Goal: Task Accomplishment & Management: Use online tool/utility

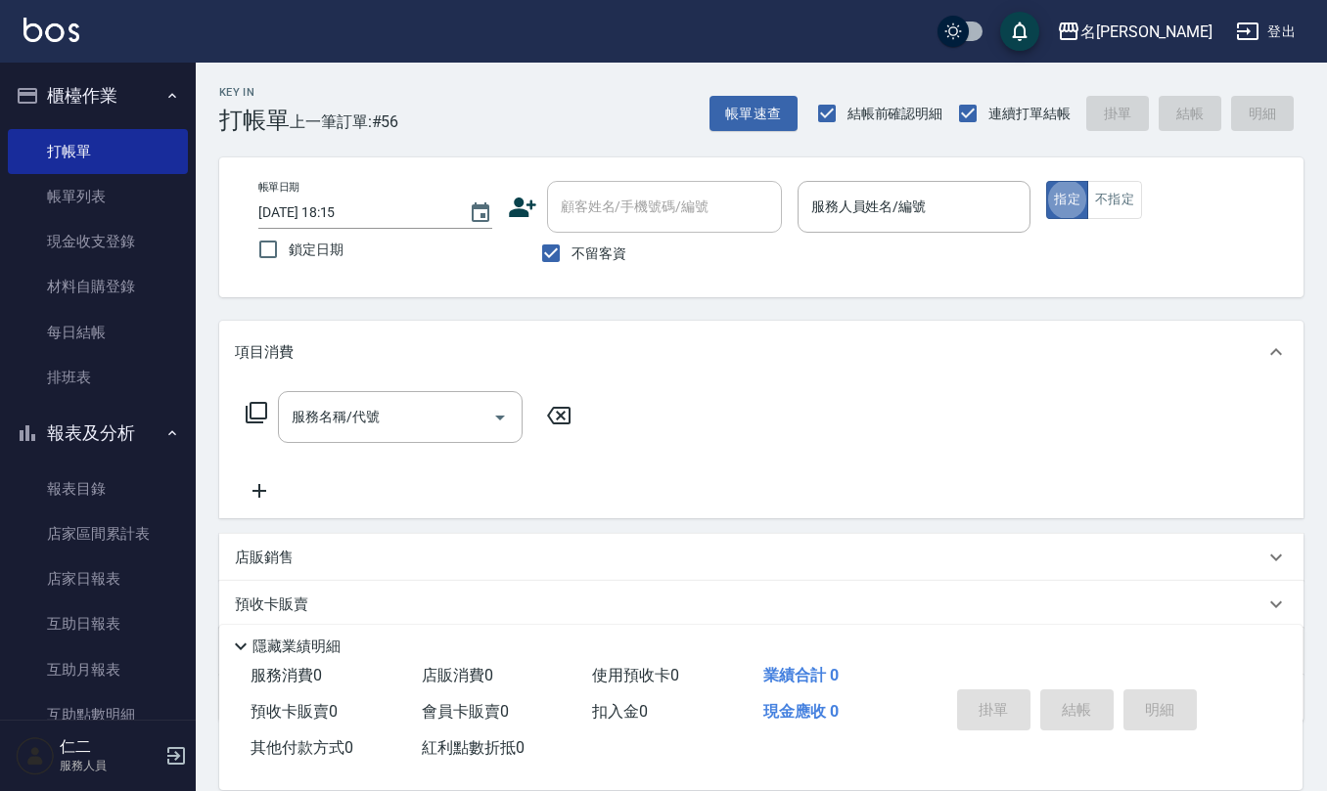
click at [858, 201] on input "服務人員姓名/編號" at bounding box center [914, 207] width 216 height 34
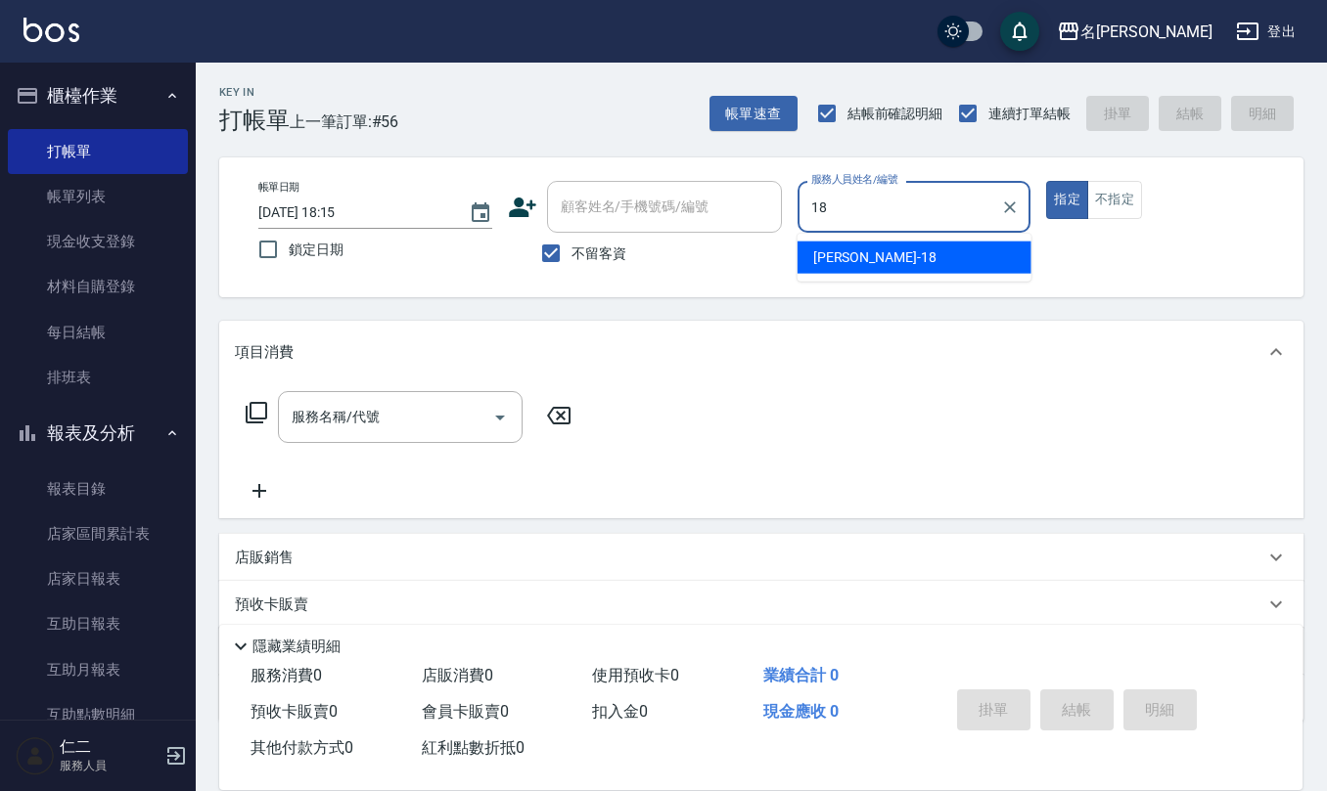
type input "吳婉如-18"
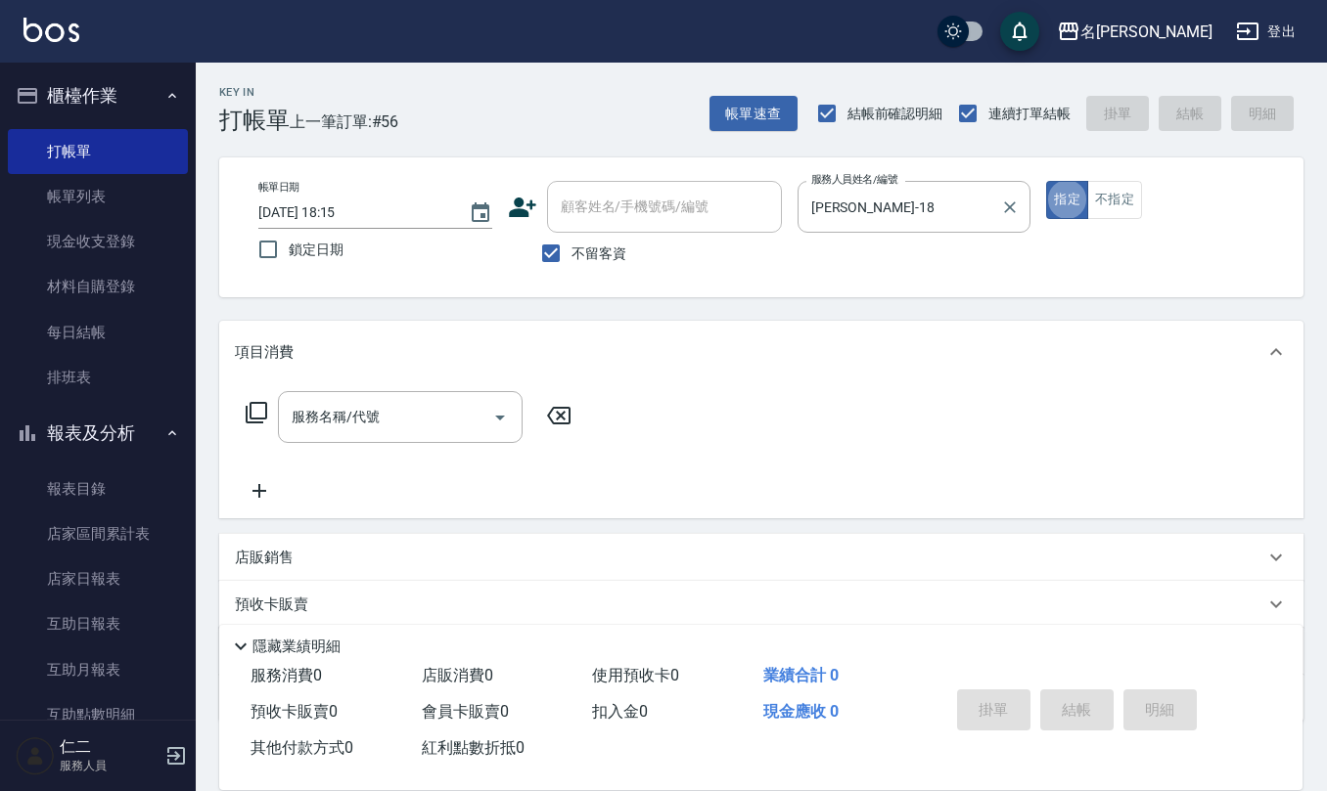
type button "true"
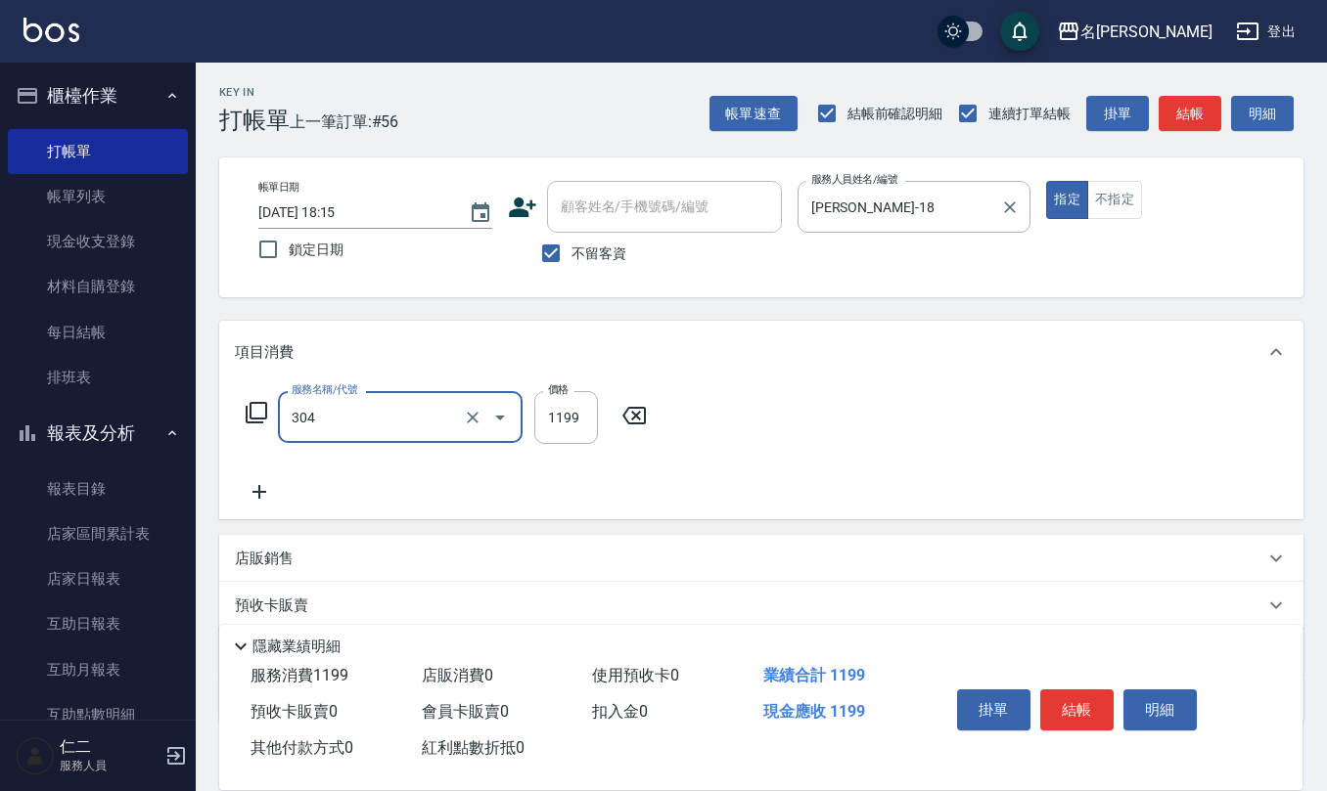
type input "離子燙(特價)(304)"
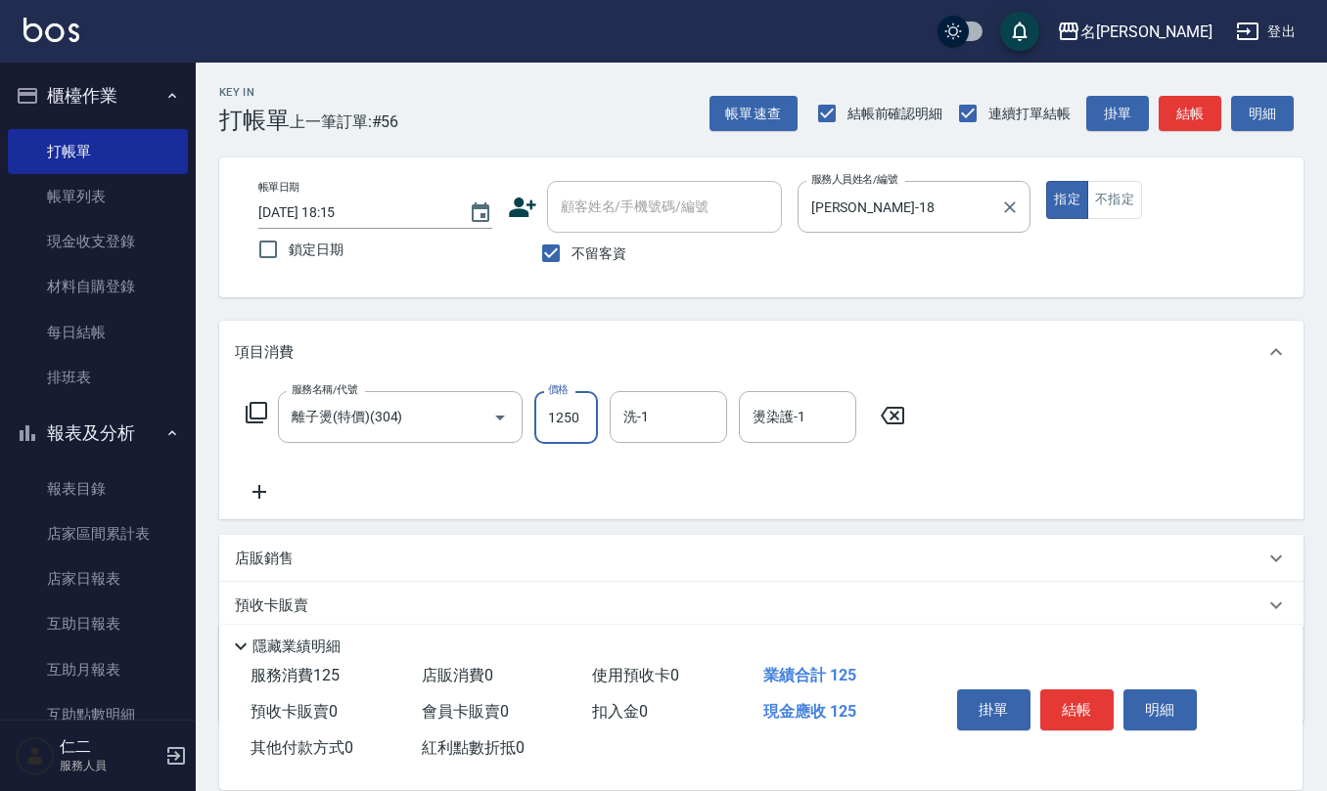
type input "1250"
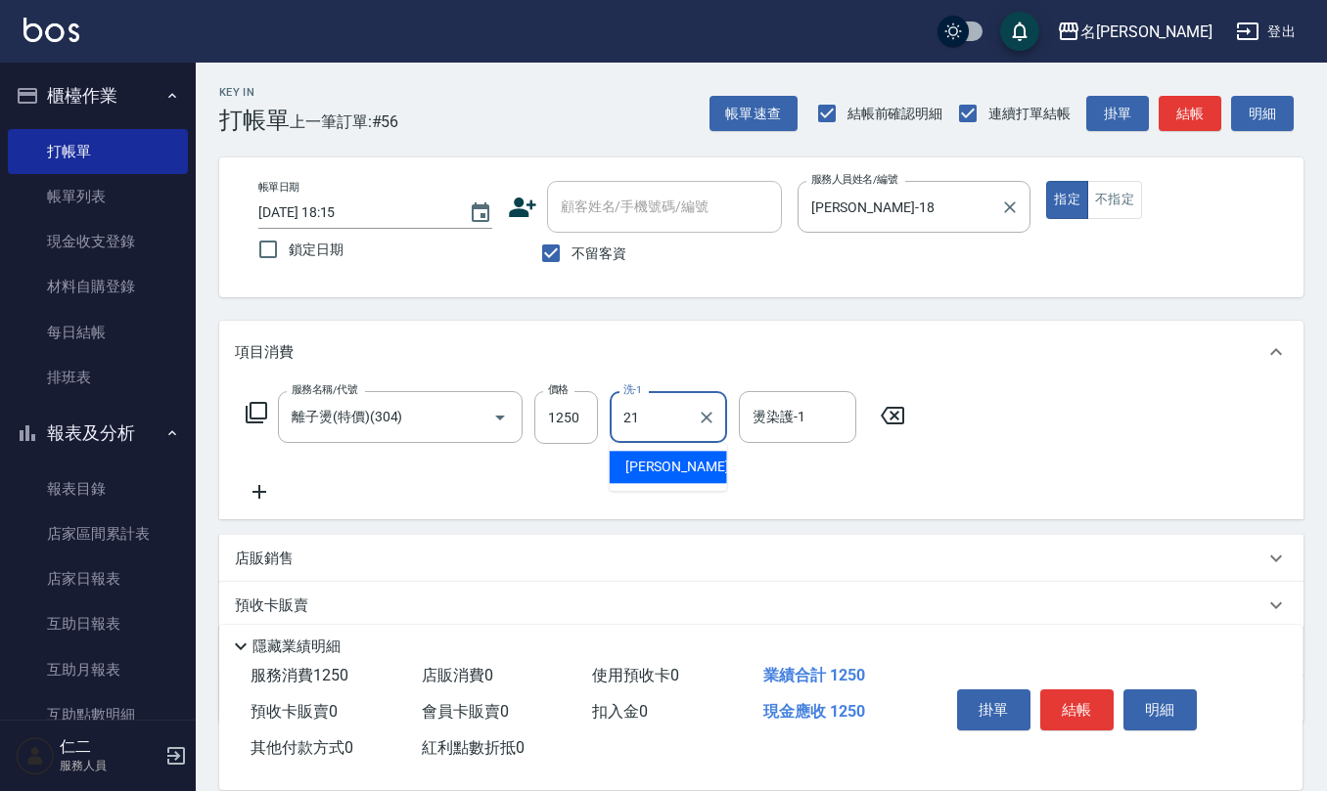
type input "陳珮君-21"
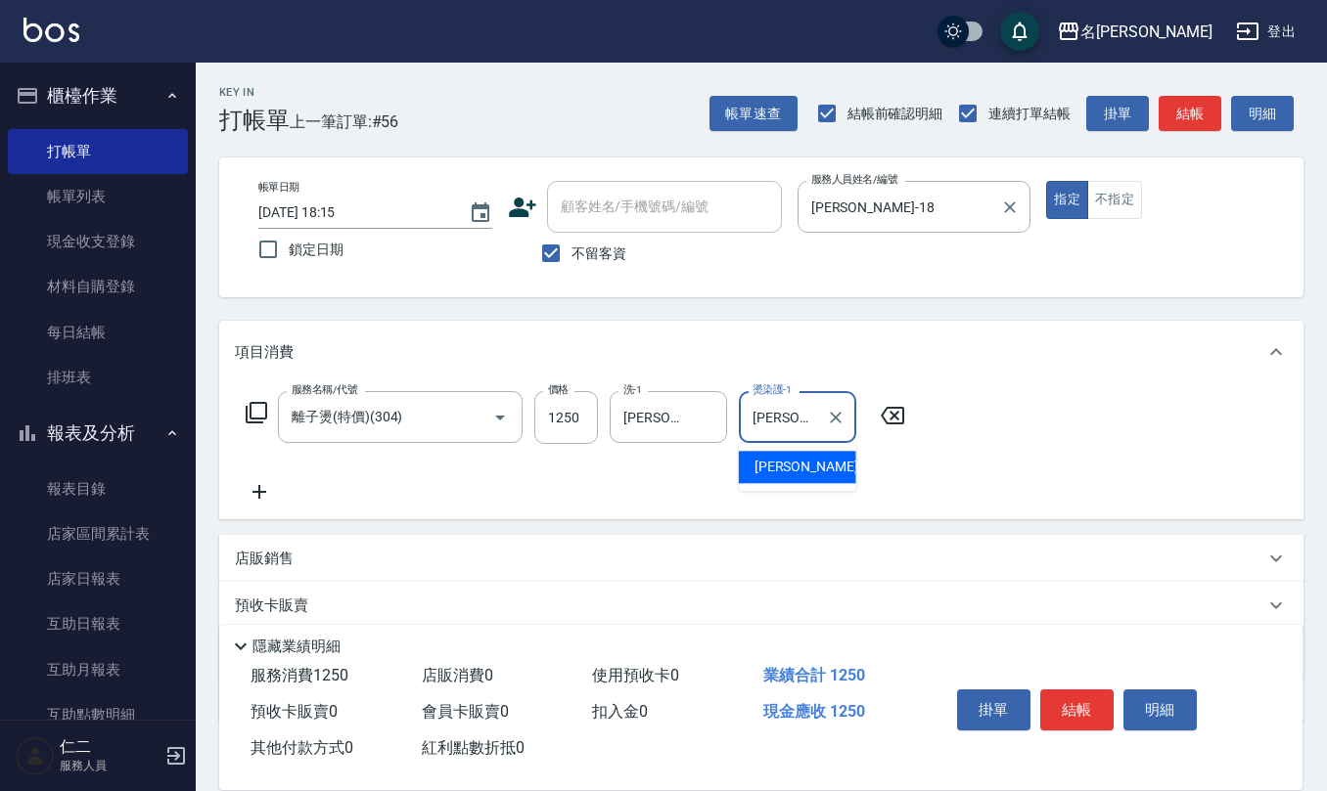
type input "陳珮君-21"
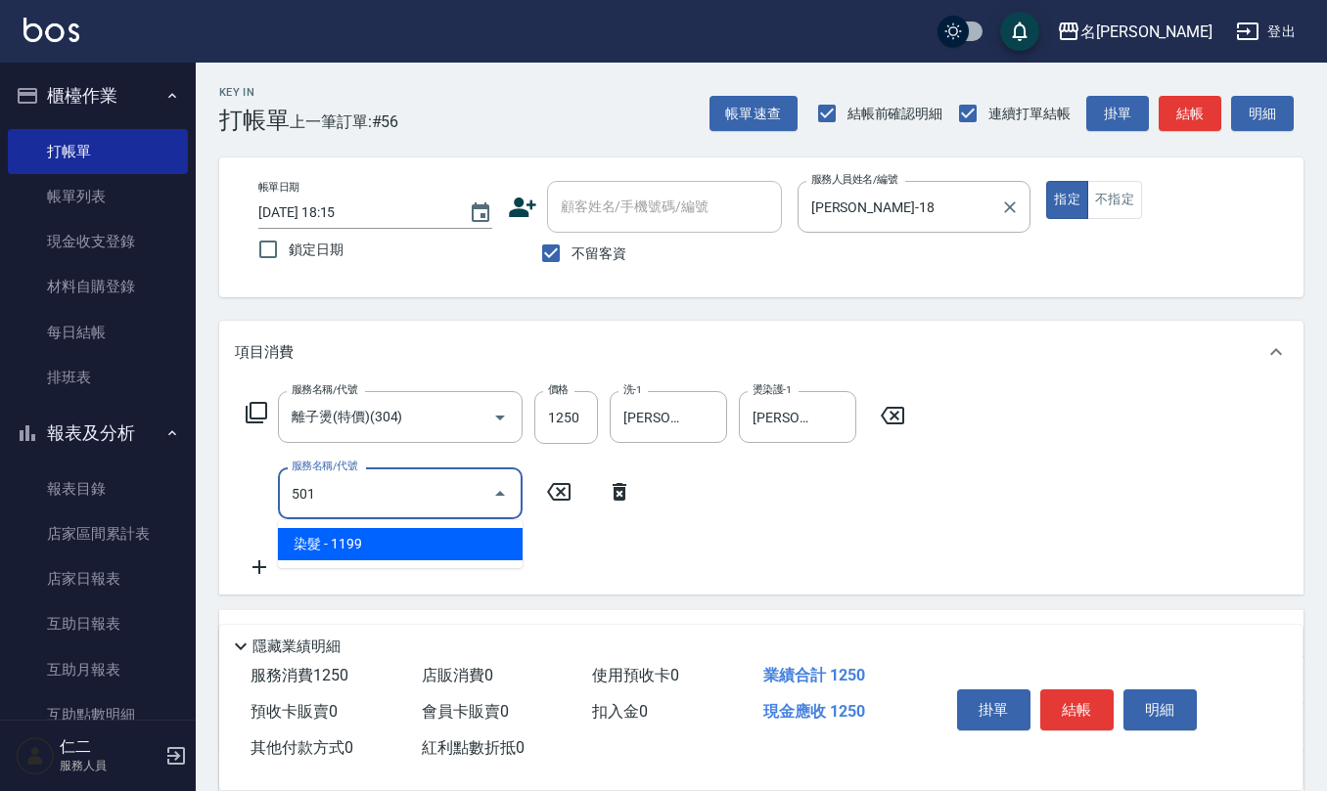
type input "染髮(501)"
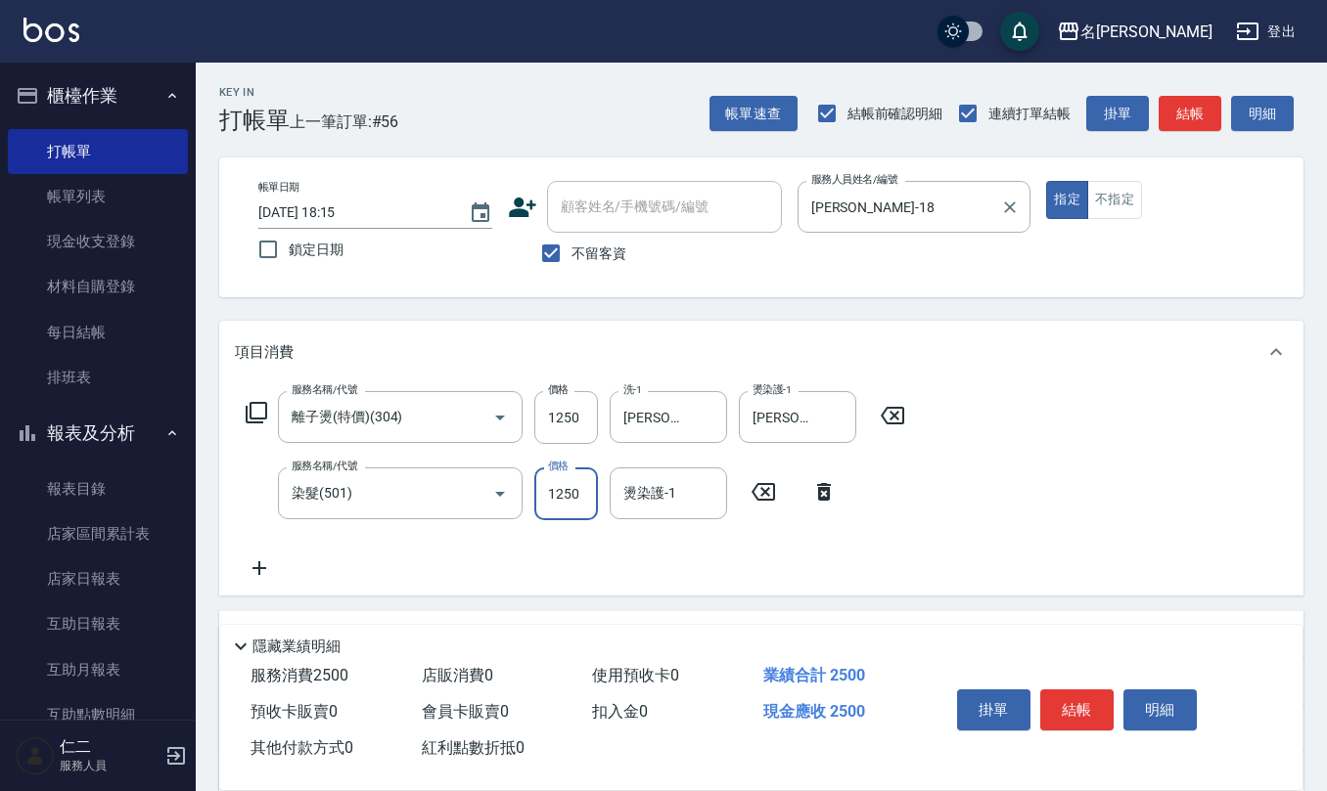
type input "1250"
type input "陳珮君-21"
click at [540, 259] on input "不留客資" at bounding box center [550, 253] width 41 height 41
checkbox input "false"
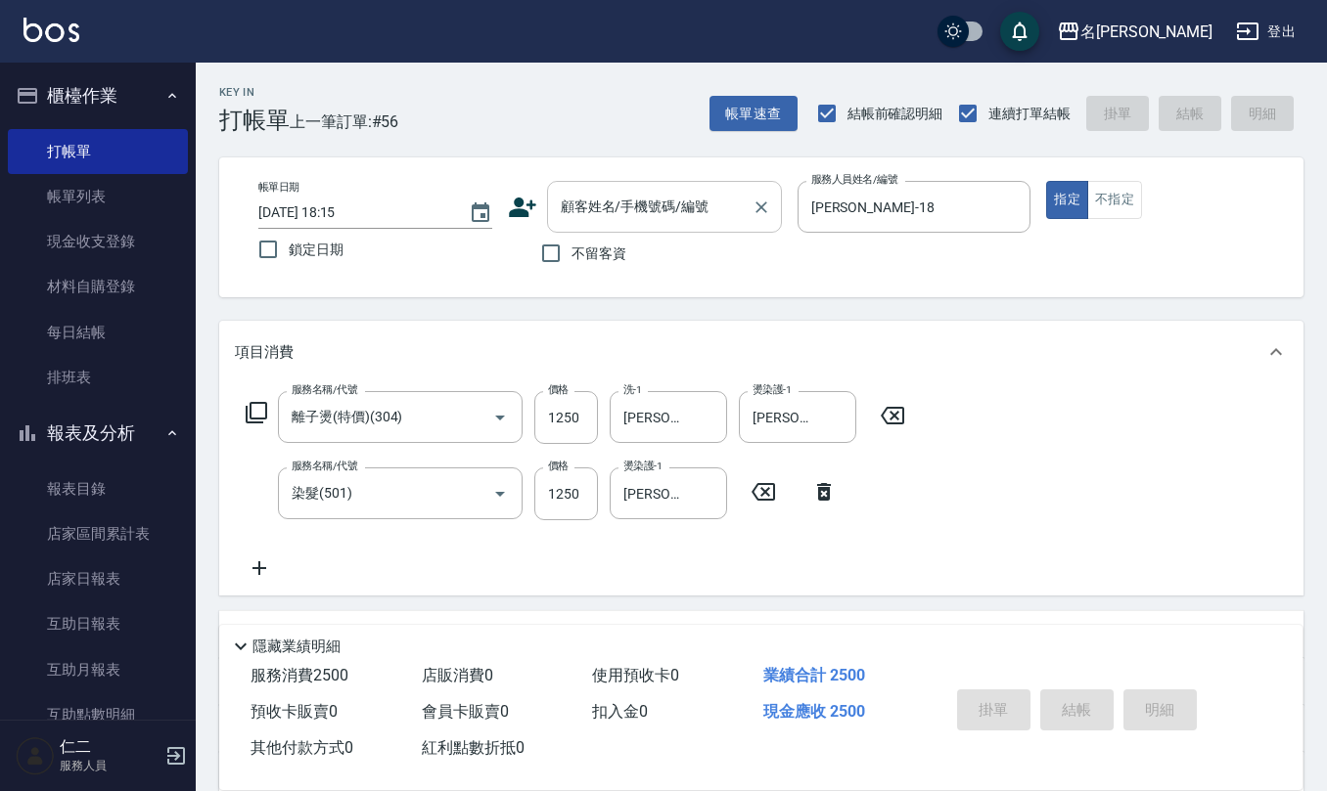
click at [600, 217] on input "顧客姓名/手機號碼/編號" at bounding box center [650, 207] width 188 height 34
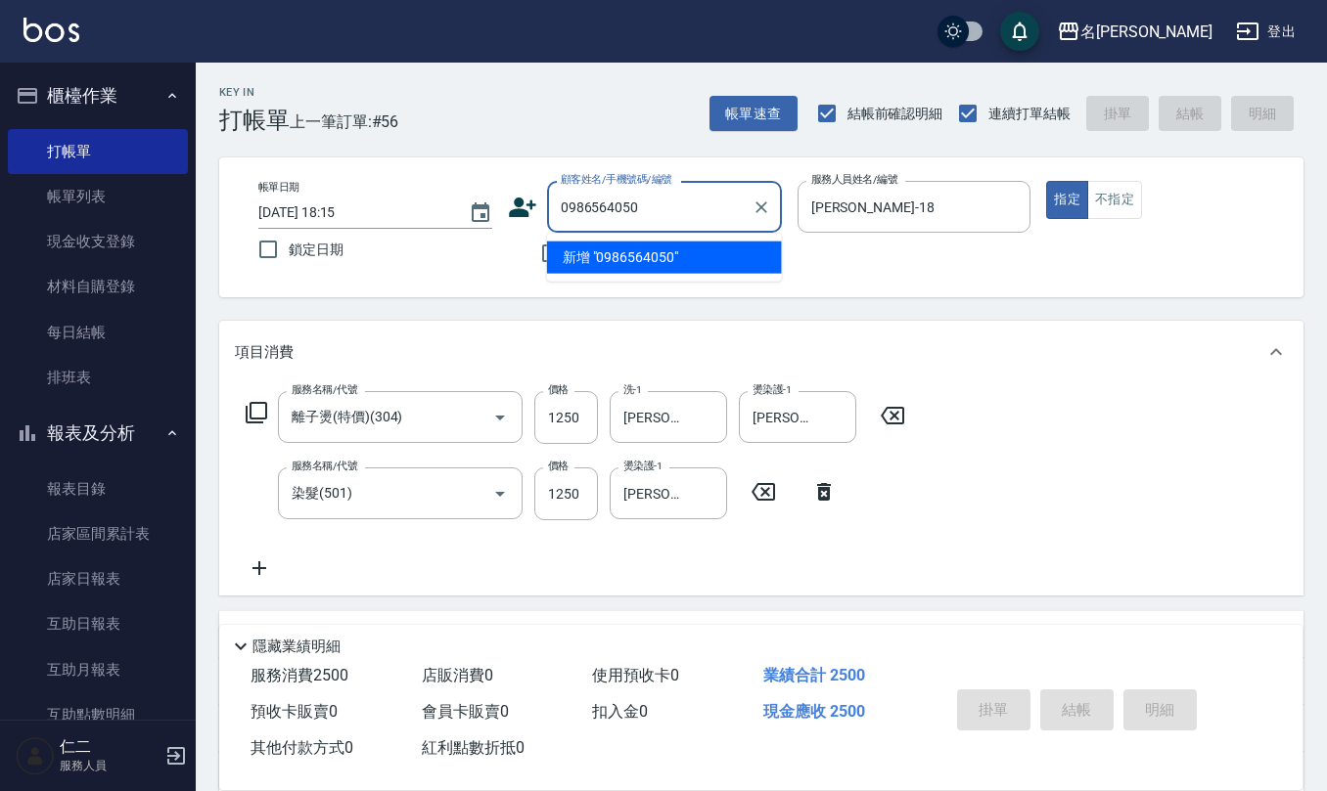
drag, startPoint x: 677, startPoint y: 201, endPoint x: 322, endPoint y: 166, distance: 356.8
click at [264, 189] on div "帳單日期 2025/09/12 18:15 鎖定日期 顧客姓名/手機號碼/編號 0986564050 顧客姓名/手機號碼/編號 不留客資 服務人員姓名/編號 …" at bounding box center [761, 227] width 1037 height 93
type input "0986564050"
click at [533, 223] on div "顧客姓名/手機號碼/編號 顧客姓名/手機號碼/編號" at bounding box center [645, 207] width 274 height 52
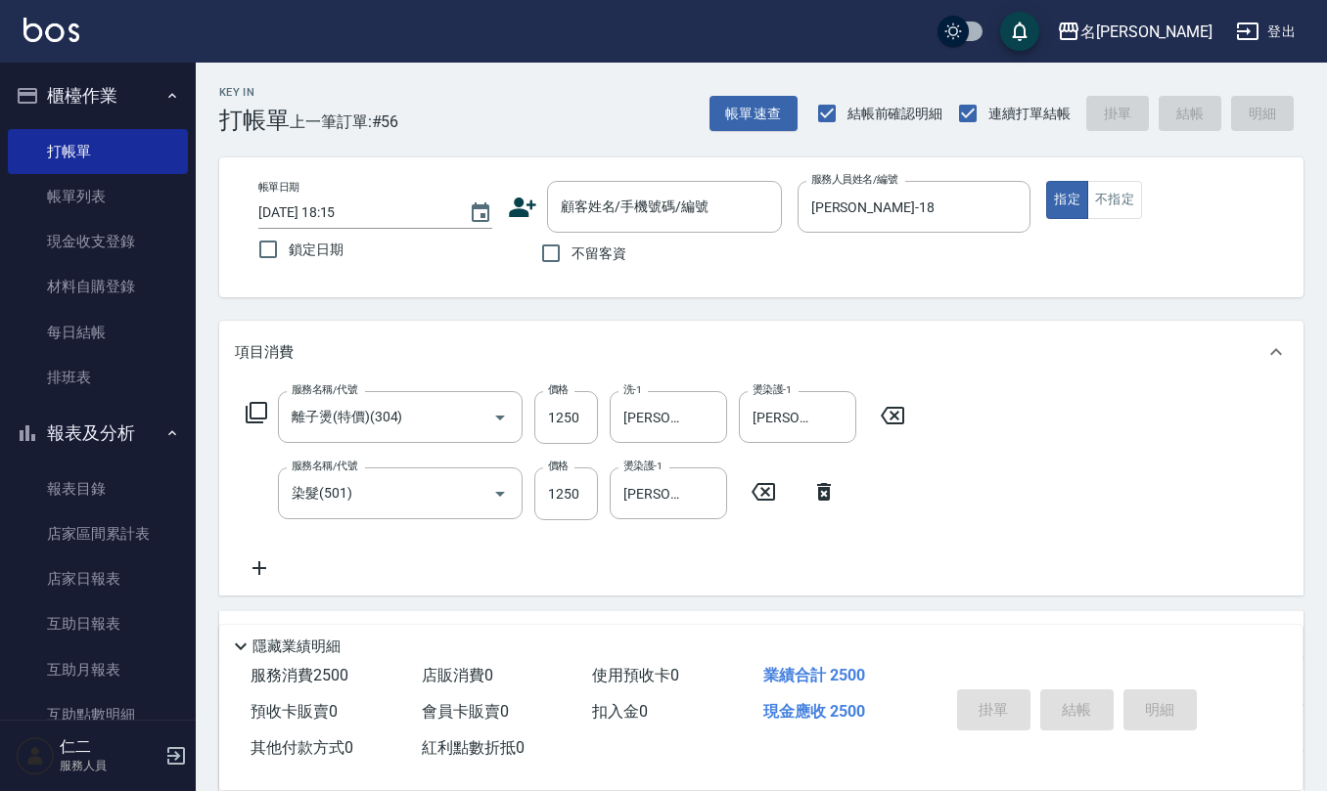
click at [505, 209] on div "帳單日期 2025/09/12 18:15 鎖定日期 顧客姓名/手機號碼/編號 顧客姓名/手機號碼/編號 不留客資 服務人員姓名/編號 吳婉如-18 服務人員…" at bounding box center [761, 227] width 1037 height 93
click at [517, 197] on icon at bounding box center [522, 207] width 29 height 29
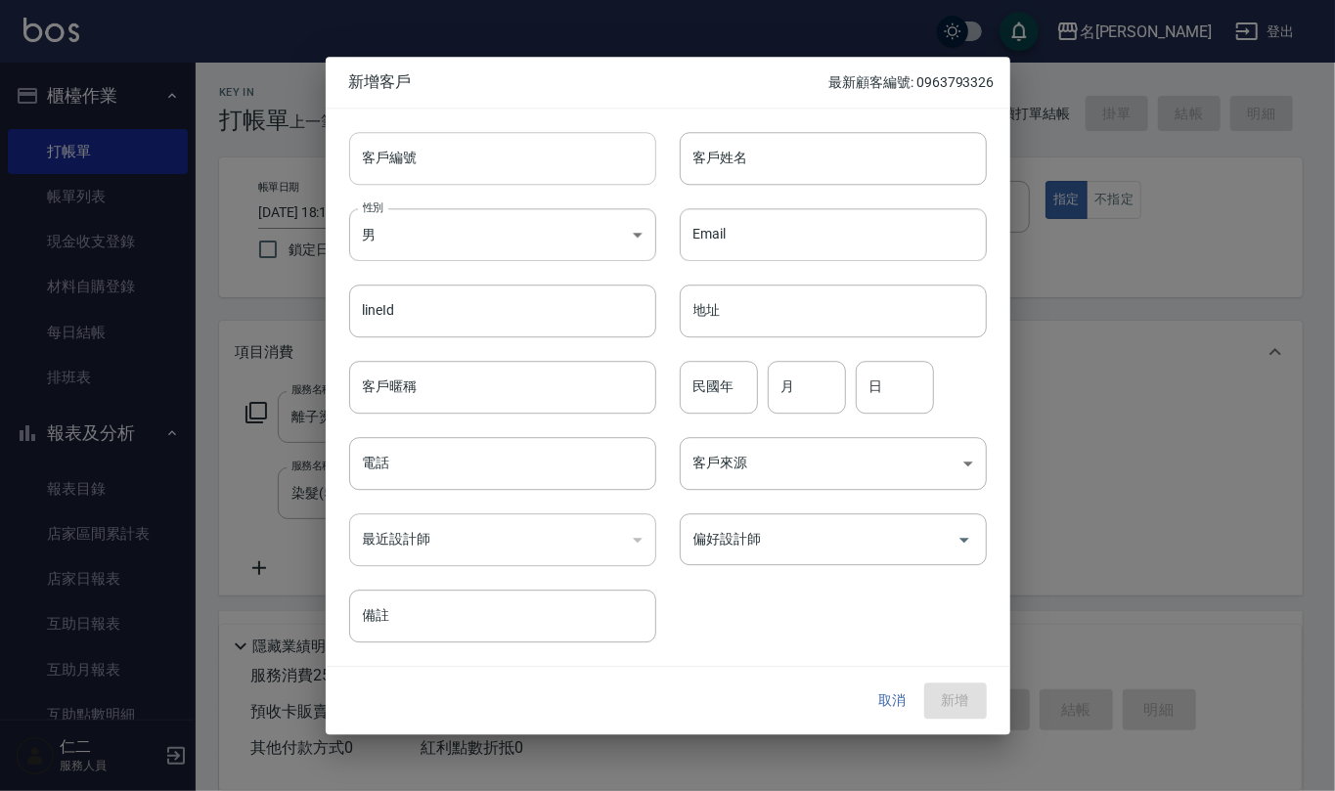
click at [456, 155] on input "客戶編號" at bounding box center [502, 158] width 307 height 53
paste input "0986564050"
type input "0986564050"
click at [466, 460] on input "電話" at bounding box center [502, 463] width 307 height 53
paste input "0986564050"
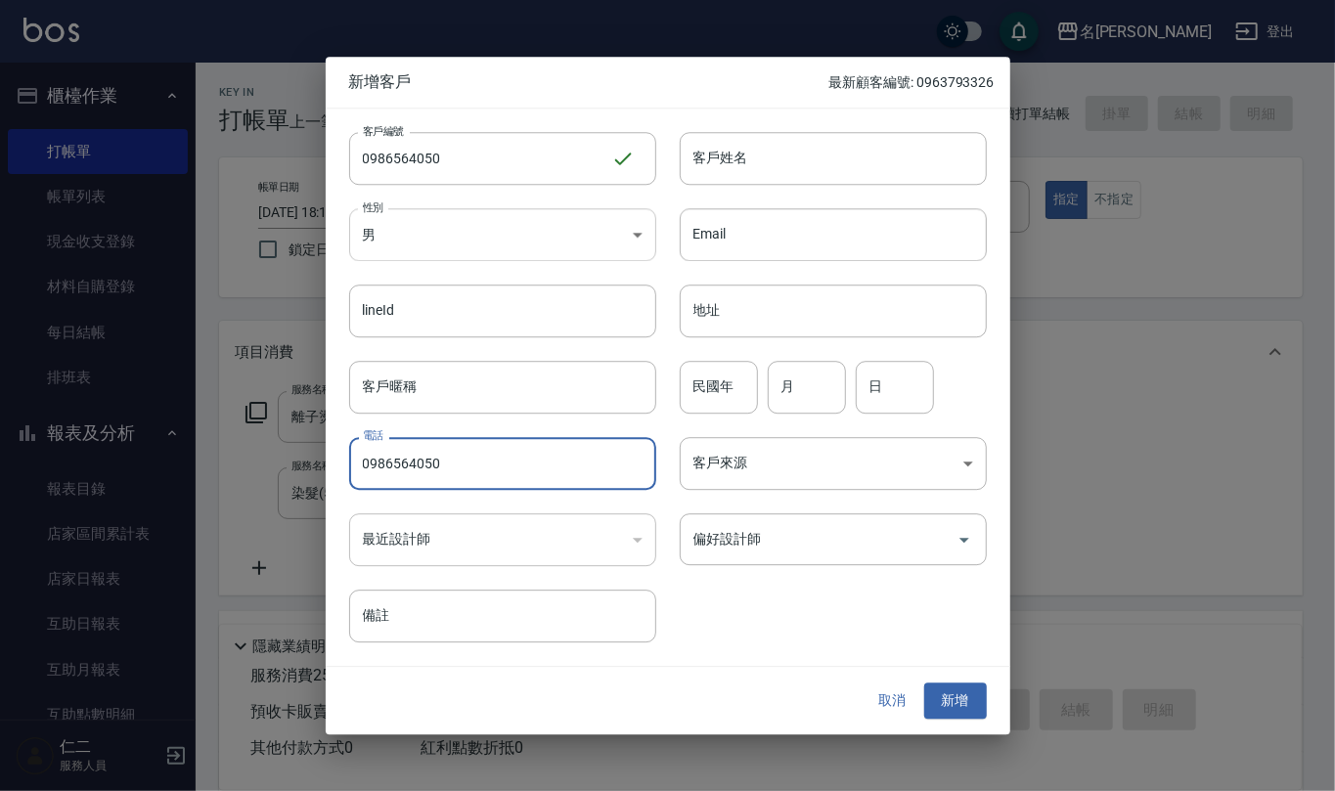
type input "0986564050"
click at [561, 248] on body "名留仁二 登出 櫃檯作業 打帳單 帳單列表 現金收支登錄 材料自購登錄 每日結帳 排班表 報表及分析 報表目錄 店家區間累計表 店家日報表 互助日報表 互助月…" at bounding box center [667, 515] width 1335 height 1030
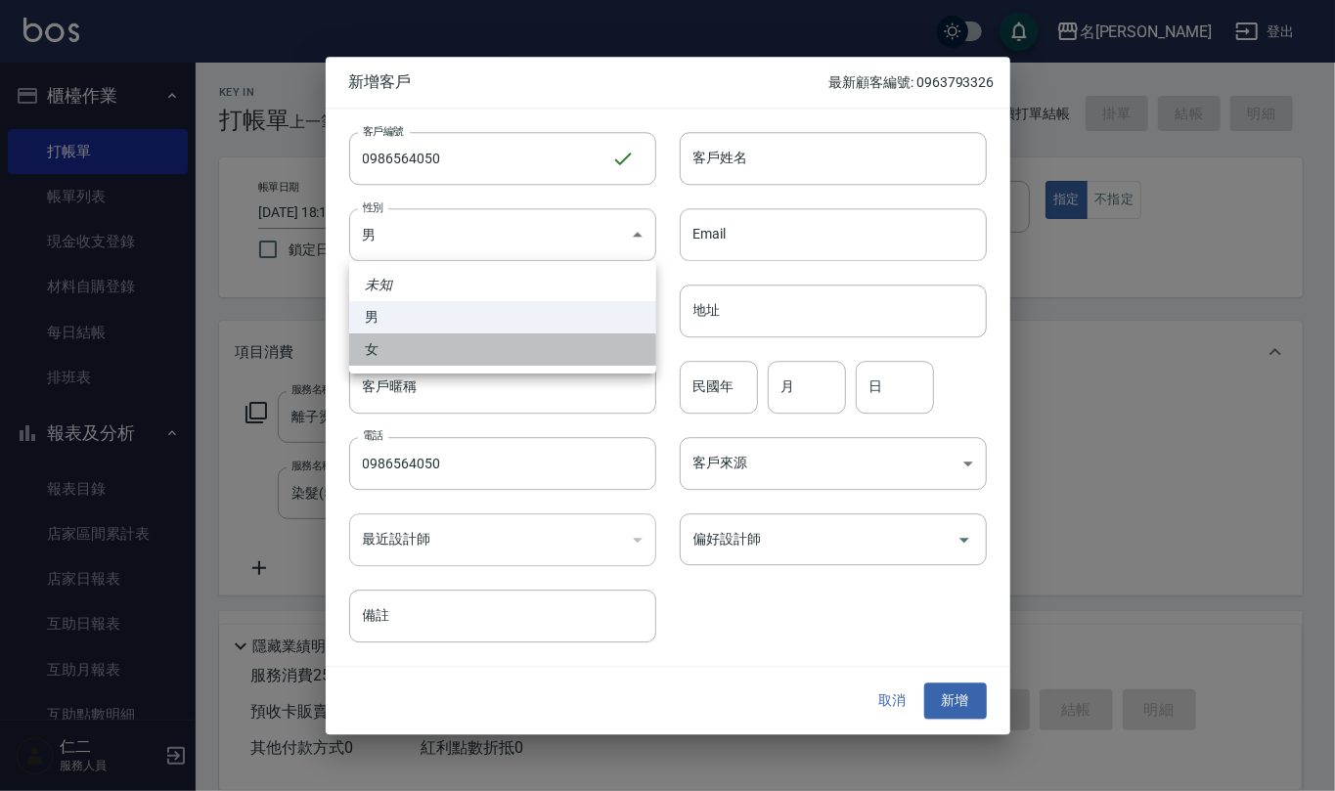
drag, startPoint x: 534, startPoint y: 349, endPoint x: 790, endPoint y: 170, distance: 312.6
click at [536, 350] on li "女" at bounding box center [502, 350] width 307 height 32
type input "FEMALE"
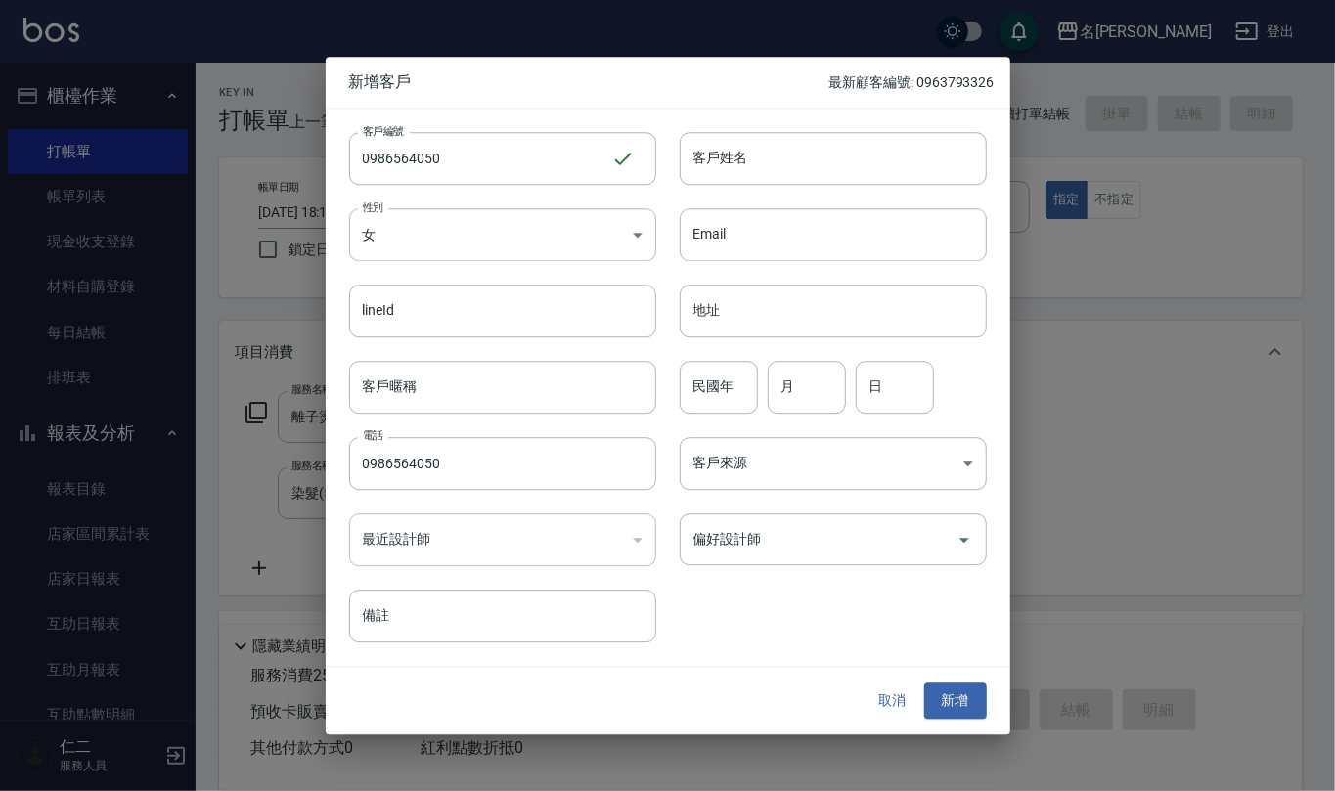
click at [835, 125] on div "客戶姓名 客戶姓名" at bounding box center [821, 147] width 331 height 76
click at [788, 157] on input "客戶姓名" at bounding box center [833, 158] width 307 height 53
type input "許晏溱"
click at [718, 401] on input "民國年" at bounding box center [719, 387] width 78 height 53
type input "79"
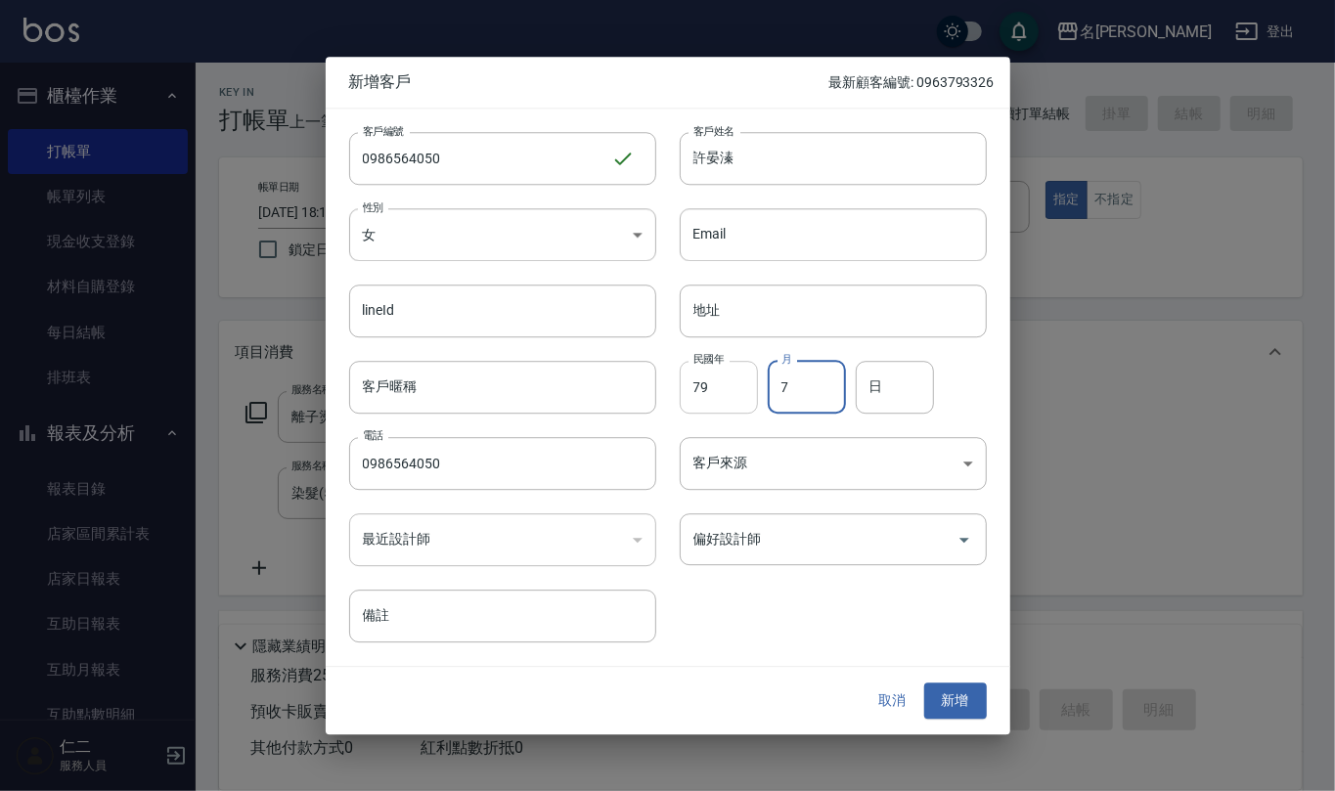
type input "7"
type input "13"
click at [948, 695] on button "新增" at bounding box center [955, 702] width 63 height 36
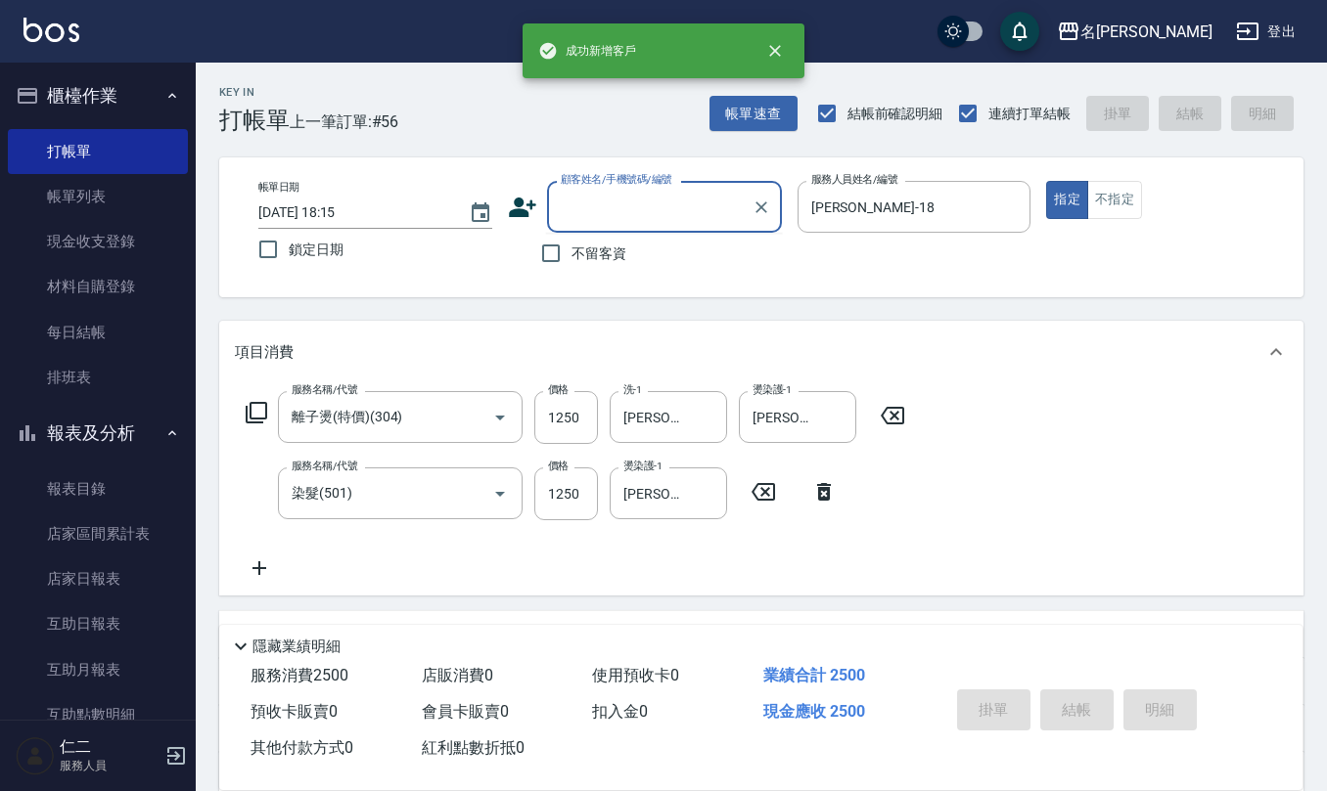
click at [695, 212] on input "顧客姓名/手機號碼/編號" at bounding box center [650, 207] width 188 height 34
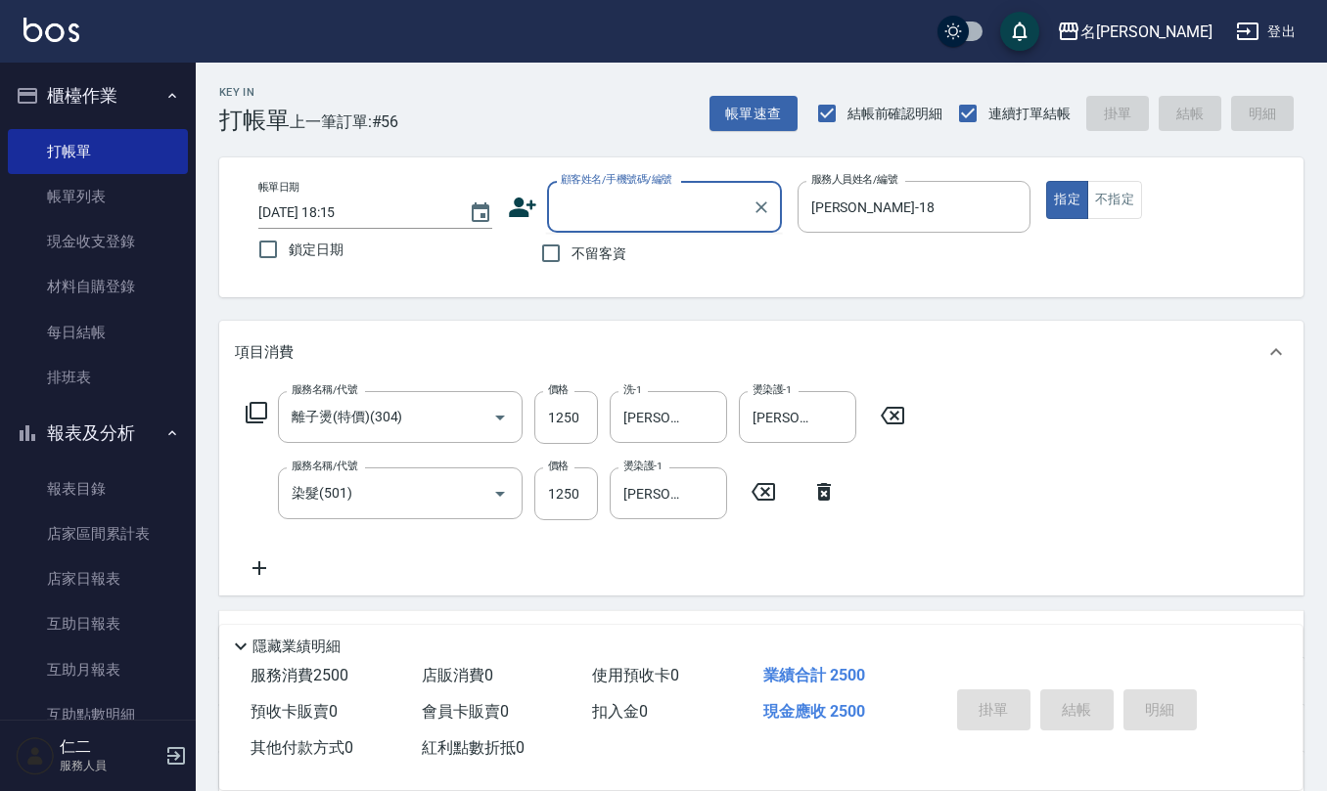
paste input "0986564050"
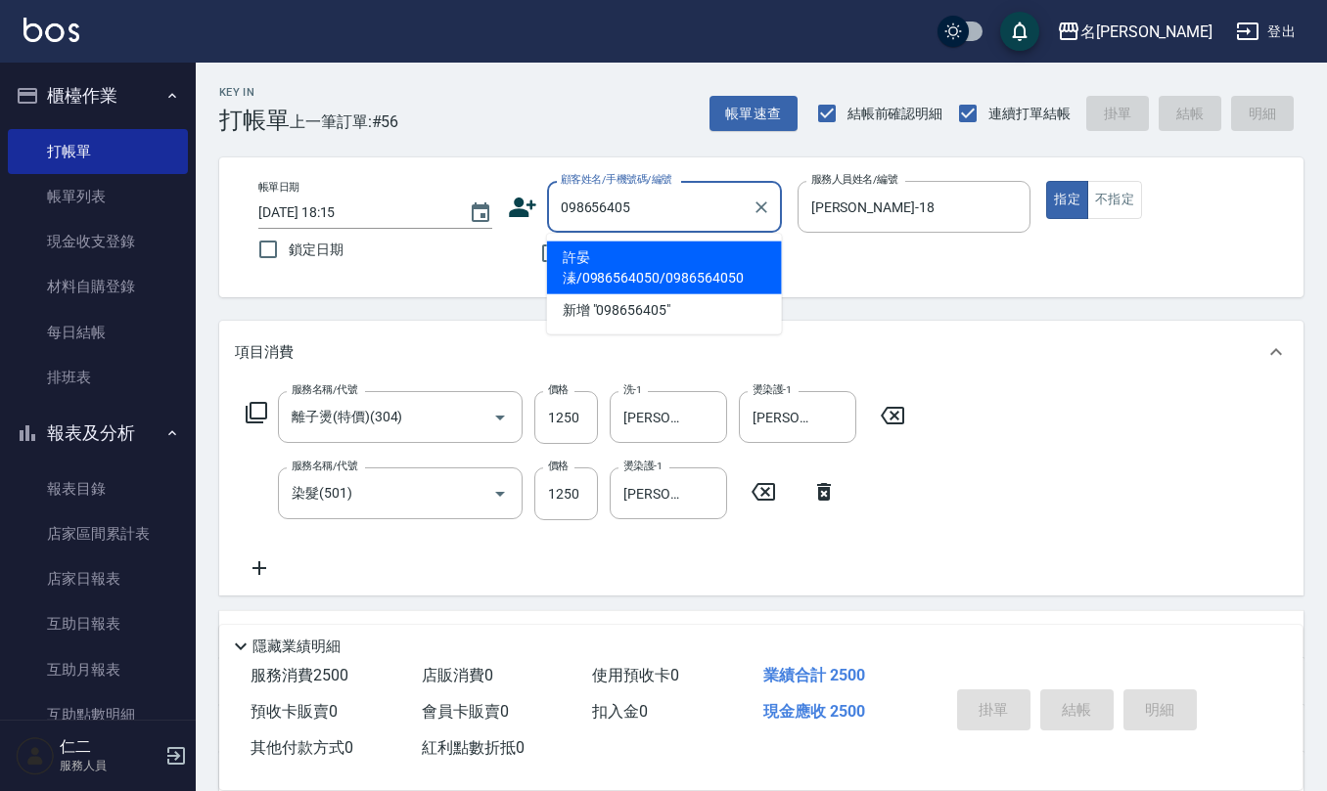
type input "許晏溱/0986564050/0986564050"
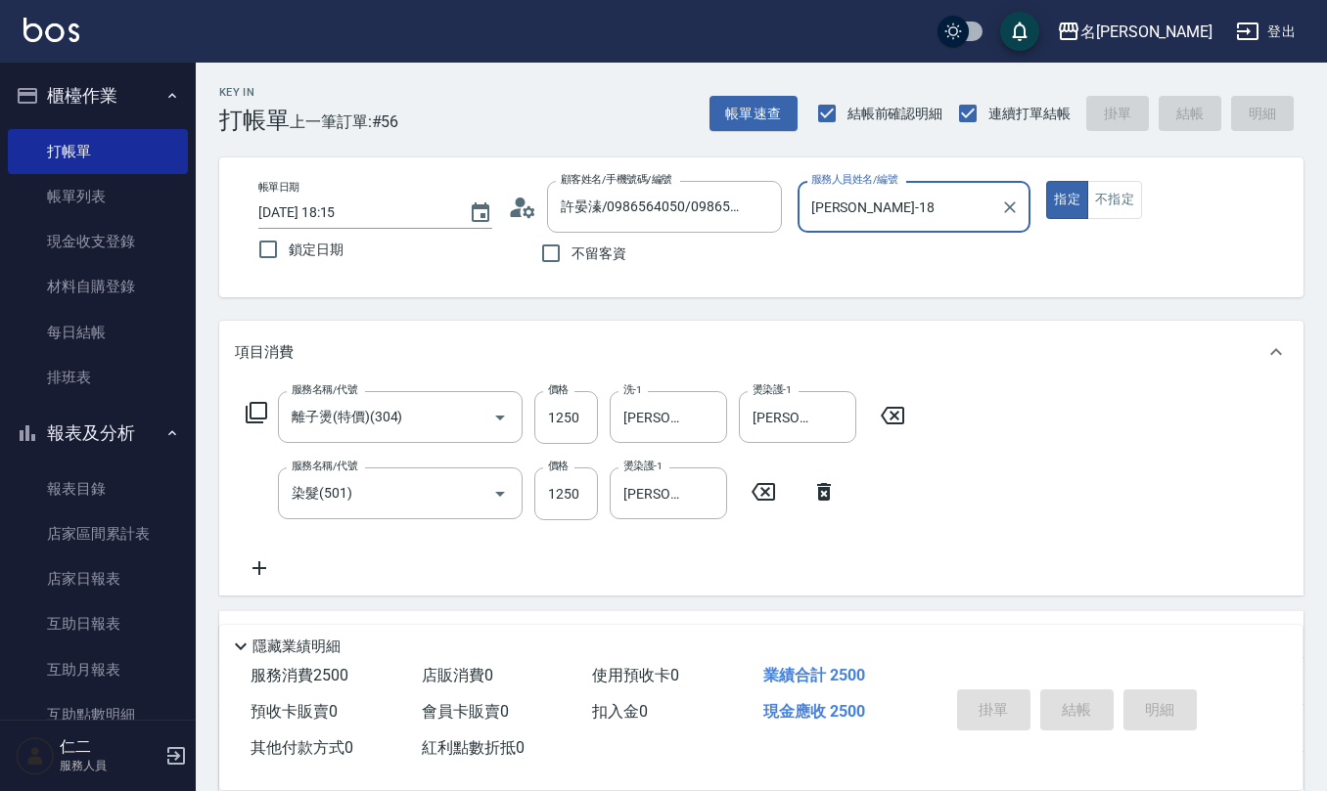
type input "2025/09/12 19:10"
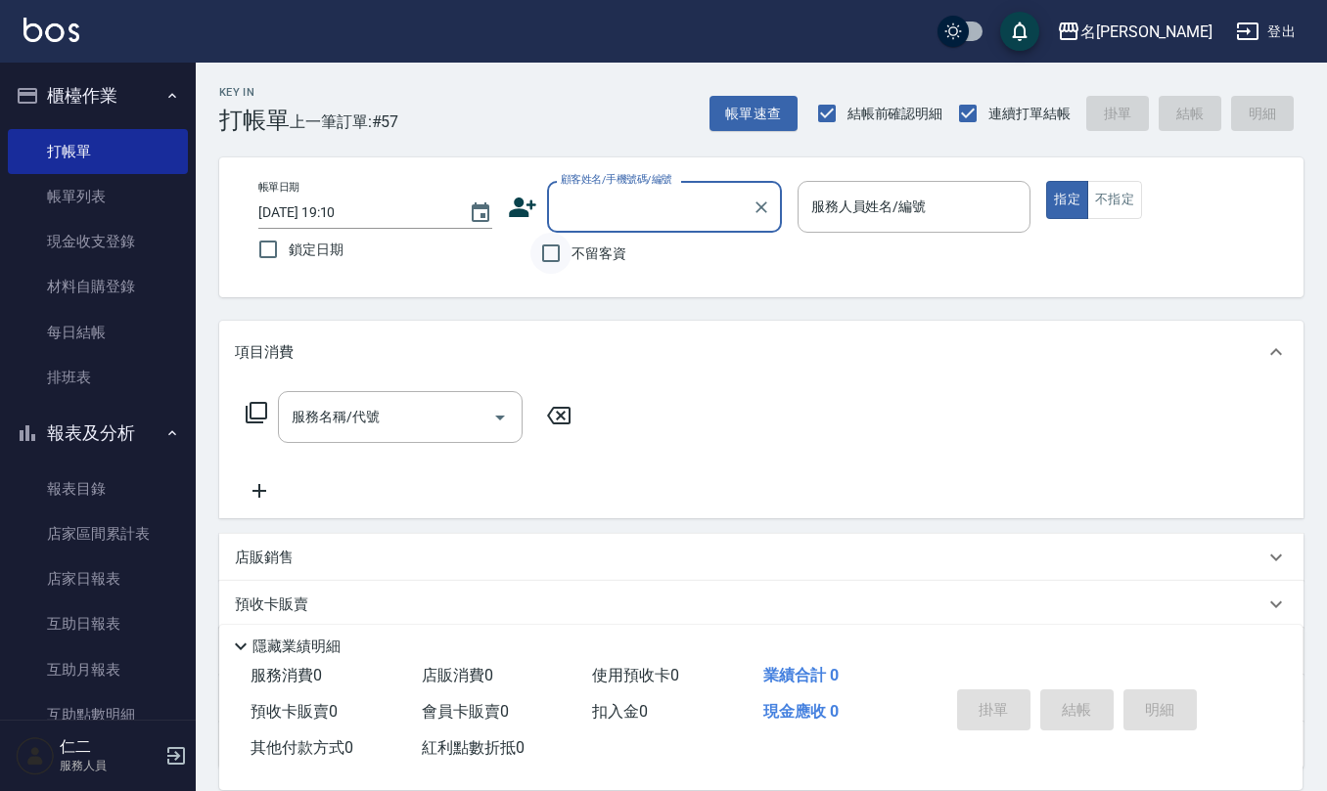
click at [563, 264] on input "不留客資" at bounding box center [550, 253] width 41 height 41
checkbox input "true"
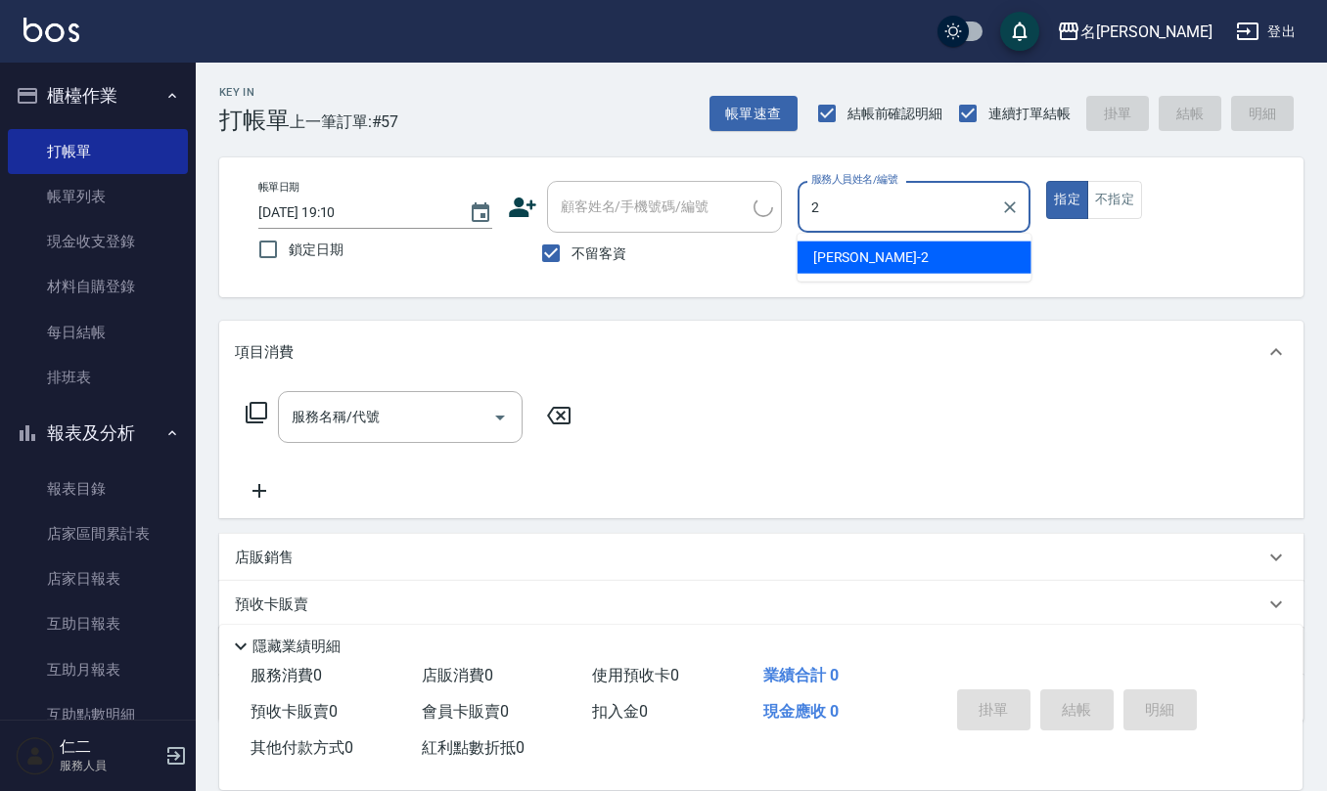
type input "黃慧敏-2"
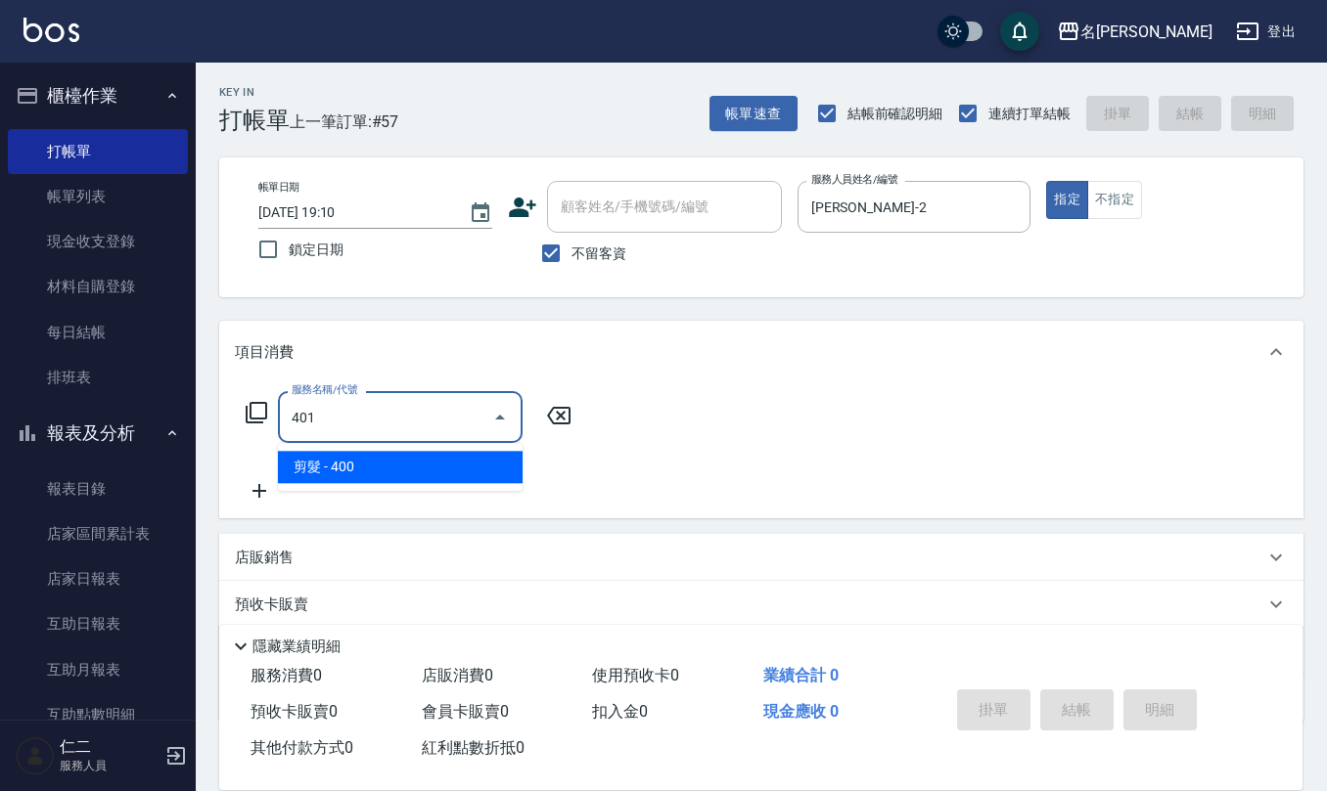
type input "剪髮(401)"
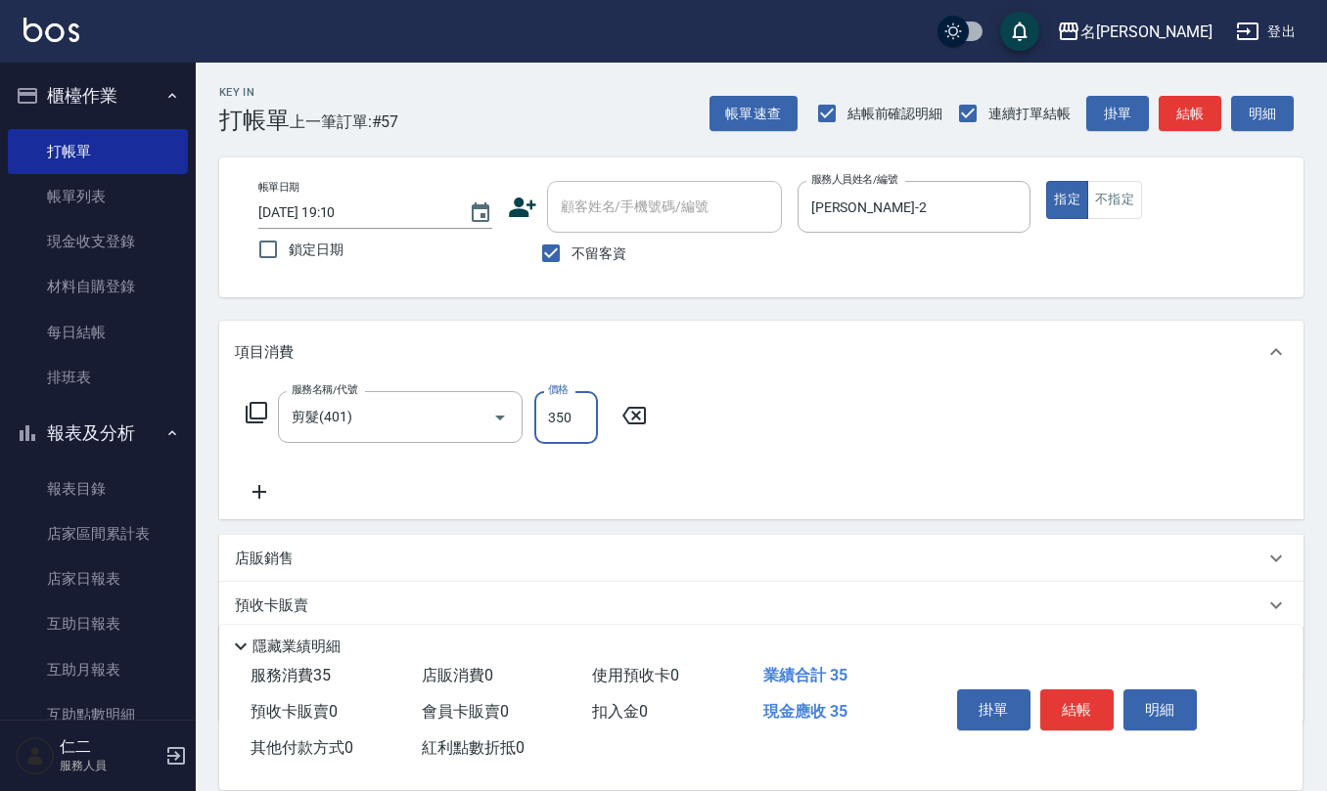
type input "350"
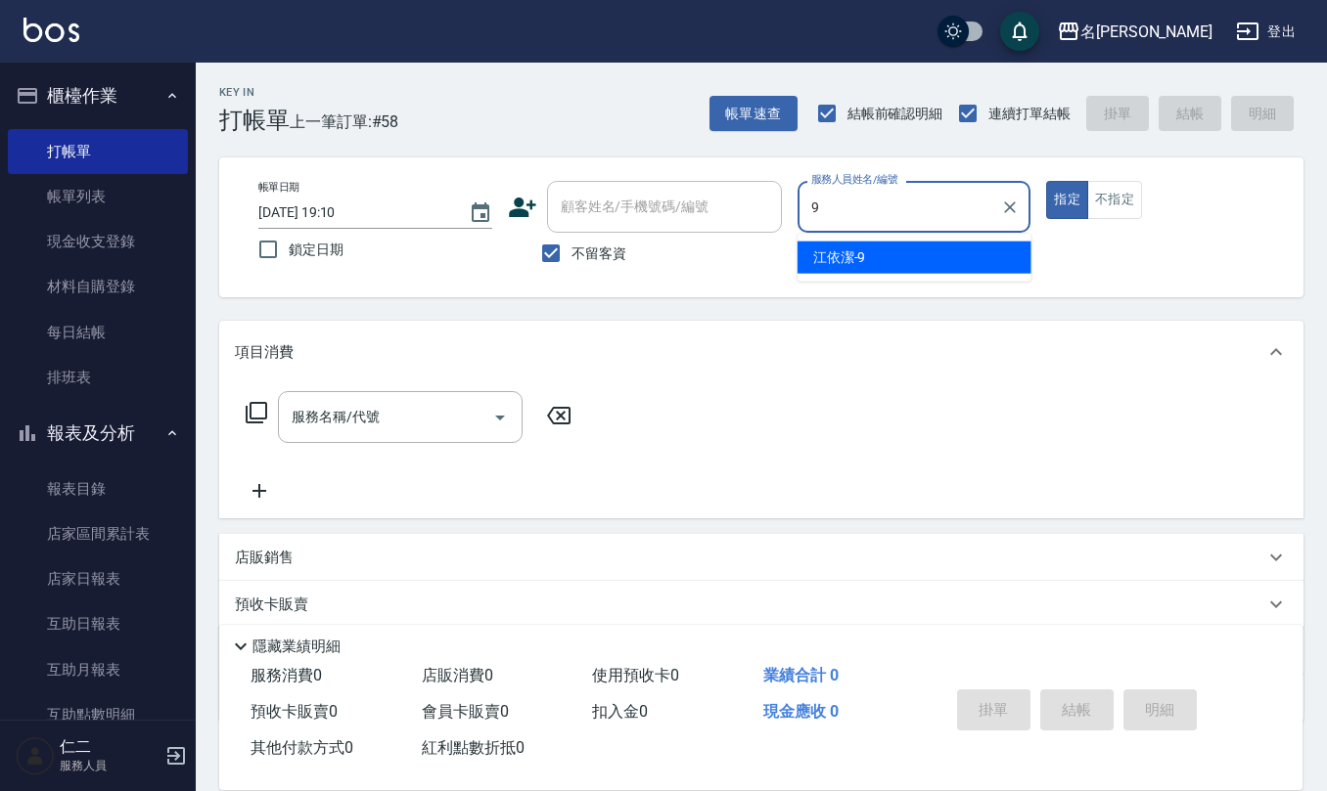
type input "江依潔-9"
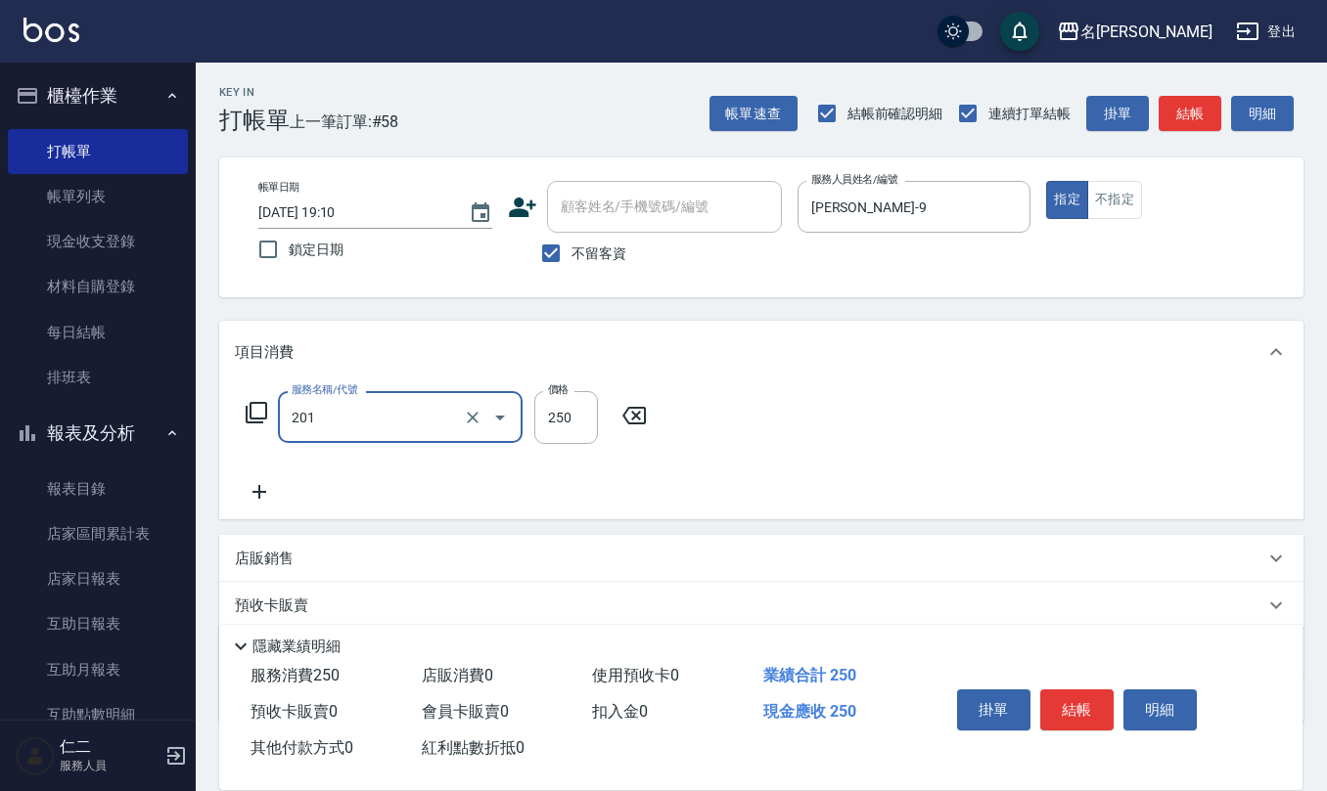
type input "洗髮(201)"
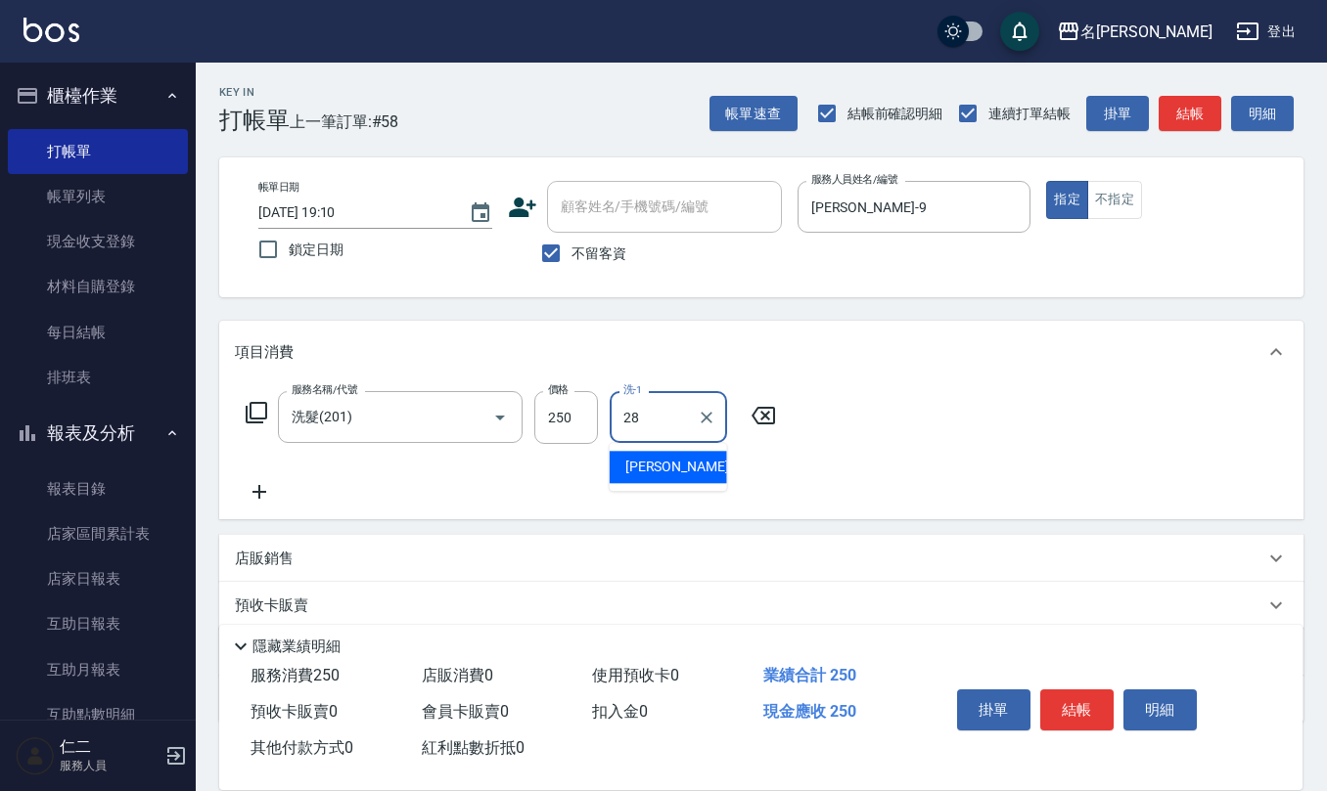
type input "陳柏暽-28"
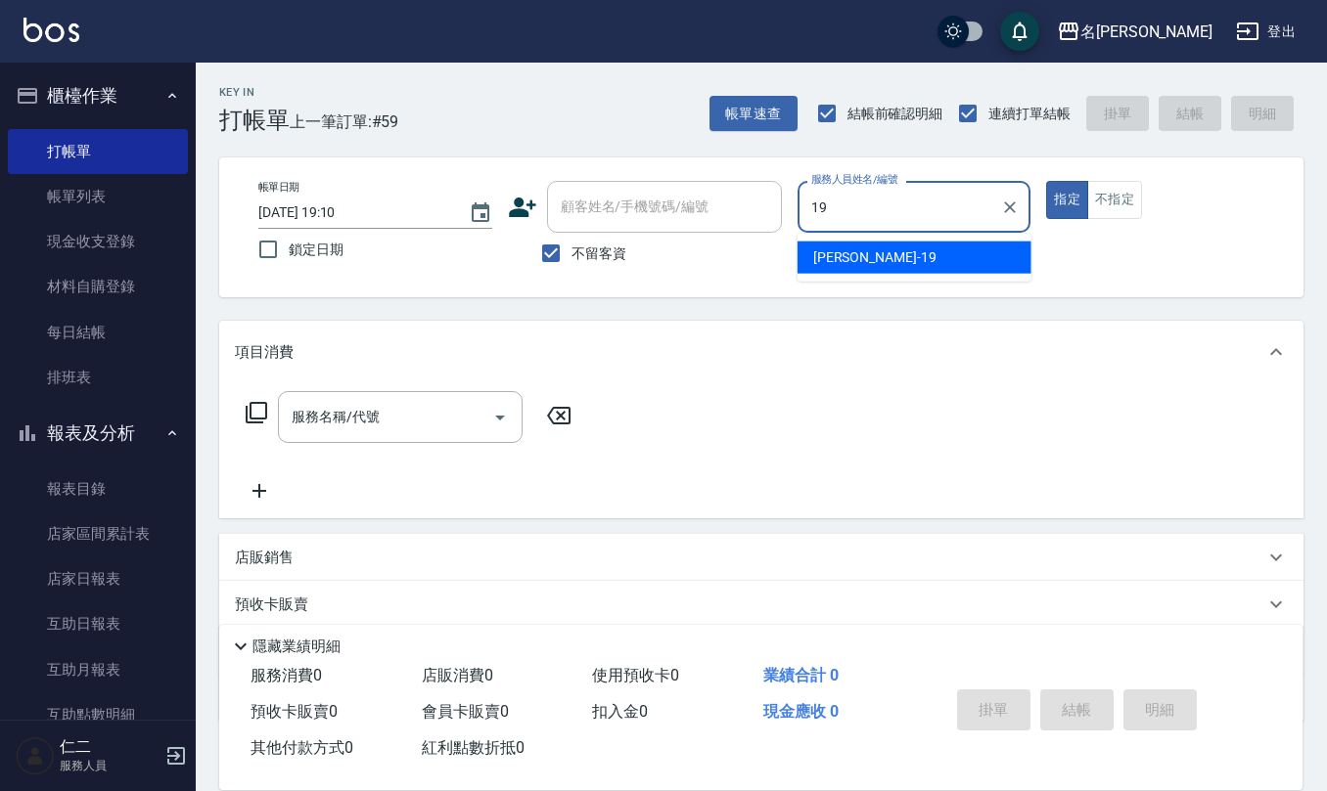
type input "林語涵-19"
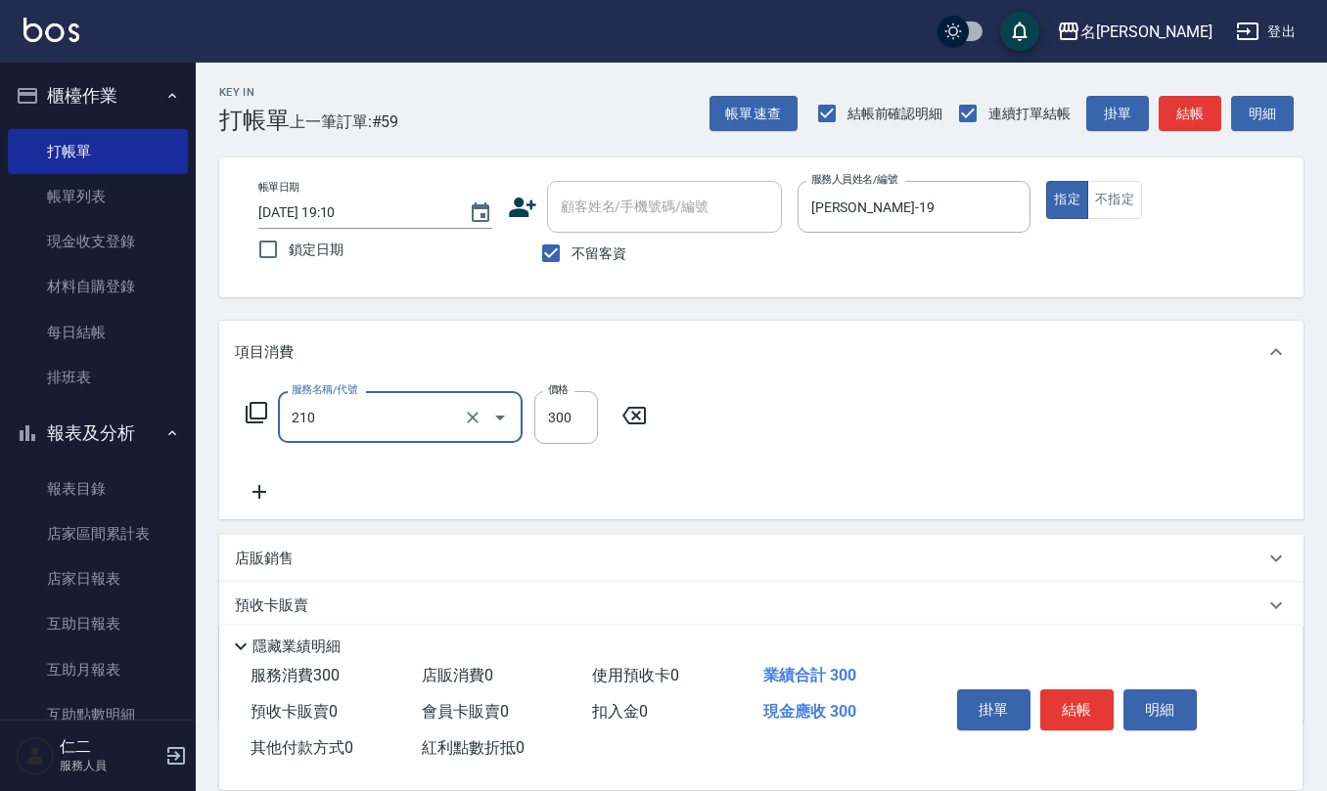
type input "歐娜洗髮精(210)"
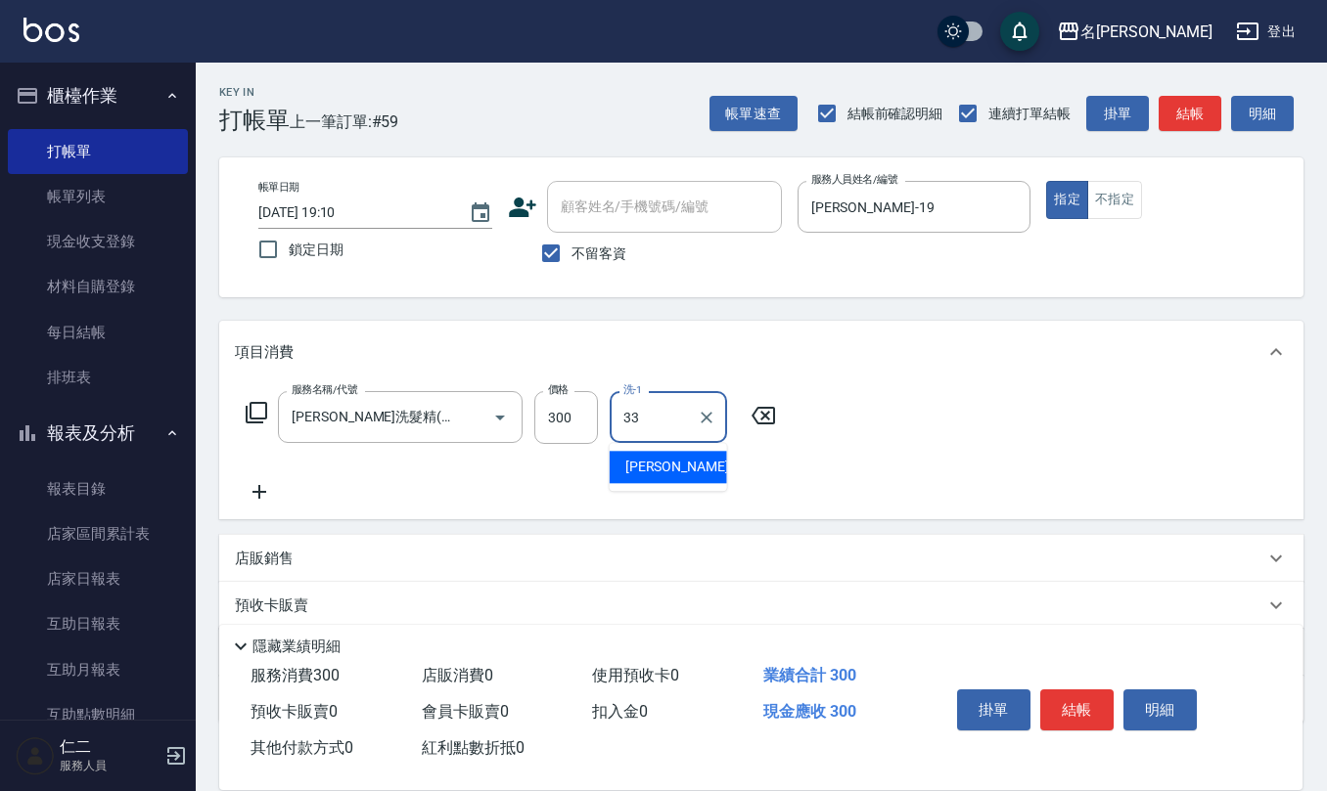
type input "竹儀-33"
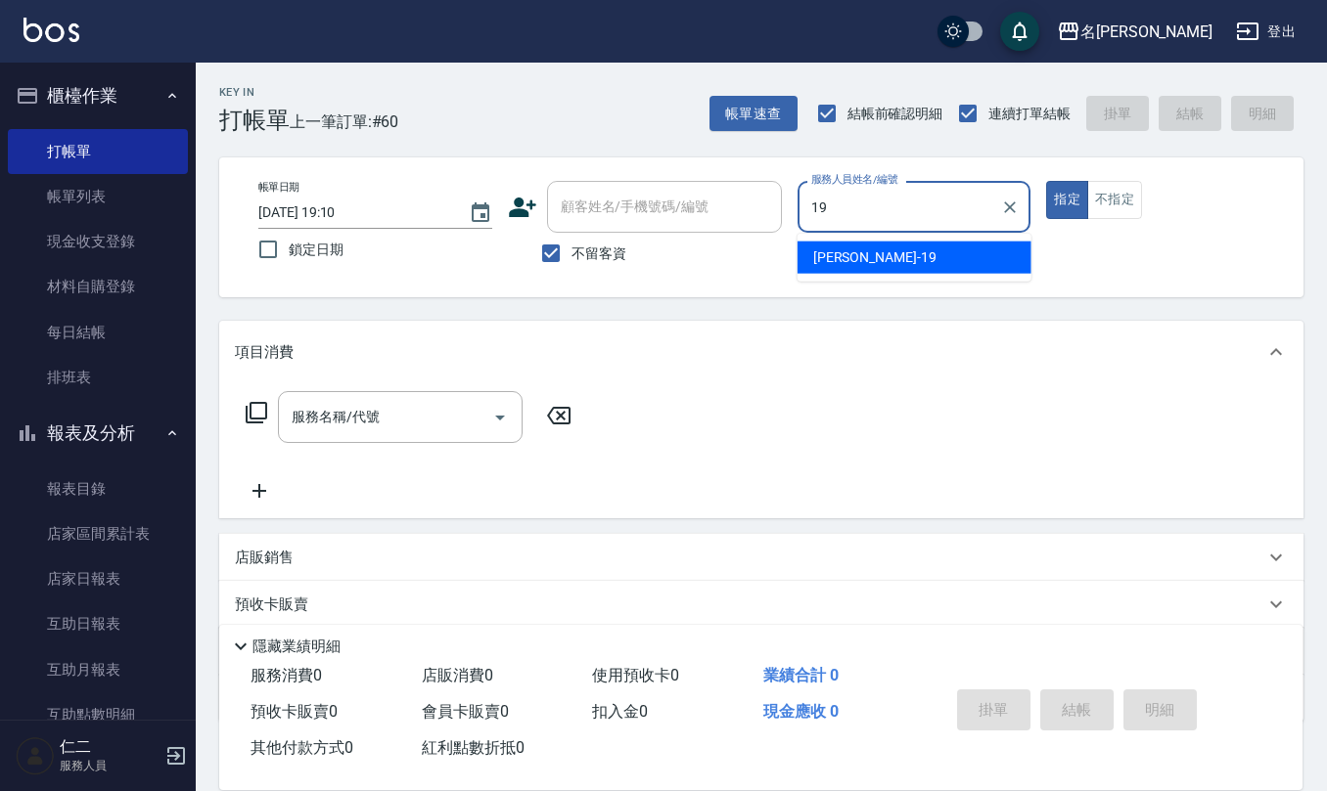
type input "林語涵-19"
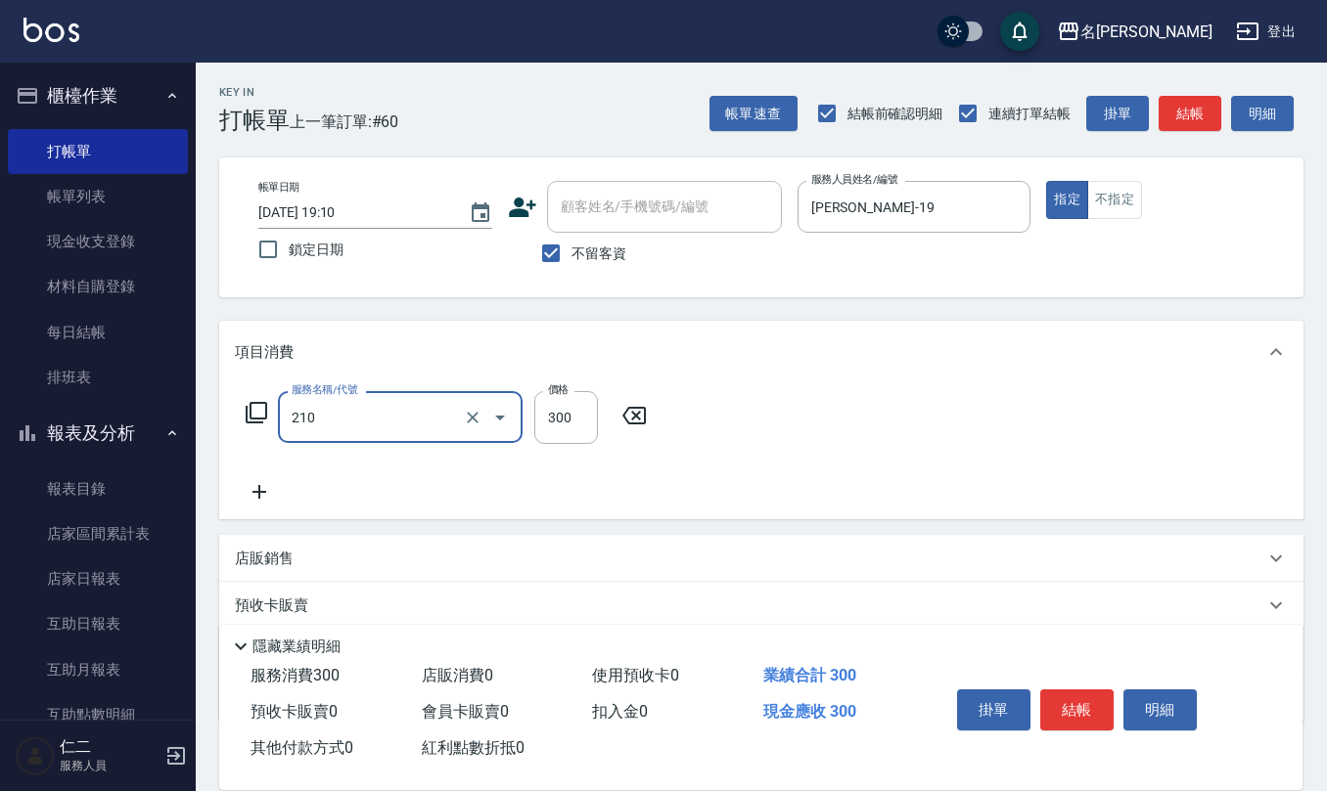
type input "歐娜洗髮精(210)"
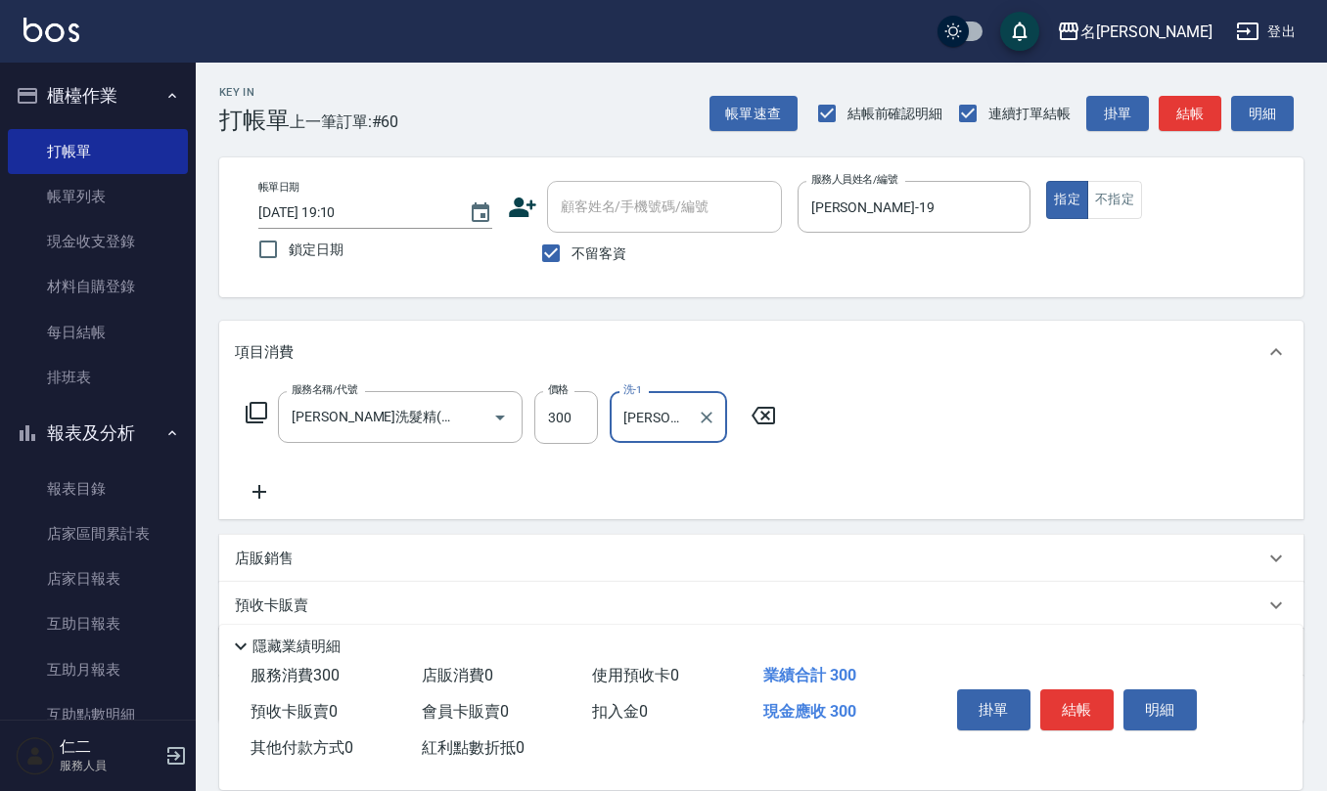
type input "竹儀-33"
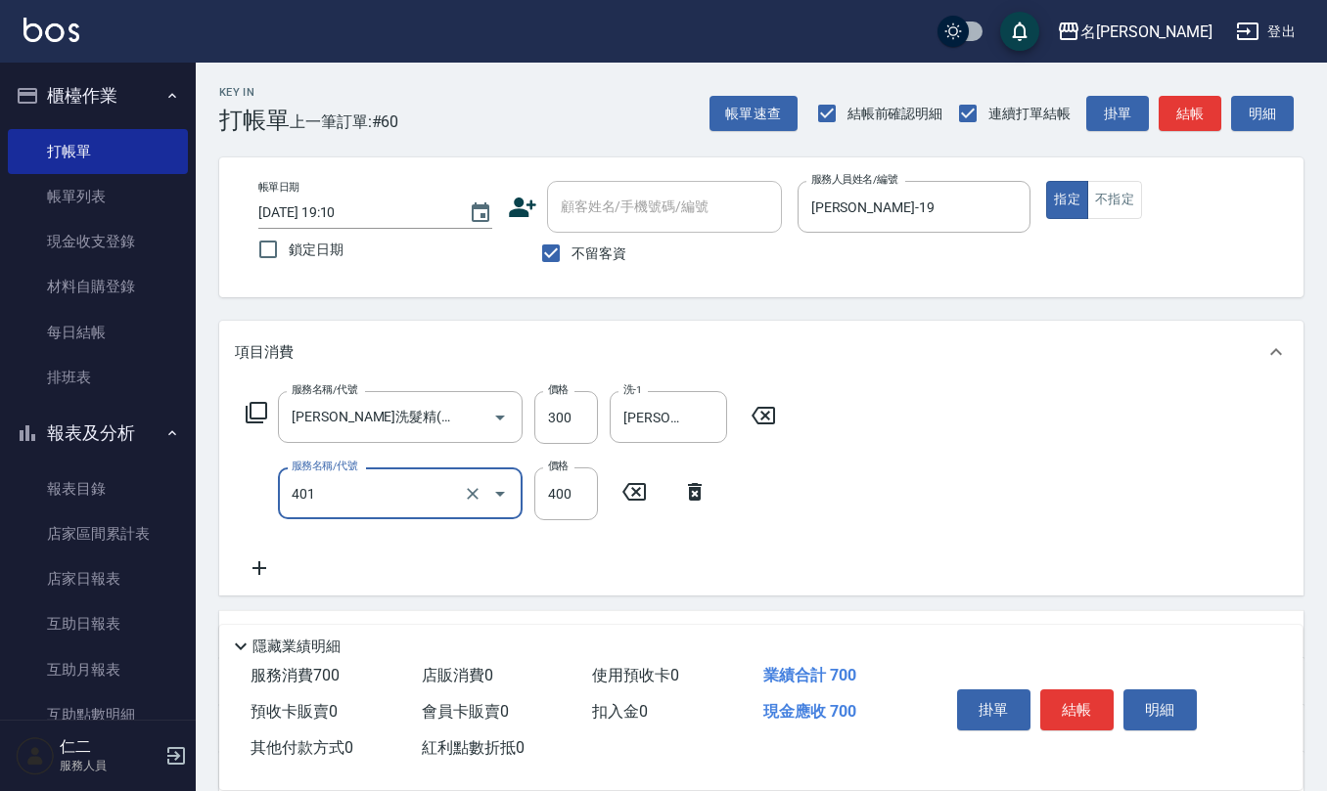
type input "剪髮(401)"
type input "400"
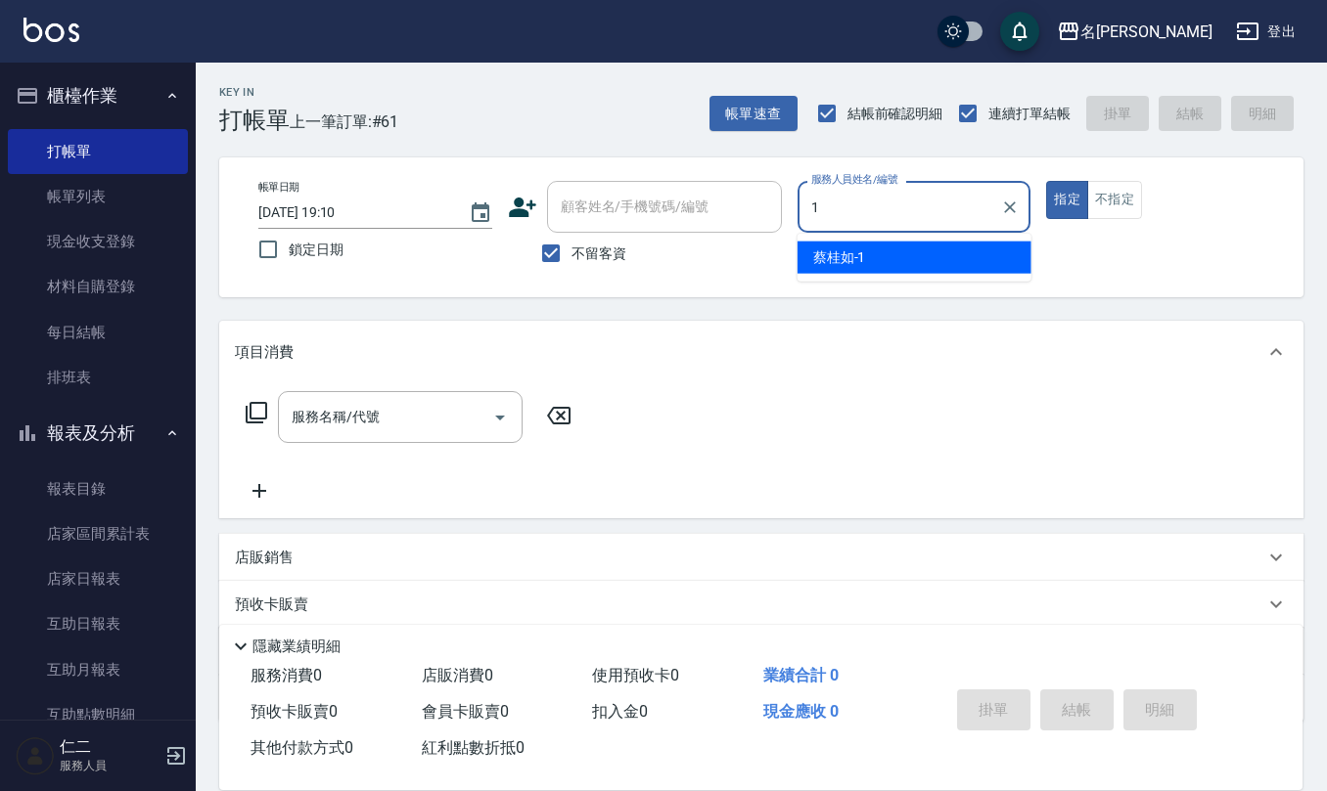
type input "蔡桂如-1"
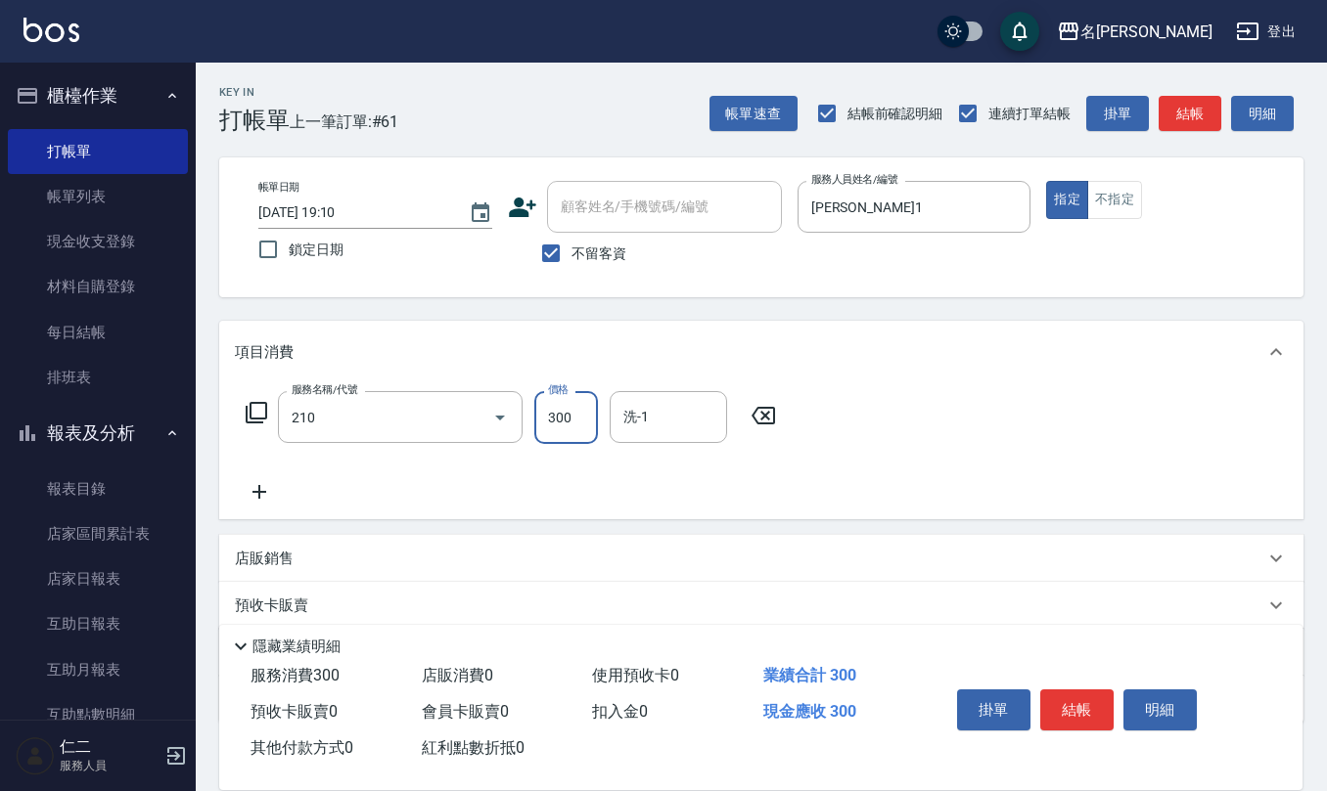
type input "歐娜洗髮精(210)"
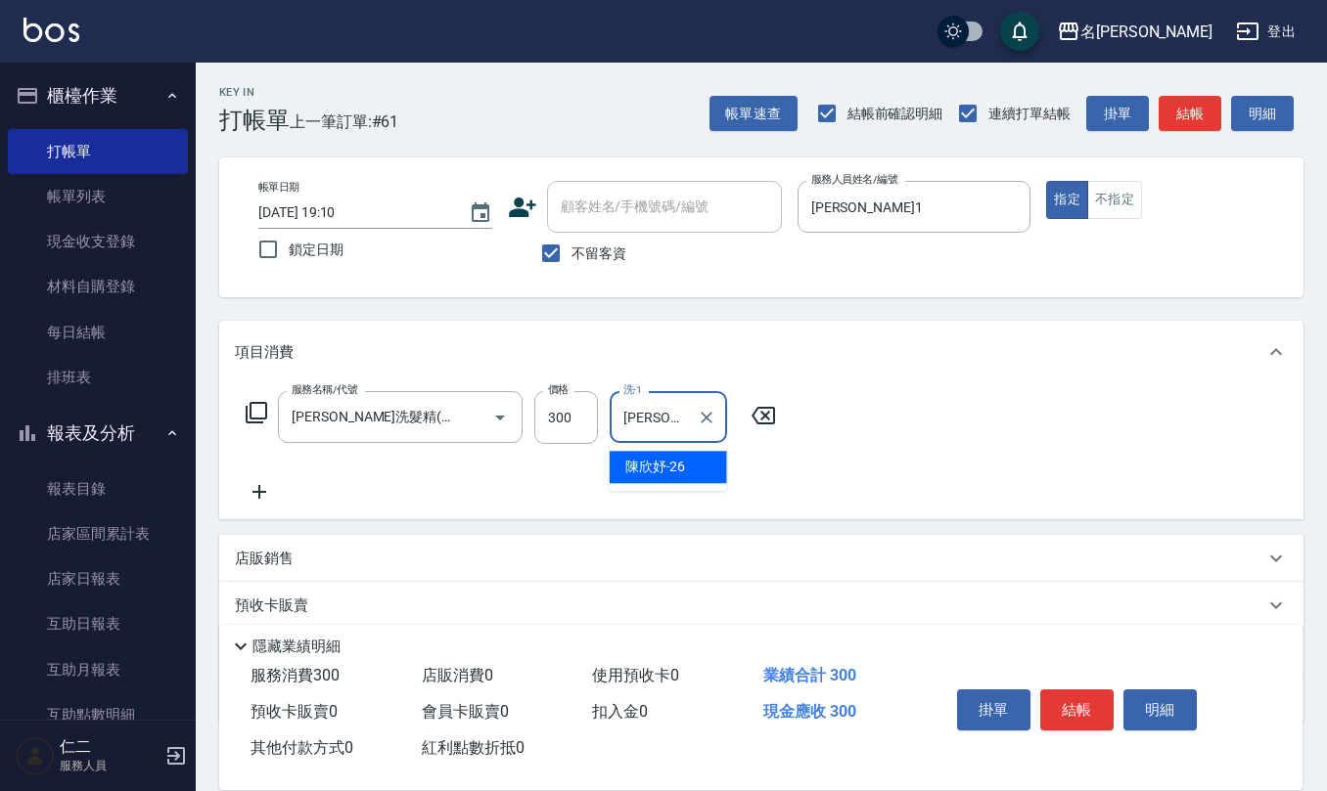
type input "陳欣妤-26"
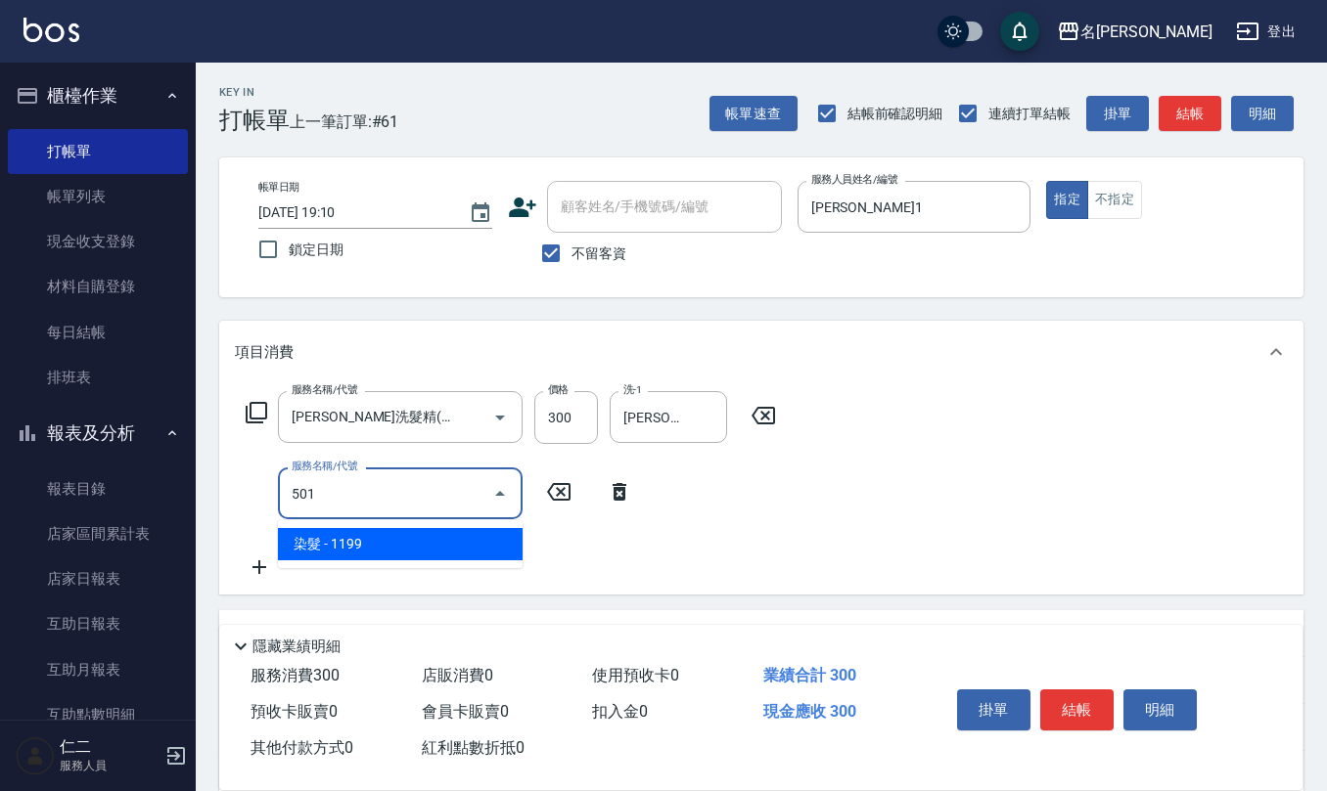
type input "染髮(501)"
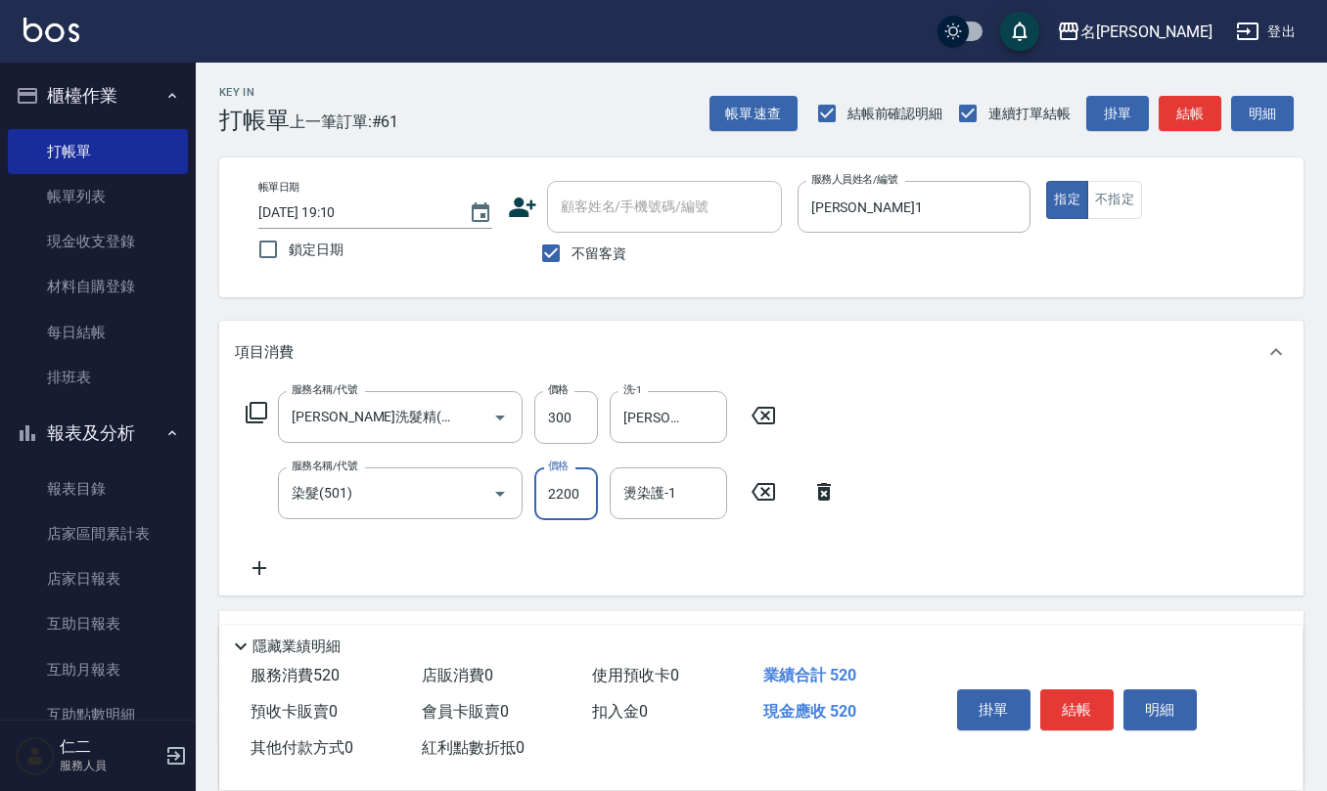
type input "2200"
type input "陳欣妤-26"
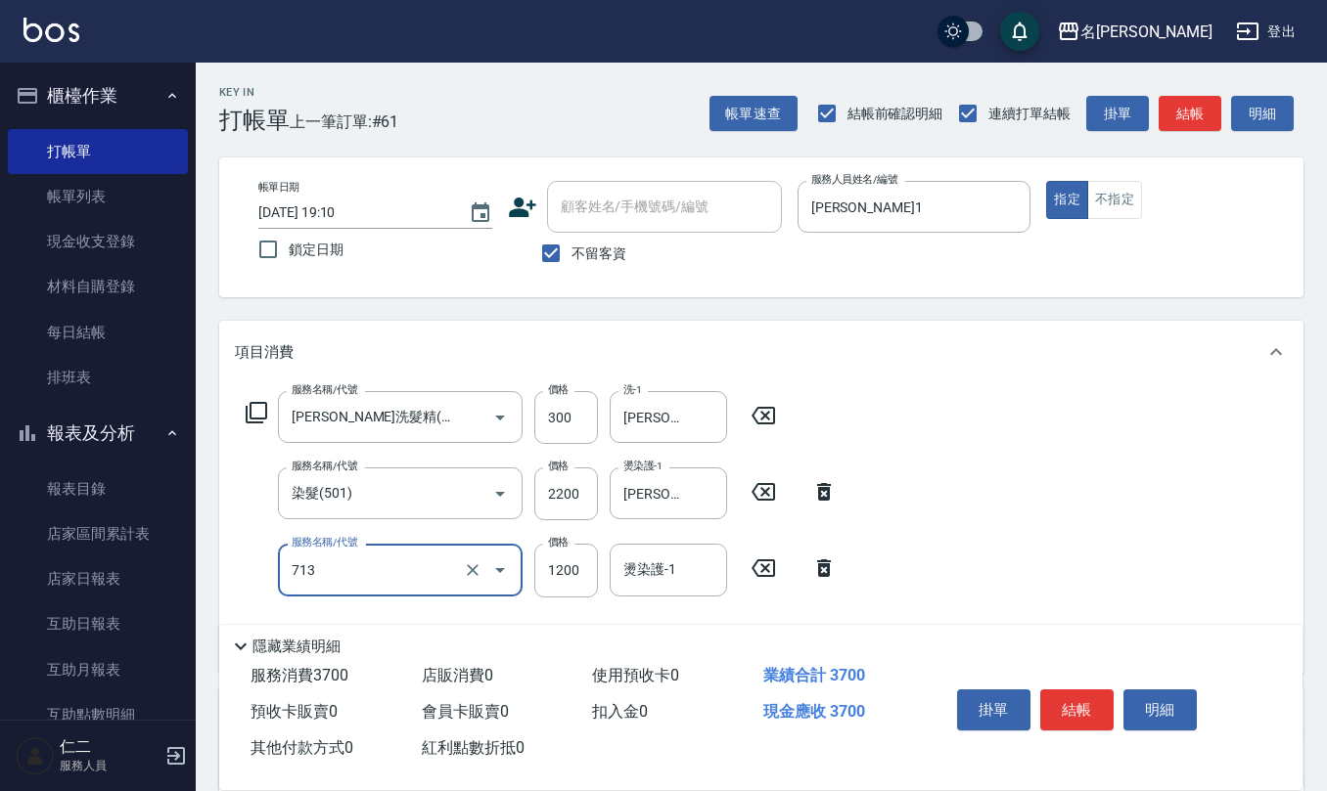
type input "水樣結構式1200(713)"
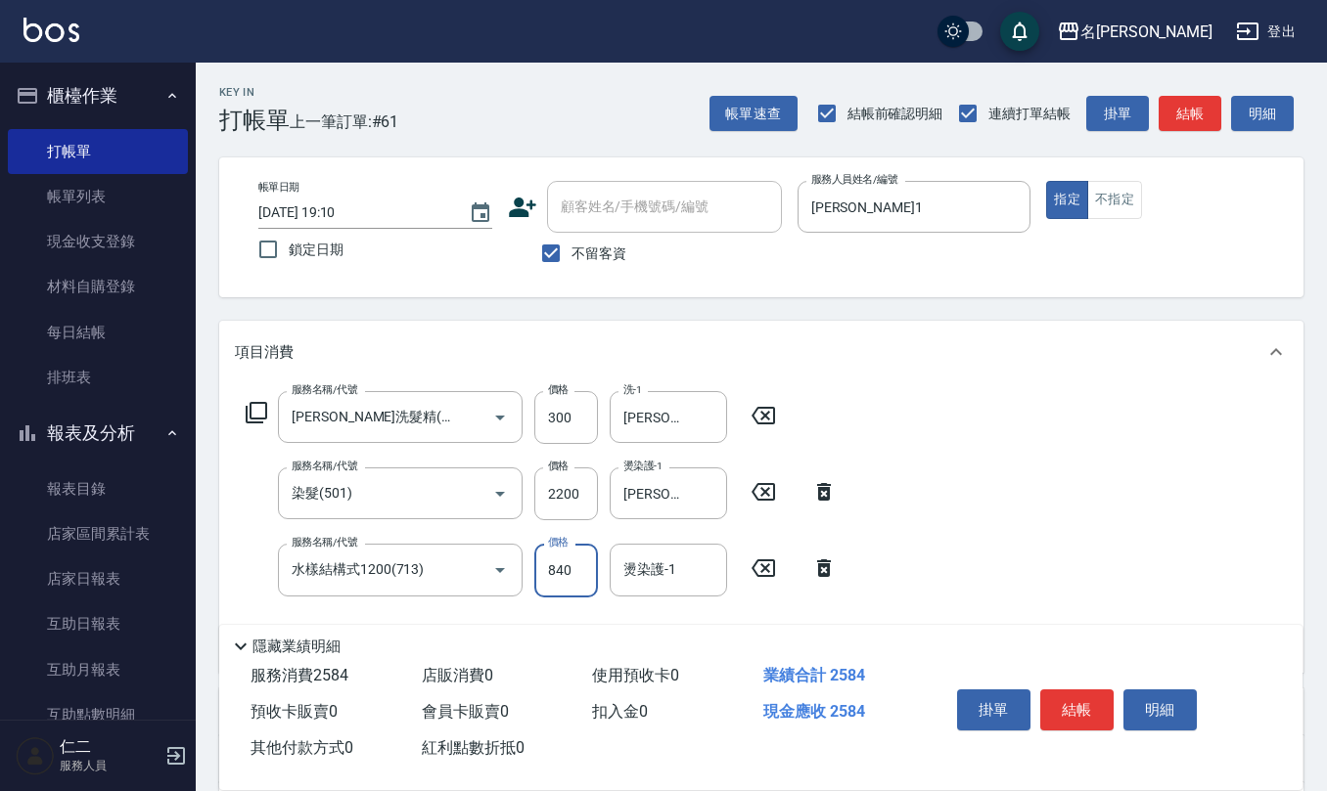
type input "840"
type input "陳欣妤-26"
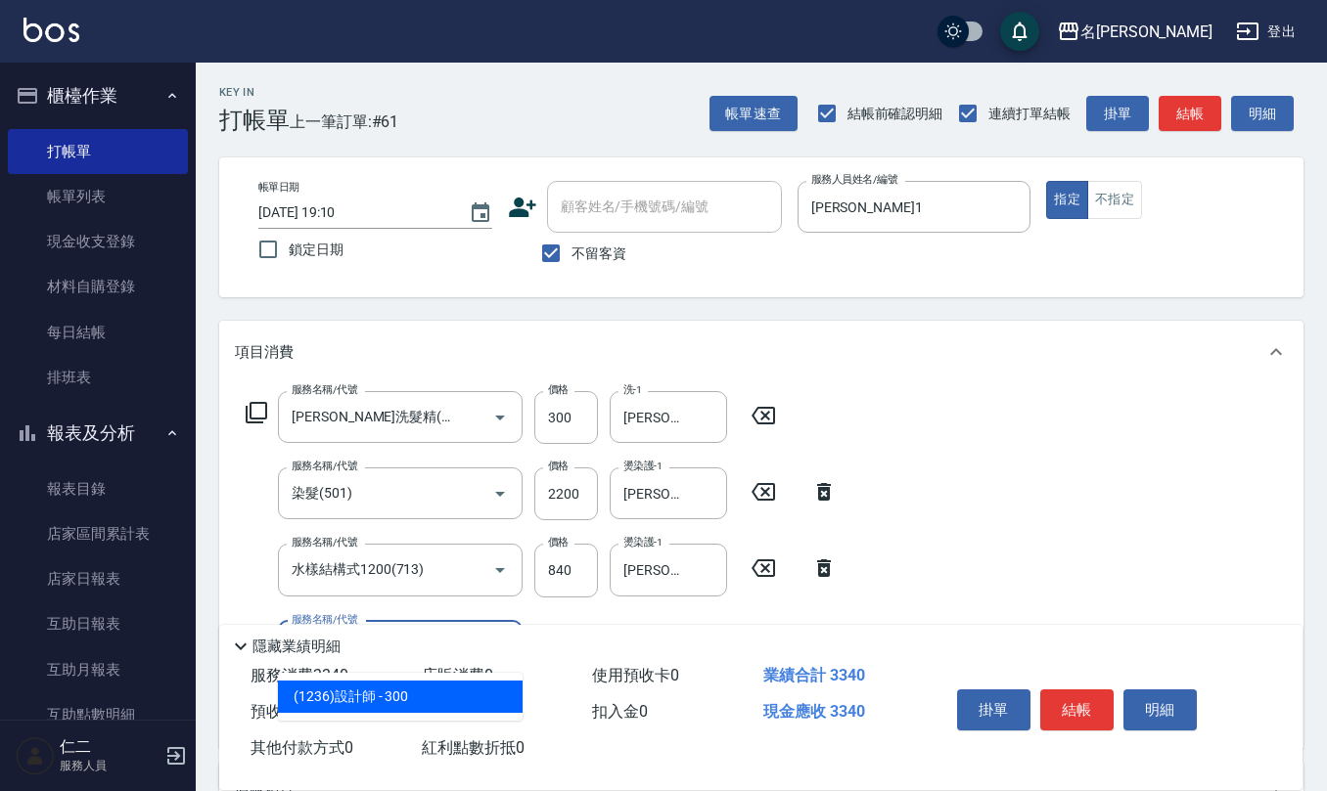
type input "(1236)設計師(703)"
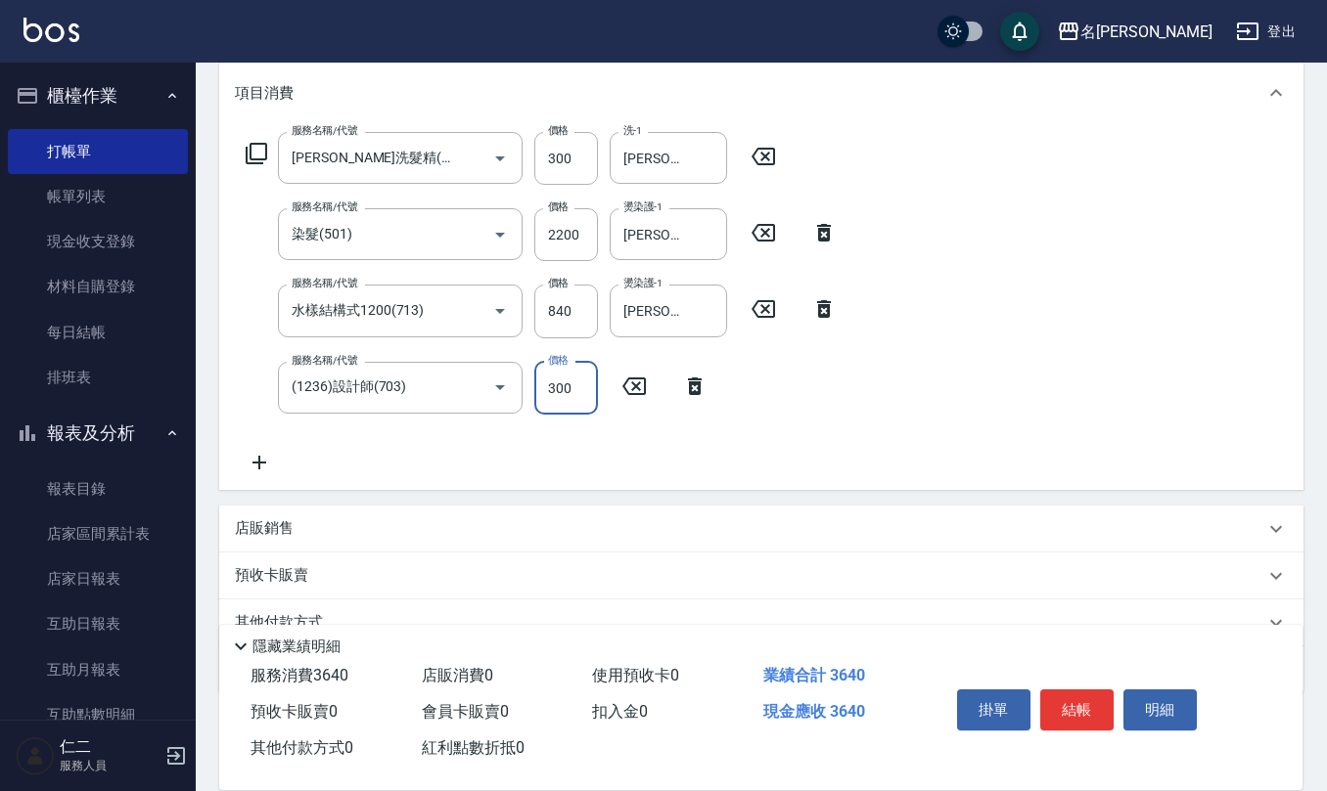
scroll to position [260, 0]
type input "500"
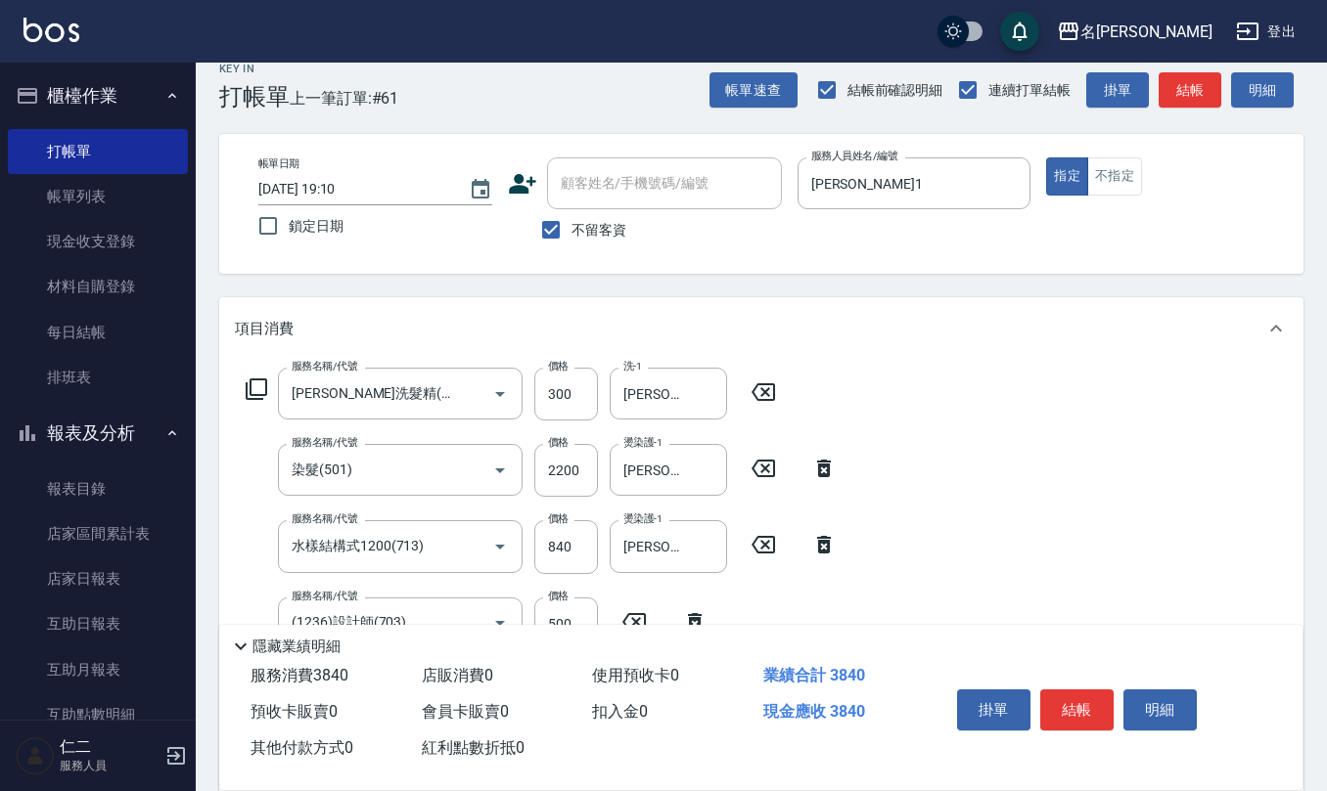
scroll to position [0, 0]
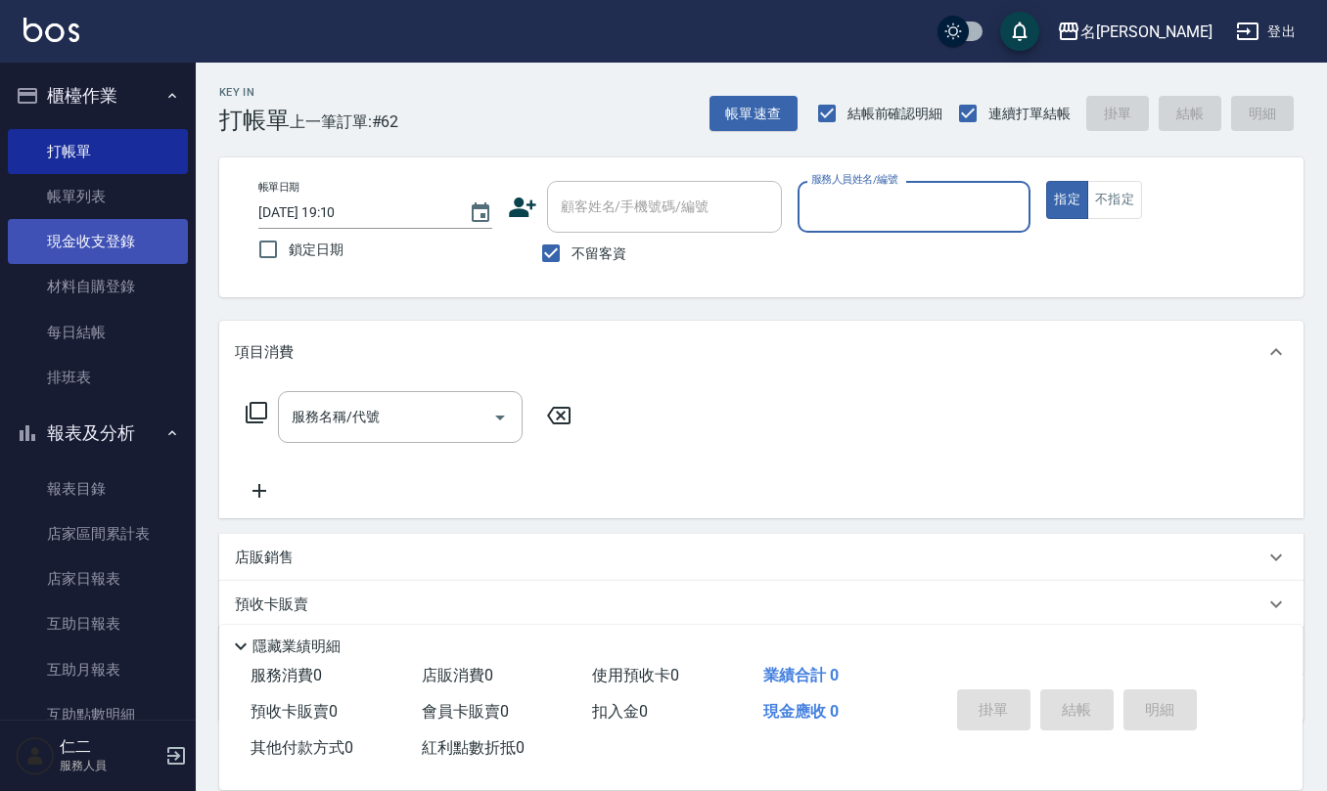
click at [79, 235] on link "現金收支登錄" at bounding box center [98, 241] width 180 height 45
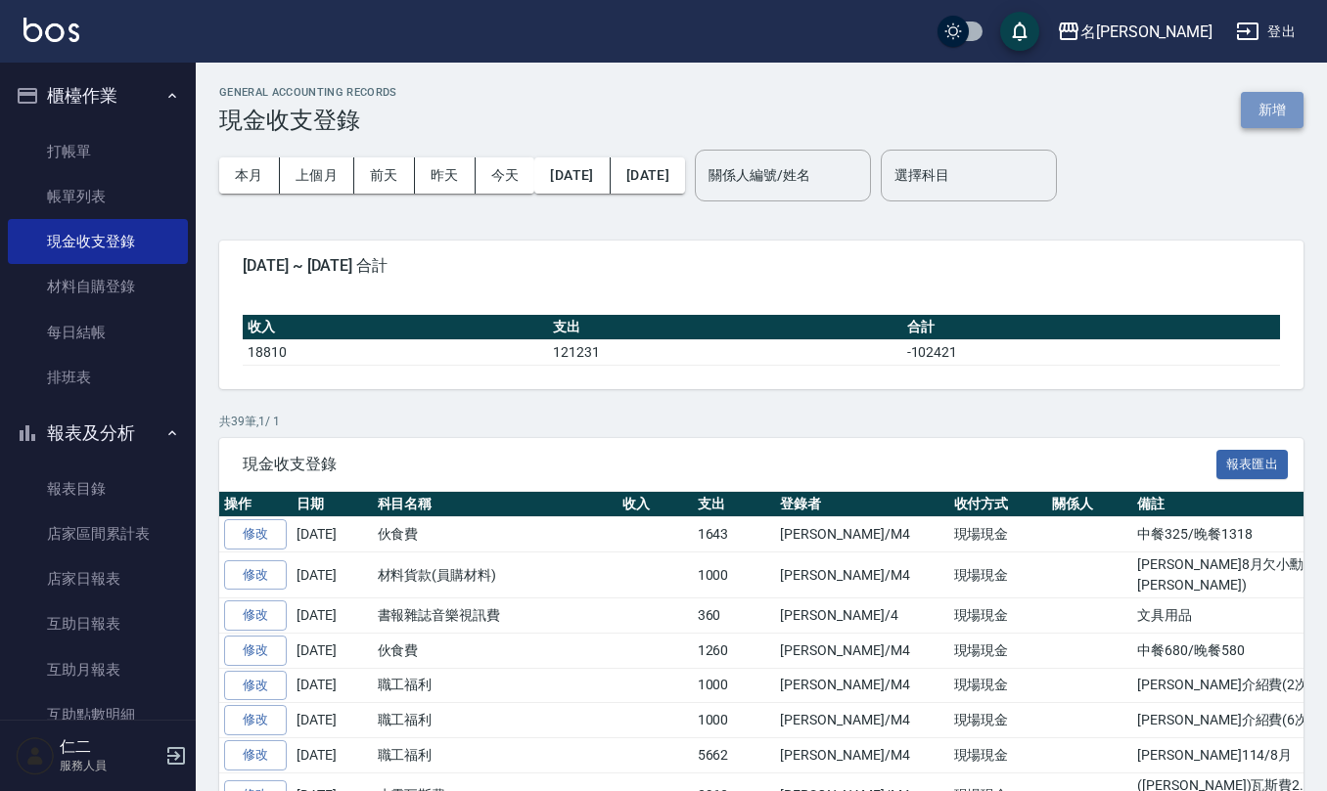
click at [1284, 113] on button "新增" at bounding box center [1271, 110] width 63 height 36
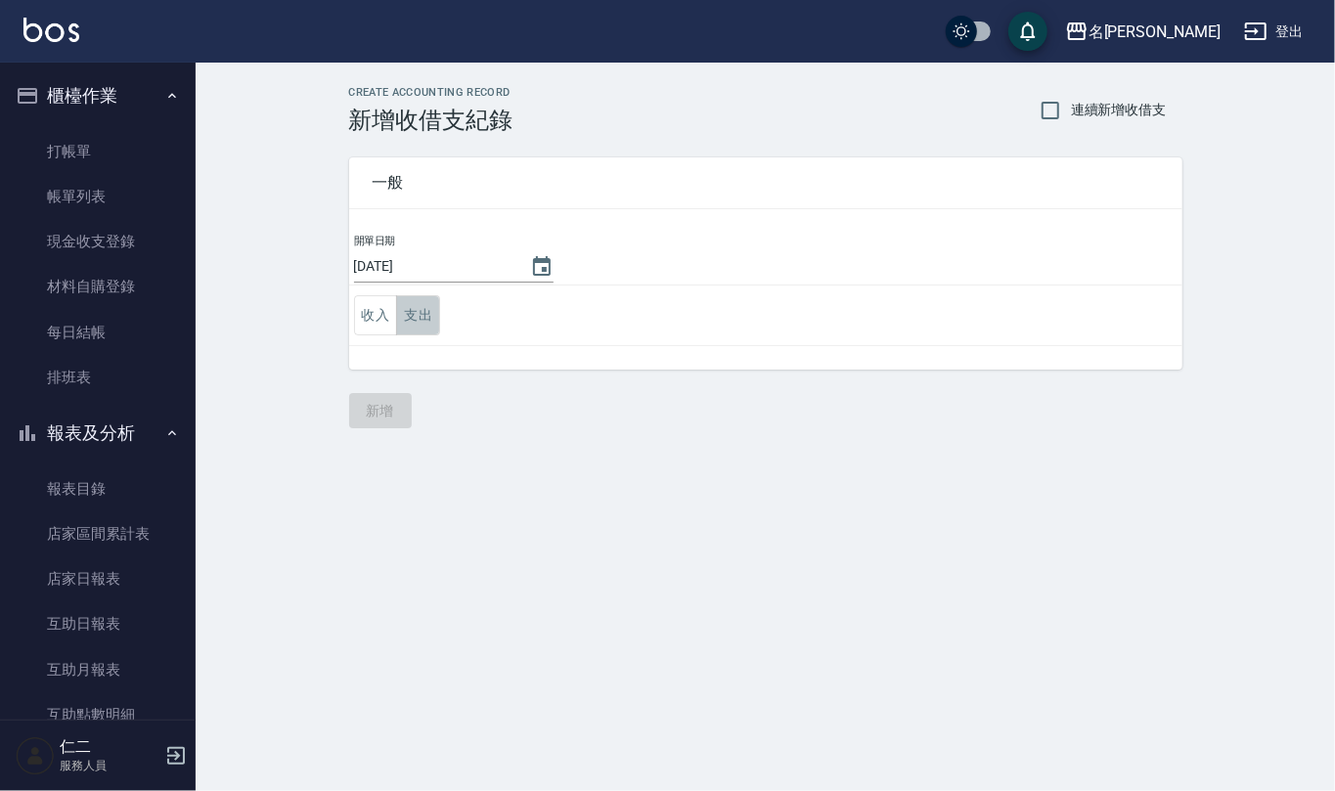
click at [424, 319] on button "支出" at bounding box center [418, 315] width 44 height 40
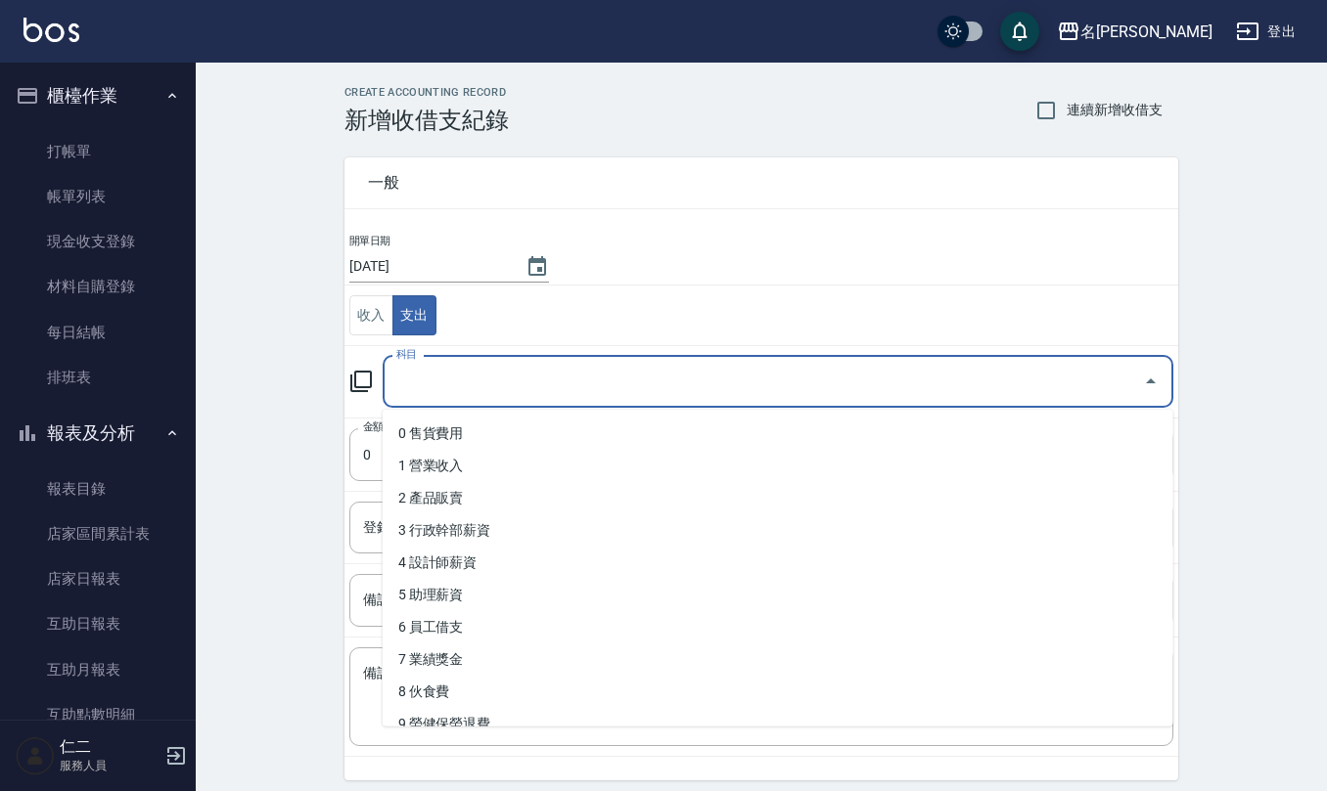
click at [466, 393] on input "科目" at bounding box center [762, 382] width 743 height 34
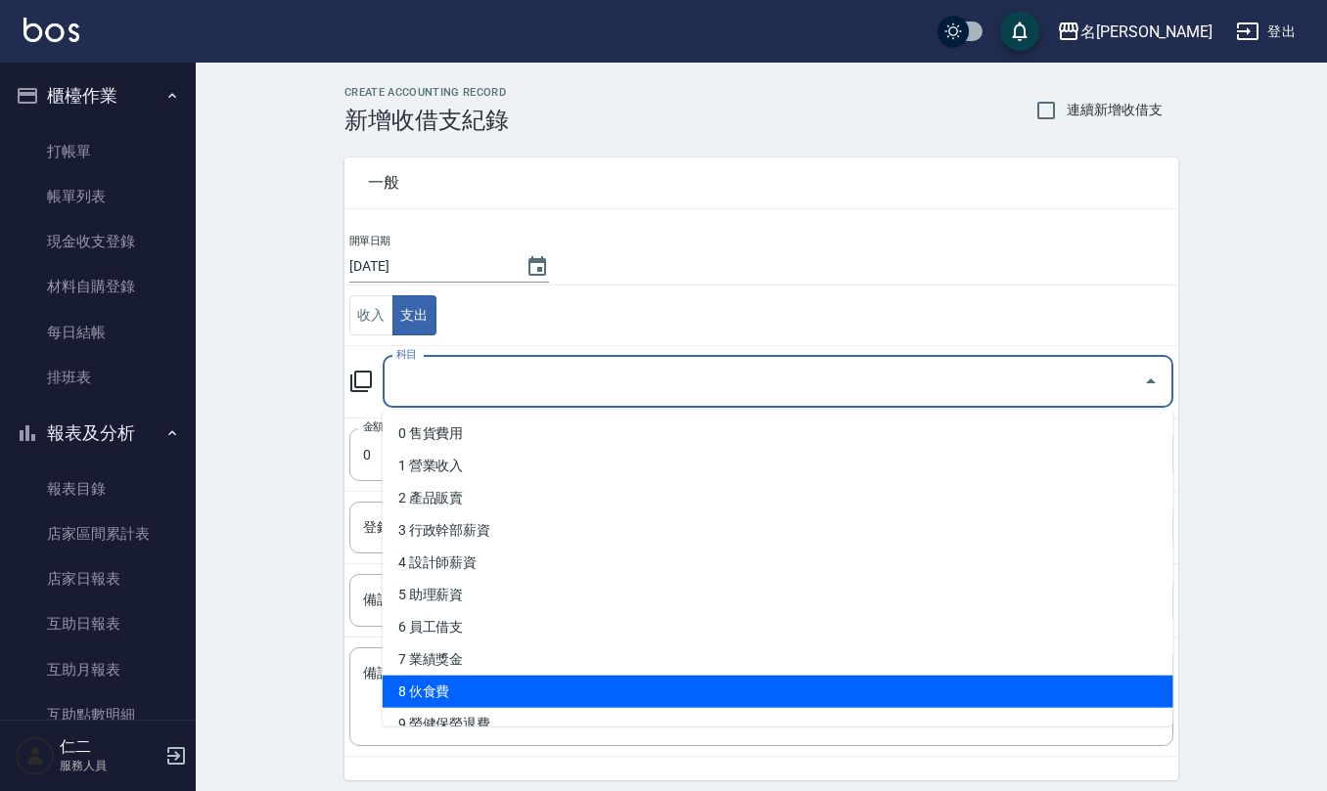
click at [486, 685] on li "8 伙食費" at bounding box center [778, 692] width 790 height 32
type input "8 伙食費"
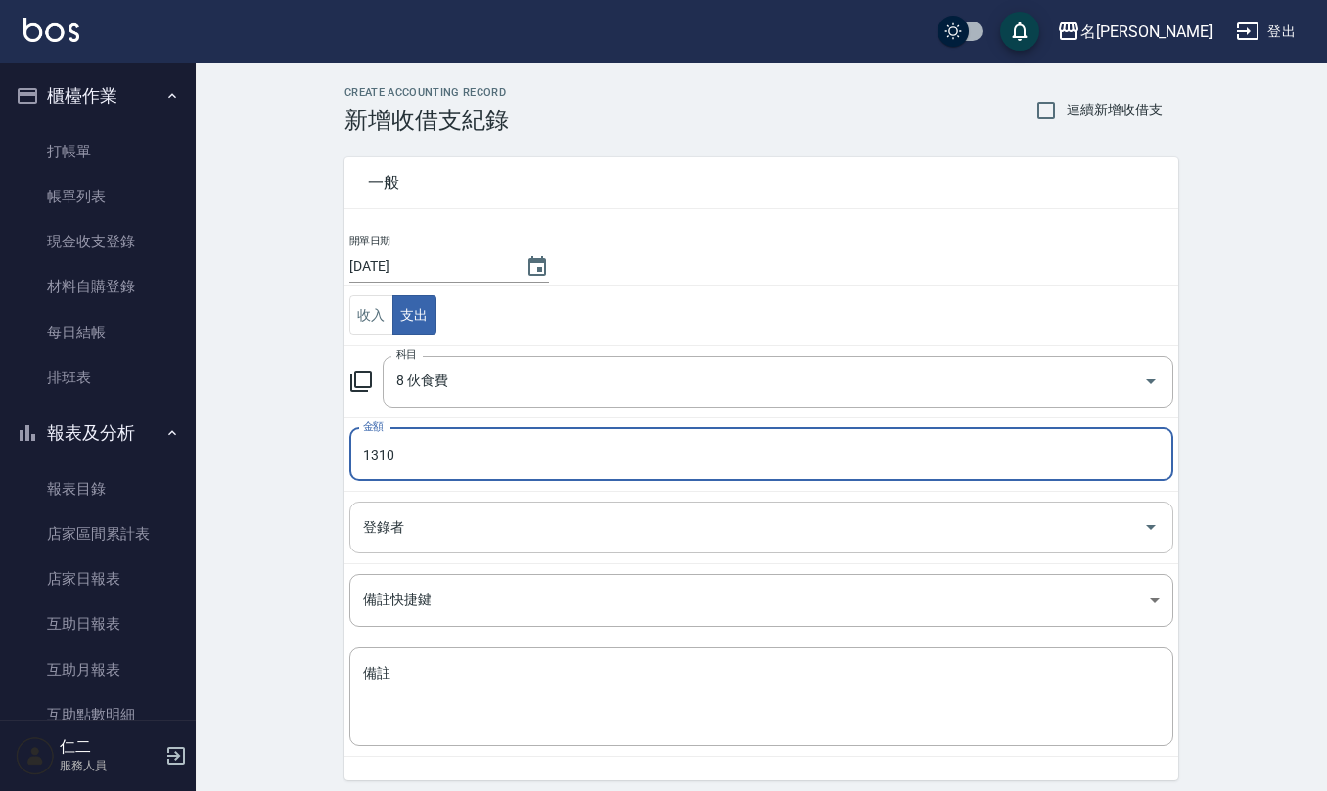
type input "1310"
drag, startPoint x: 436, startPoint y: 538, endPoint x: 425, endPoint y: 518, distance: 23.7
click at [436, 538] on input "登錄者" at bounding box center [746, 528] width 777 height 34
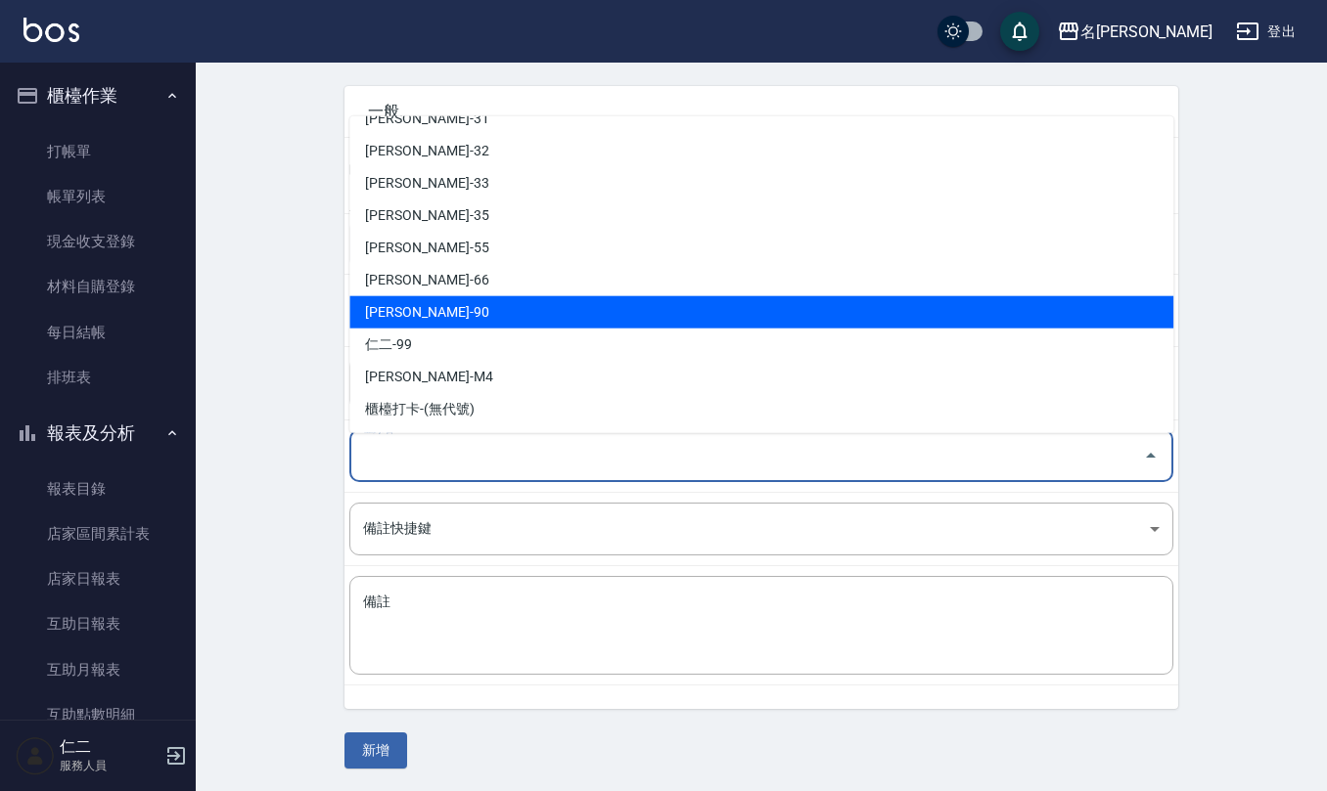
scroll to position [74, 0]
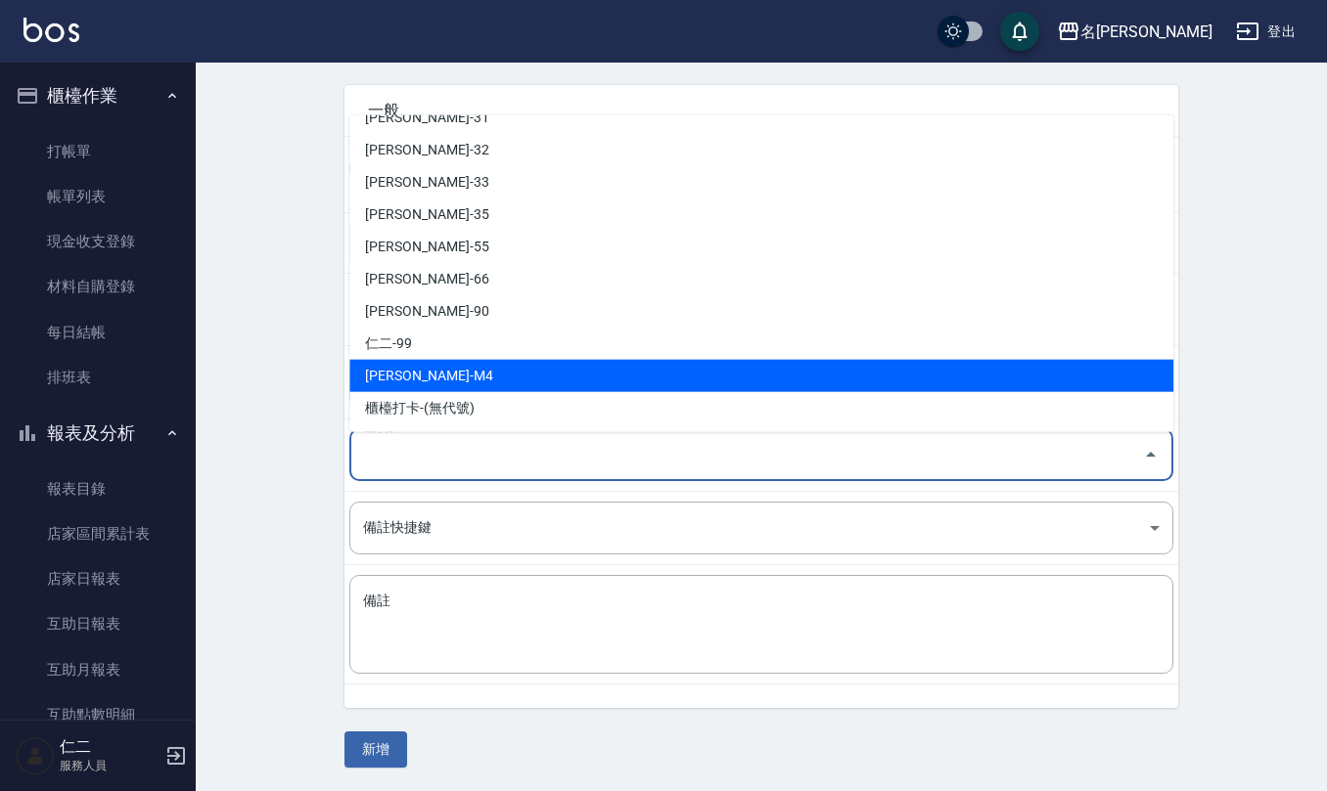
click at [510, 383] on li "陳佩俐-M4" at bounding box center [761, 376] width 824 height 32
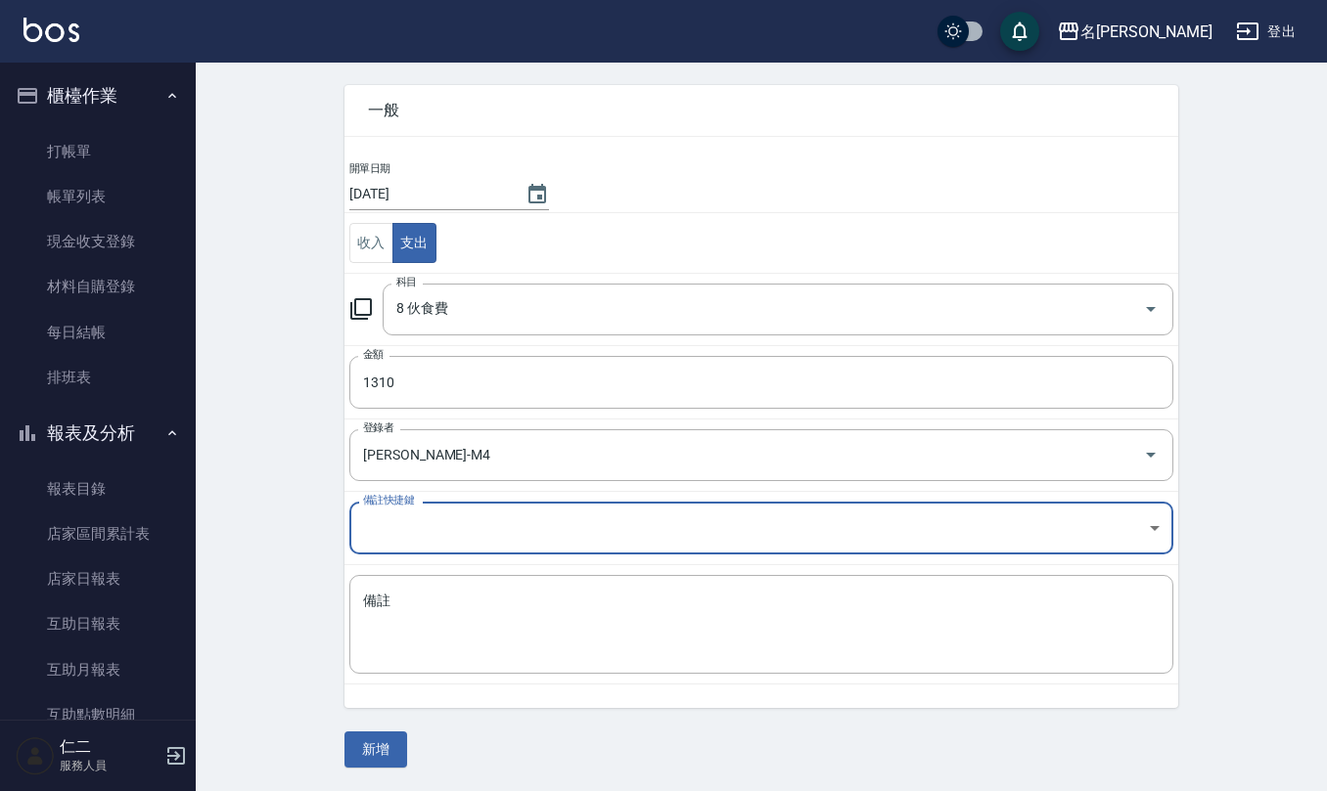
type input "陳佩俐-M4"
click at [511, 650] on textarea "備註" at bounding box center [761, 625] width 796 height 67
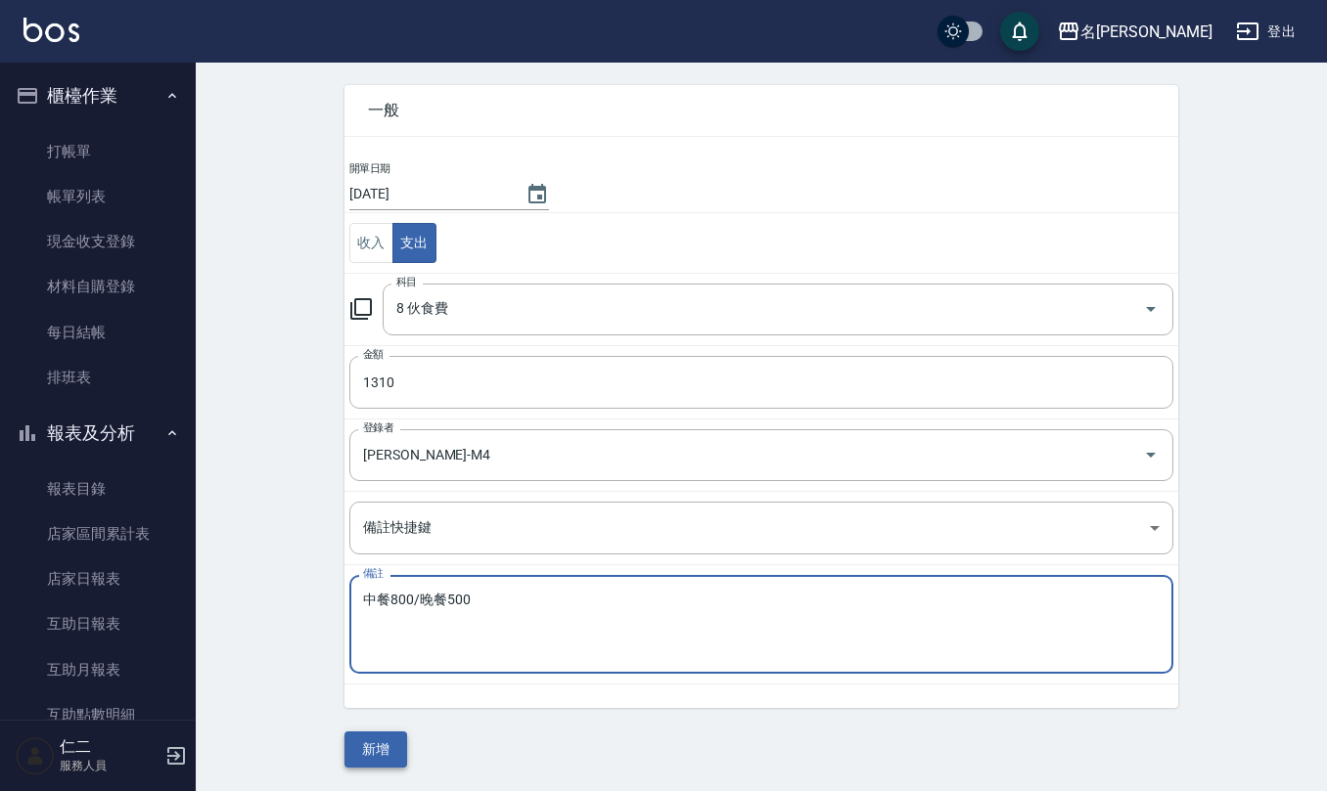
type textarea "中餐800/晚餐500"
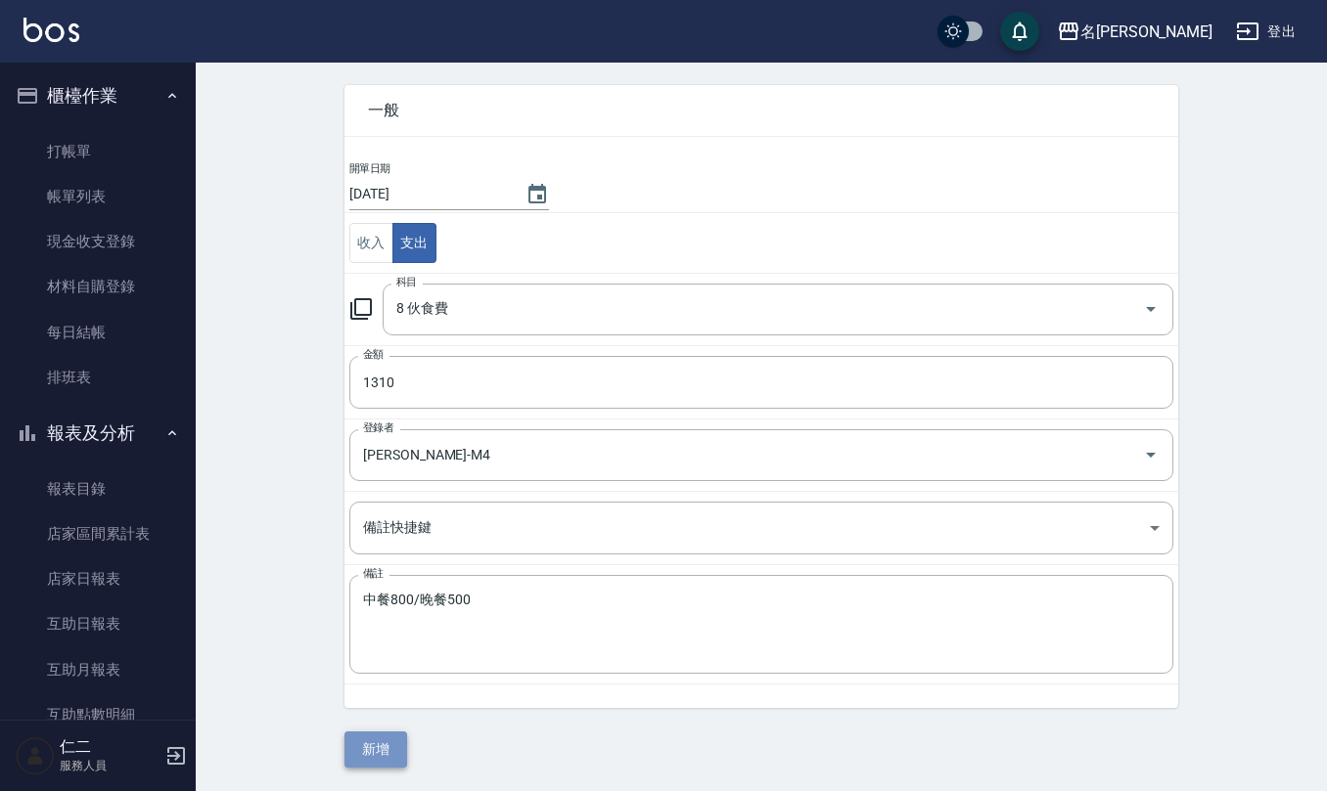
click at [368, 755] on button "新增" at bounding box center [375, 750] width 63 height 36
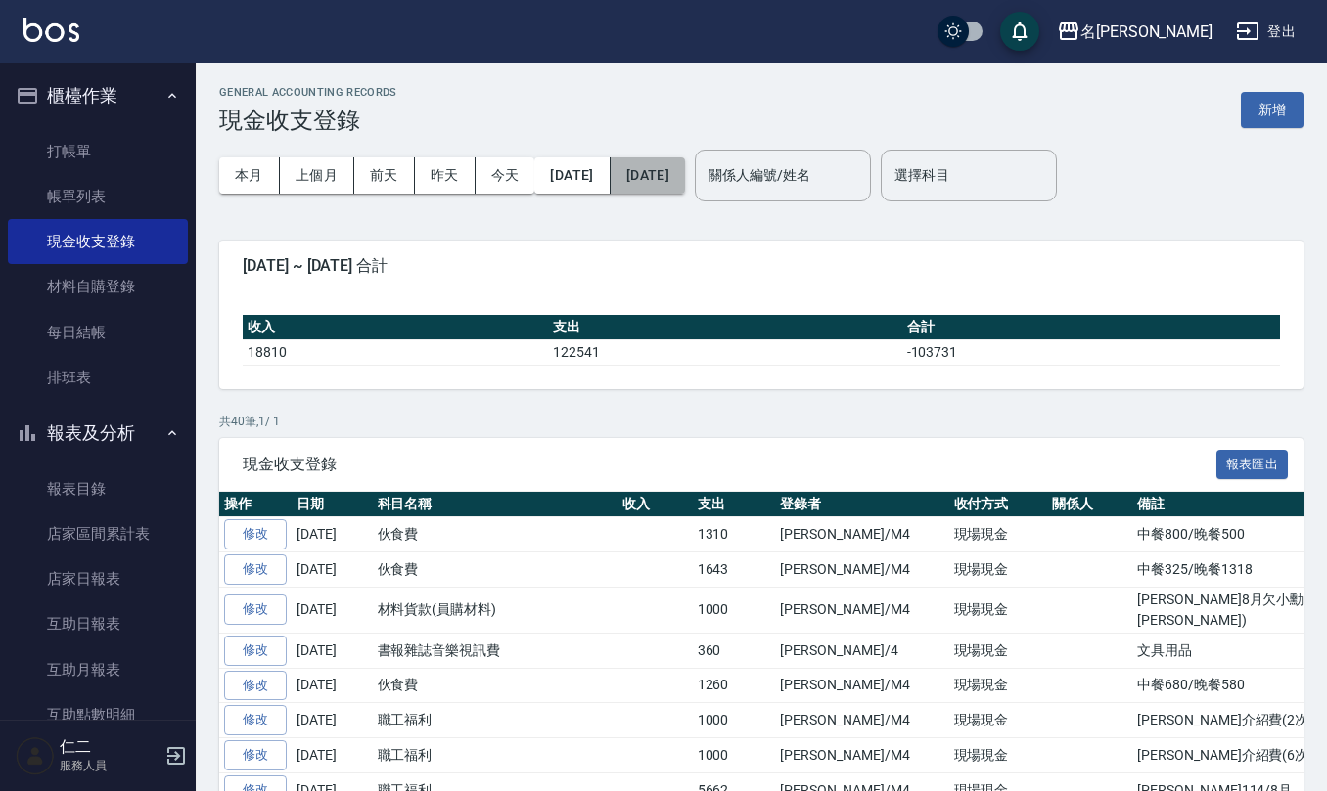
click at [685, 166] on button "[DATE]" at bounding box center [647, 176] width 74 height 36
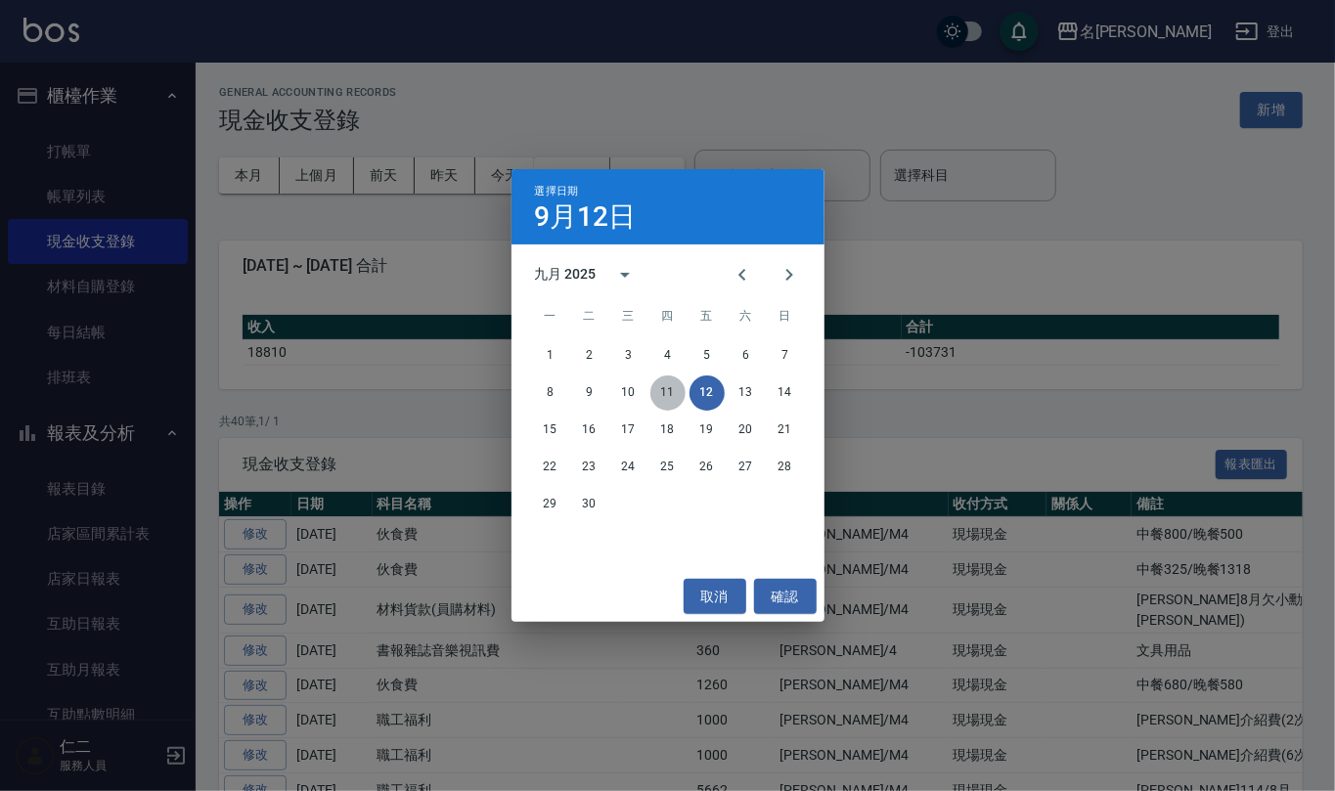
click at [657, 385] on button "11" at bounding box center [668, 393] width 35 height 35
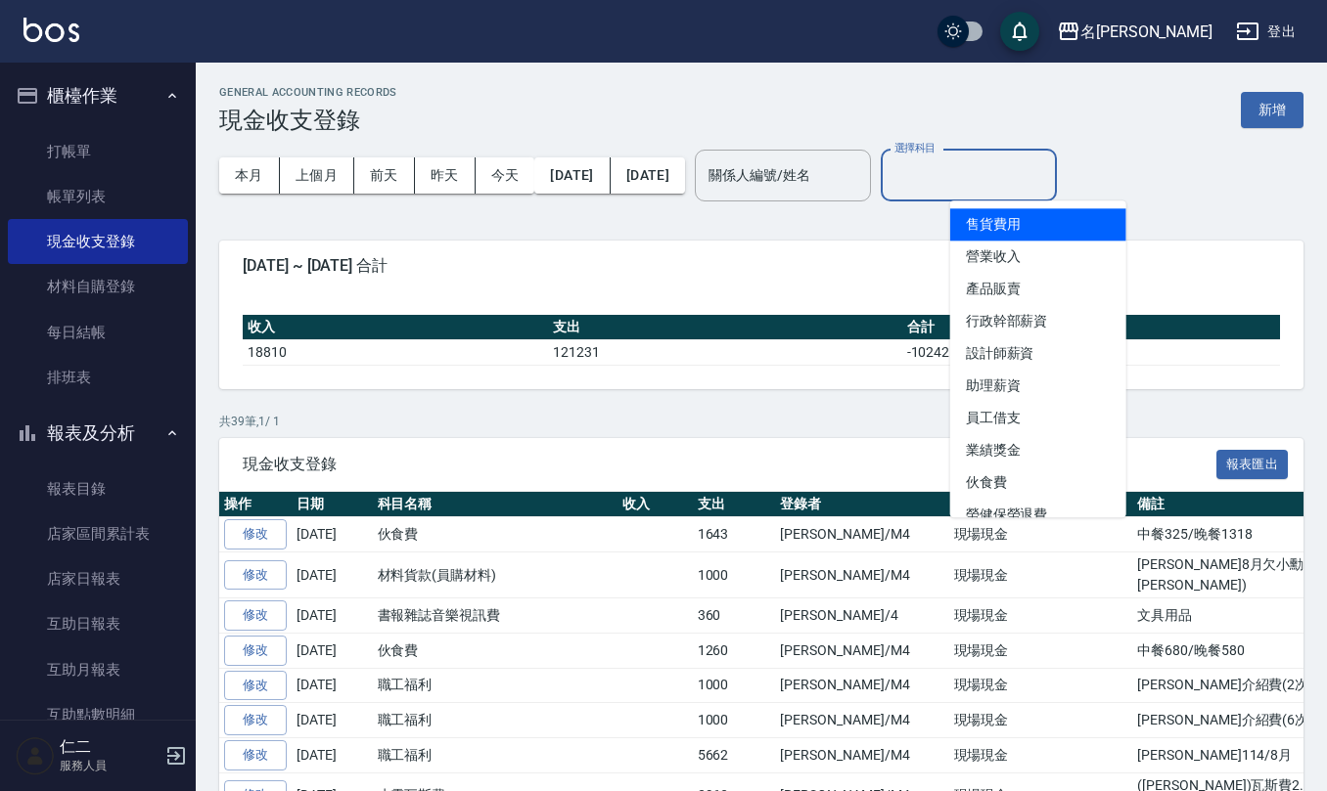
click at [1021, 178] on input "選擇科目" at bounding box center [968, 175] width 158 height 34
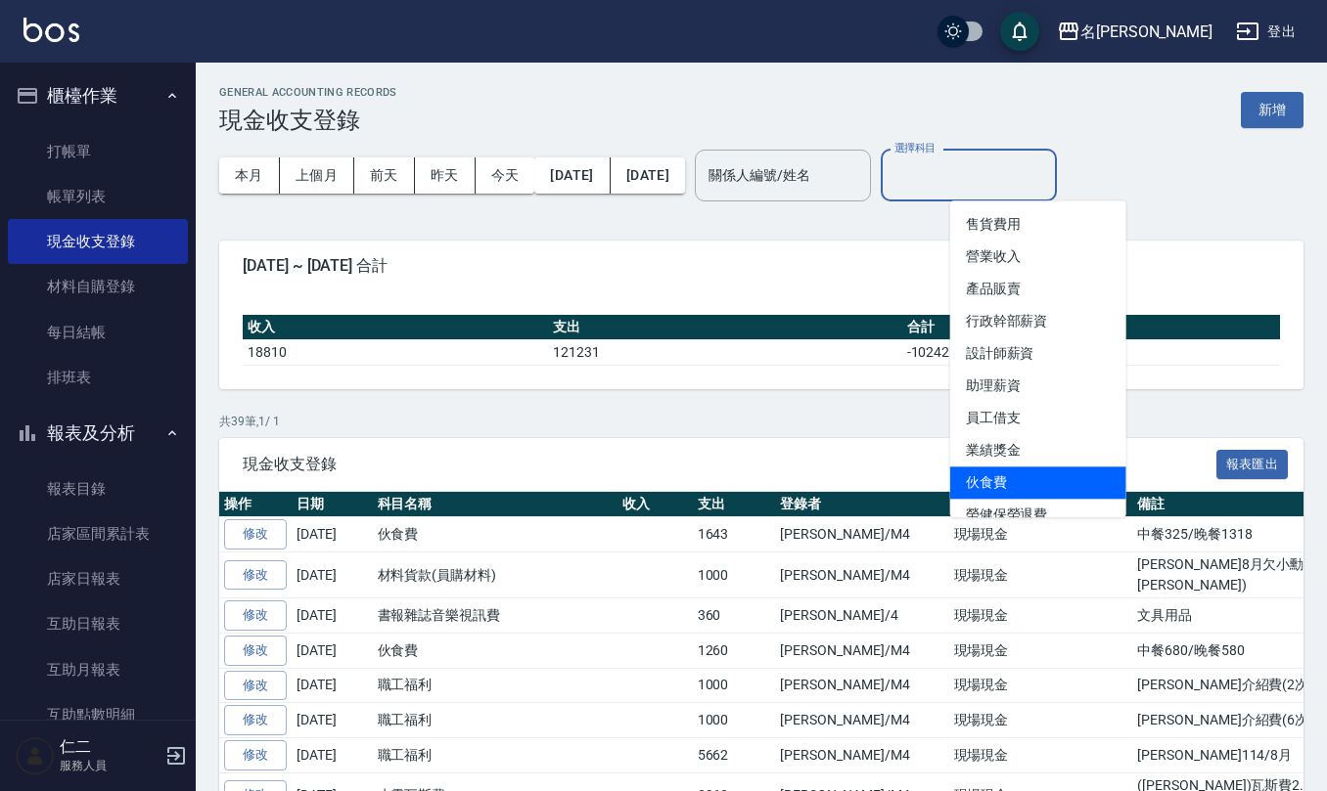
click at [1041, 471] on li "伙食費" at bounding box center [1038, 483] width 176 height 32
type input "伙食費"
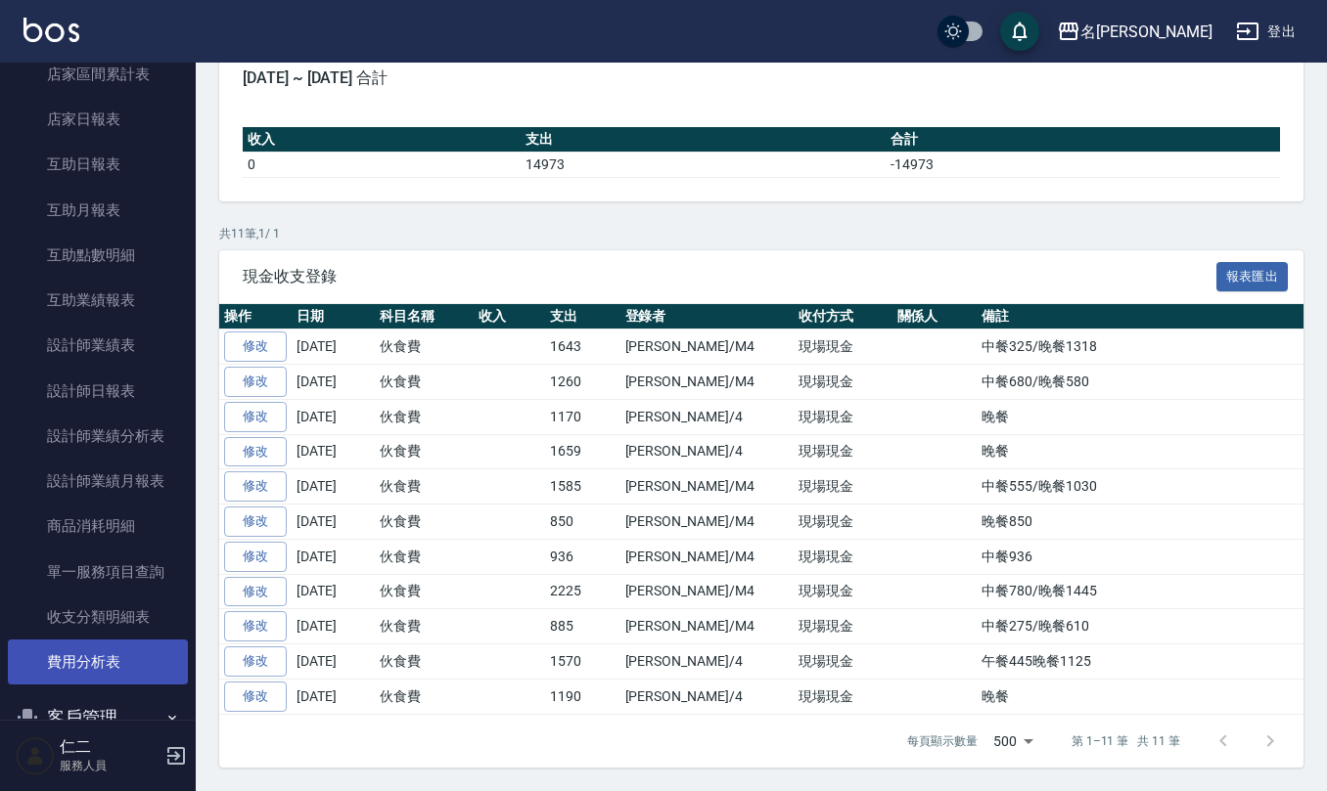
scroll to position [521, 0]
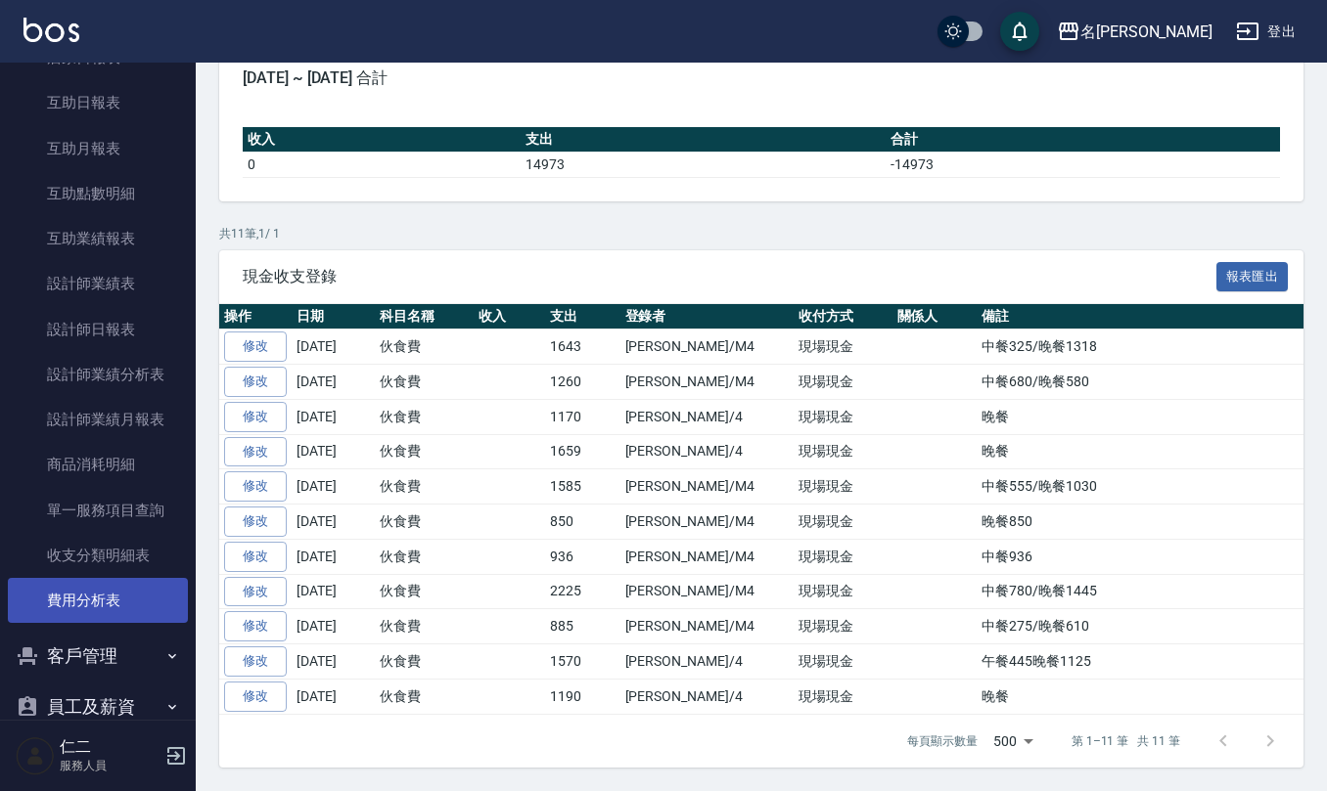
click at [83, 596] on link "費用分析表" at bounding box center [98, 600] width 180 height 45
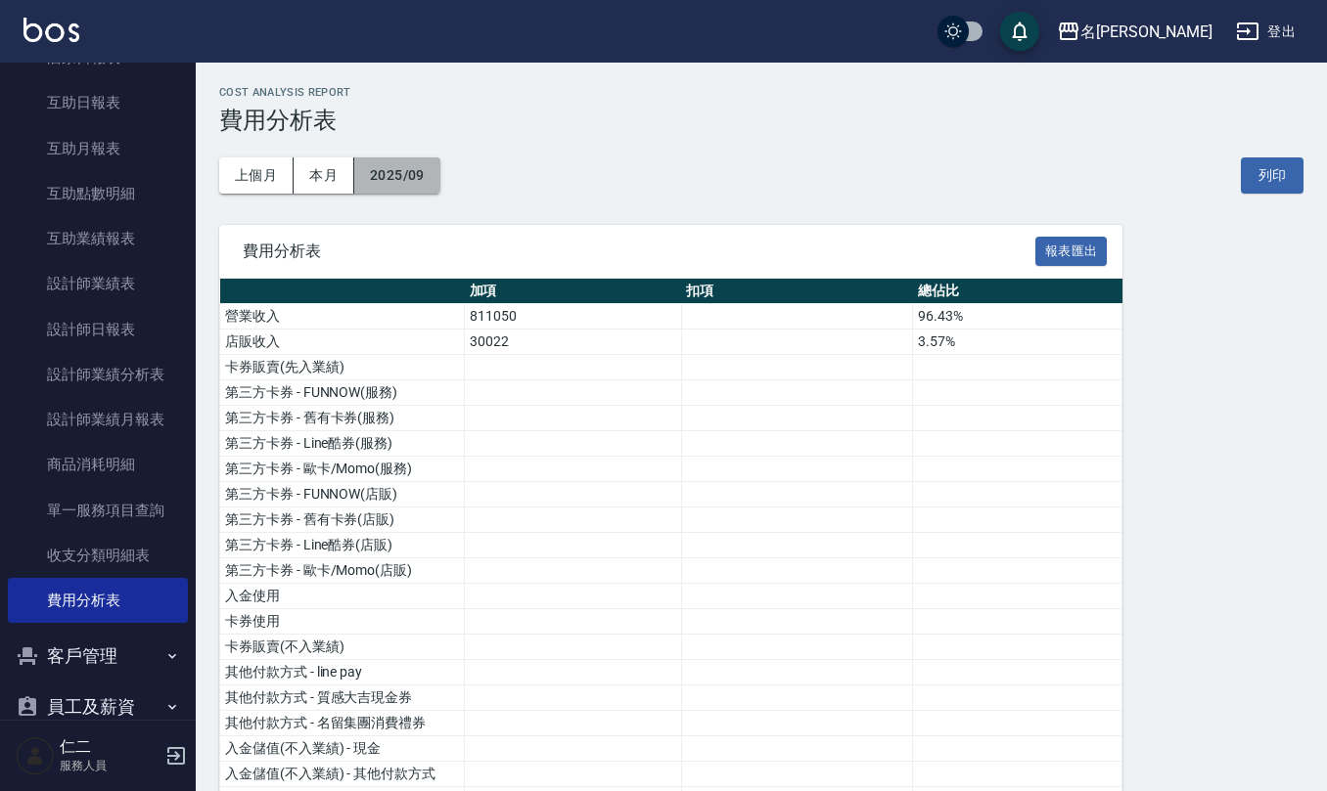
click at [392, 165] on button "2025/09" at bounding box center [397, 176] width 86 height 36
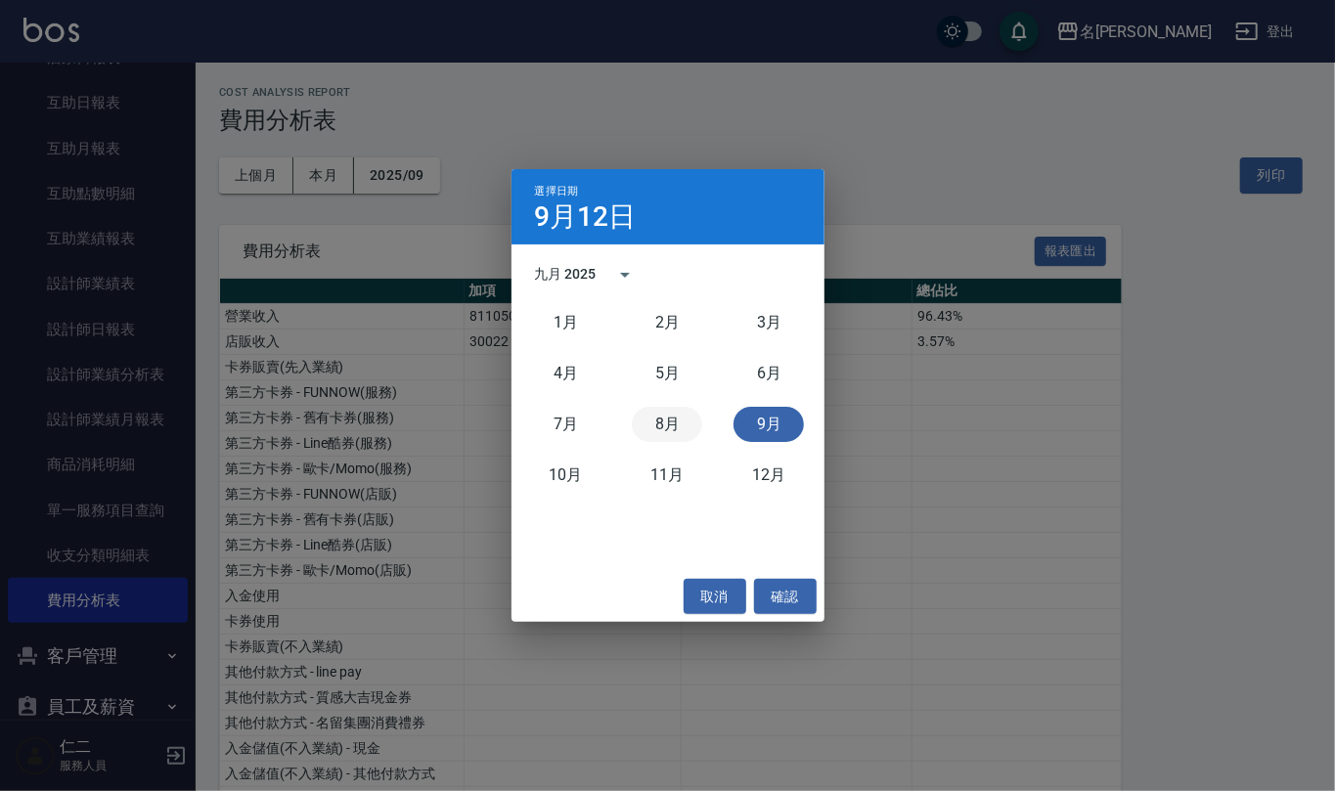
click at [663, 411] on button "8月" at bounding box center [667, 424] width 70 height 35
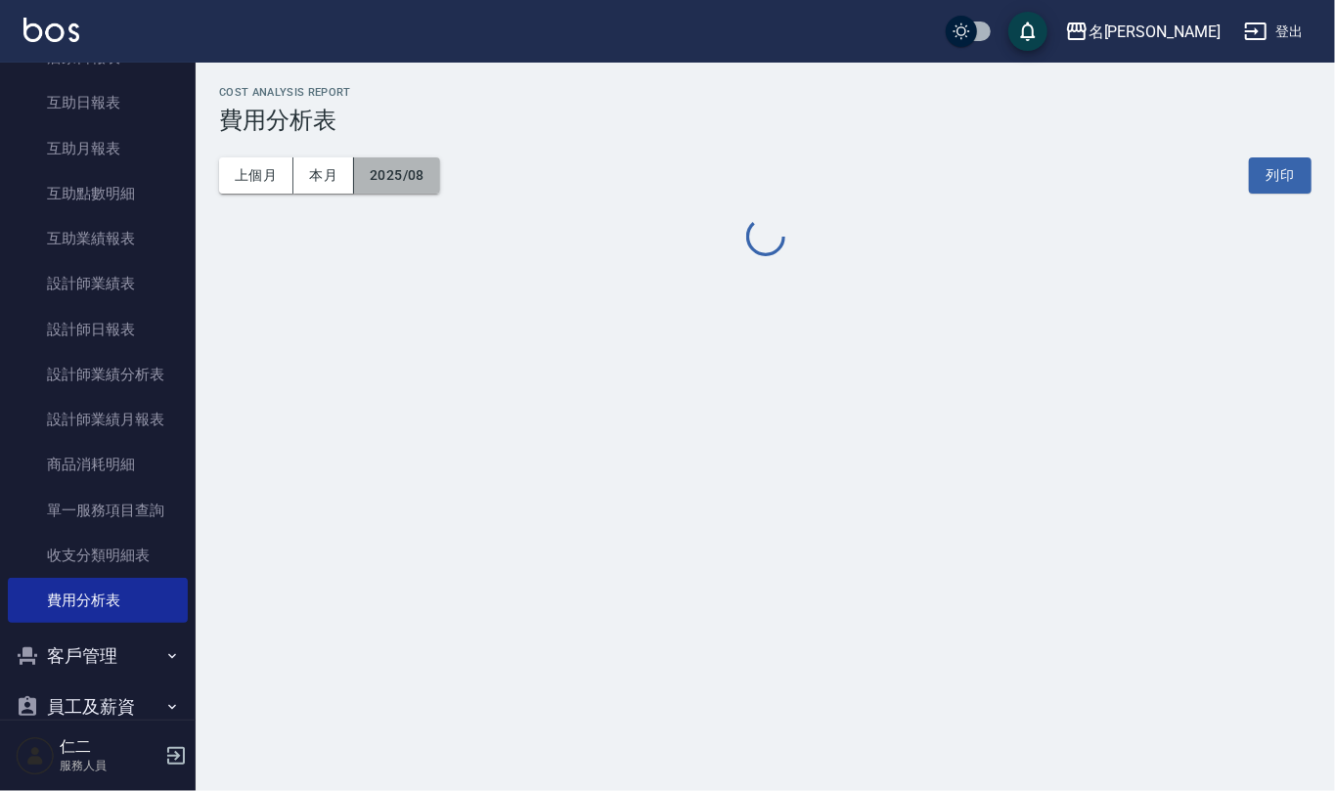
click at [403, 165] on button "2025/08" at bounding box center [397, 176] width 86 height 36
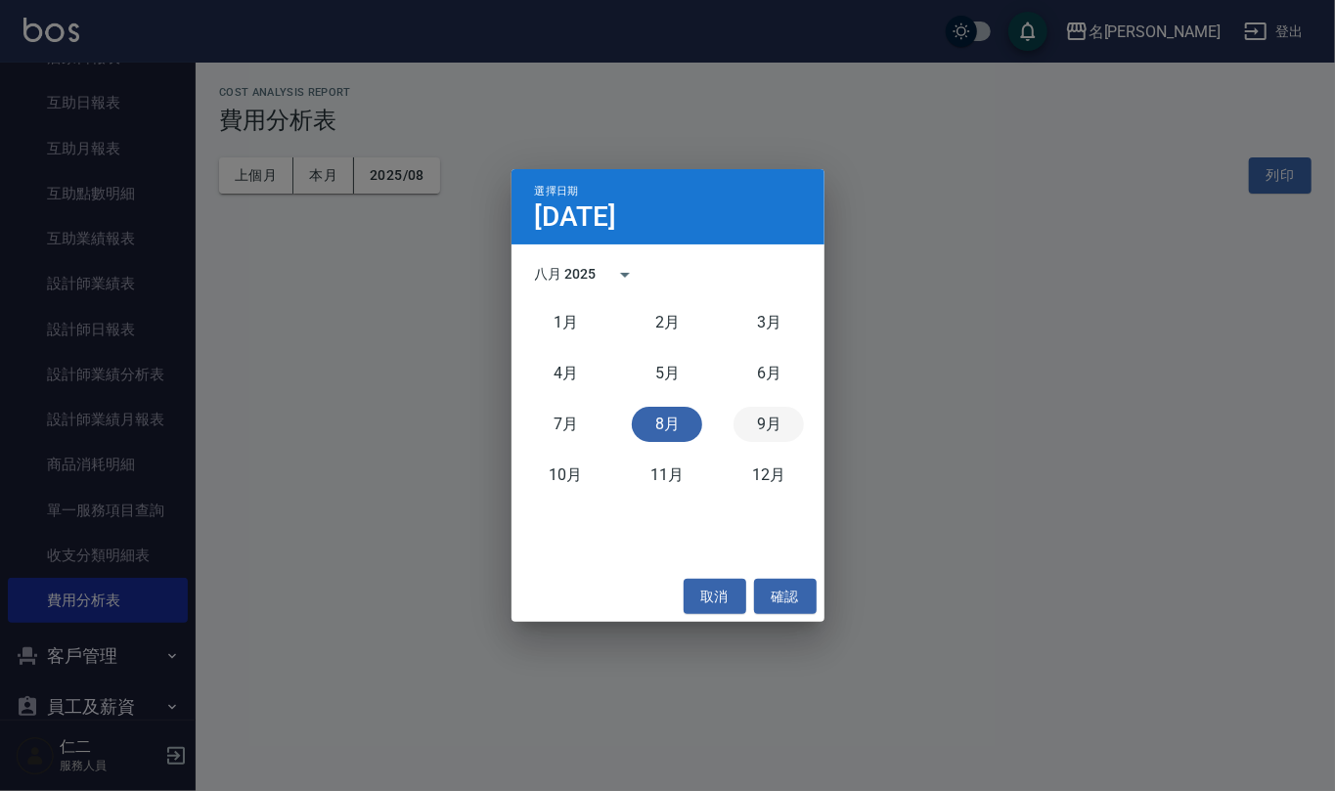
click at [767, 419] on button "9月" at bounding box center [769, 424] width 70 height 35
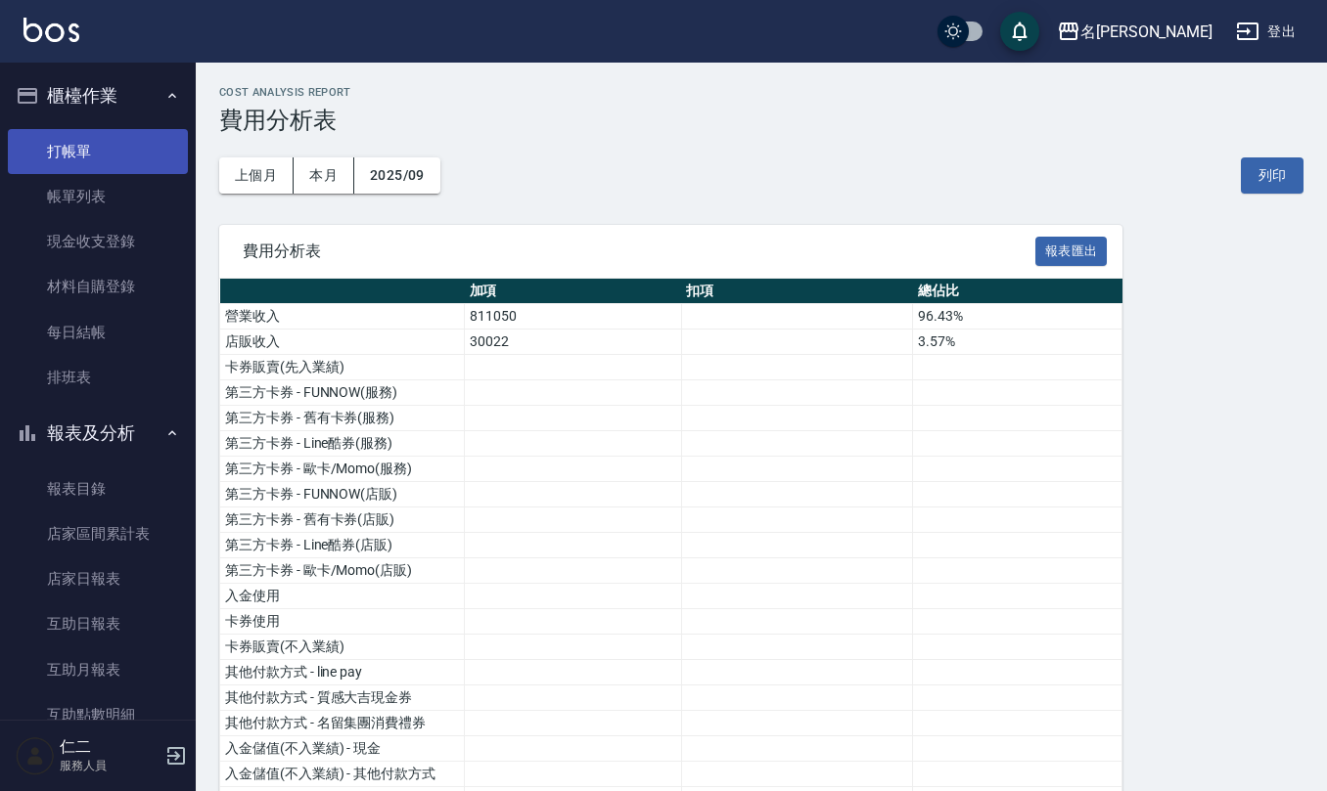
click at [100, 131] on link "打帳單" at bounding box center [98, 151] width 180 height 45
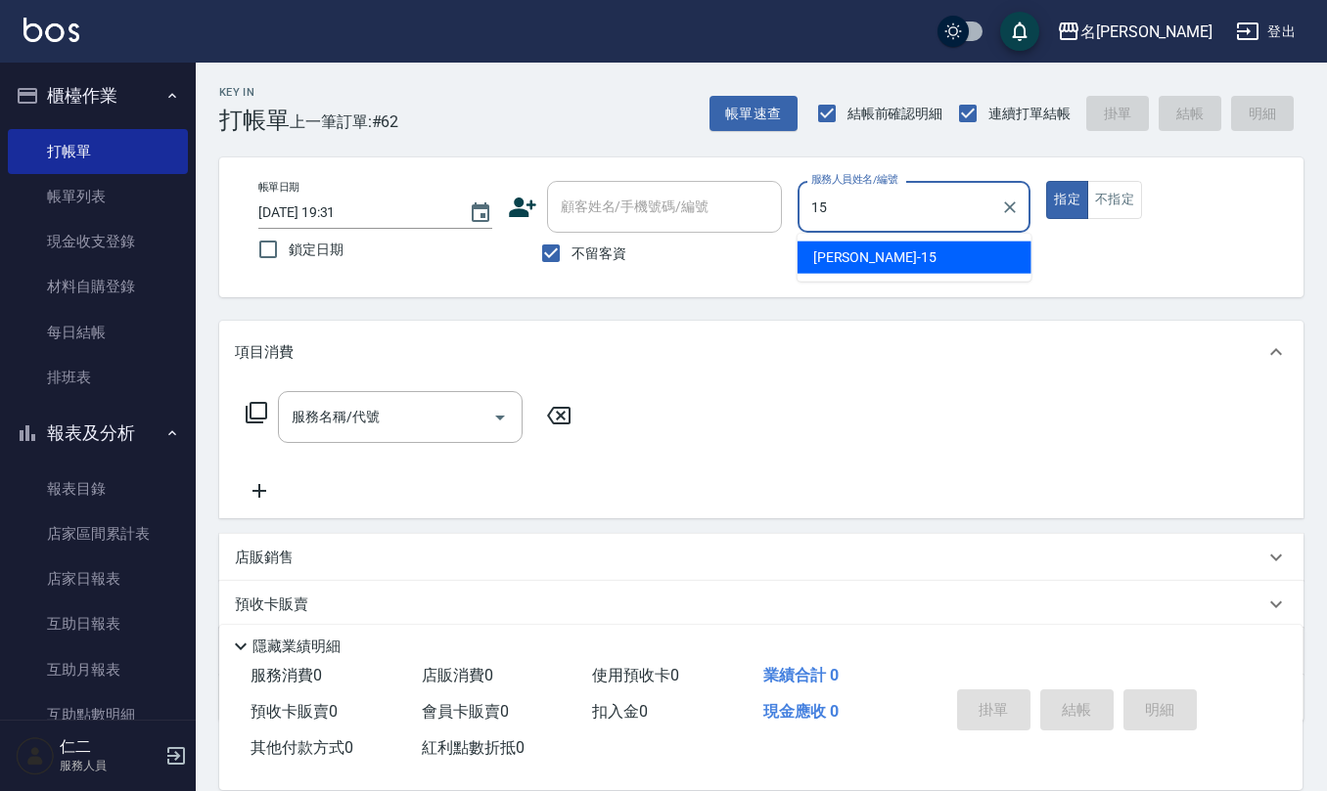
type input "劉欣怡-15"
type button "true"
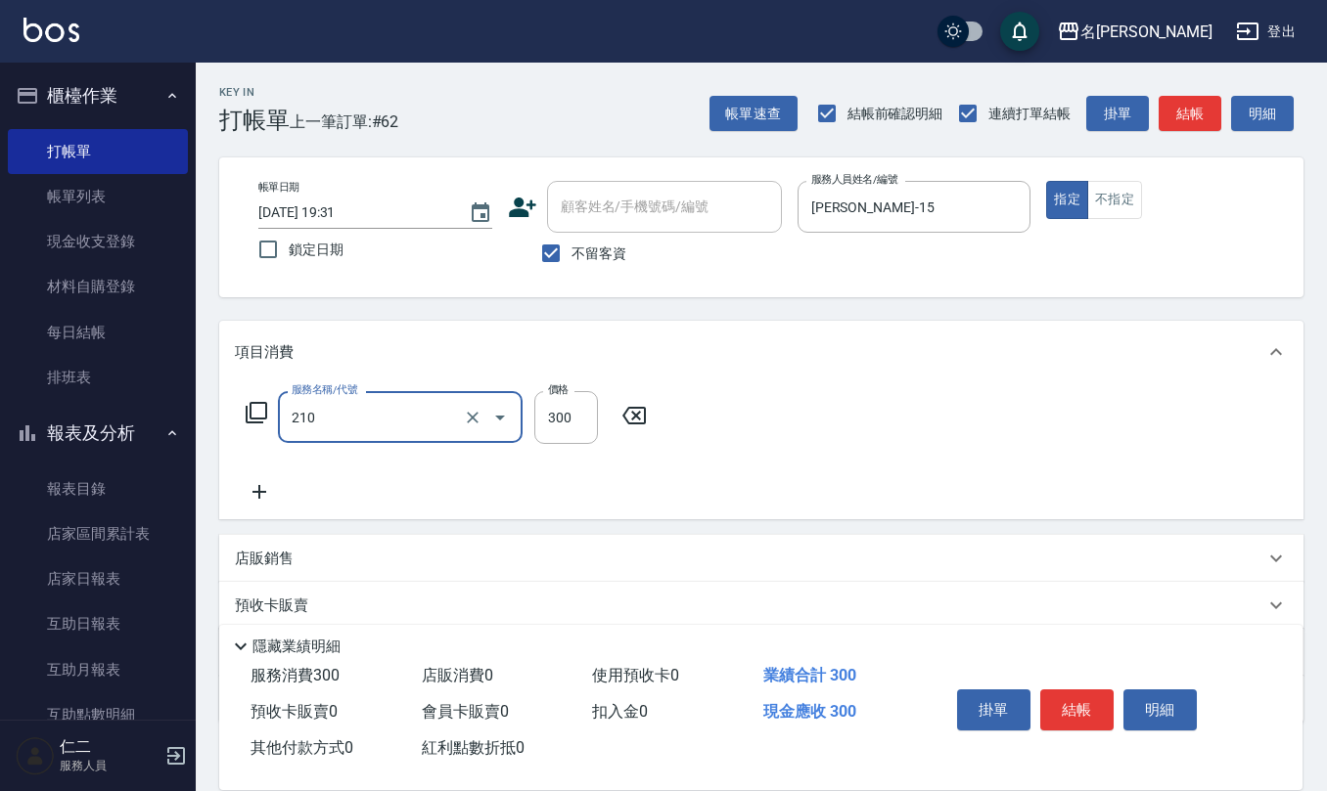
type input "歐娜洗髮精(210)"
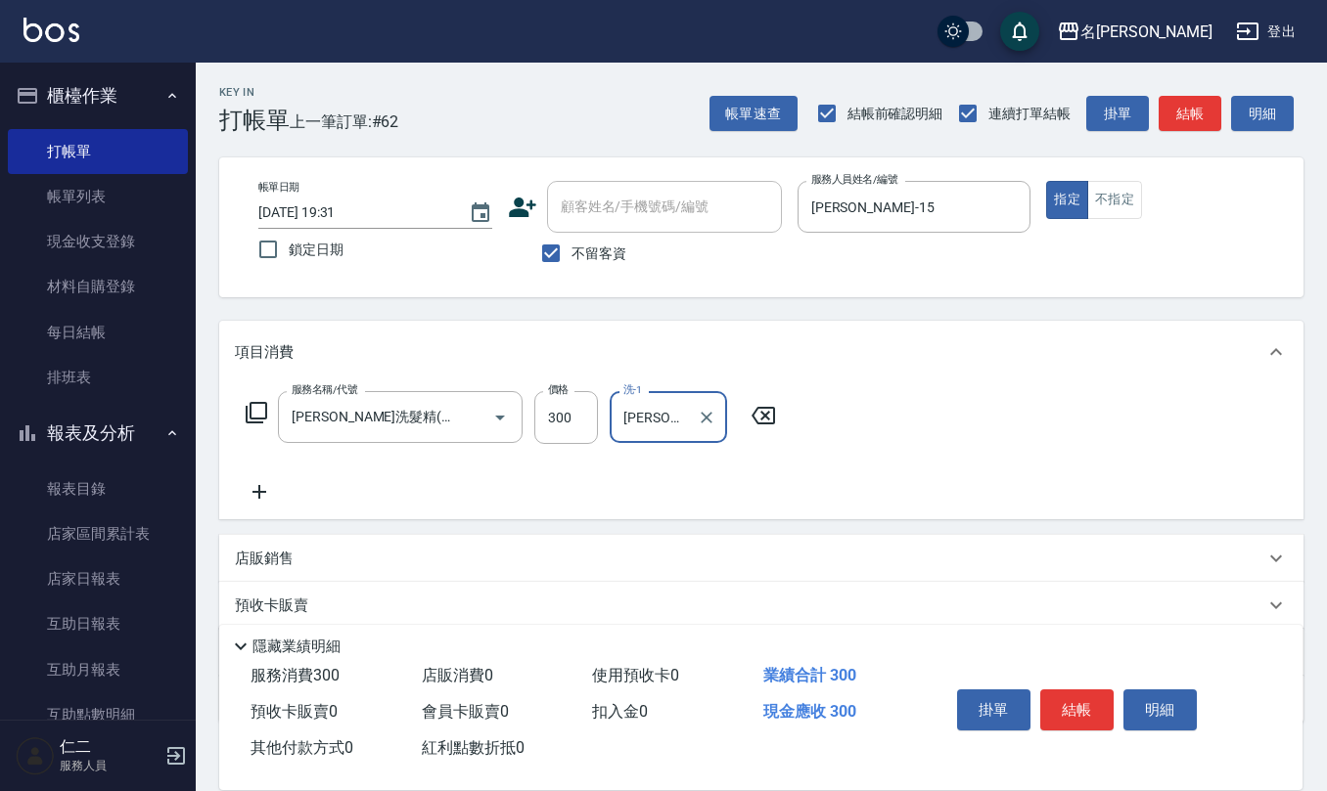
type input "杜芊彤-20"
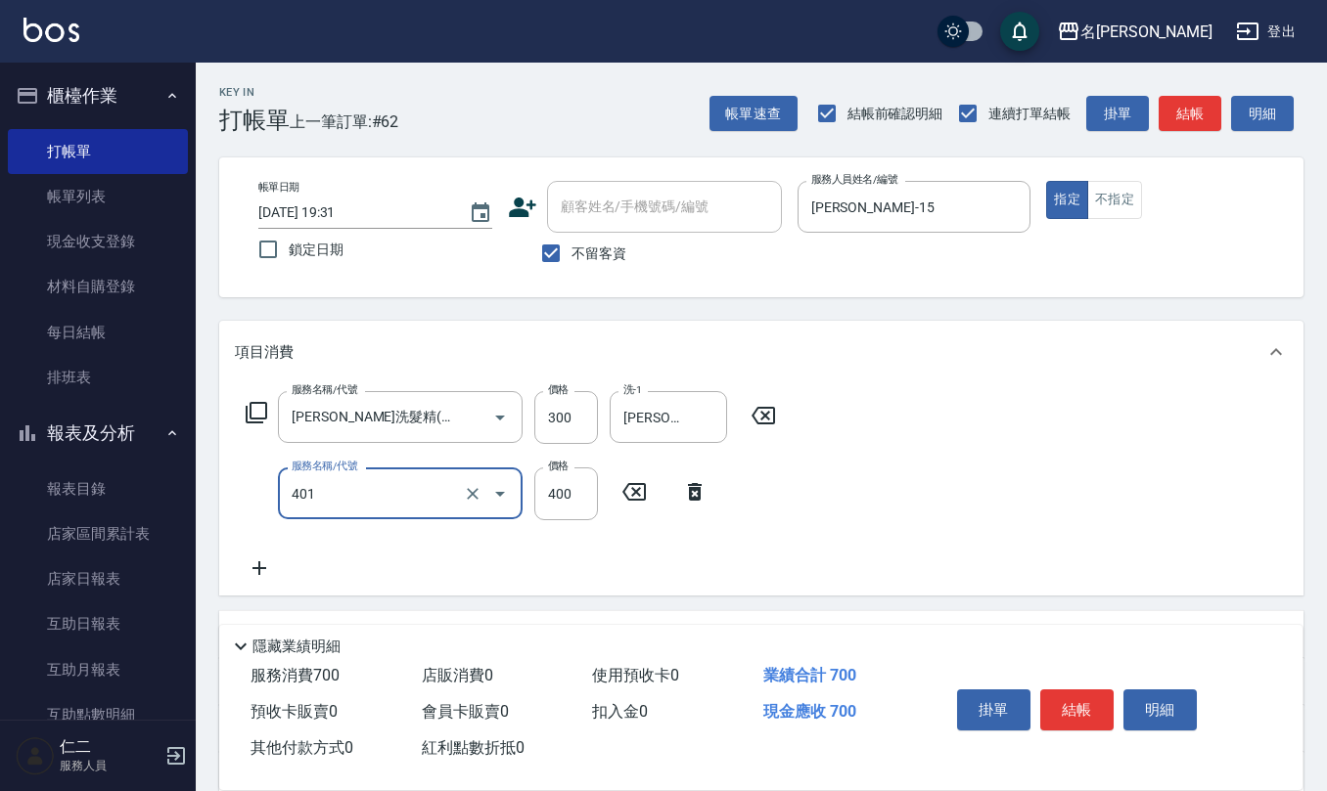
type input "剪髮(401)"
type input "450"
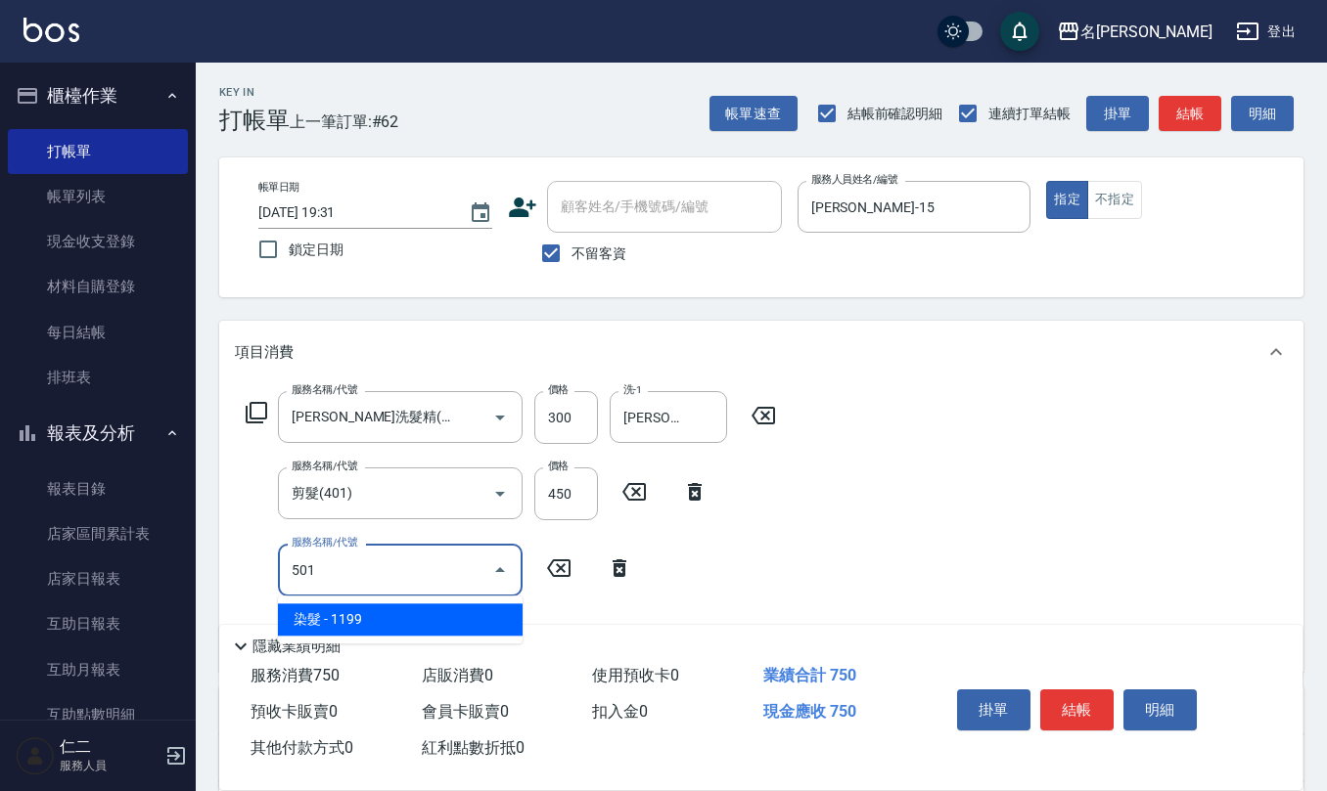
type input "染髮(501)"
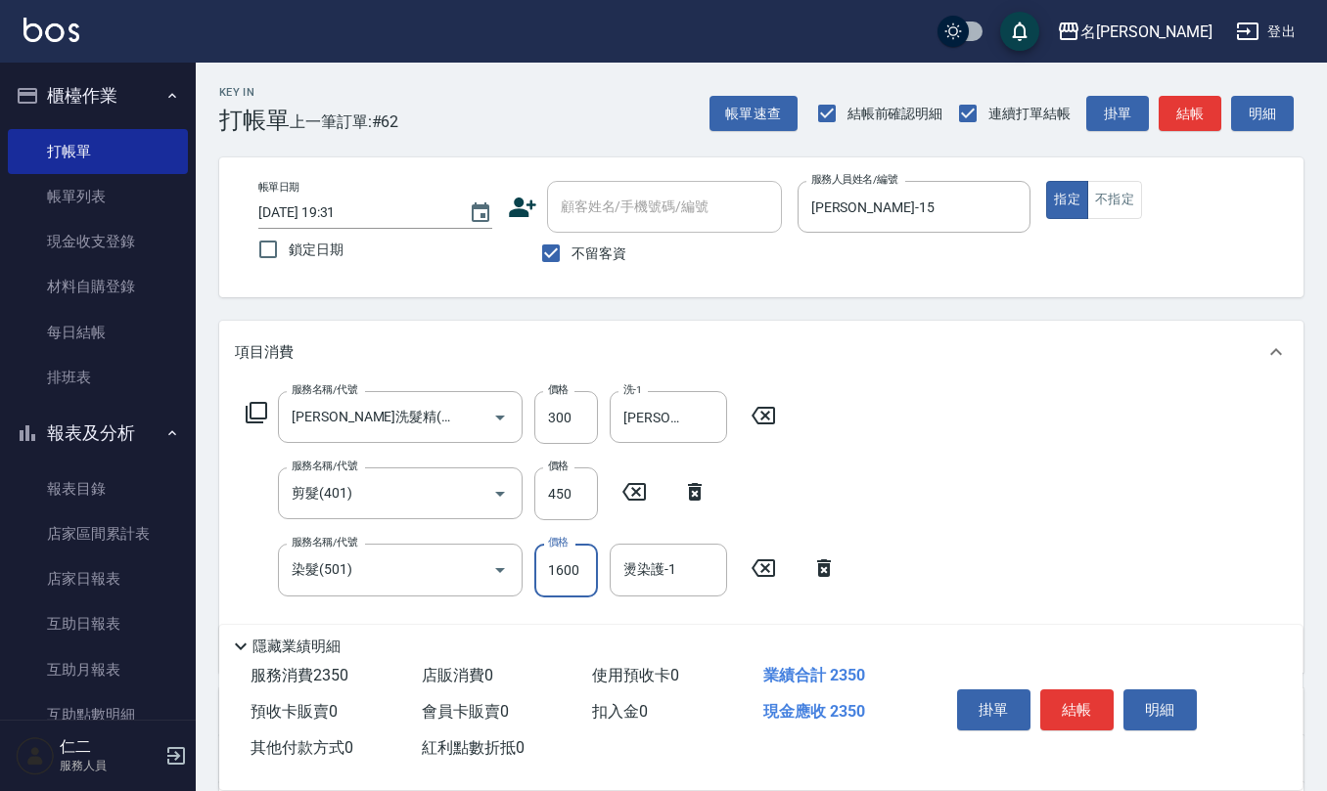
type input "1600"
type input "杜芊彤-20"
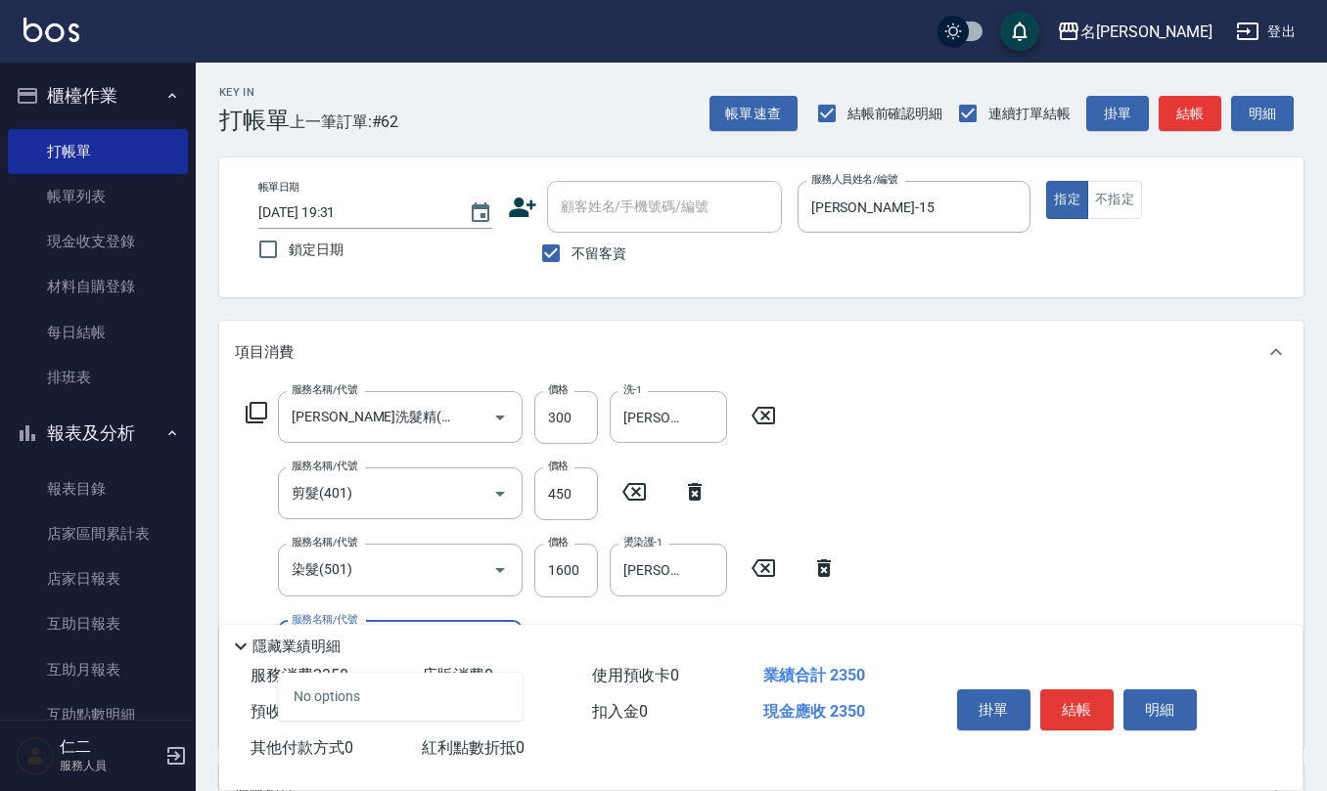
type input "712"
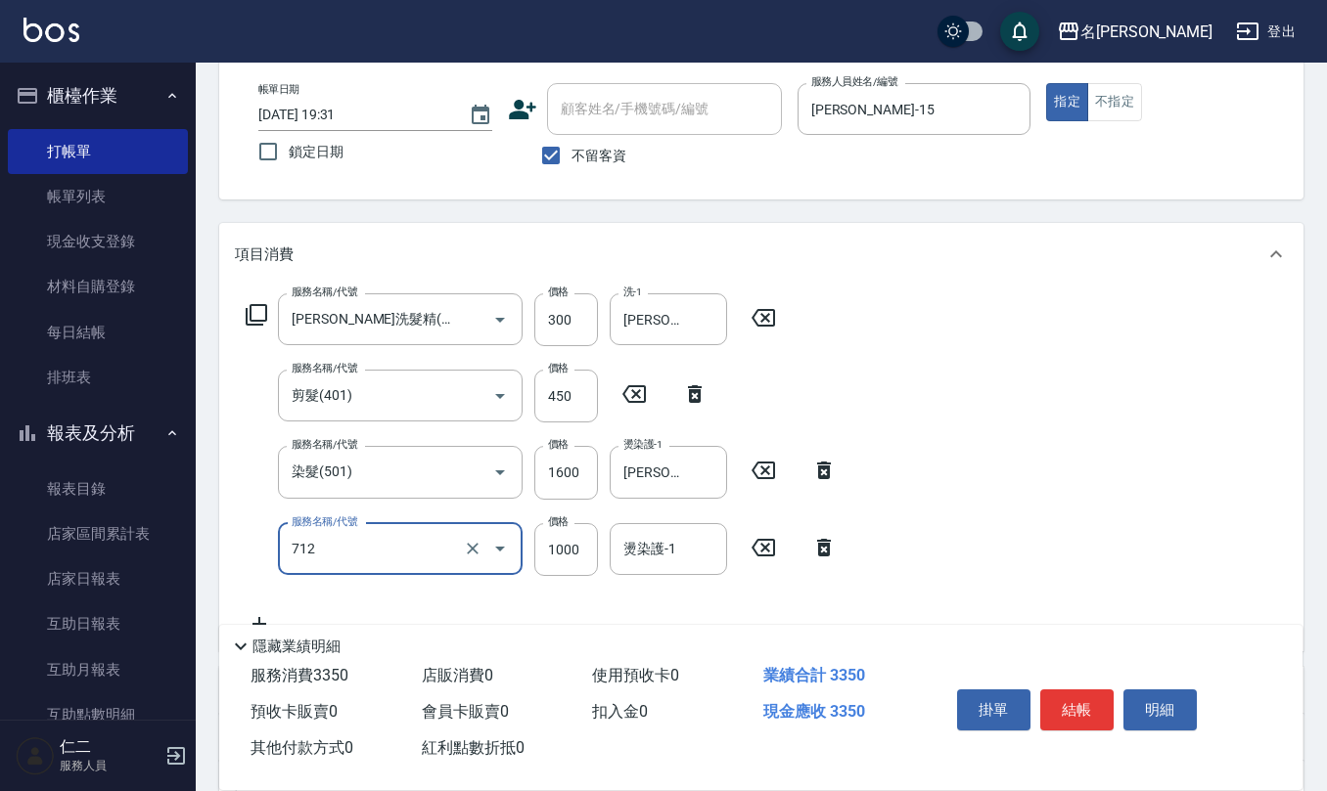
scroll to position [260, 0]
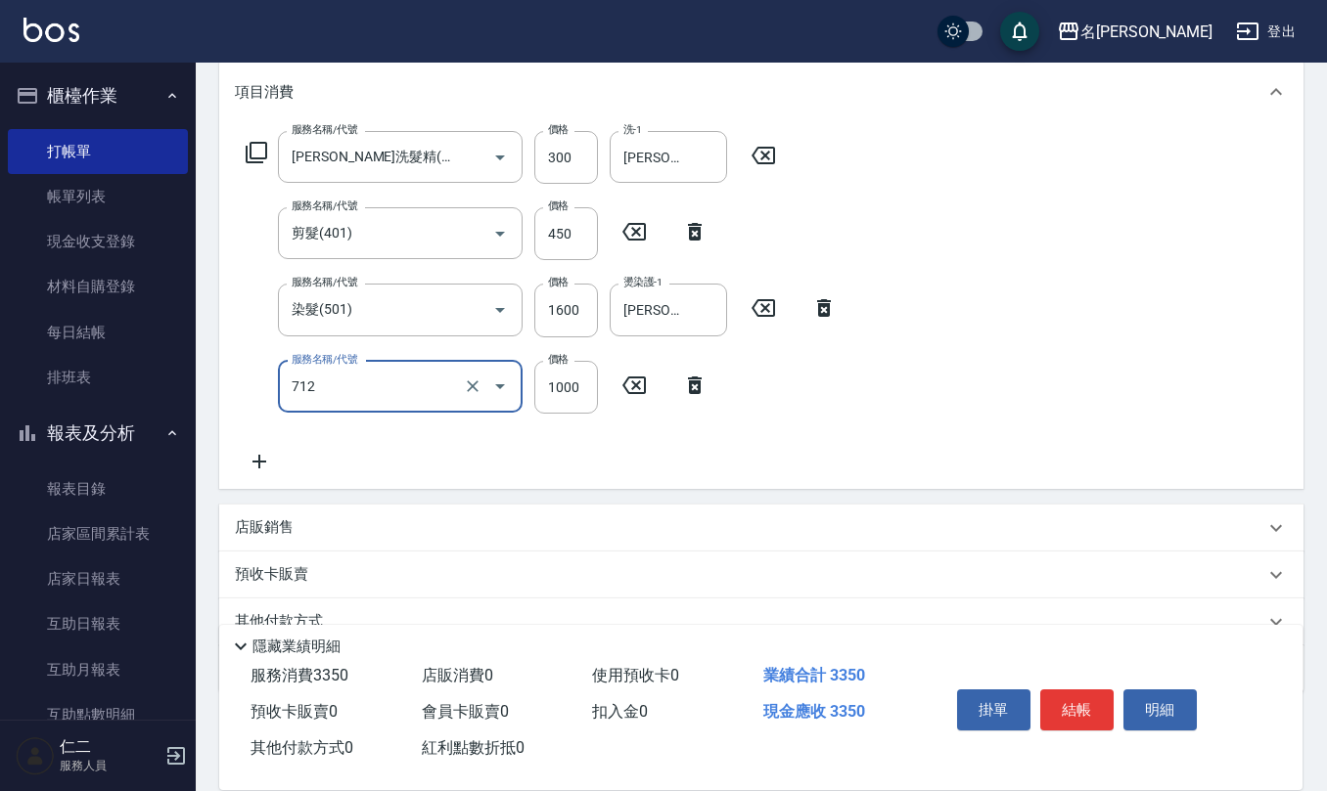
type input "伊蘭洋甘菊1000(712)"
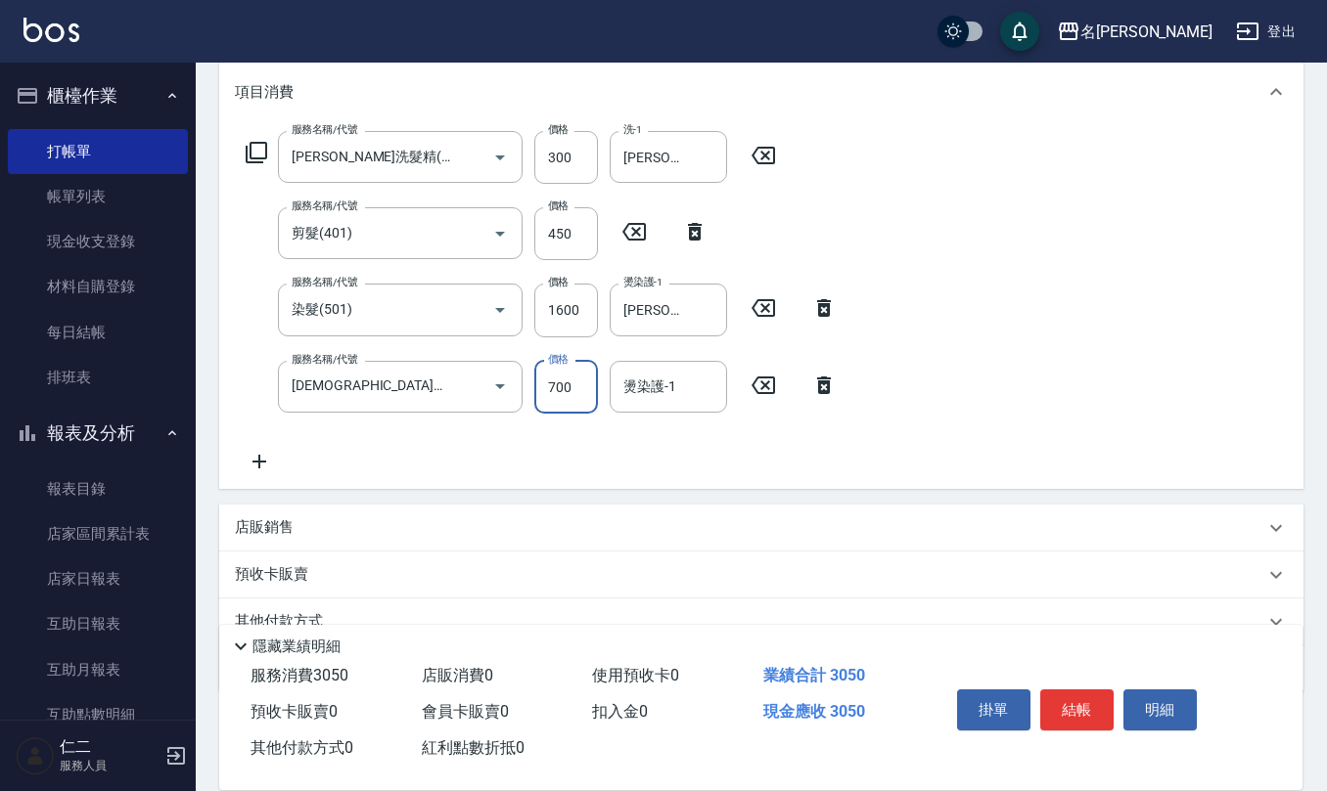
type input "700"
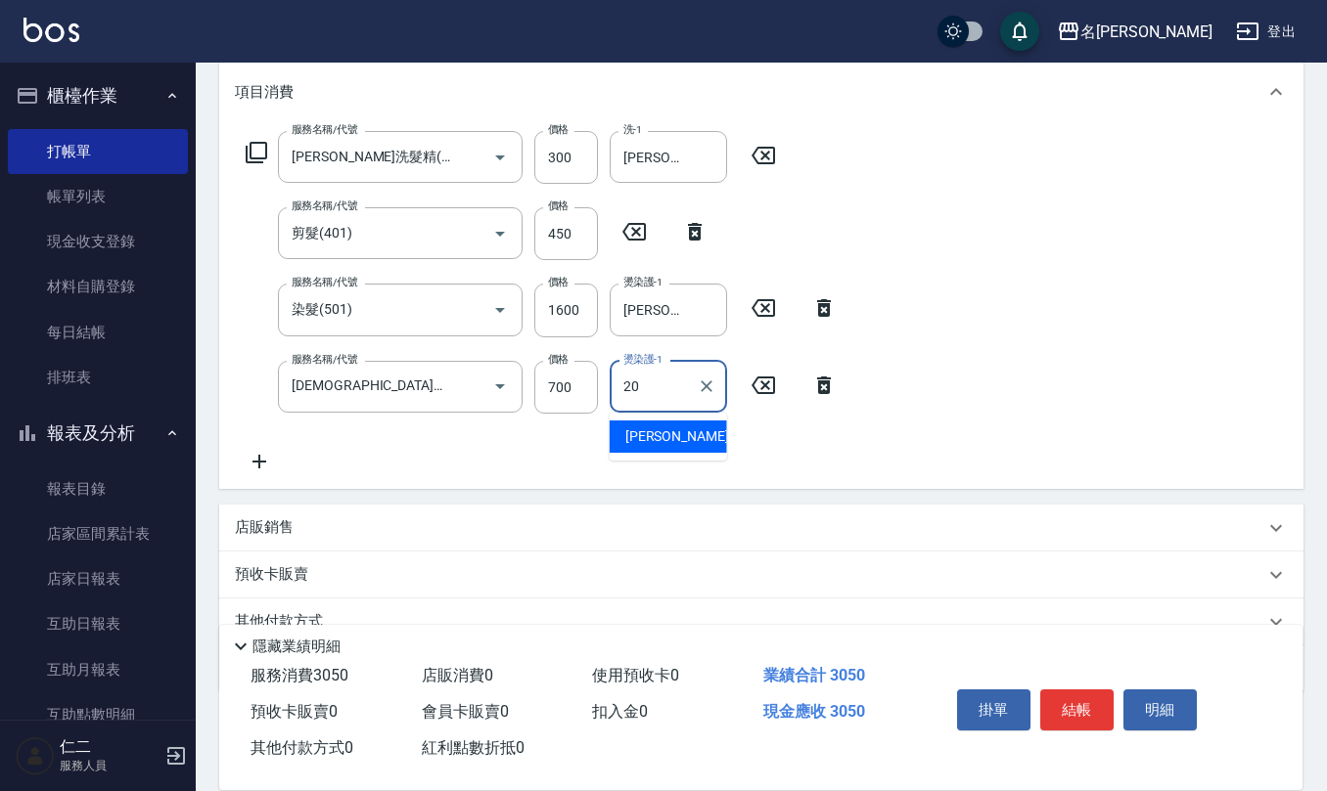
type input "杜芊彤-20"
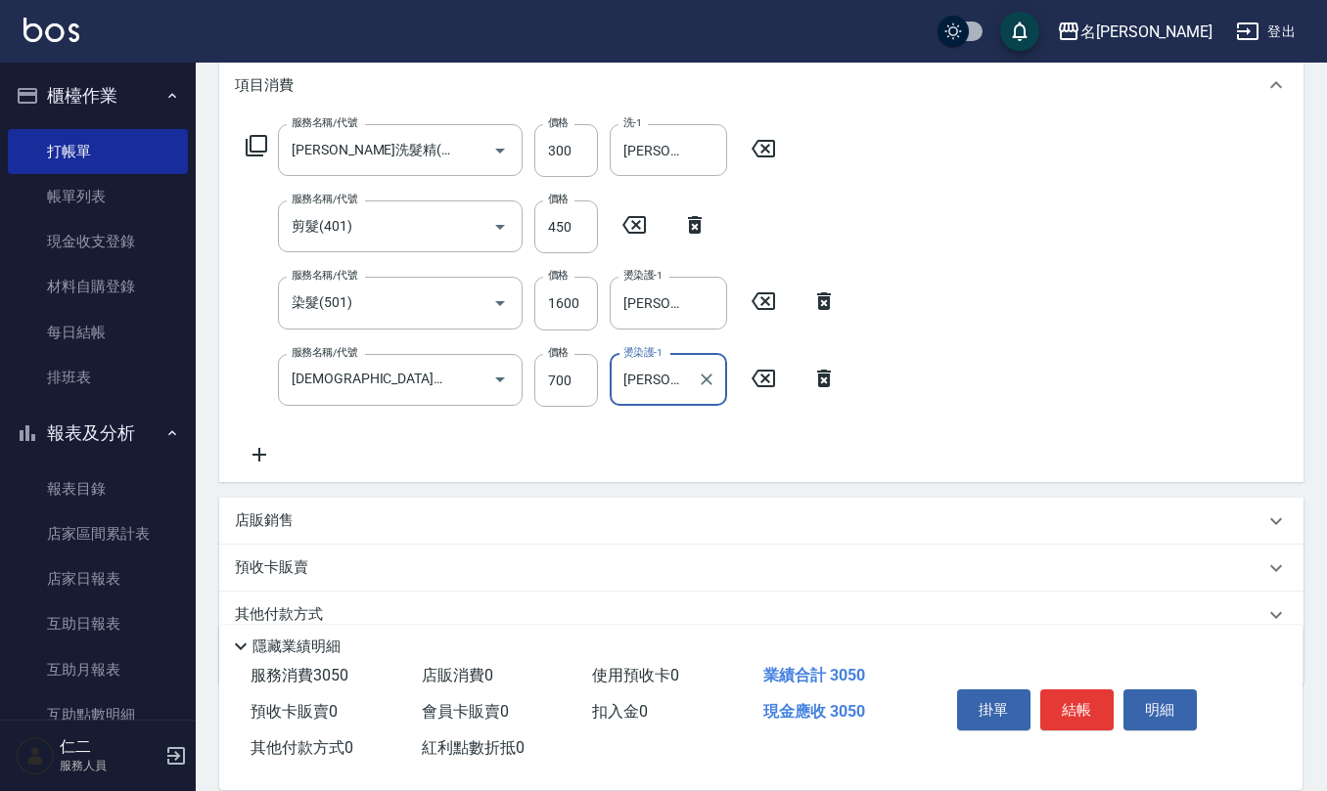
scroll to position [344, 0]
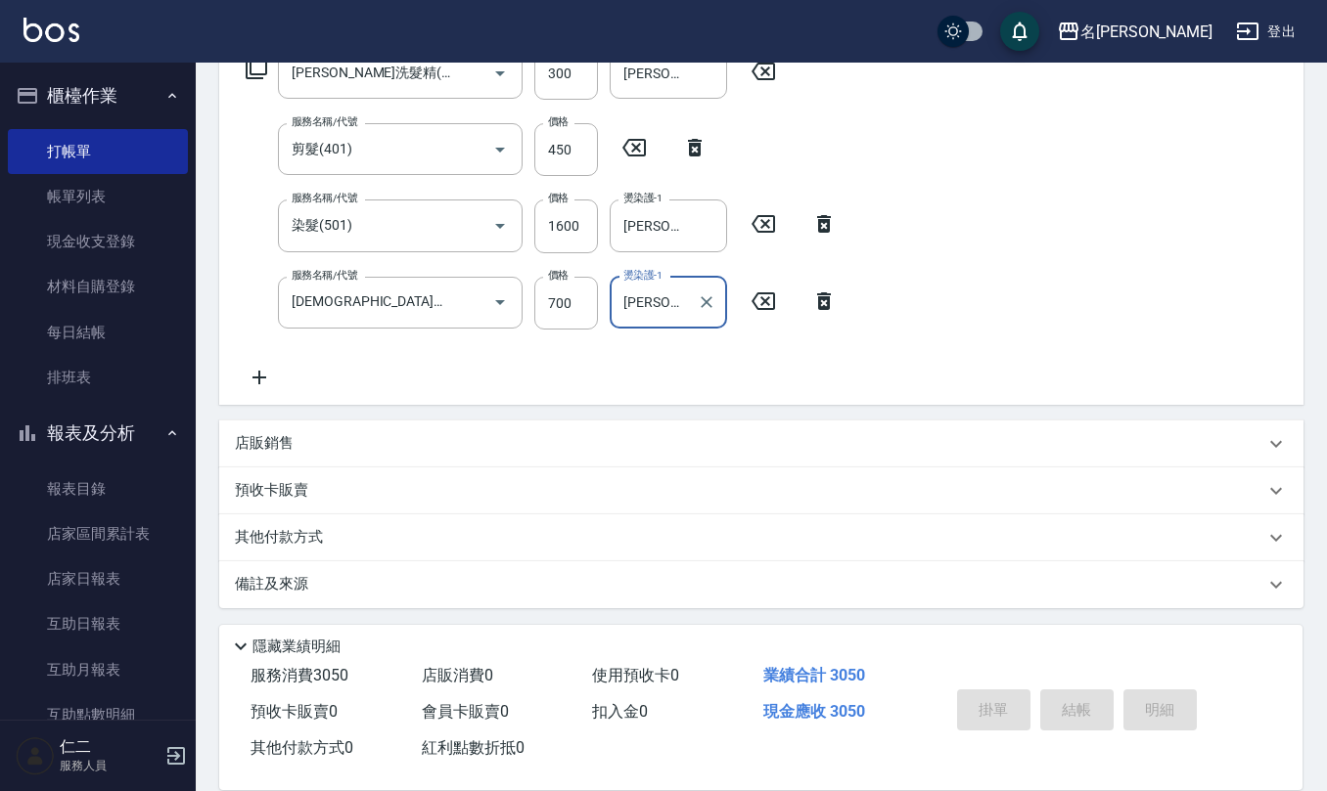
type input "2025/09/12 19:33"
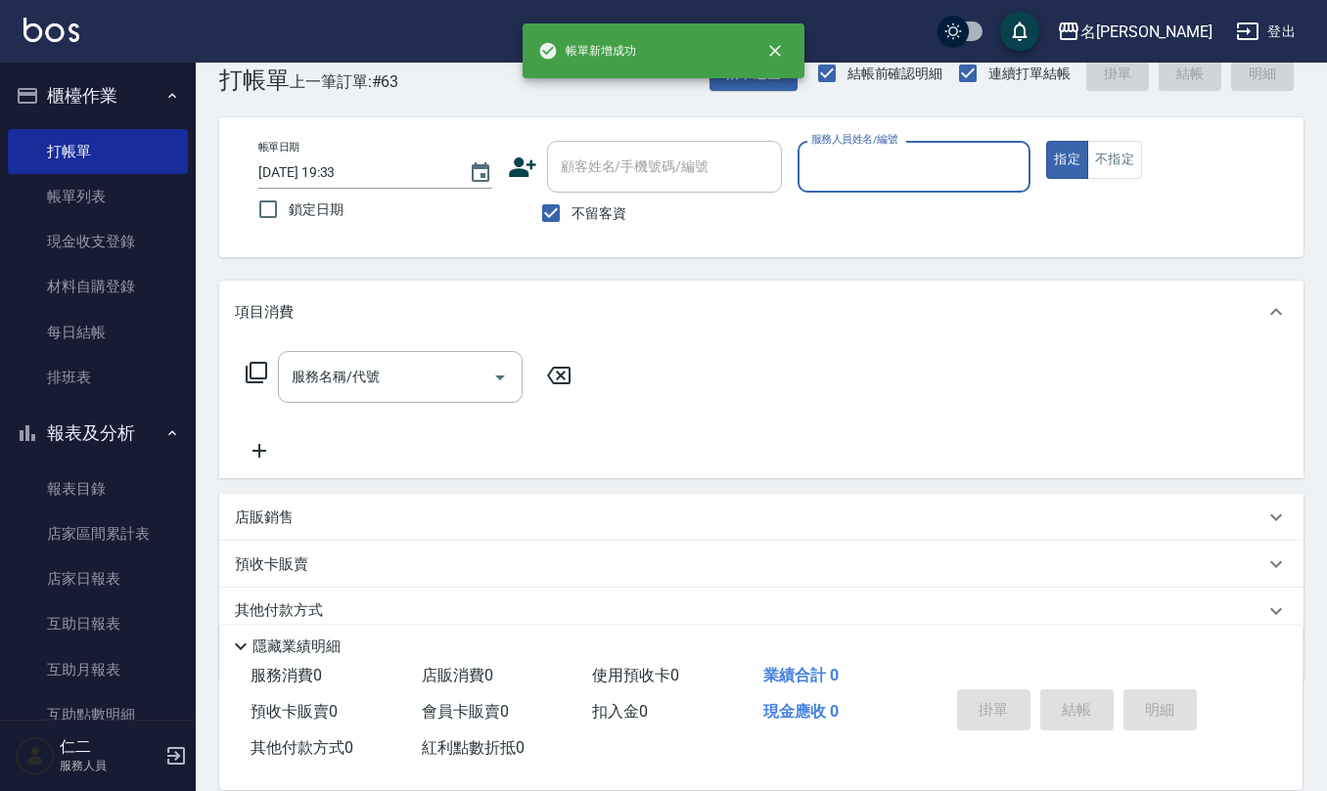
scroll to position [0, 0]
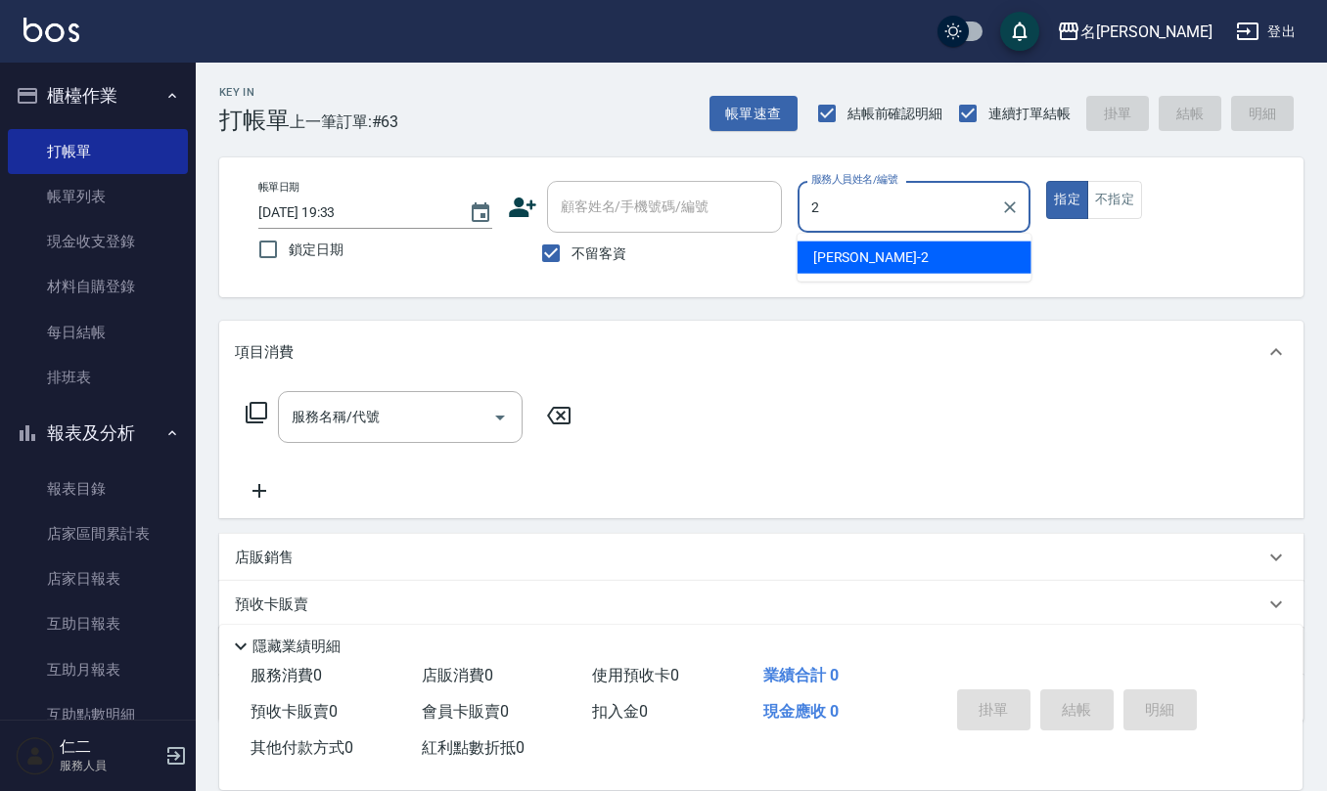
type input "黃慧敏-2"
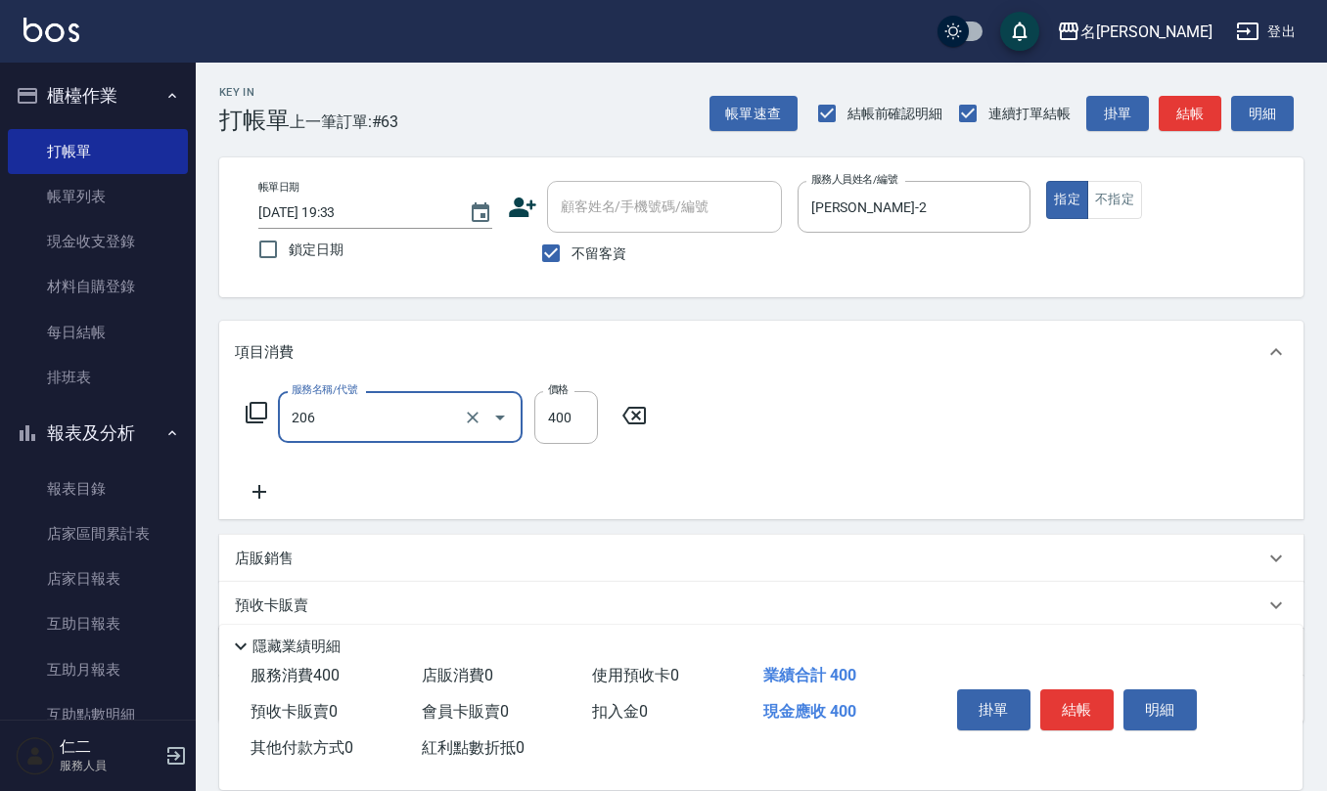
type input "健康洗(206)"
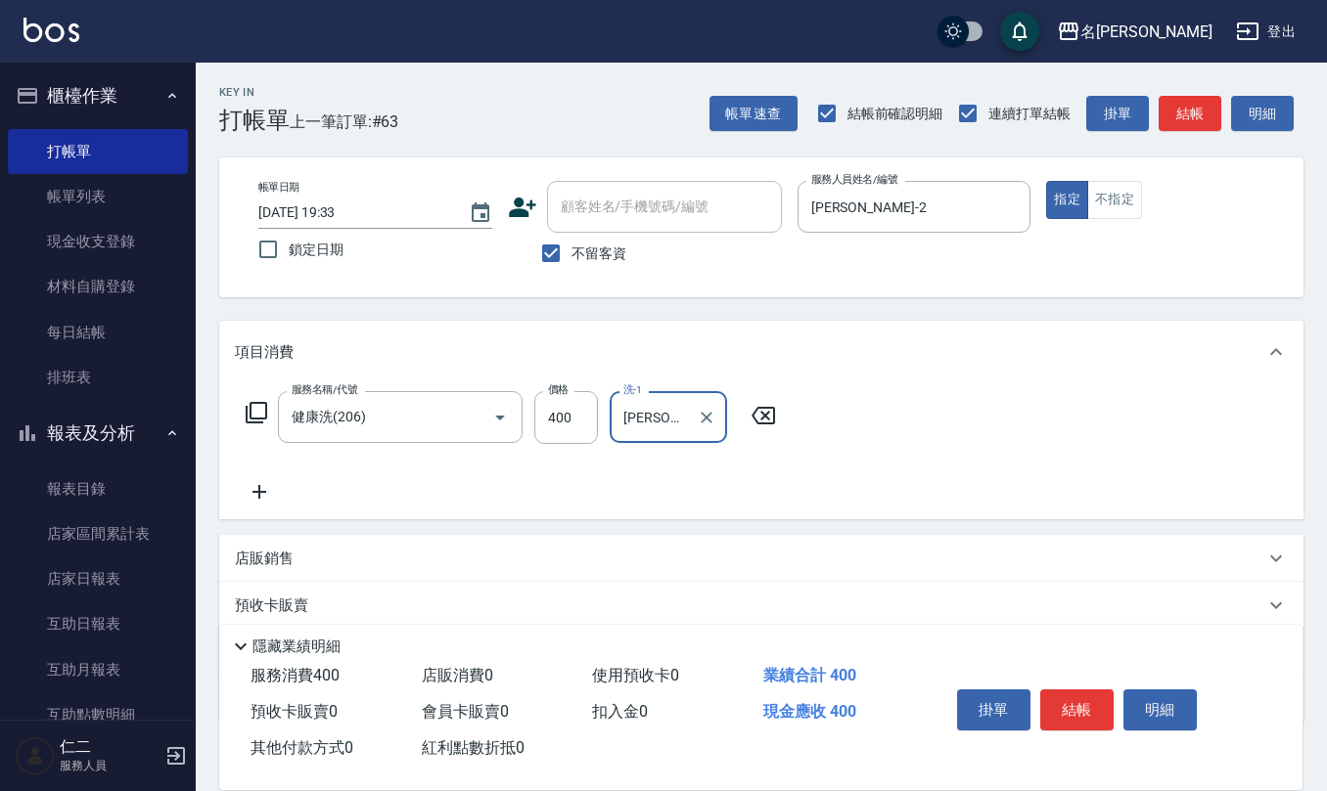
type input "杜芊彤-20"
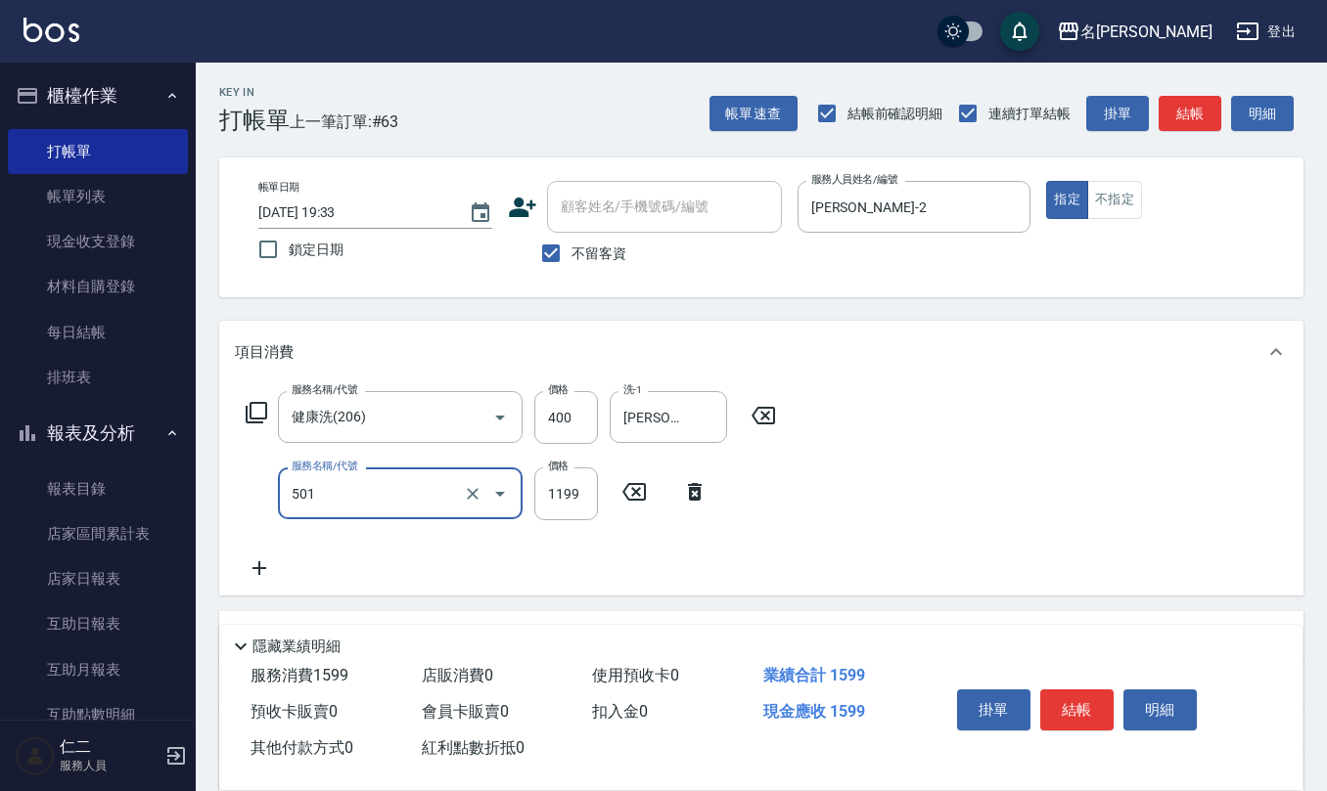
type input "染髮(501)"
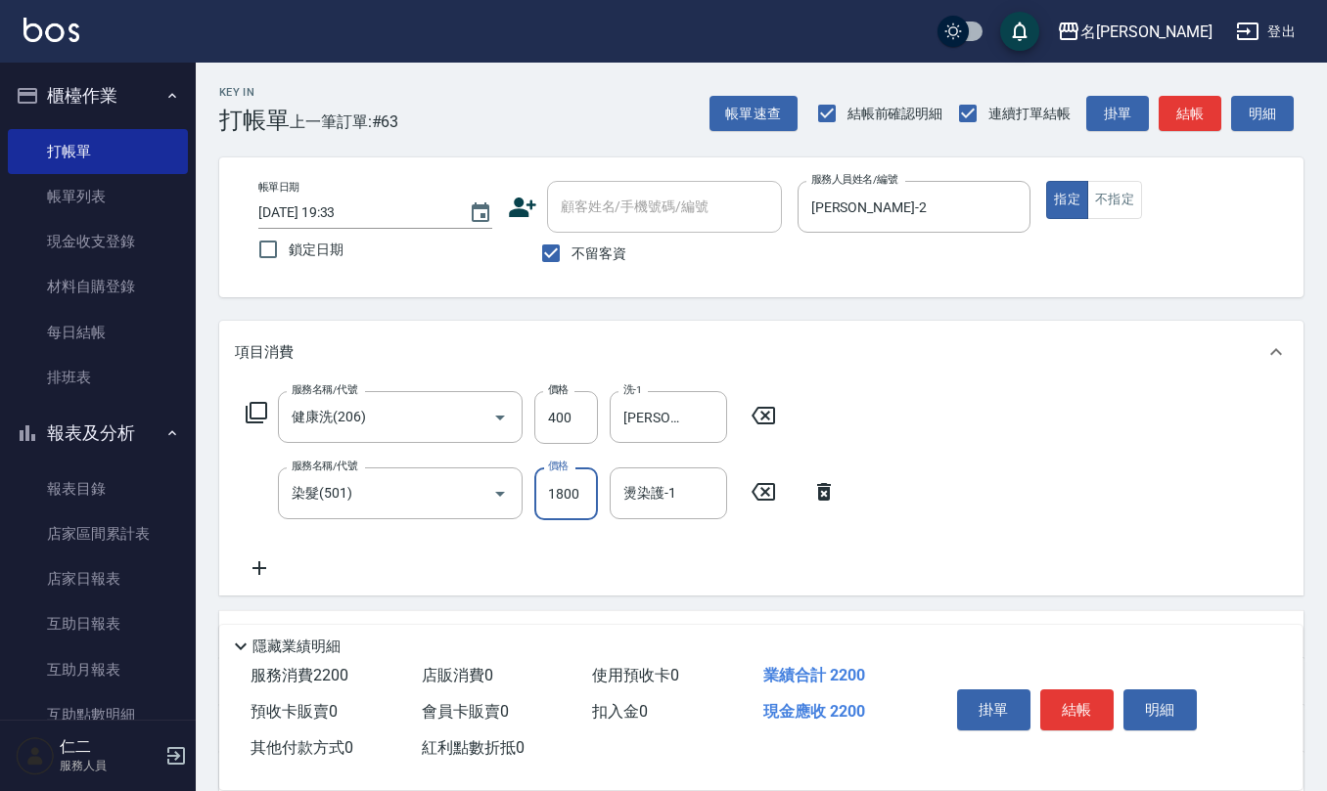
type input "1800"
type input "杜芊彤-20"
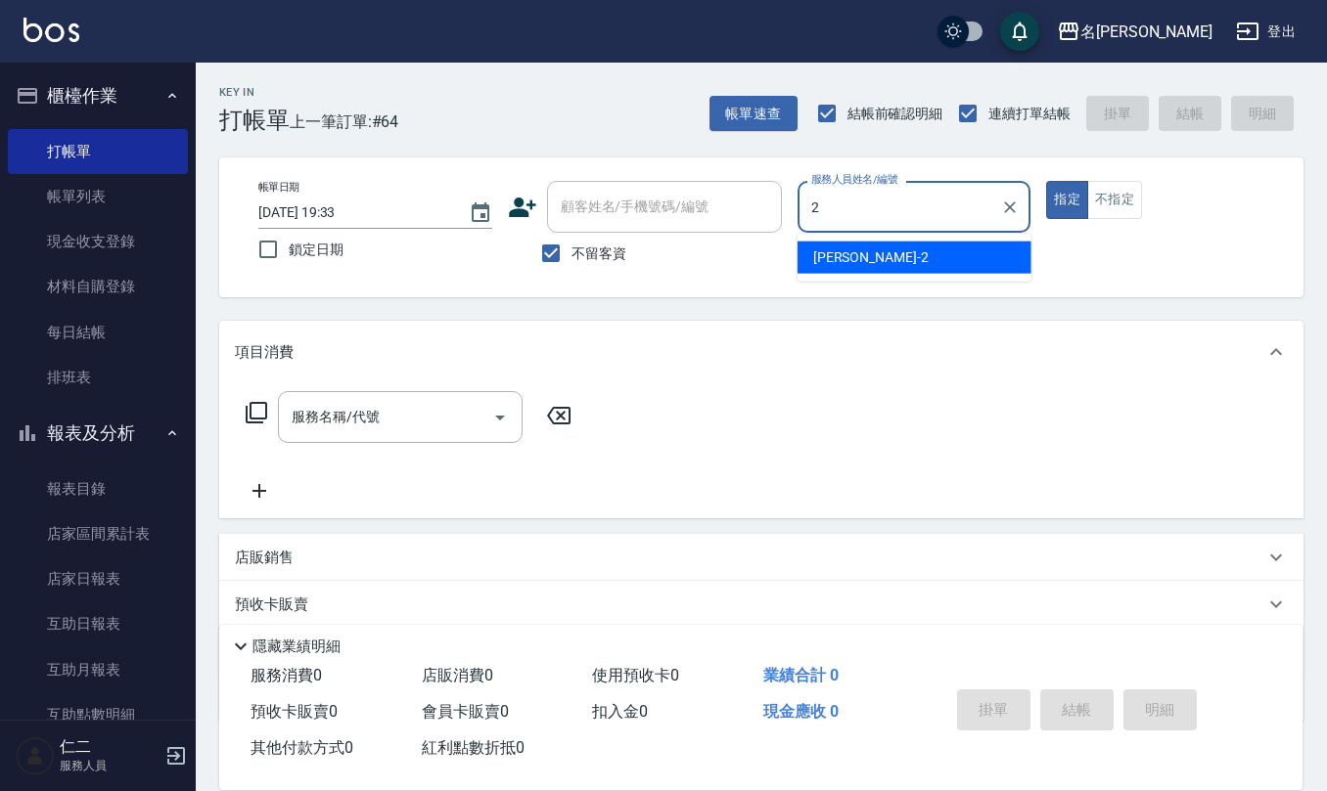
type input "黃慧敏-2"
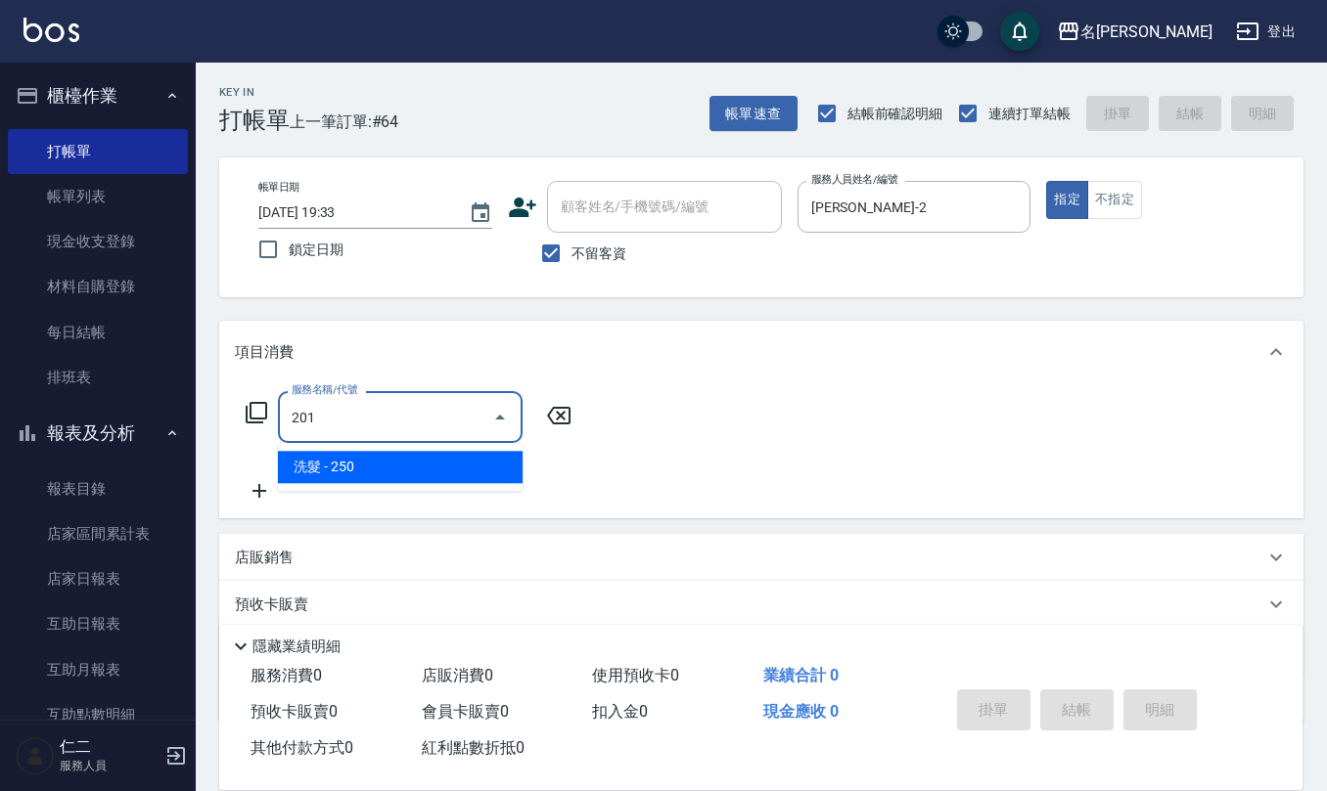
type input "洗髮(201)"
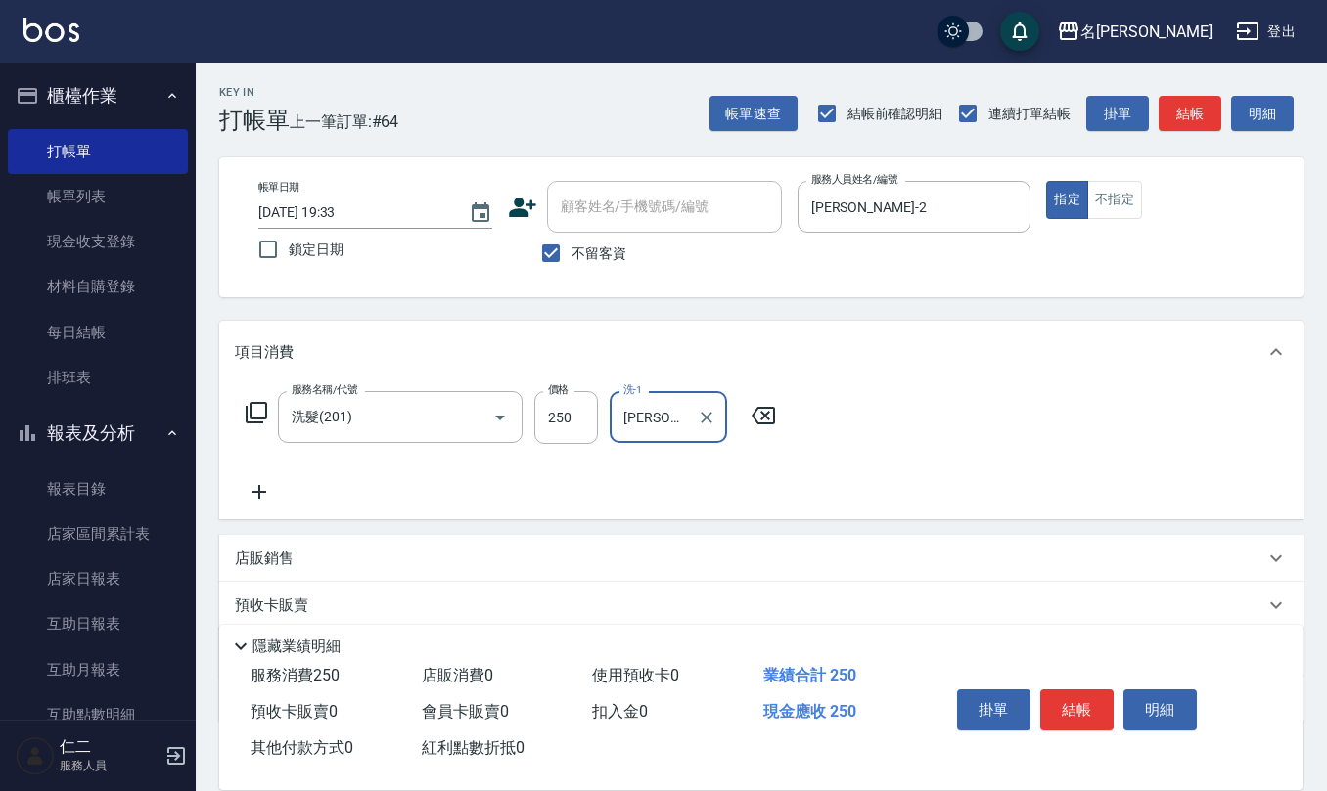
type input "陳珮君-21"
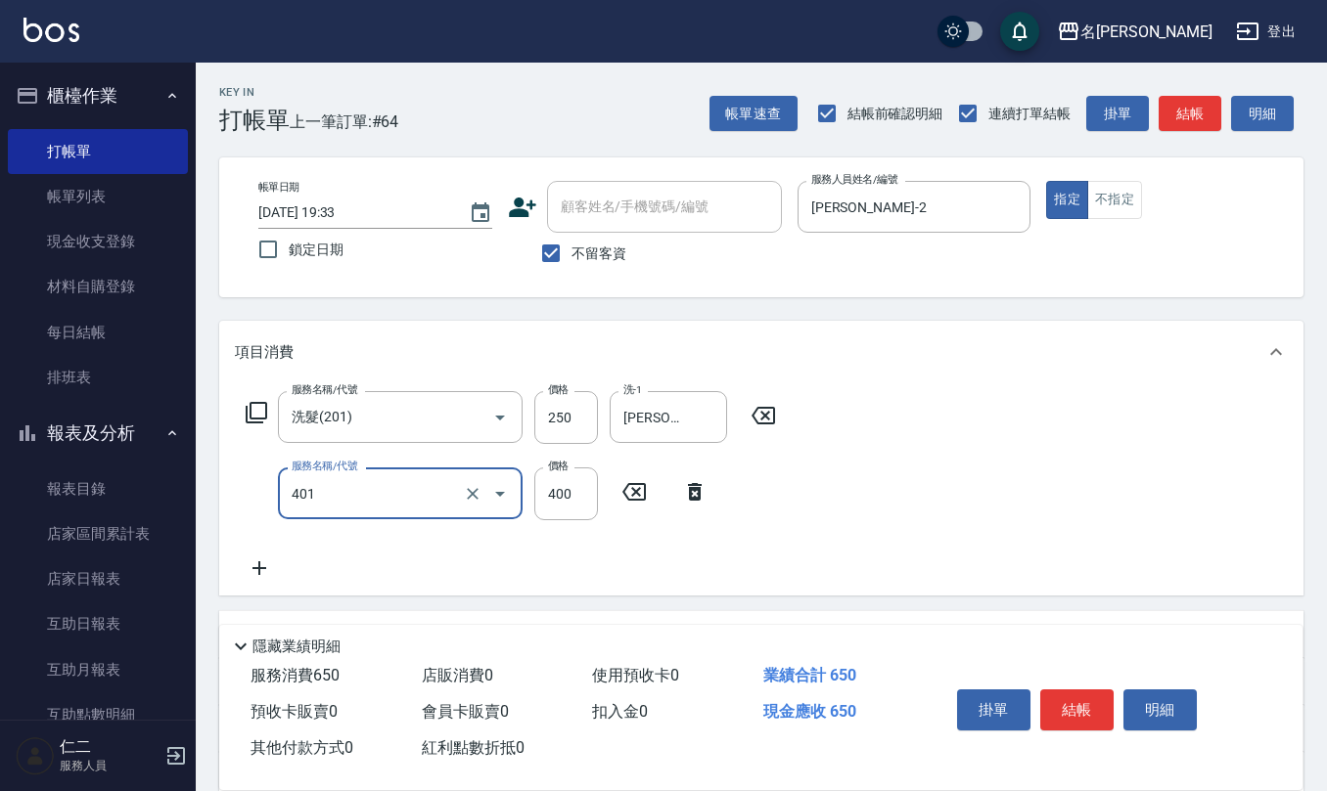
type input "剪髮(401)"
type input "350"
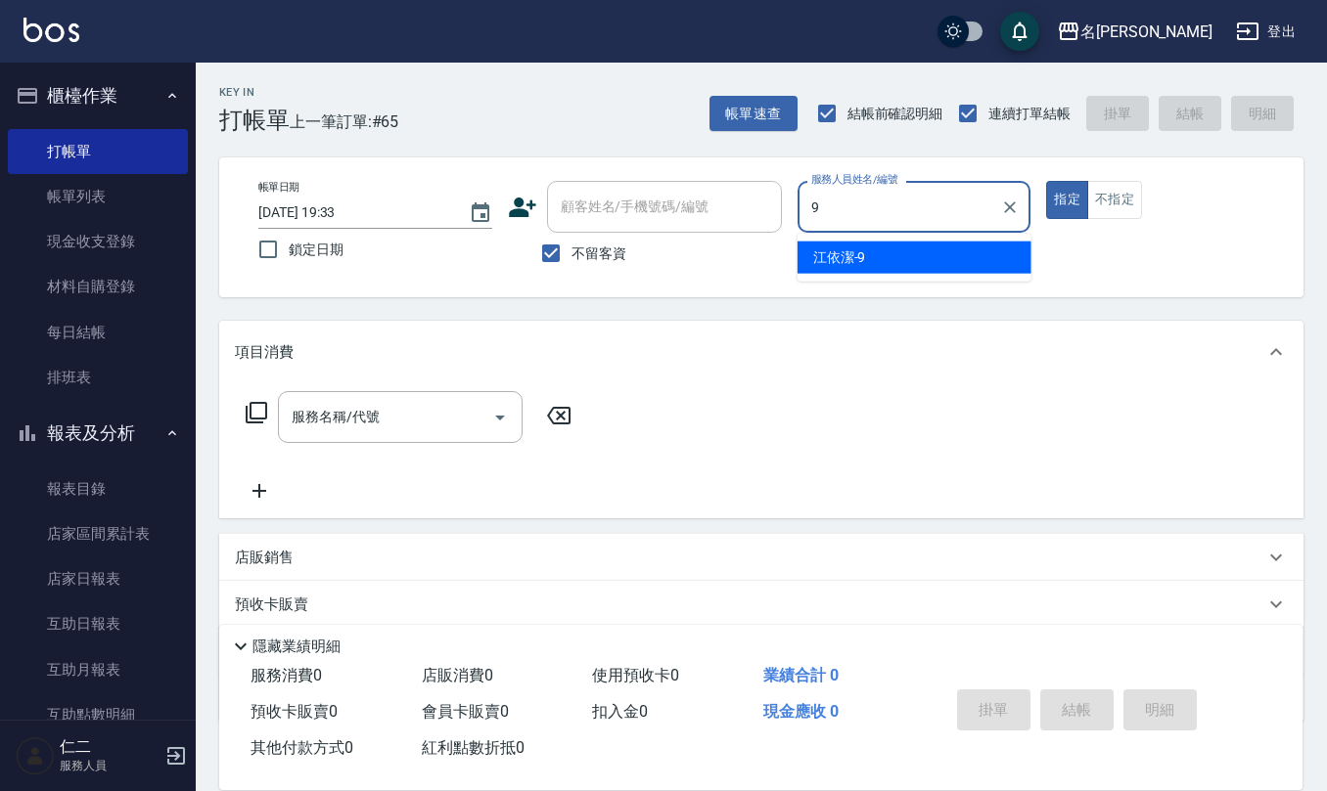
type input "江依潔-9"
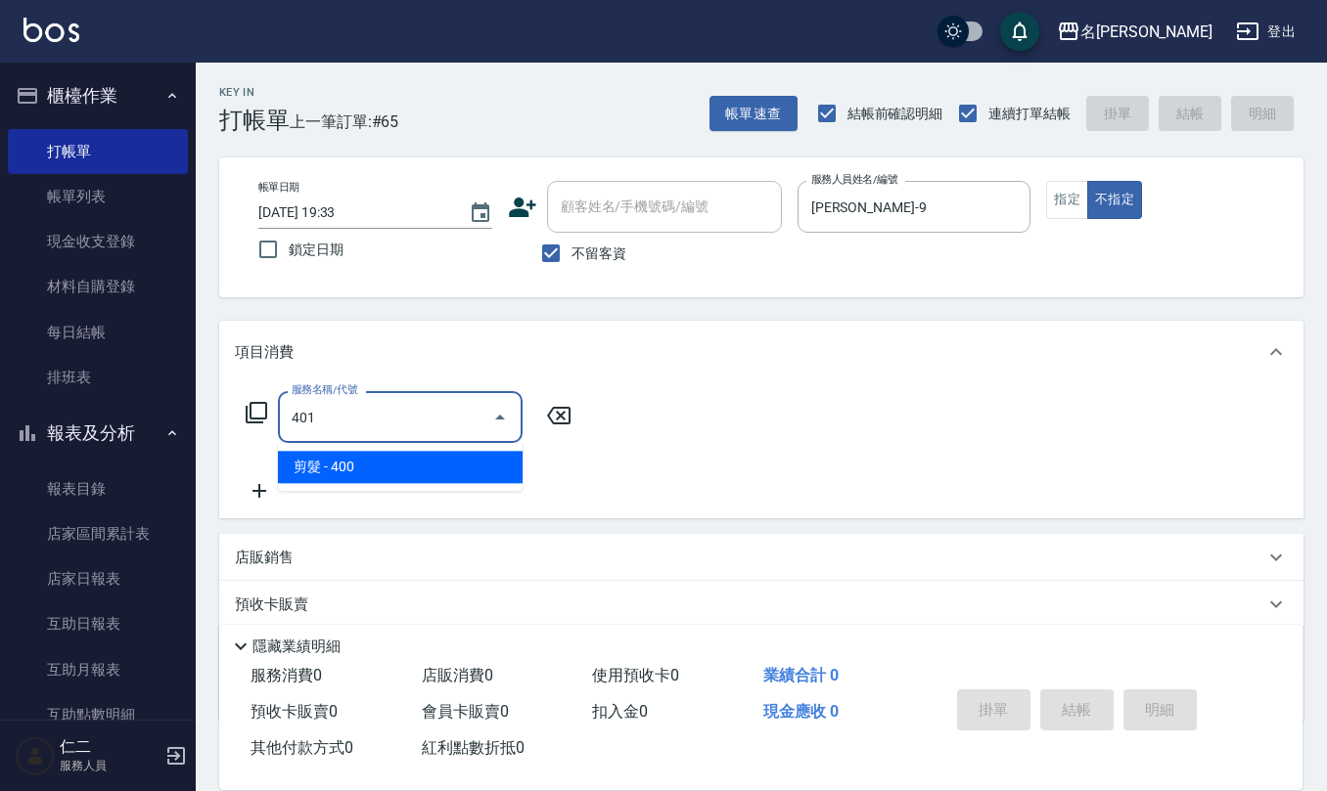
type input "剪髮(401)"
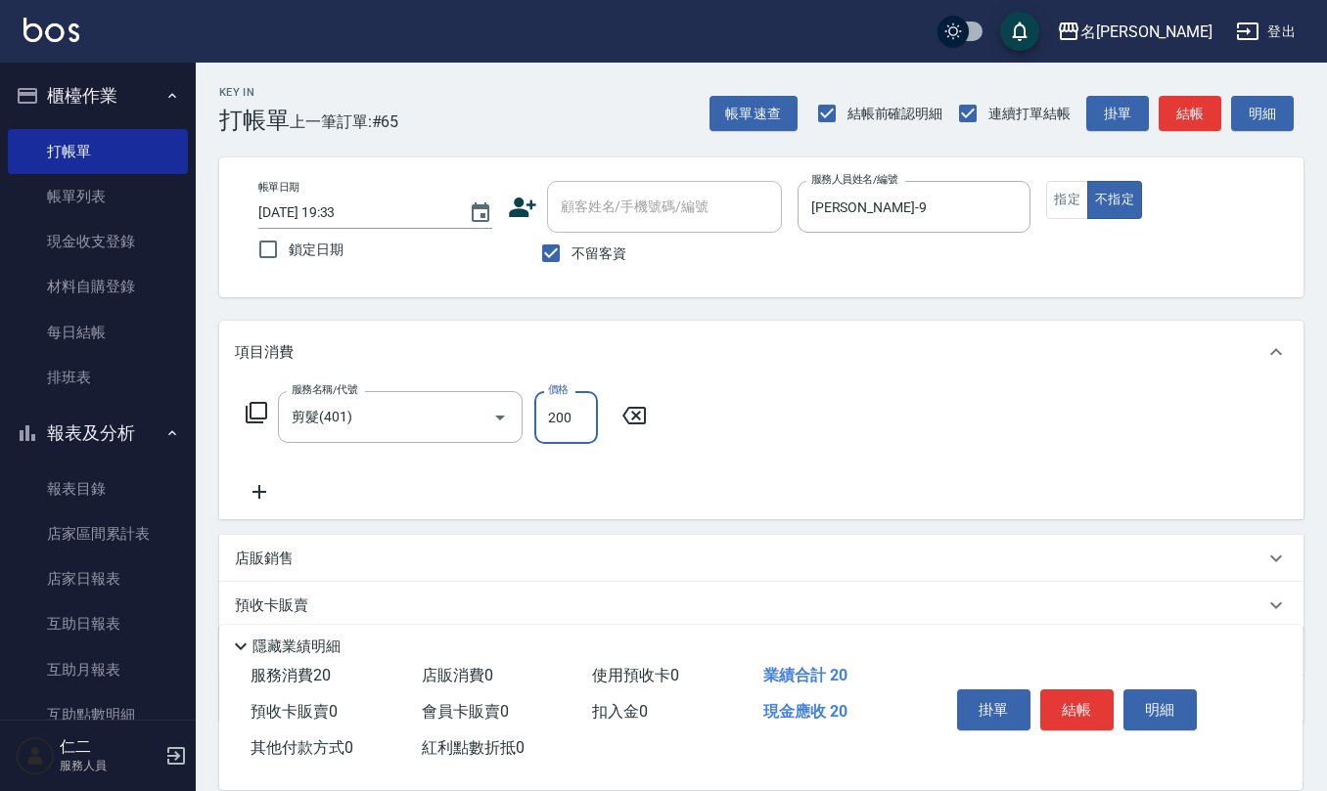
type input "200"
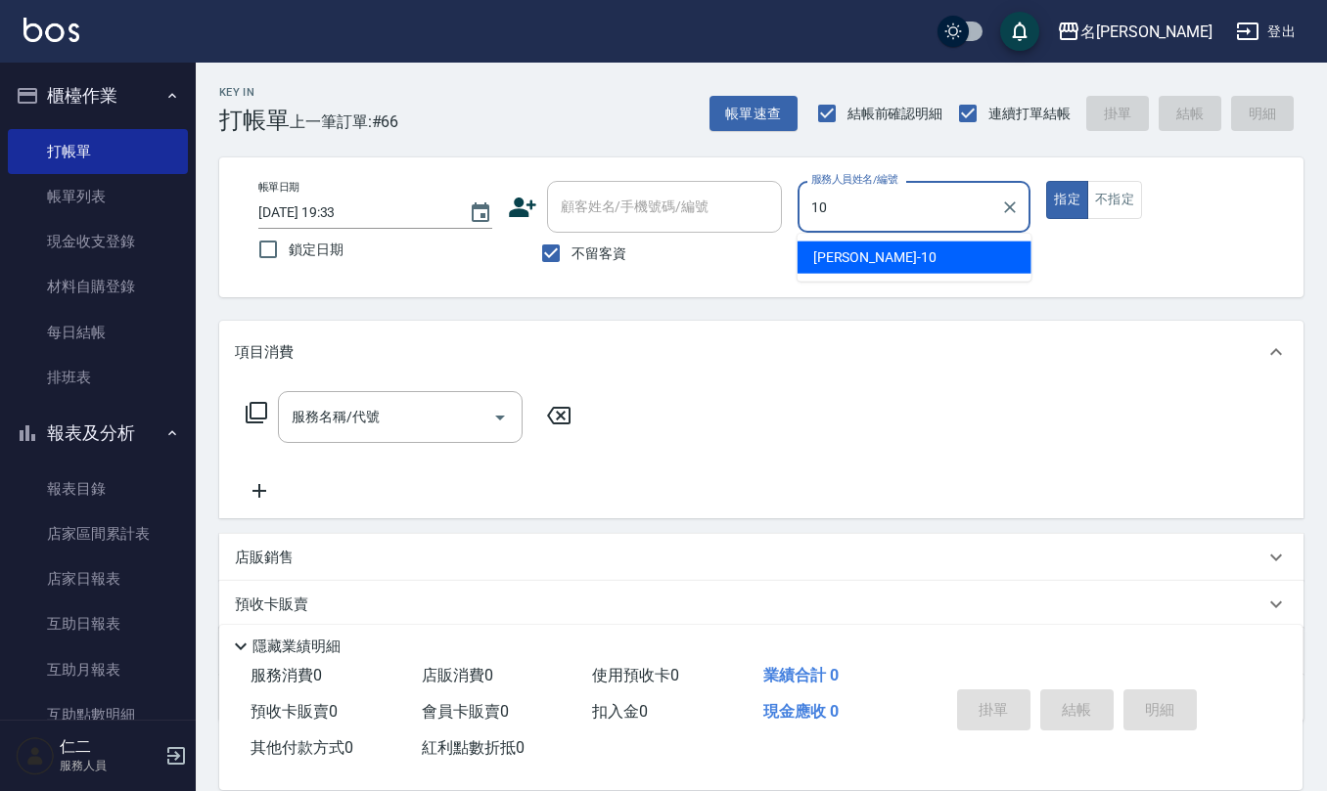
type input "胡淑雲-10"
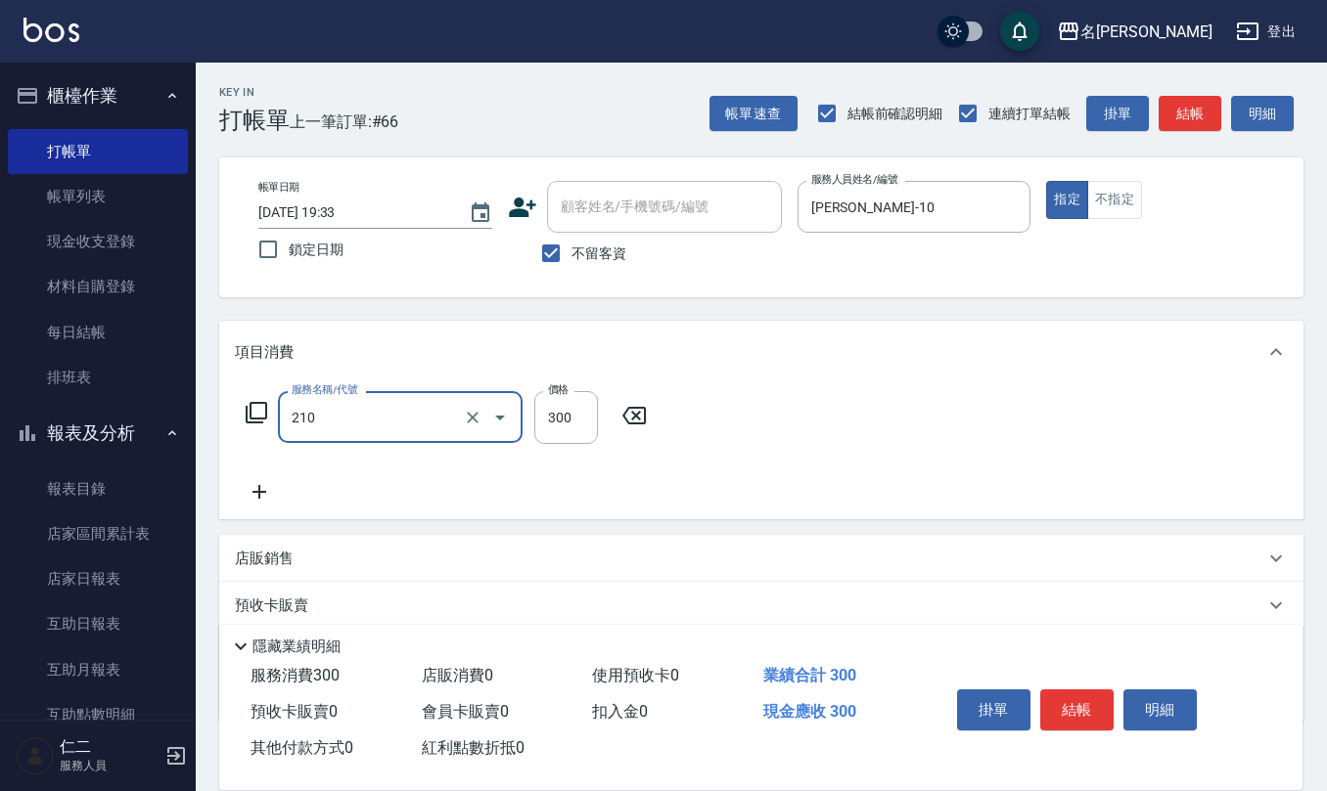
type input "歐娜洗髮精(210)"
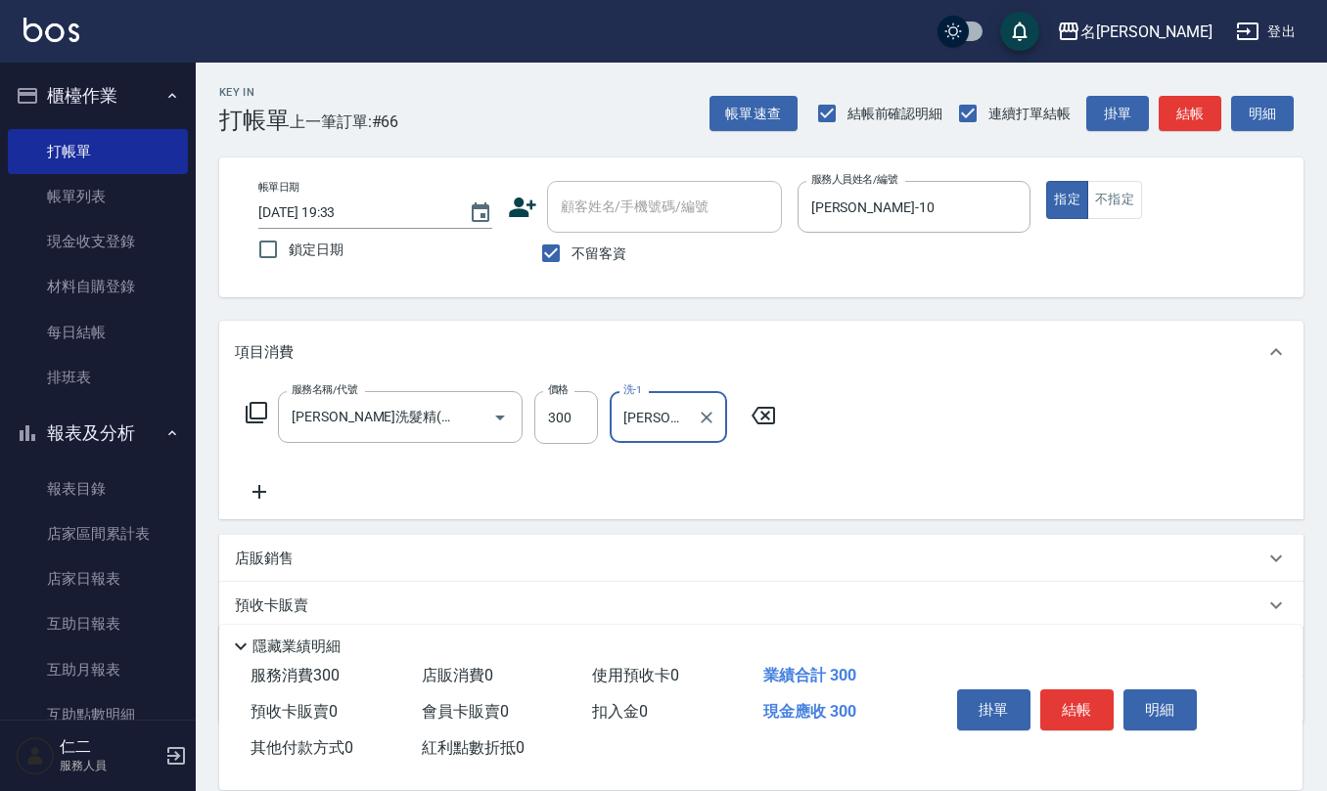
type input "竹儀-33"
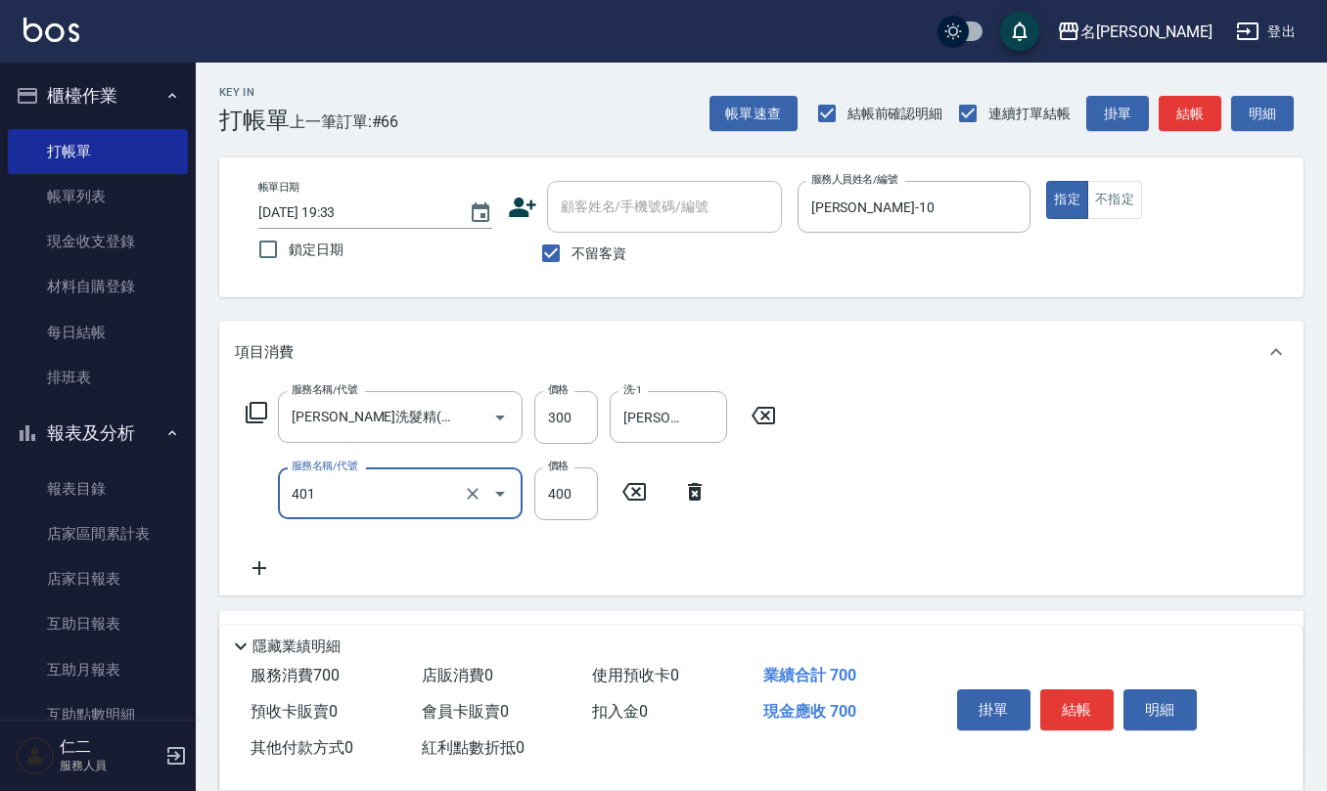
type input "剪髮(401)"
type input "405"
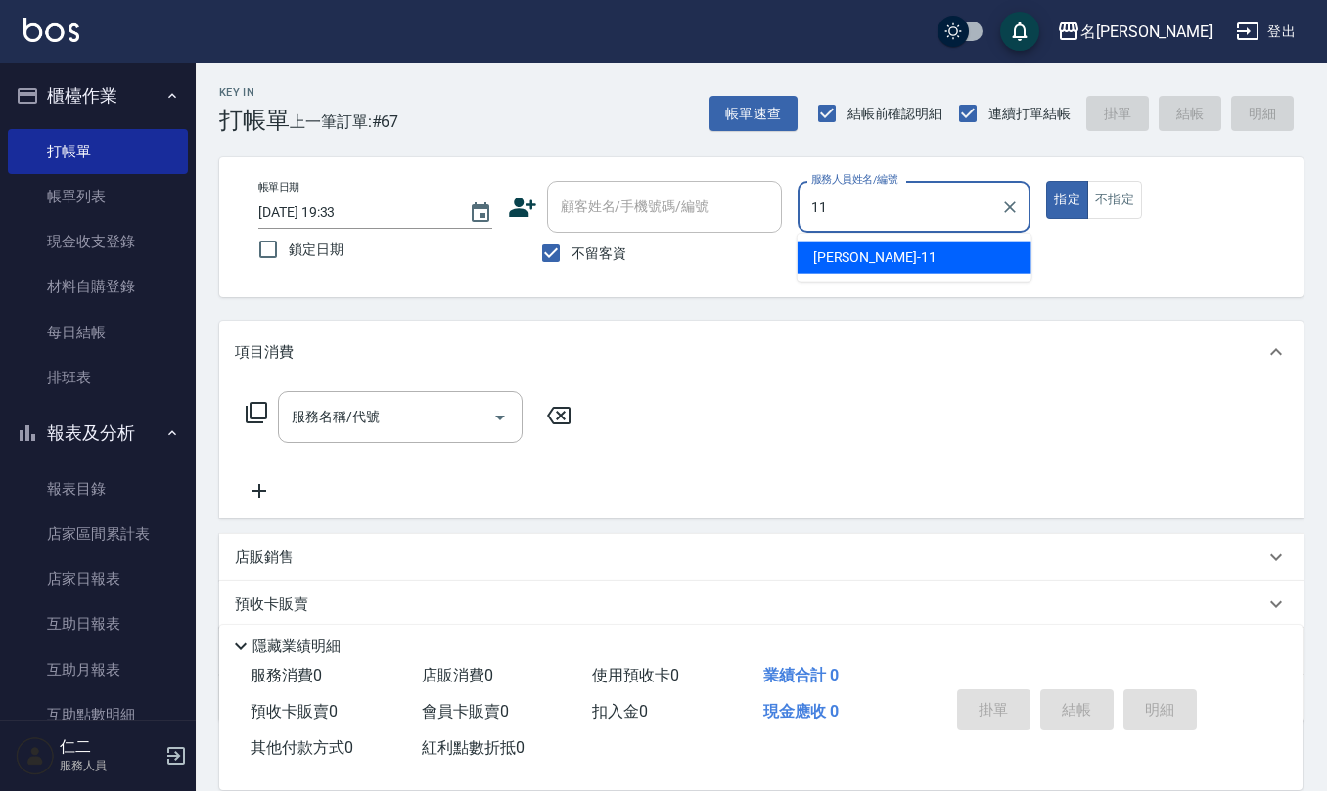
type input "詹沛橙-11"
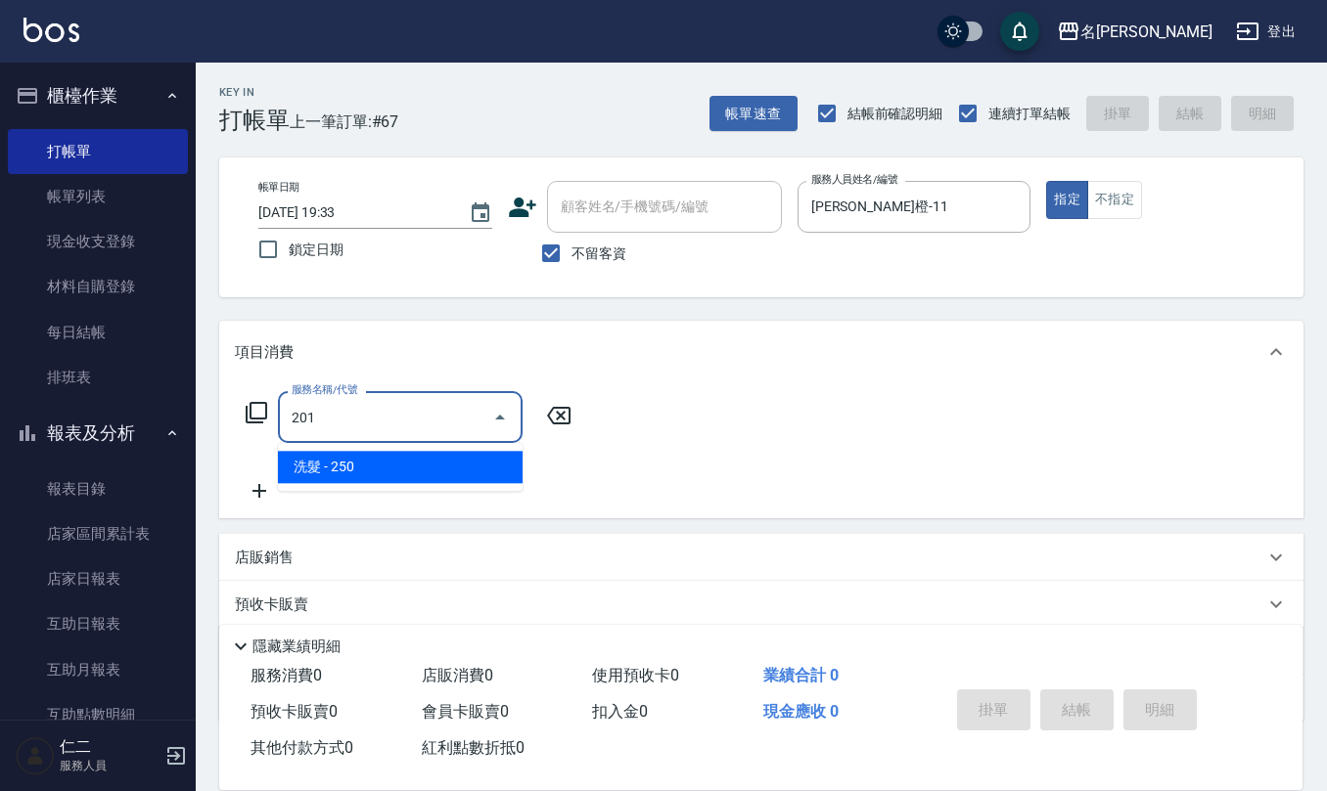
type input "洗髮(201)"
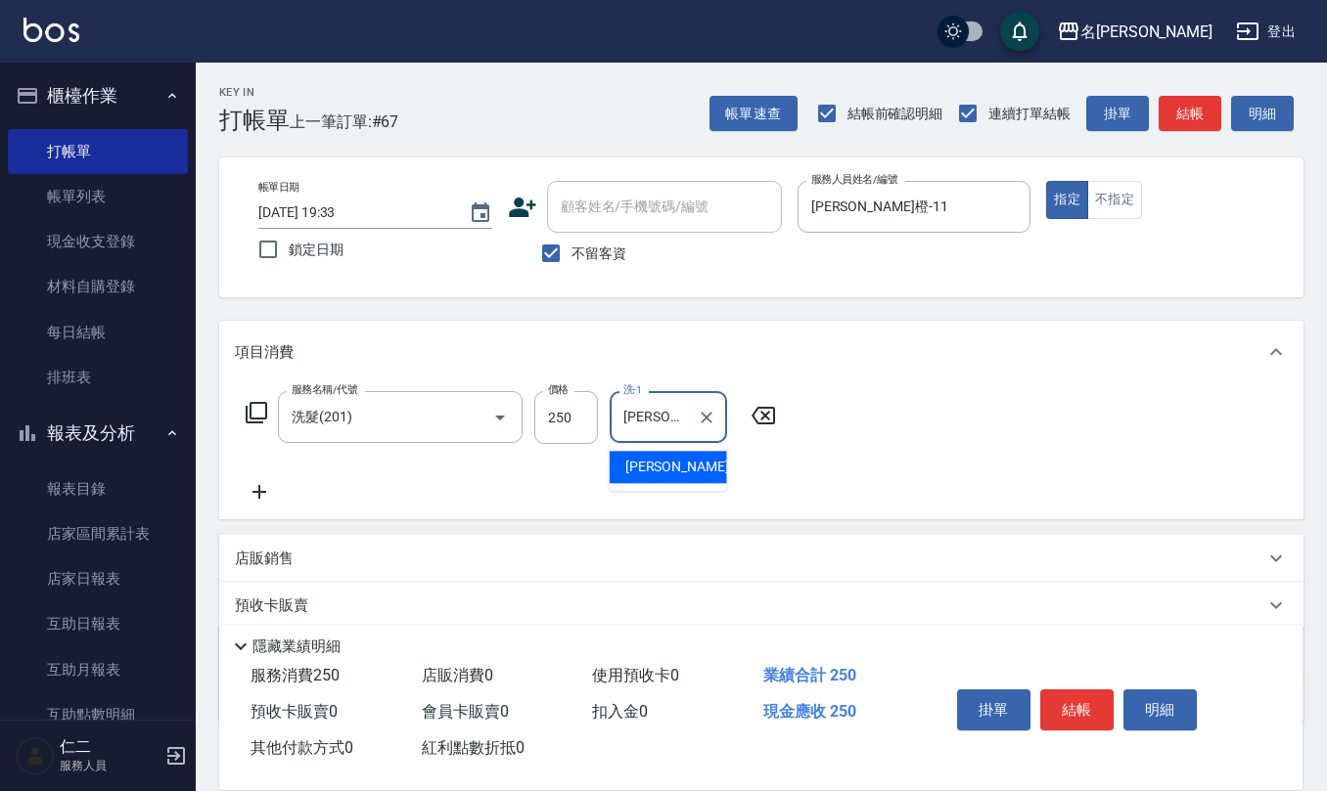
type input "詹沛橙-11"
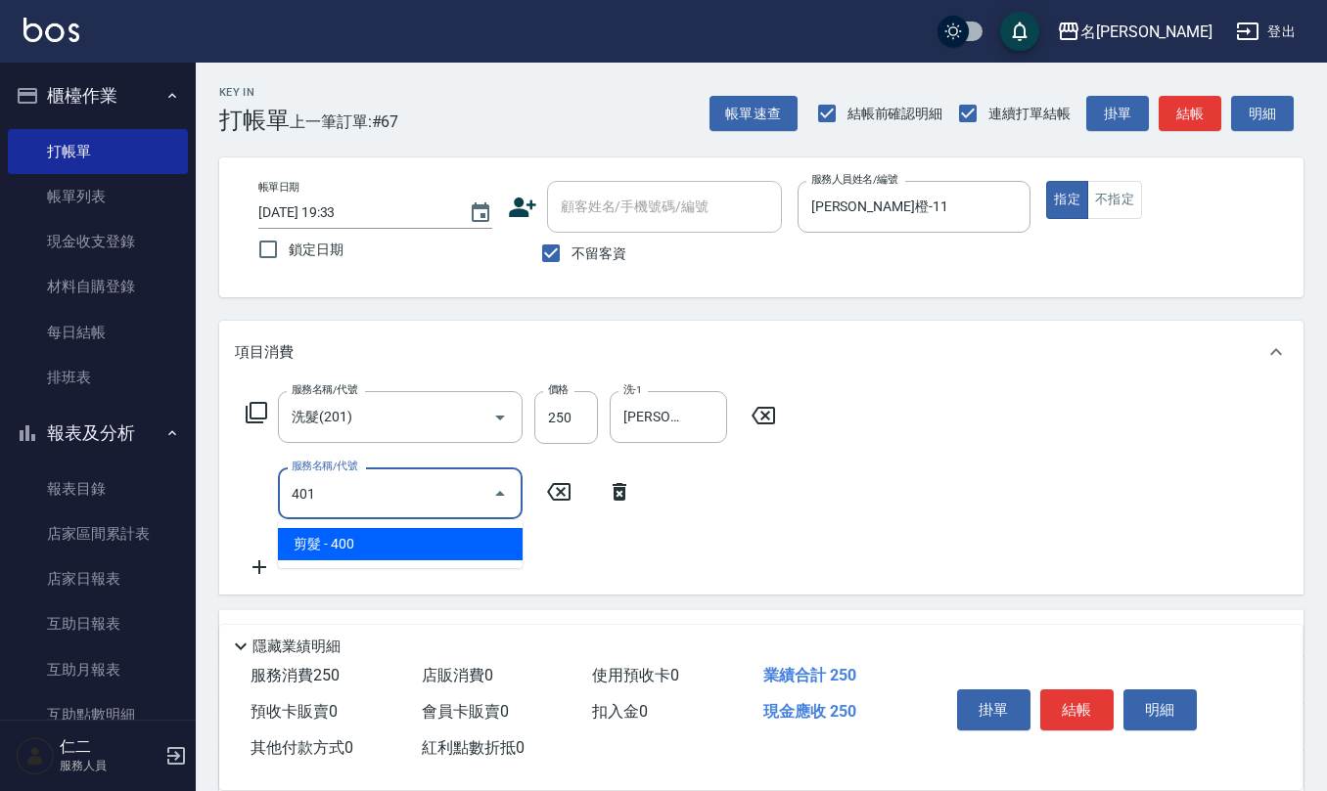
type input "剪髮(401)"
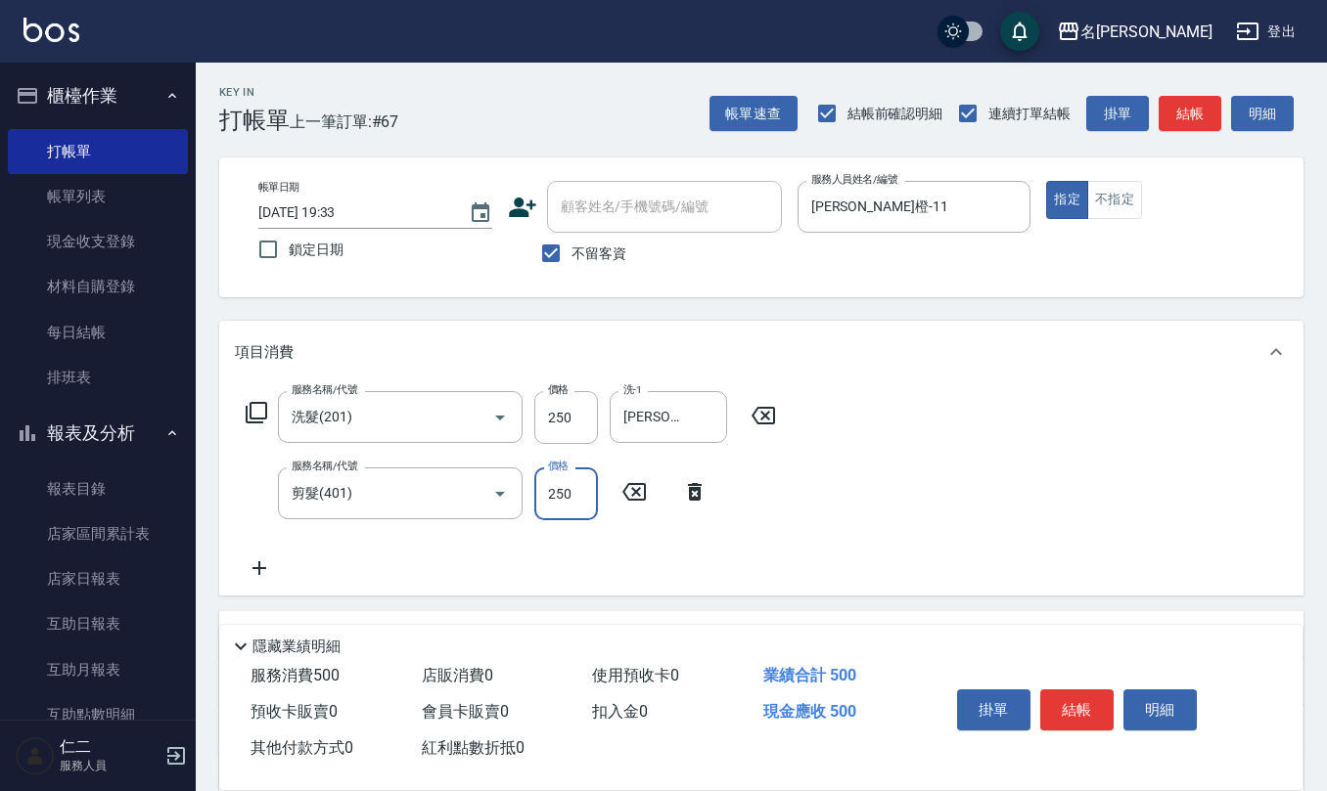
type input "250"
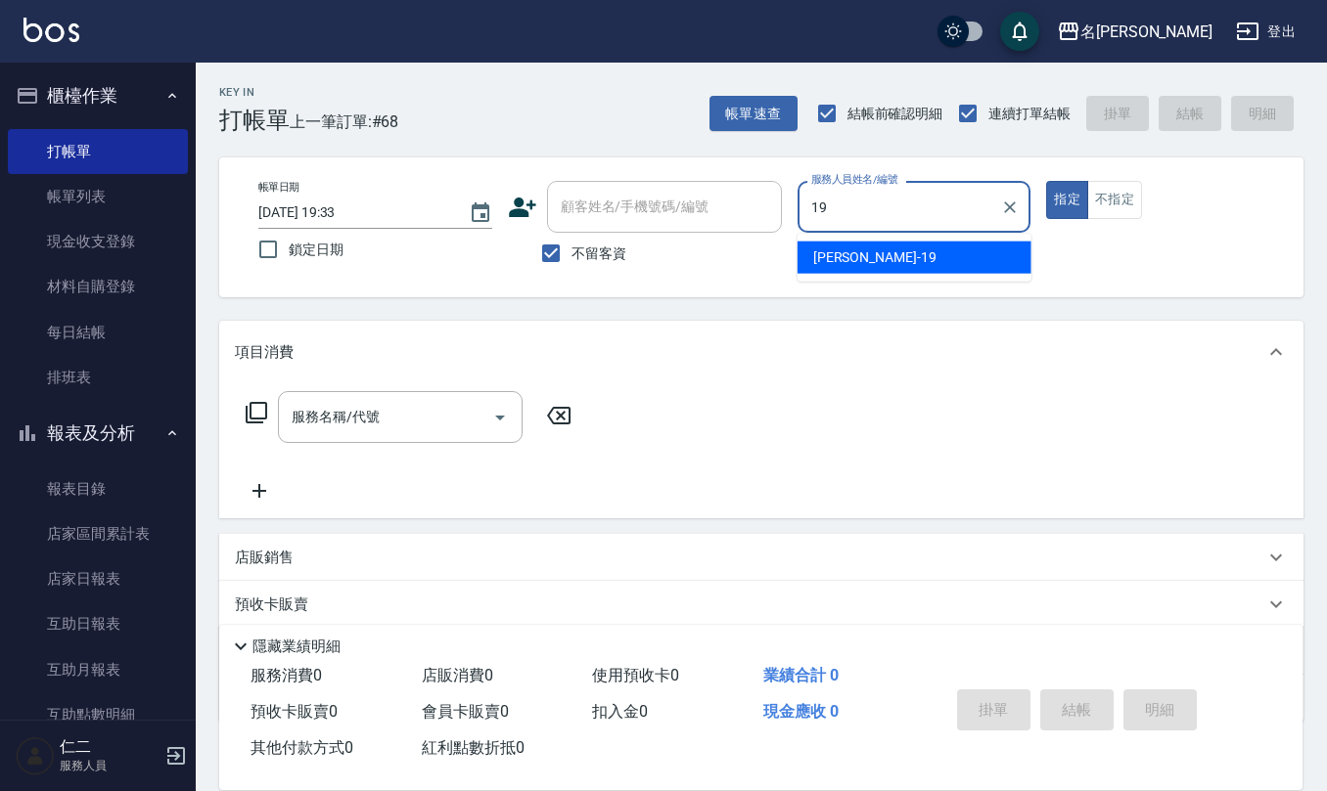
type input "林語涵-19"
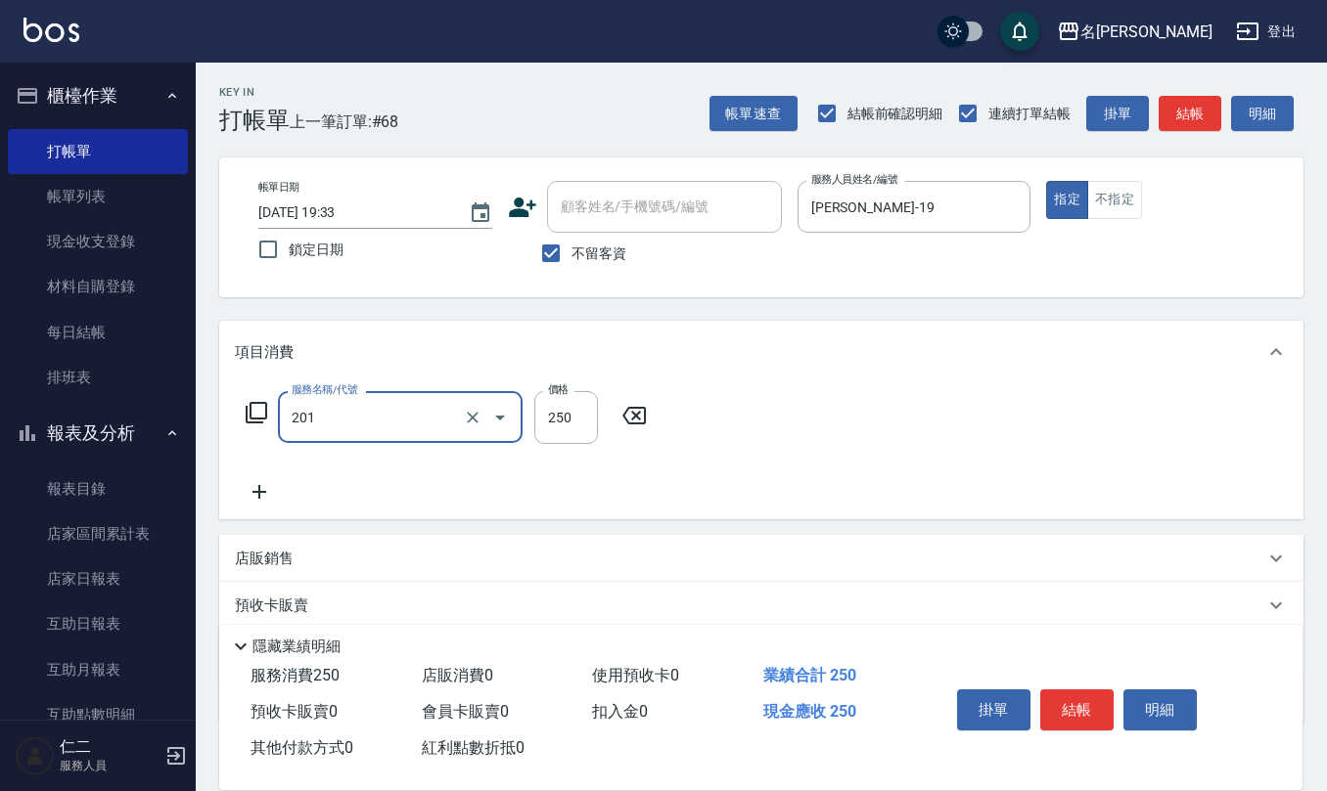
type input "洗髮(201)"
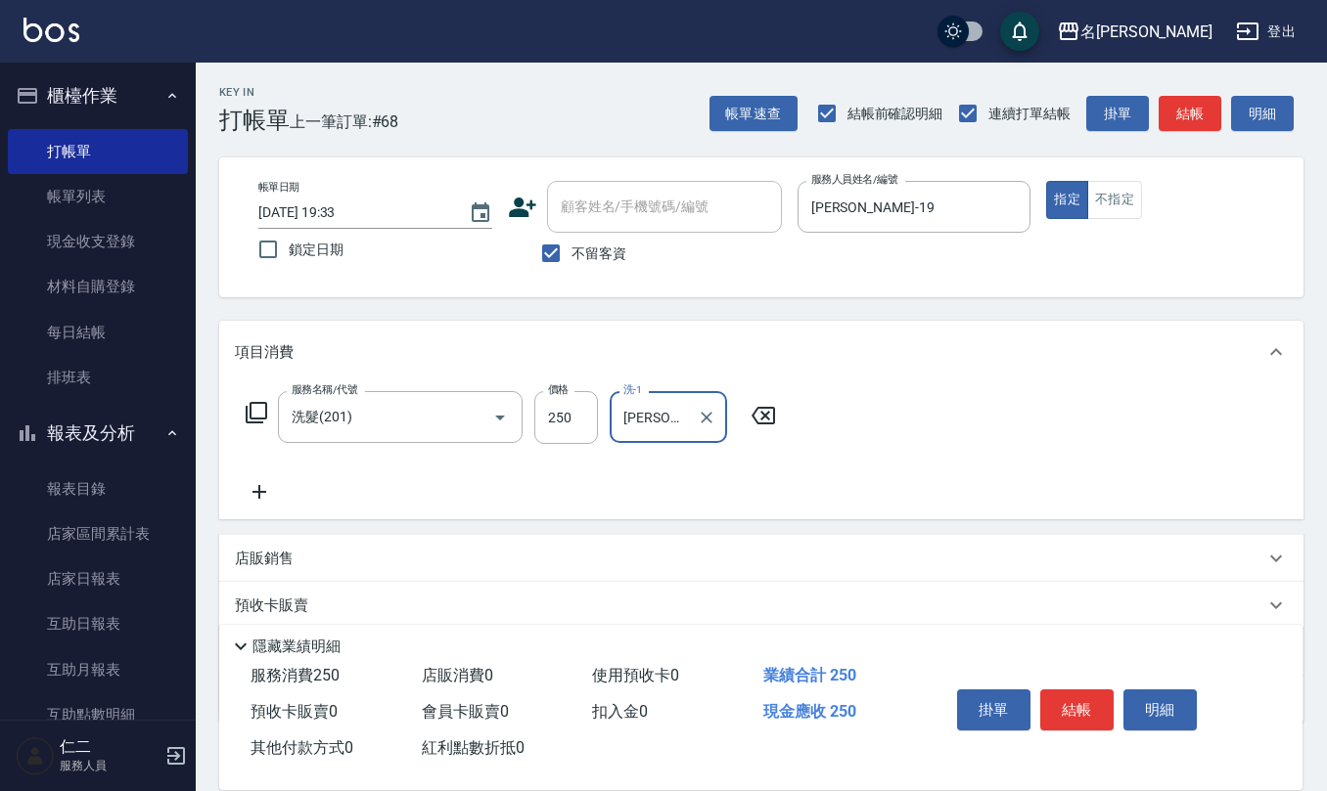
type input "陳欣妤-26"
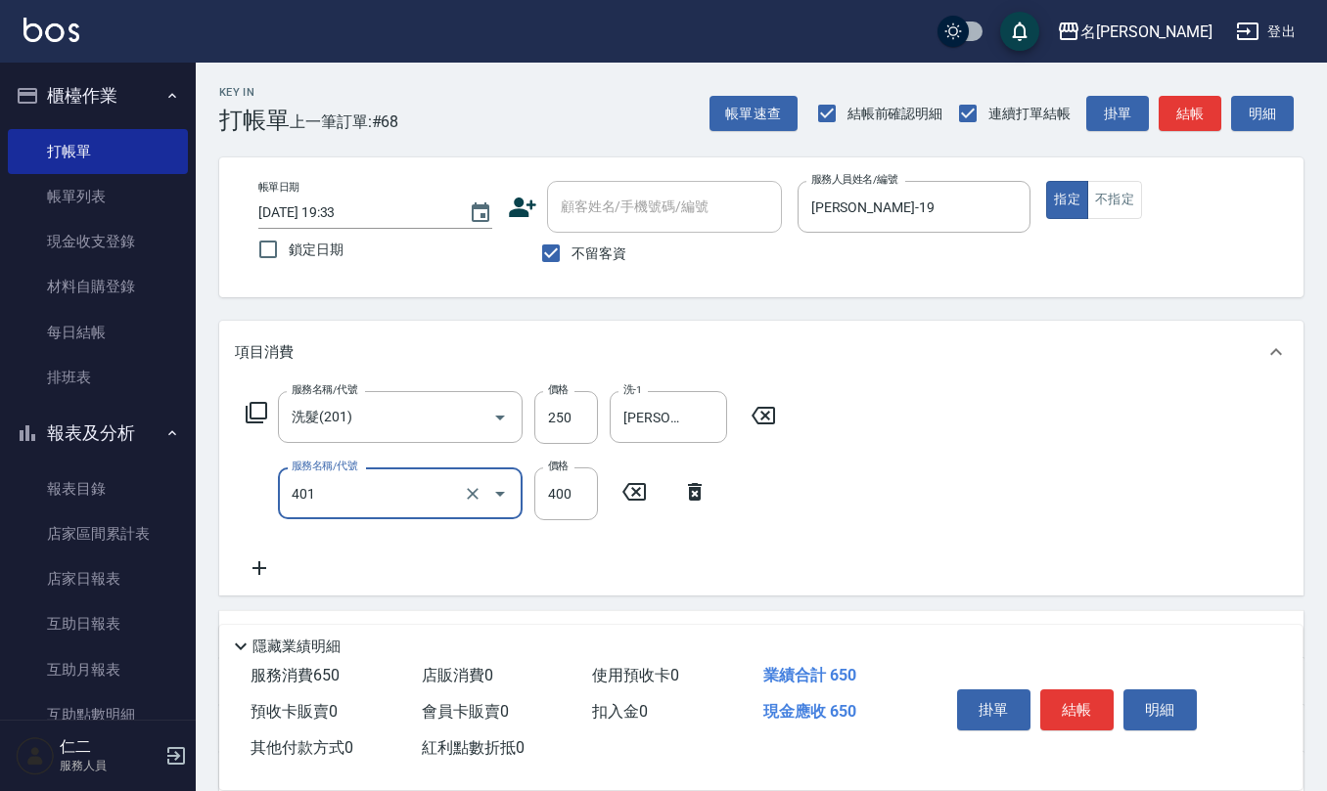
type input "剪髮(401)"
type input "500"
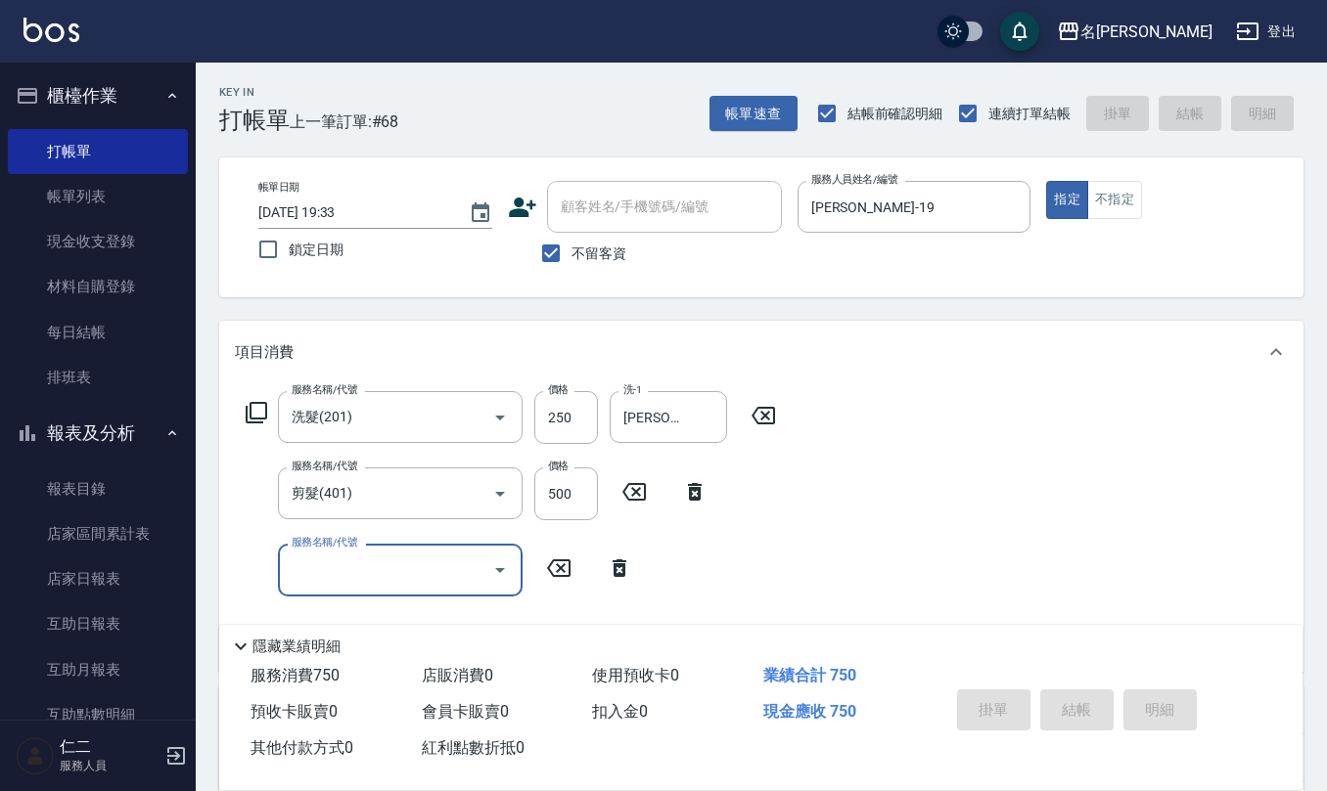
type input "2025/09/12 19:34"
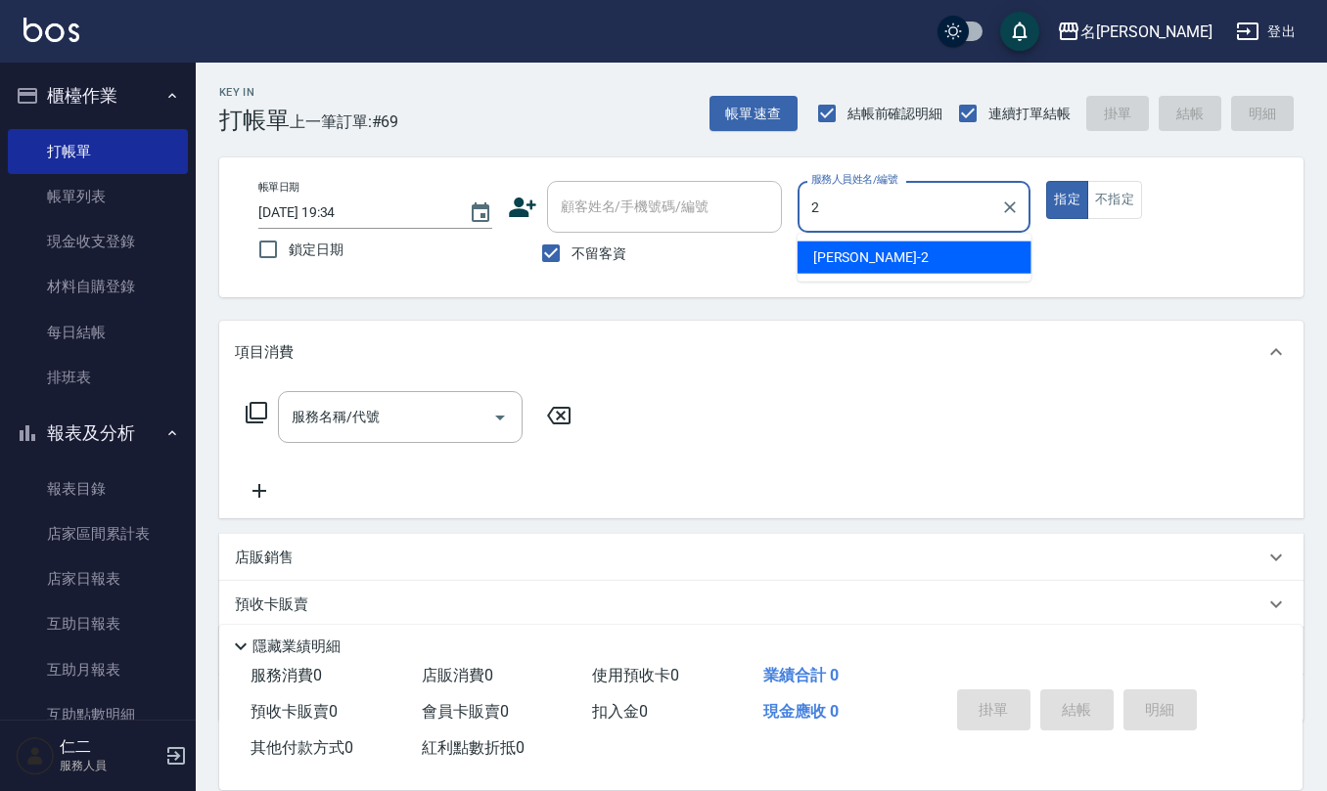
type input "黃慧敏-2"
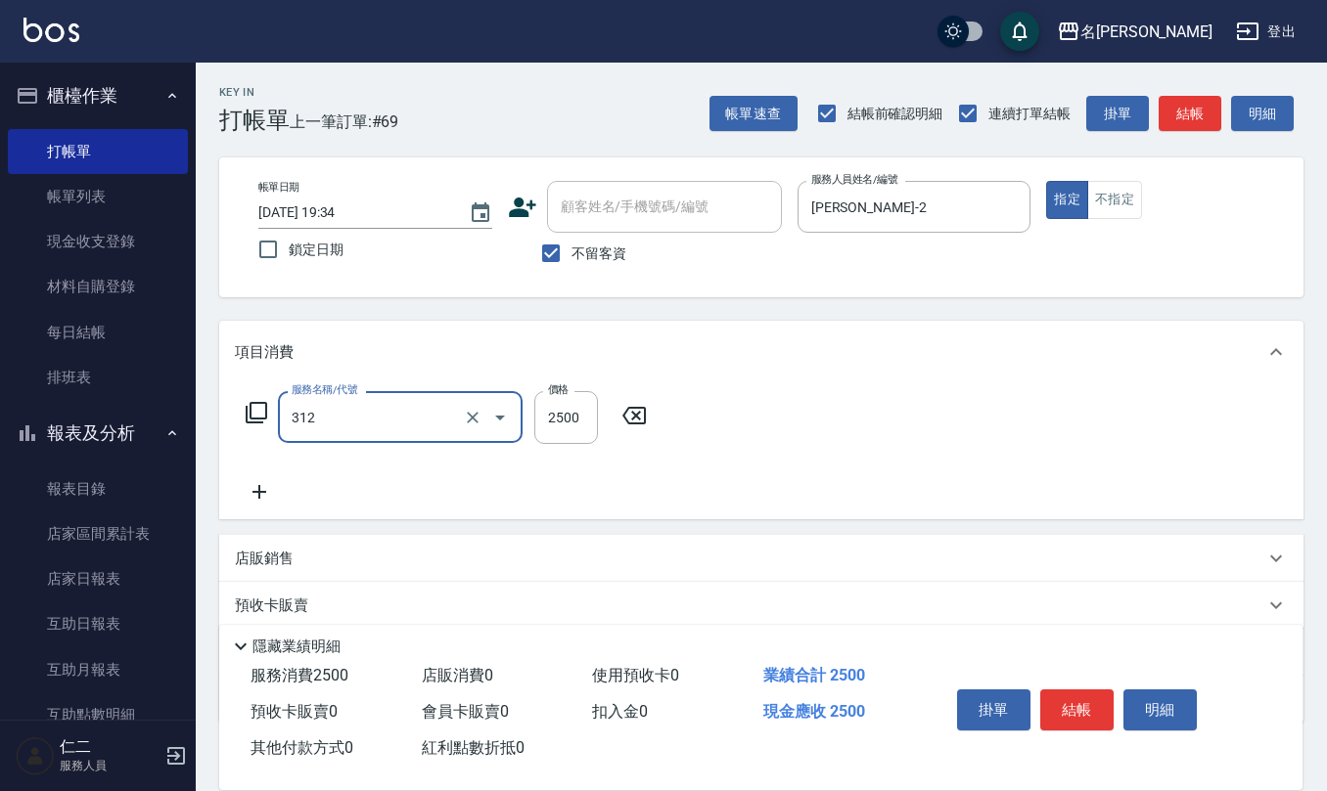
type input "有氧水離子燙2500(312)"
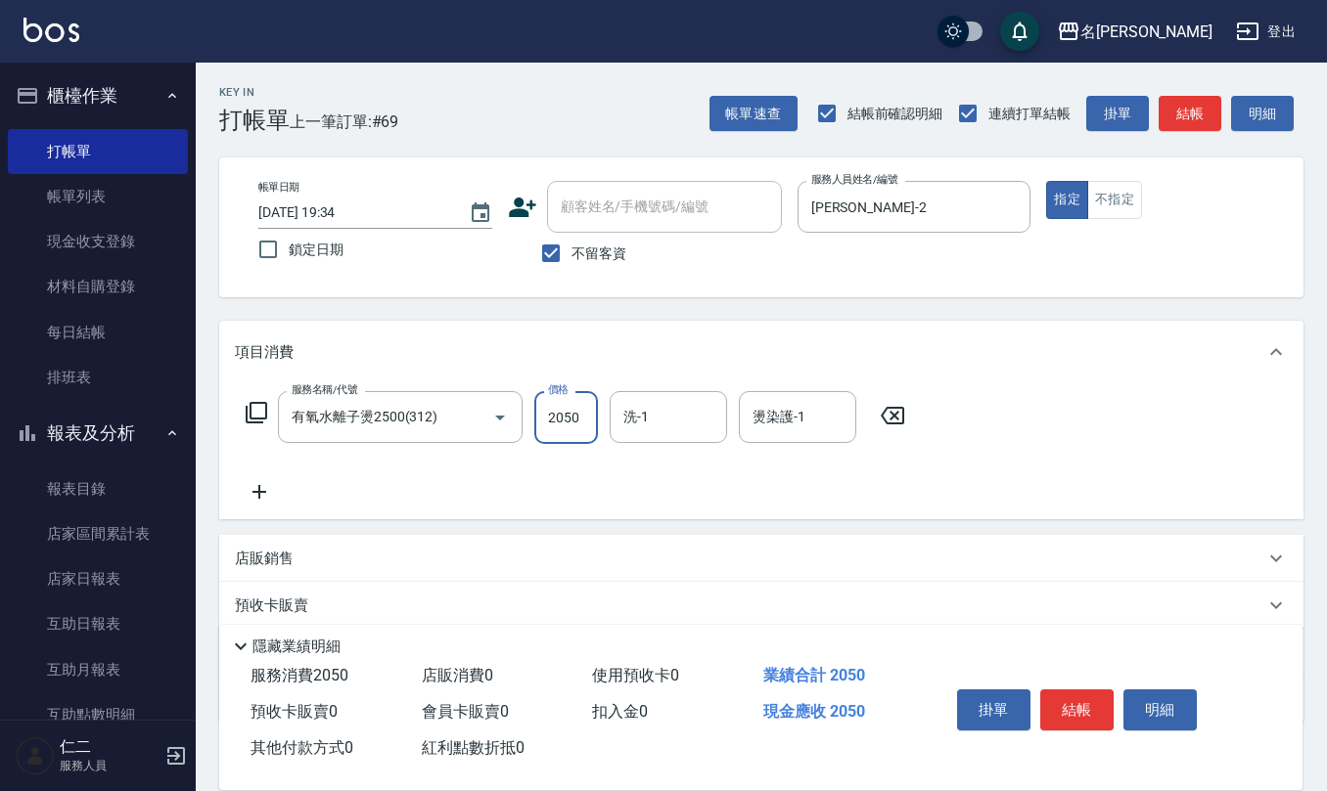
type input "2050"
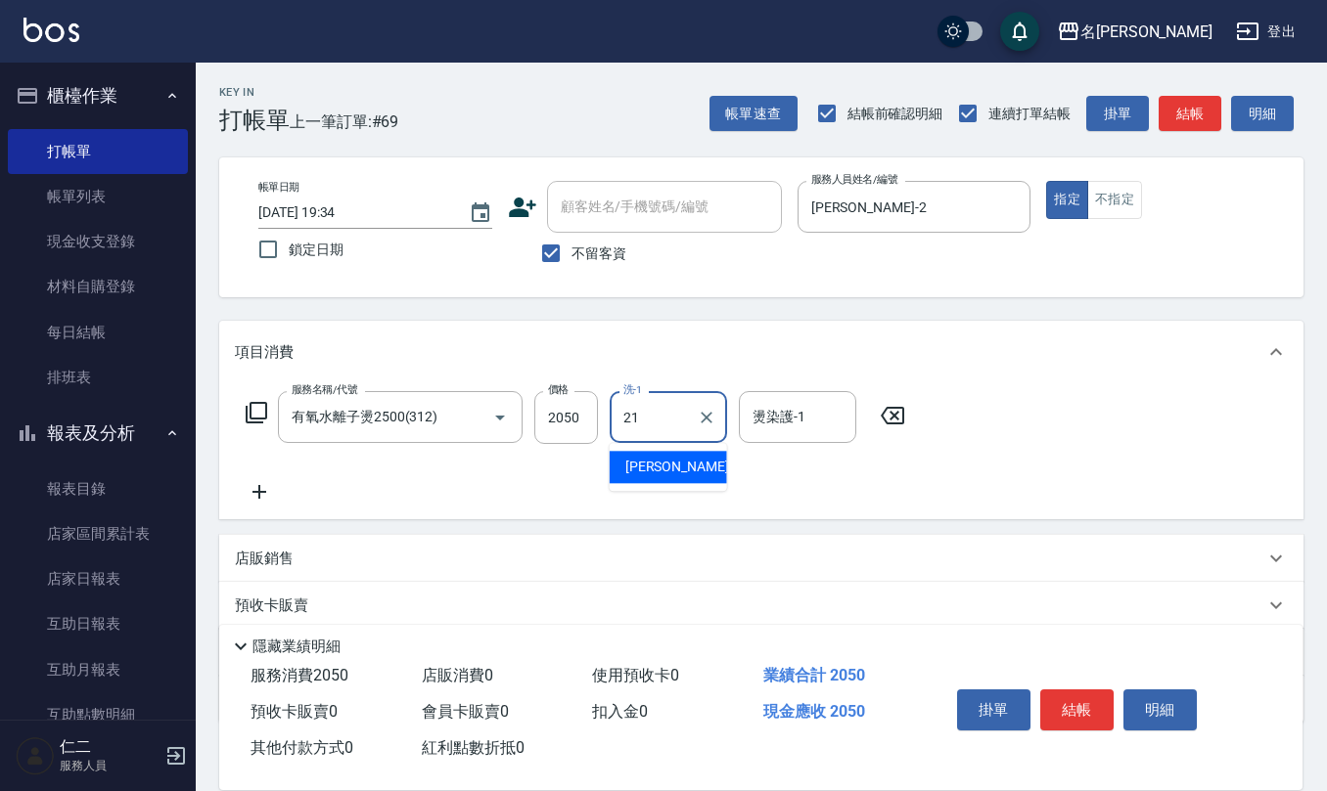
type input "陳珮君-21"
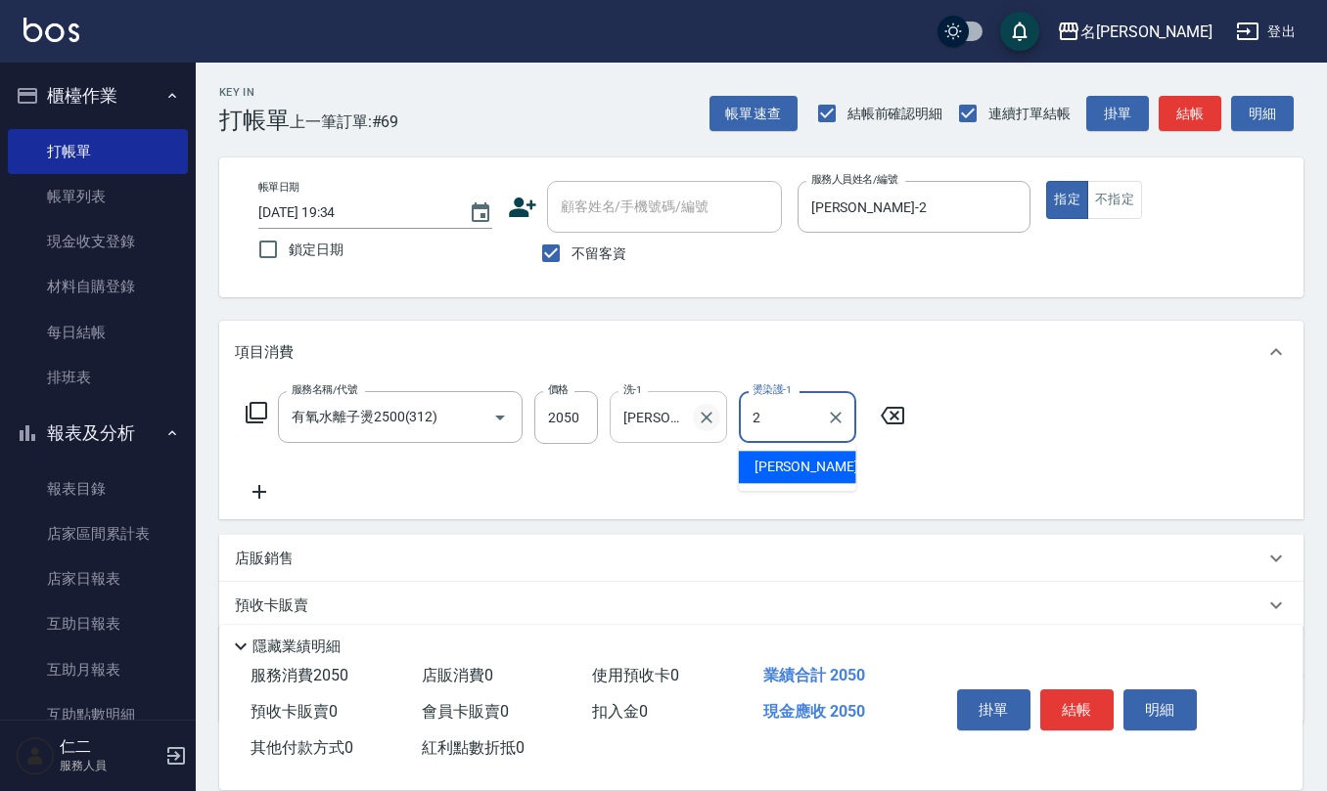
click at [708, 421] on icon "Clear" at bounding box center [707, 418] width 20 height 20
type input "2"
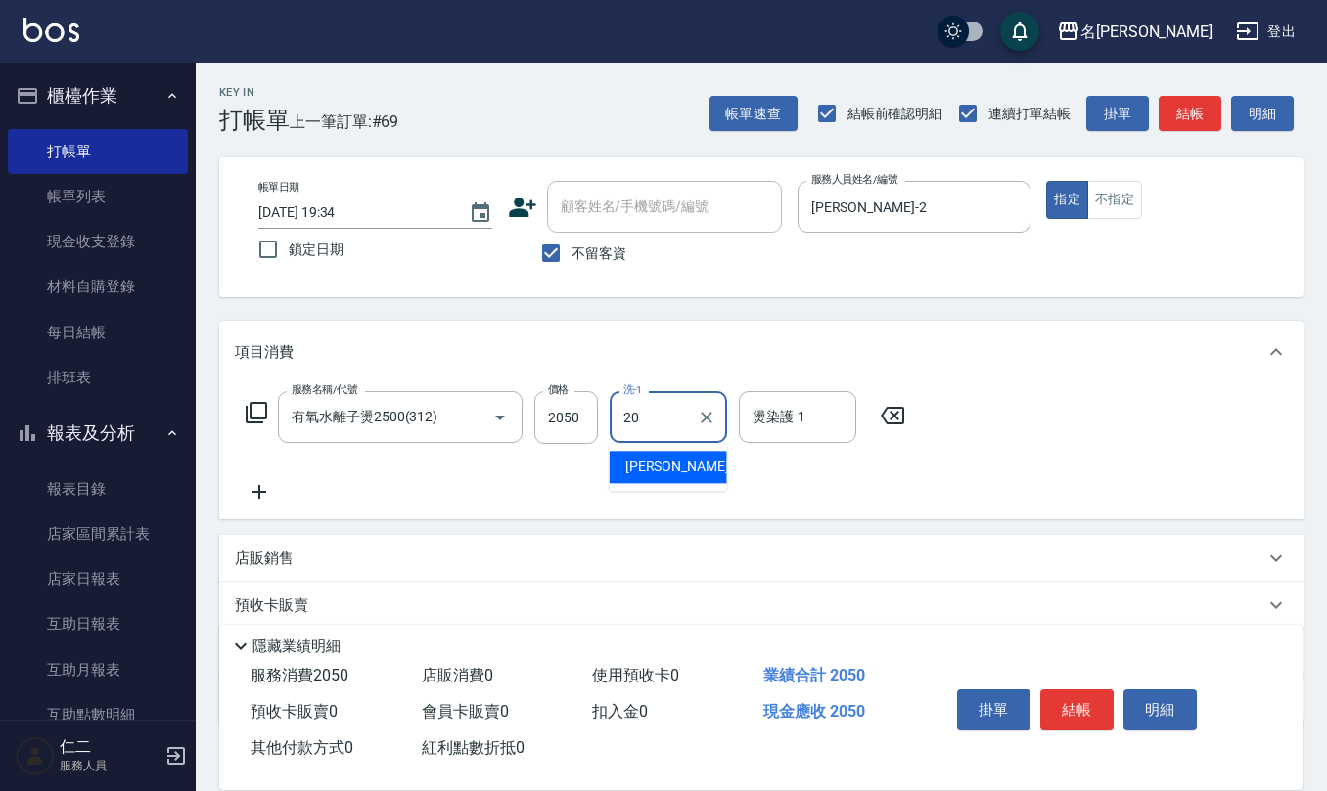
type input "杜芊彤-20"
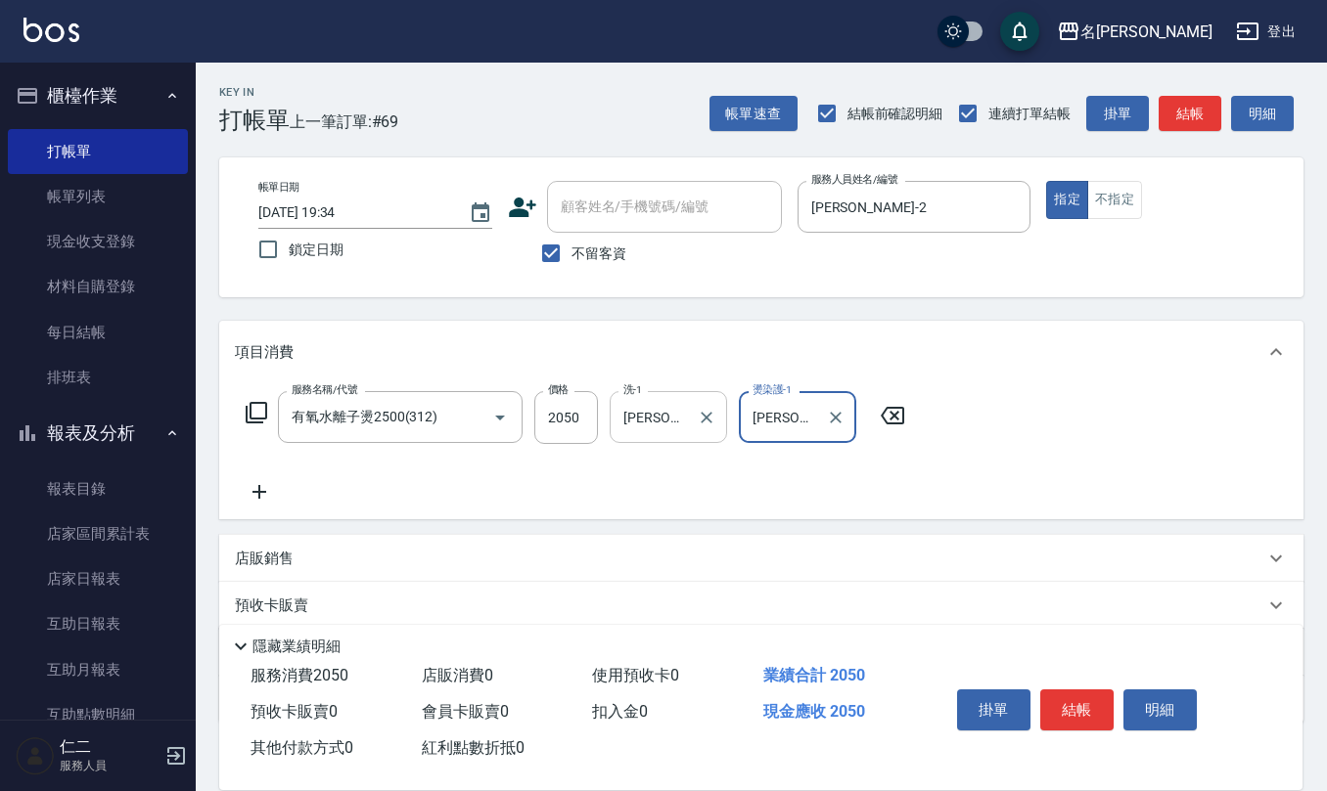
type input "杜芊彤-20"
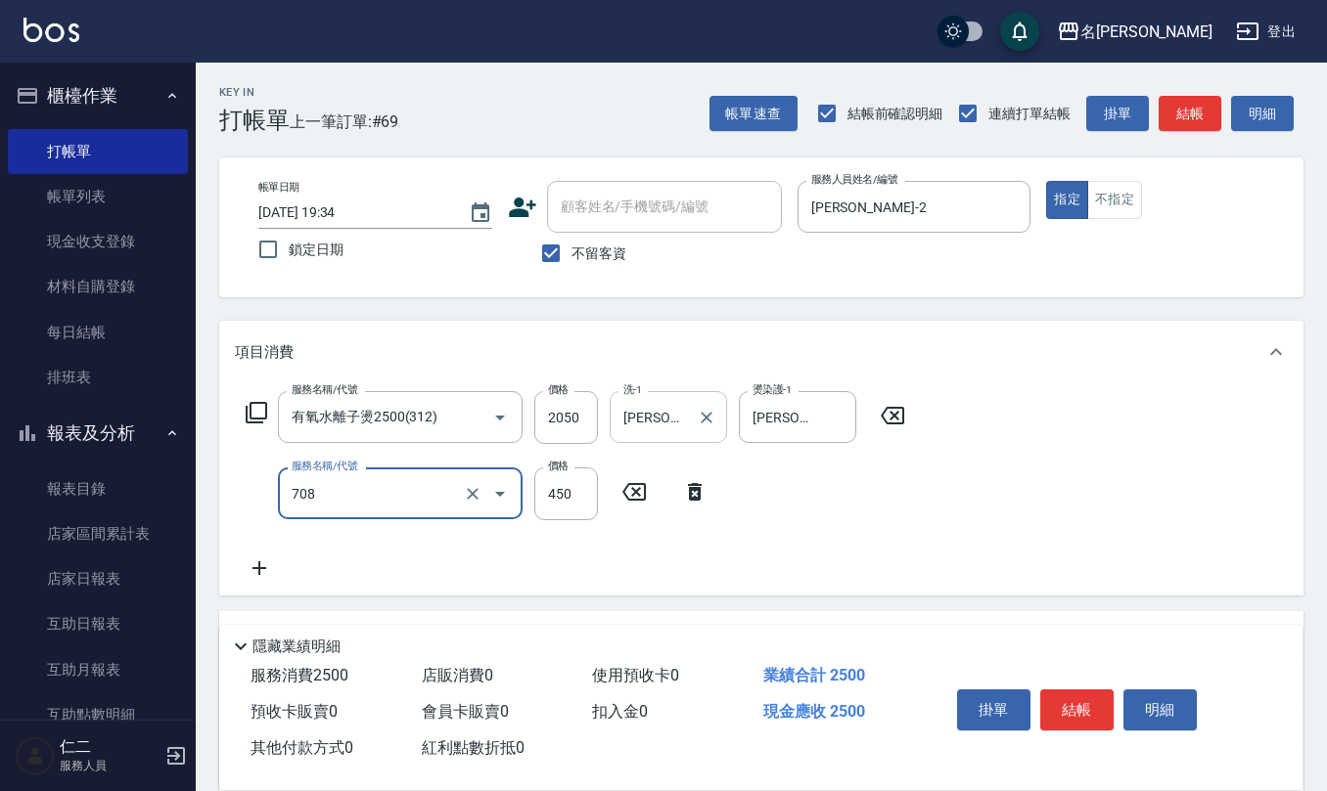
type input "松島舞鶴450(708)"
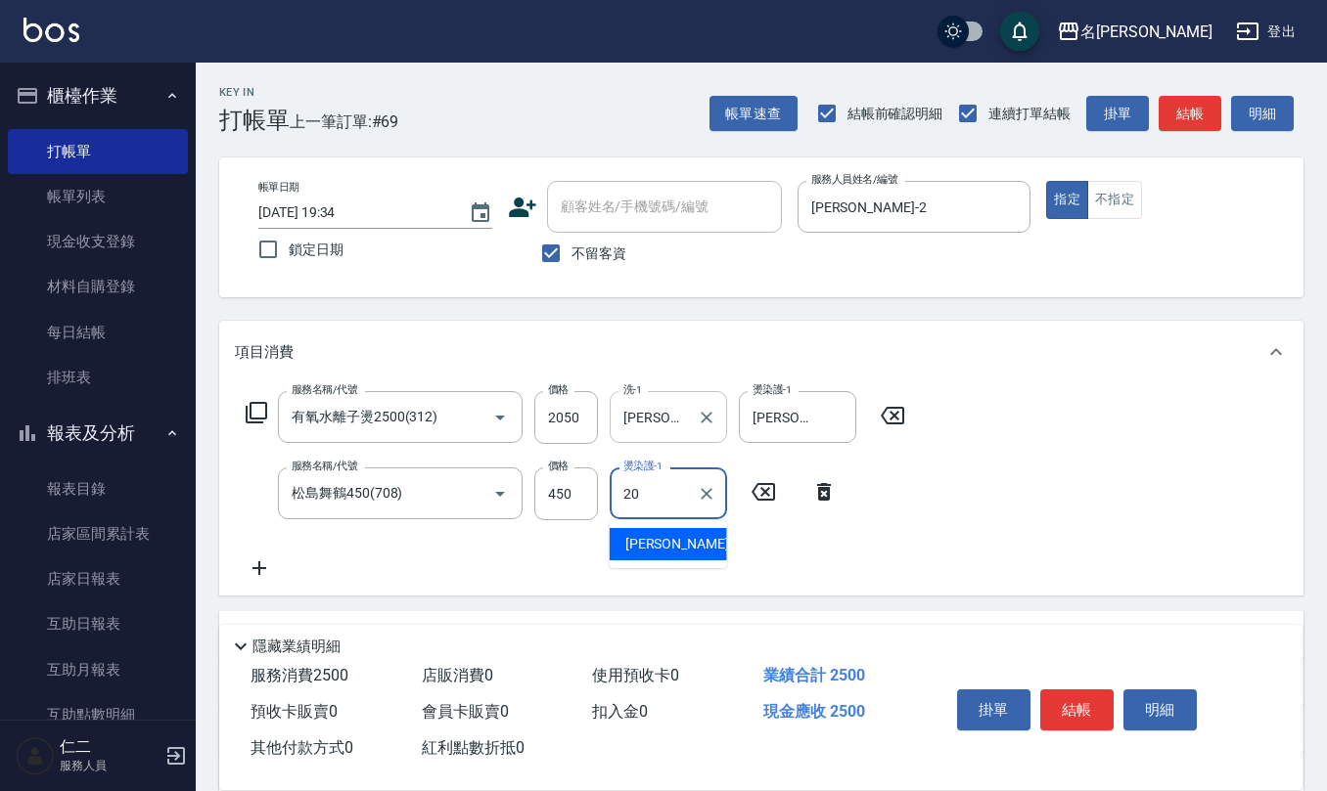
type input "杜芊彤-20"
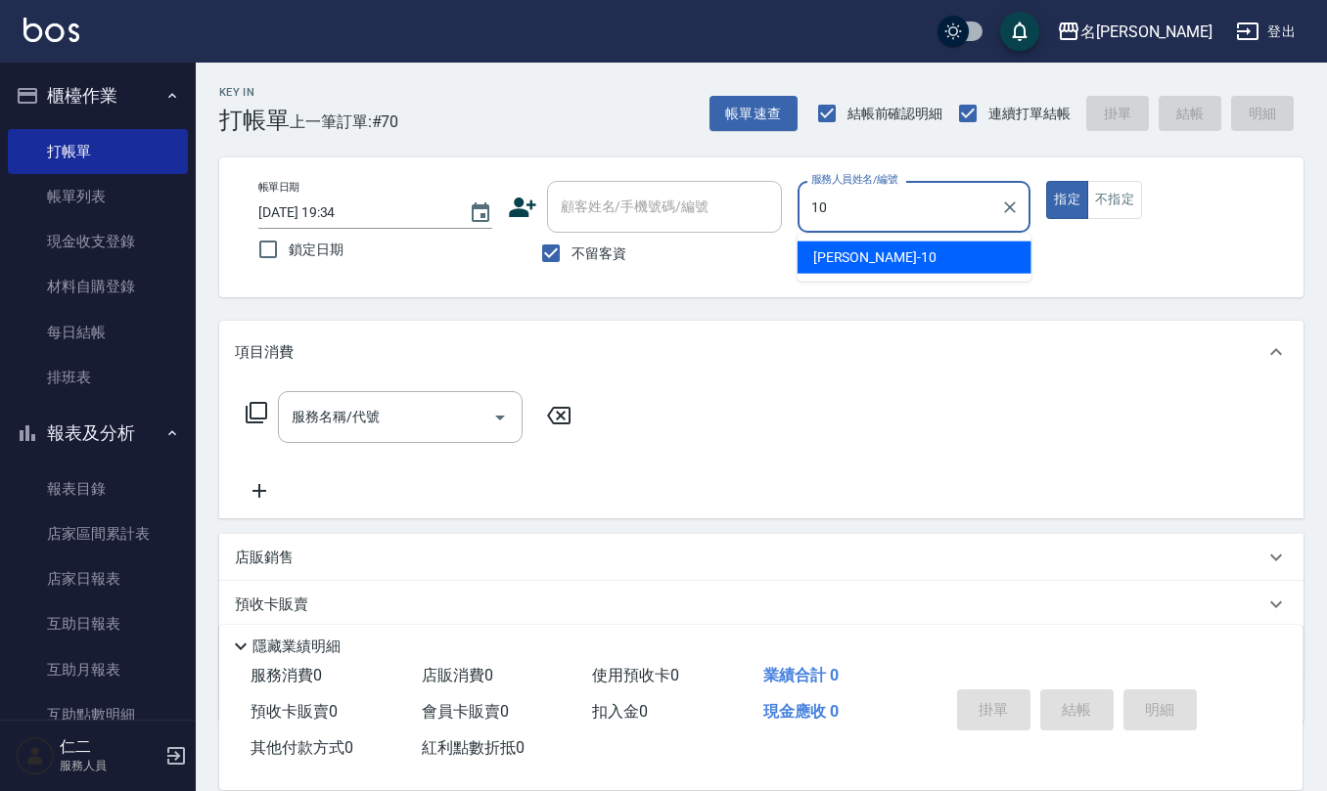
type input "胡淑雲-10"
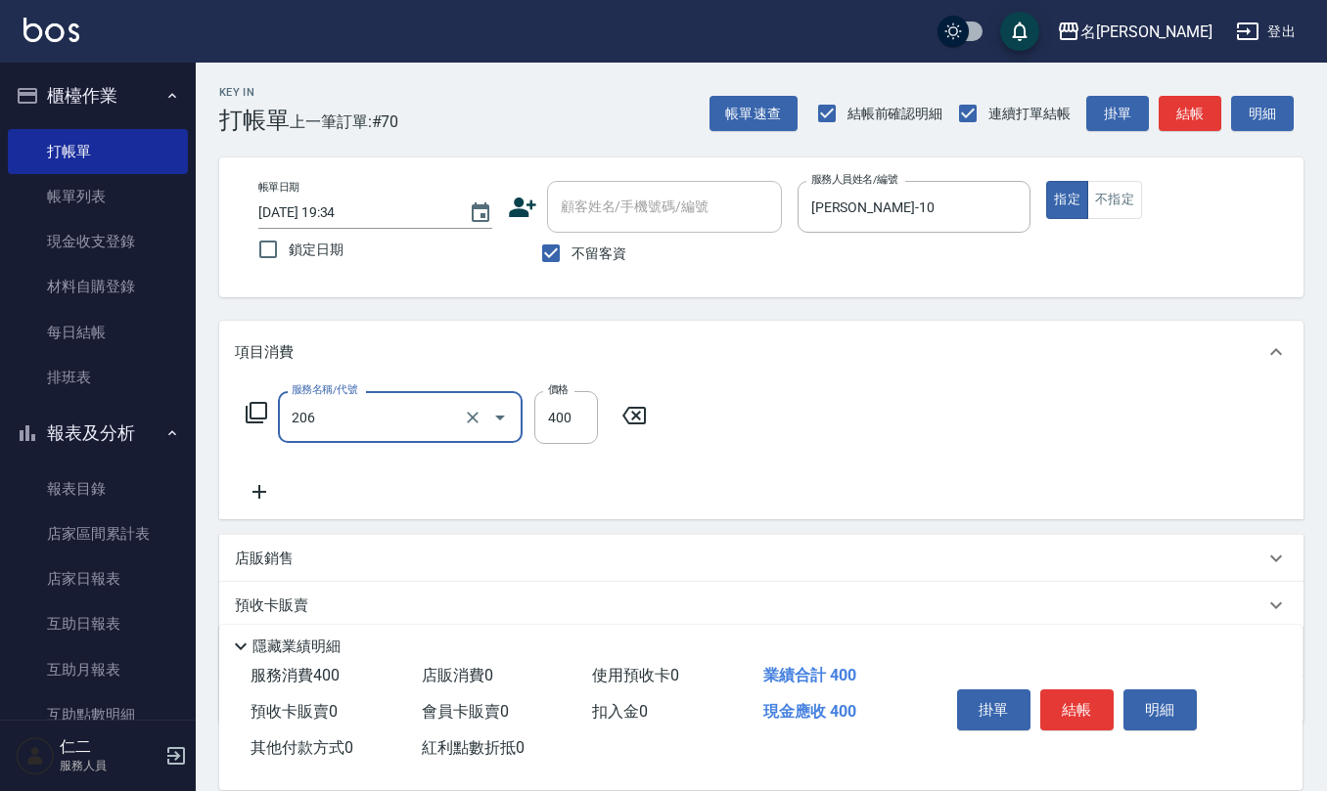
type input "健康洗(206)"
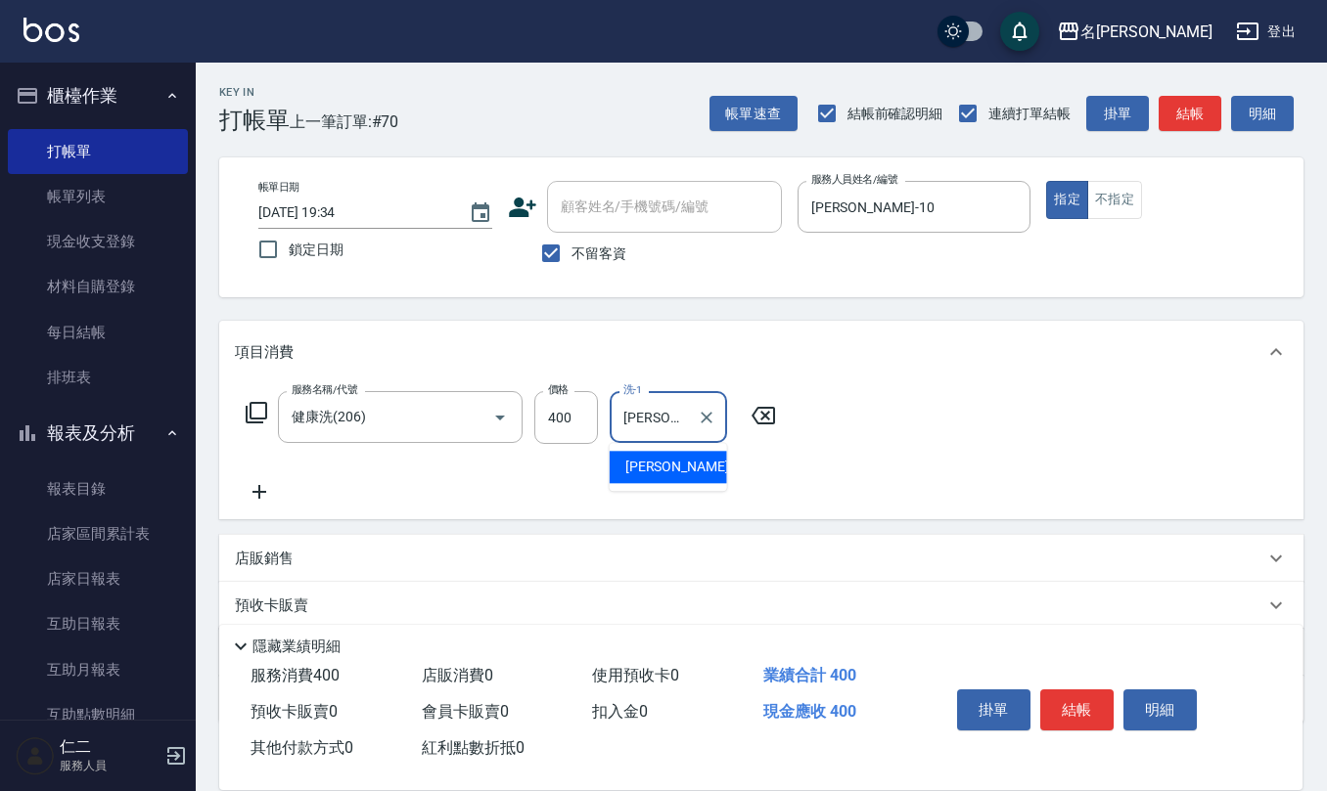
type input "趙妍妮-5"
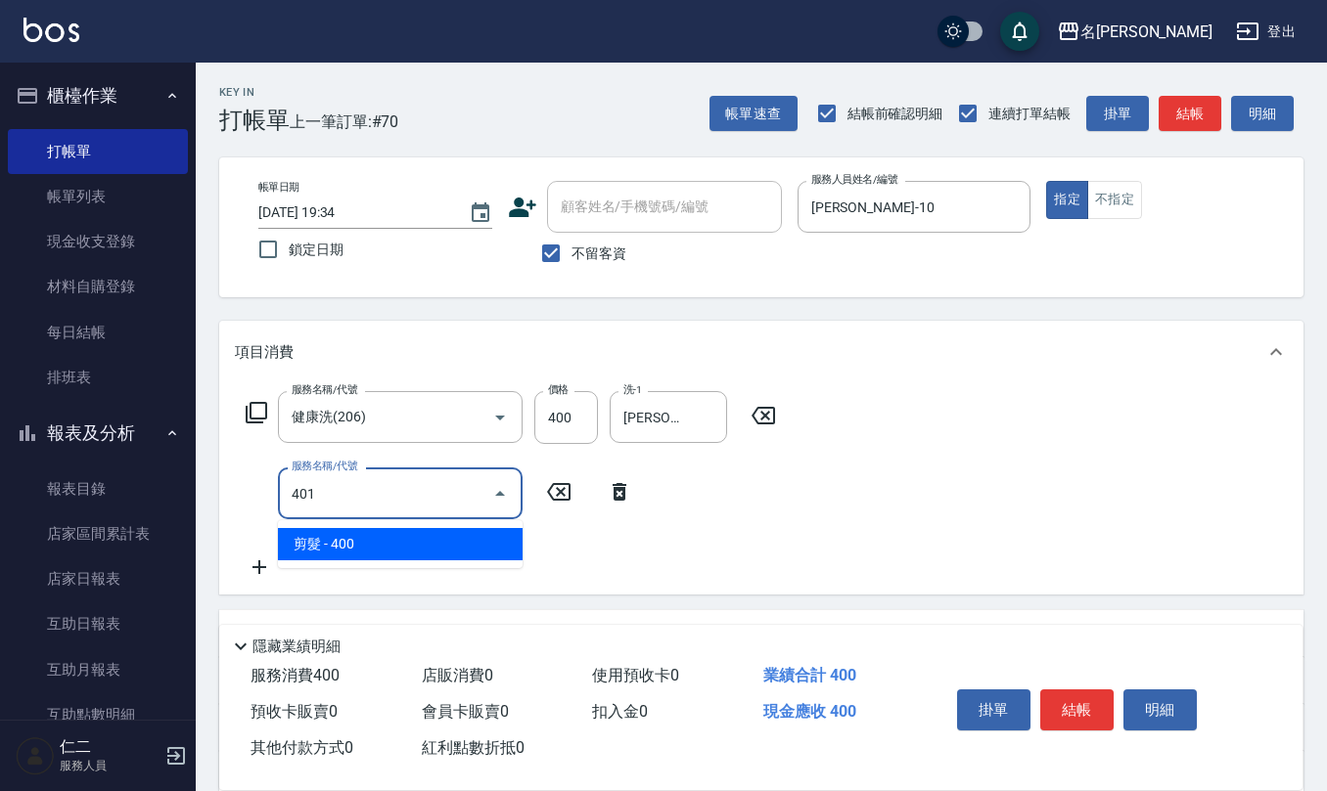
type input "剪髮(401)"
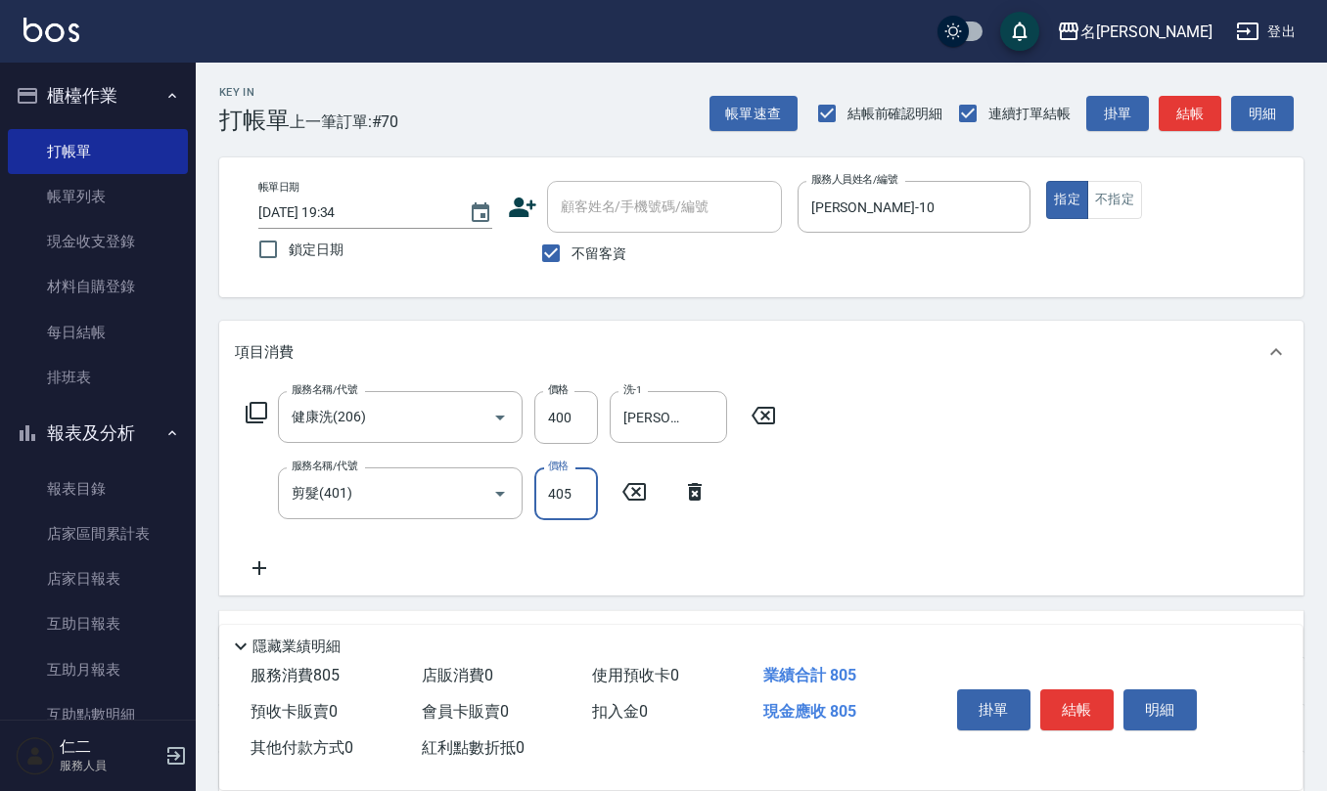
type input "405"
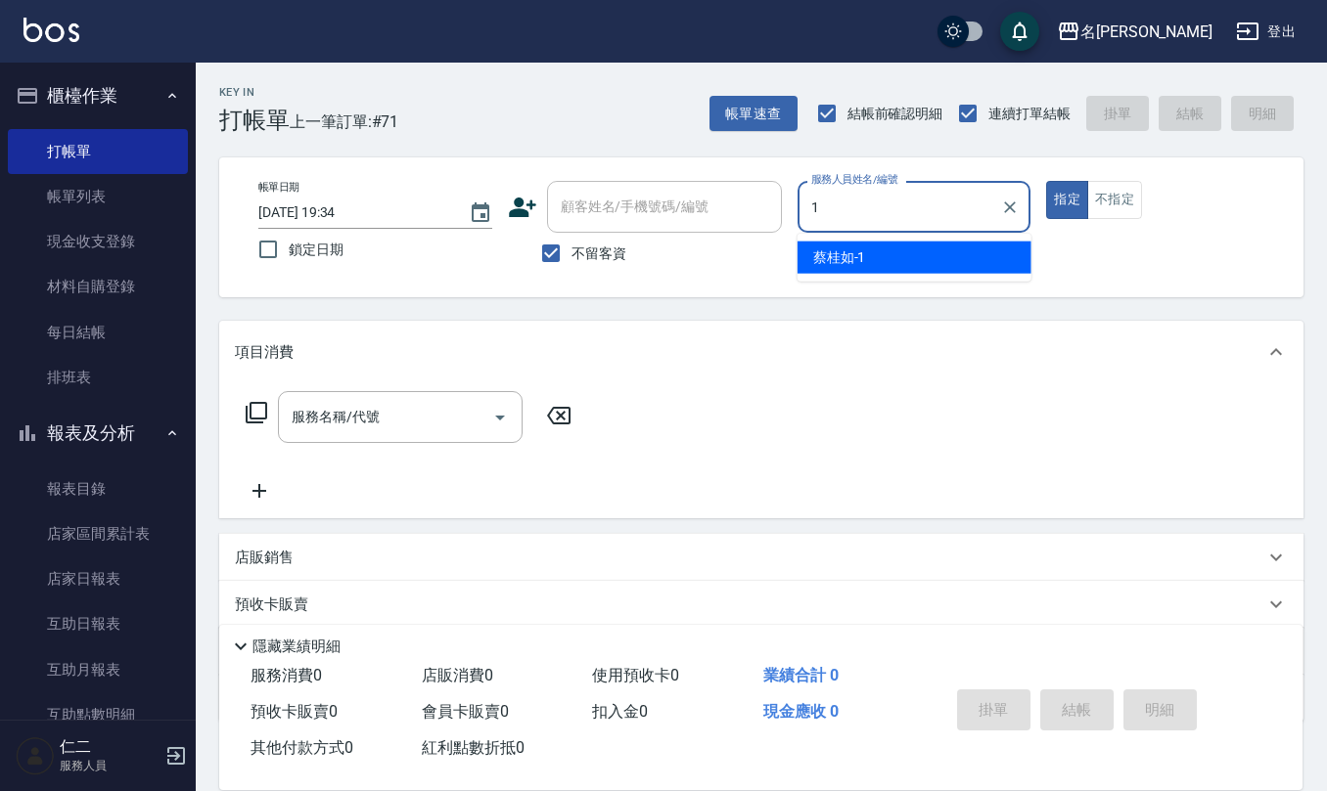
type input "蔡桂如-1"
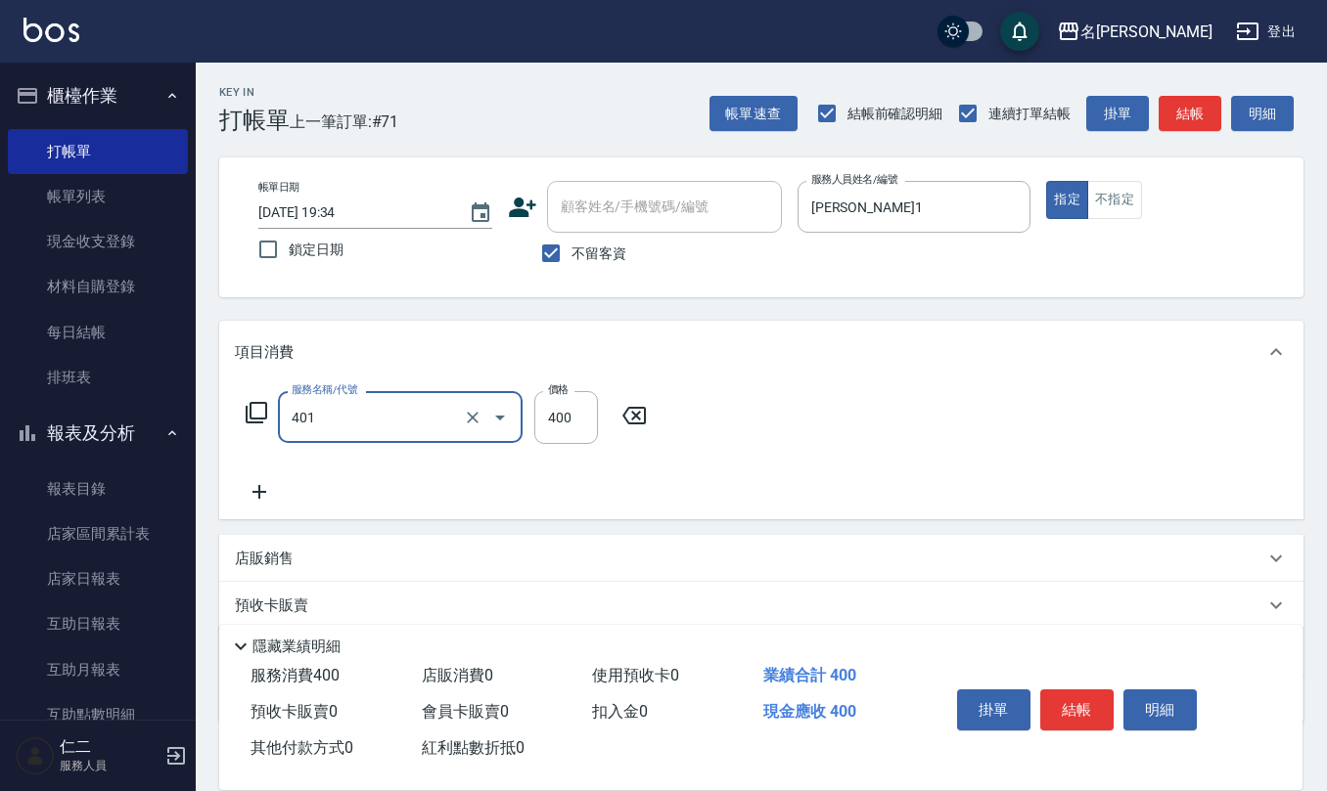
type input "剪髮(401)"
type input "200"
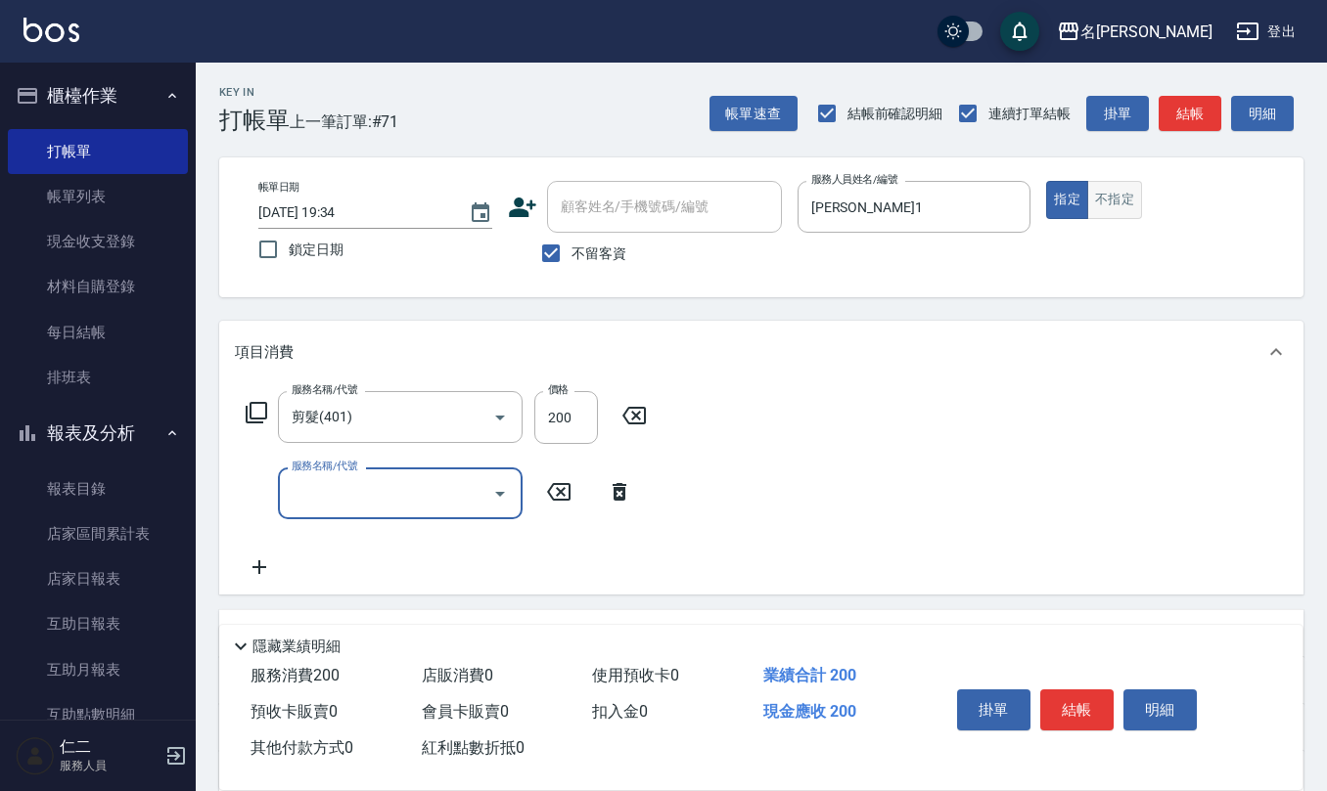
click at [1117, 194] on button "不指定" at bounding box center [1114, 200] width 55 height 38
type button "false"
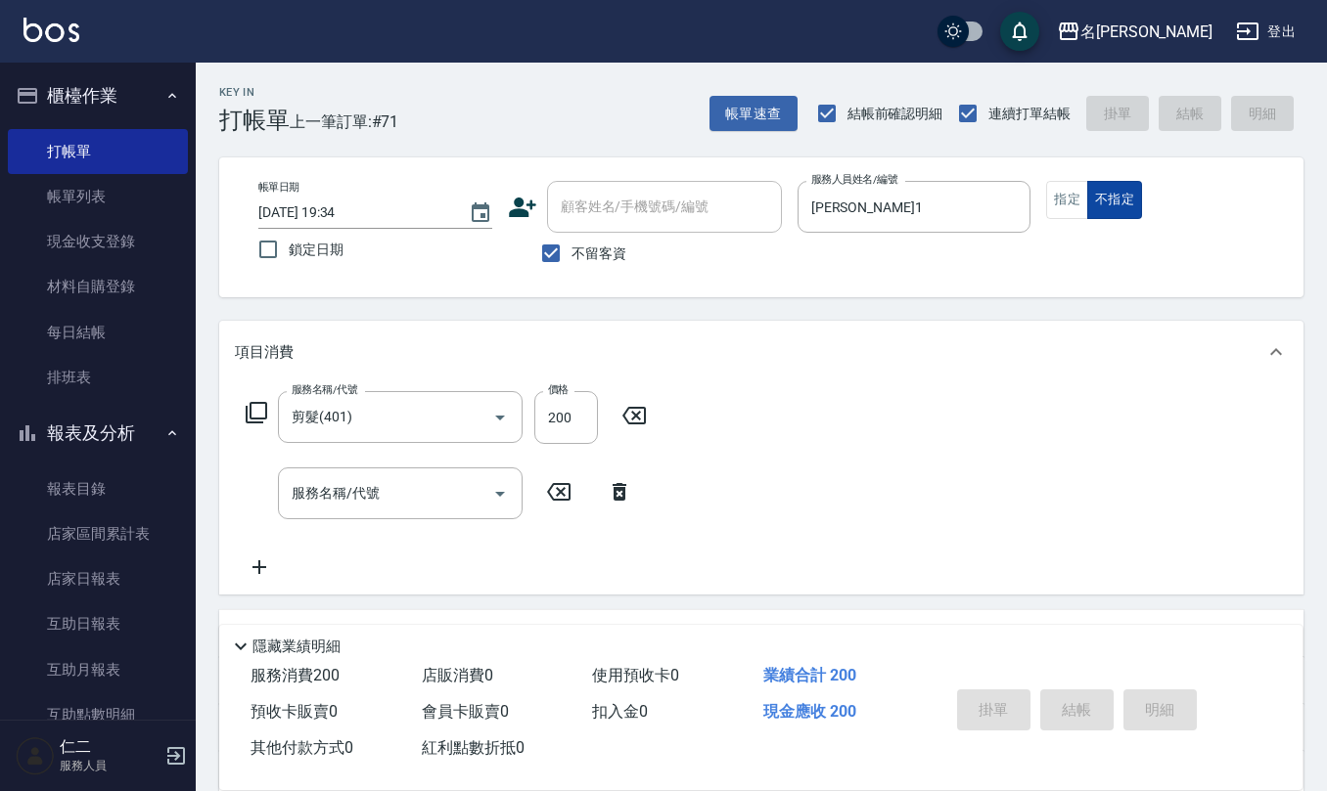
type input "2025/09/12 19:35"
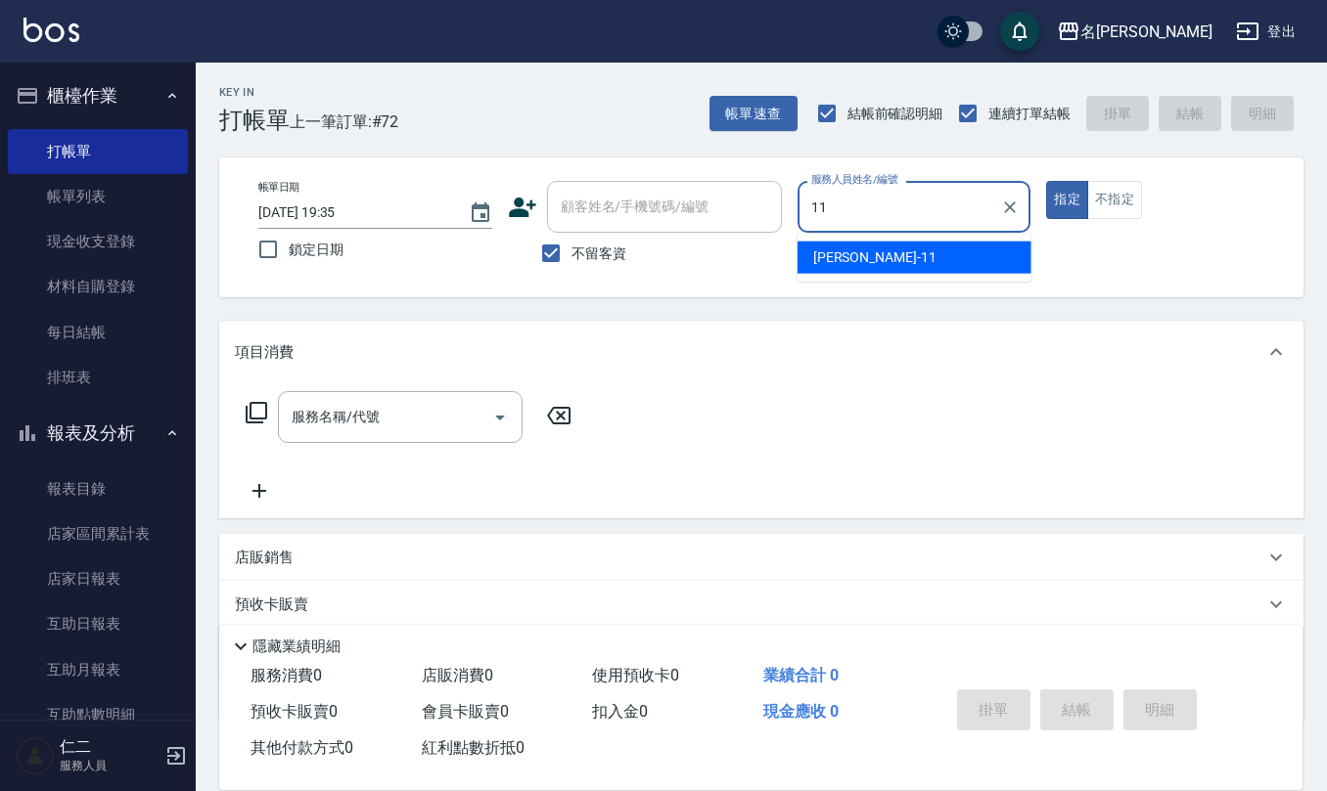
type input "詹沛橙-11"
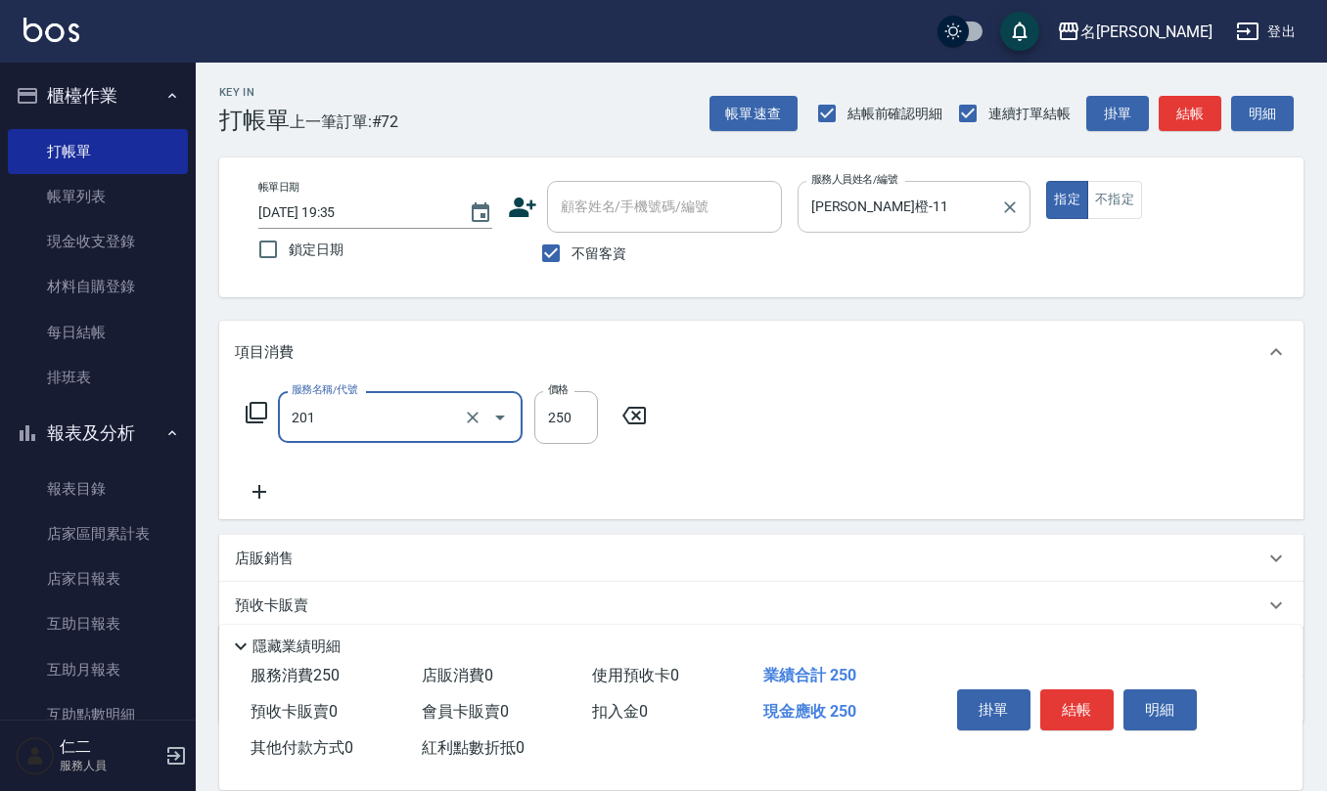
type input "洗髮(201)"
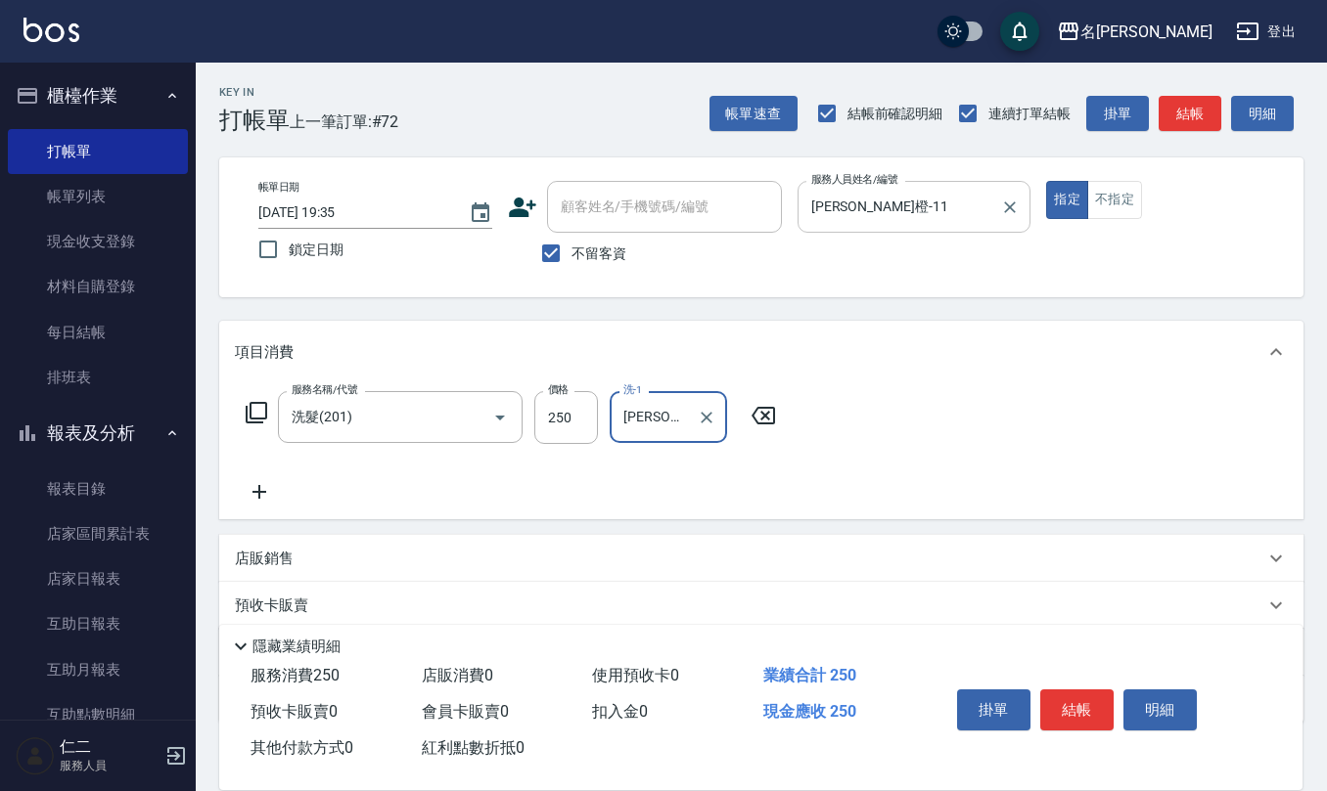
type input "詹沛橙-11"
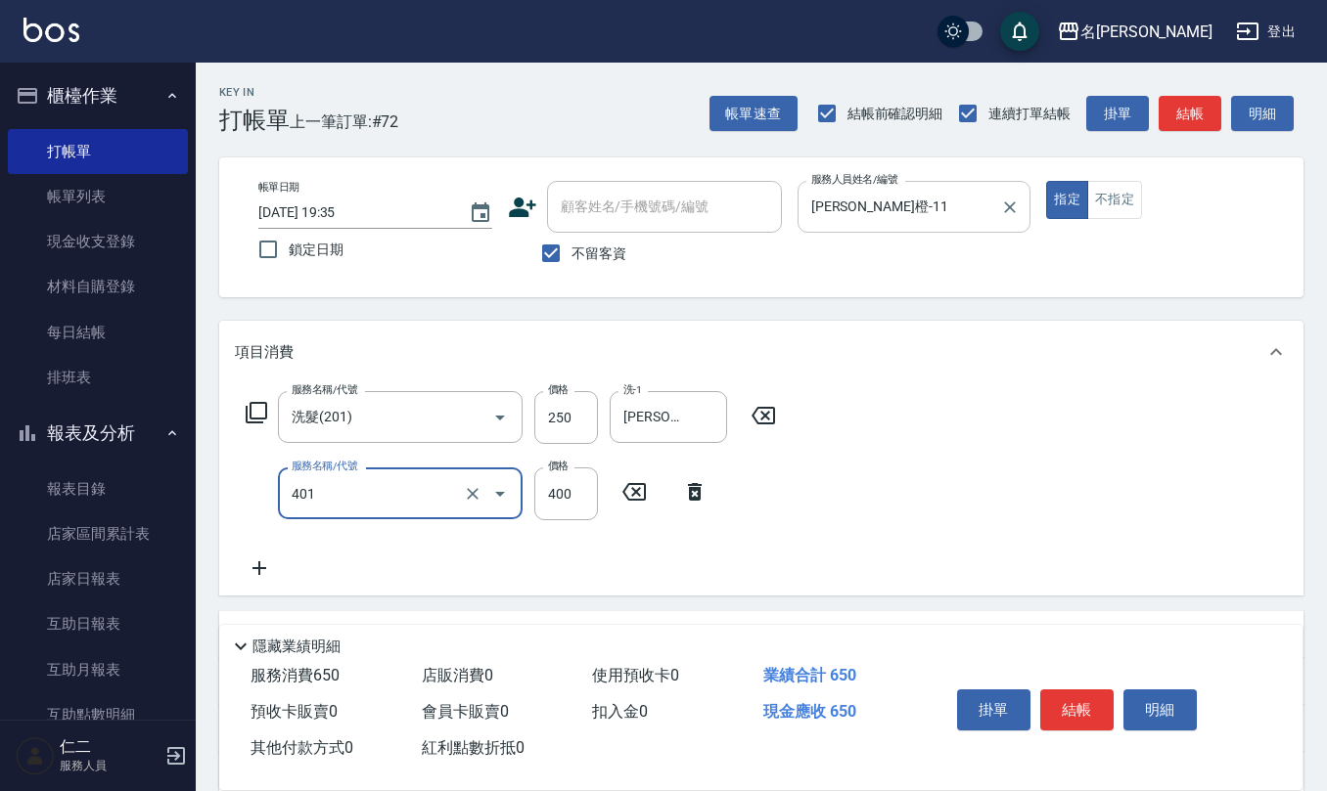
type input "剪髮(401)"
type input "250"
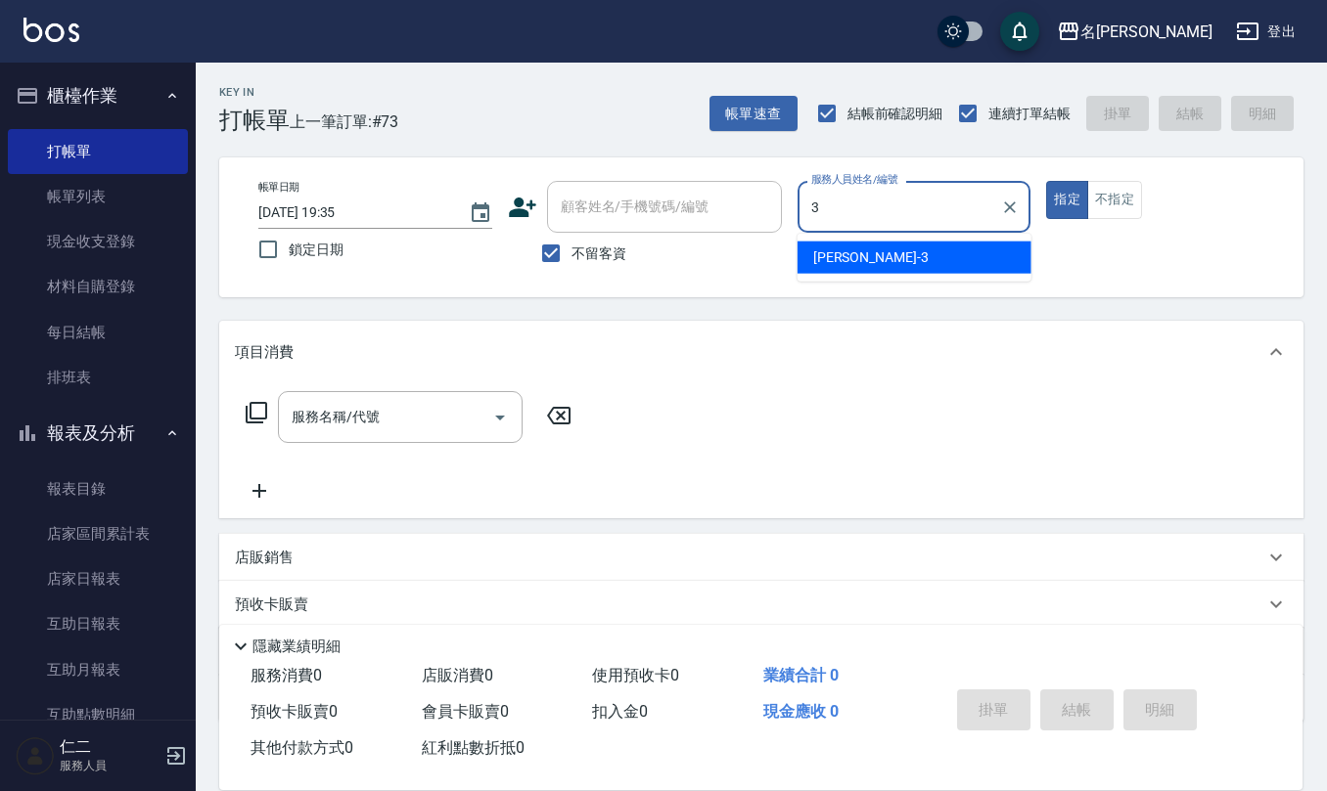
type input "陳旅玨-3"
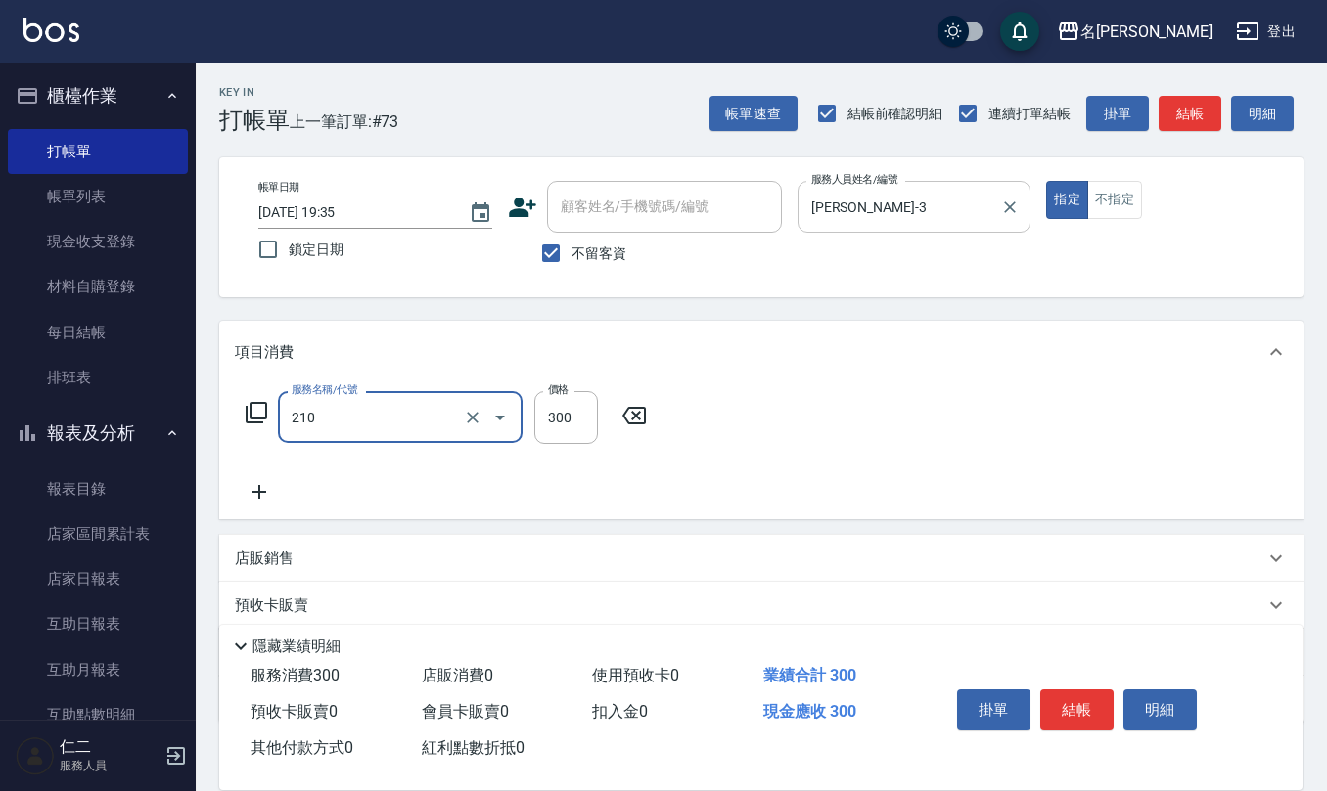
type input "歐娜洗髮精(210)"
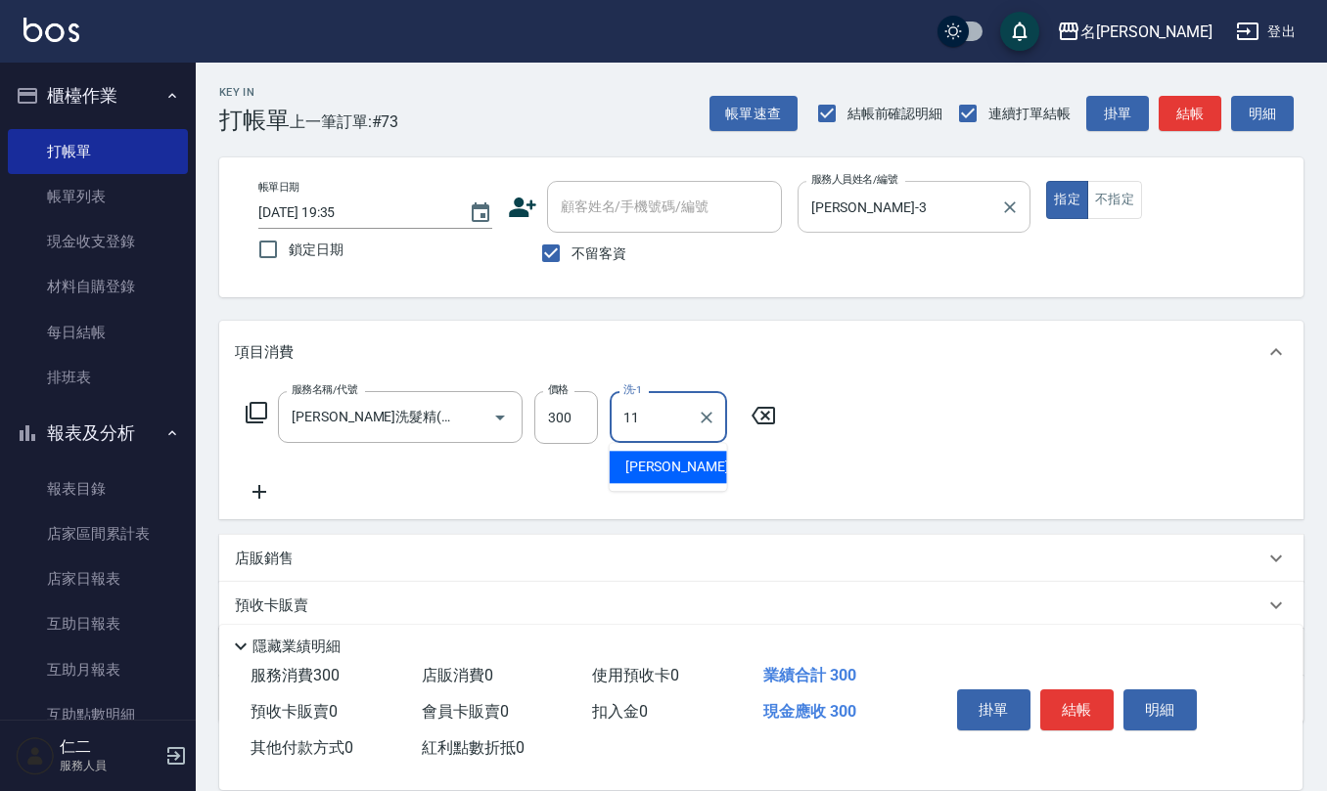
type input "詹沛橙-11"
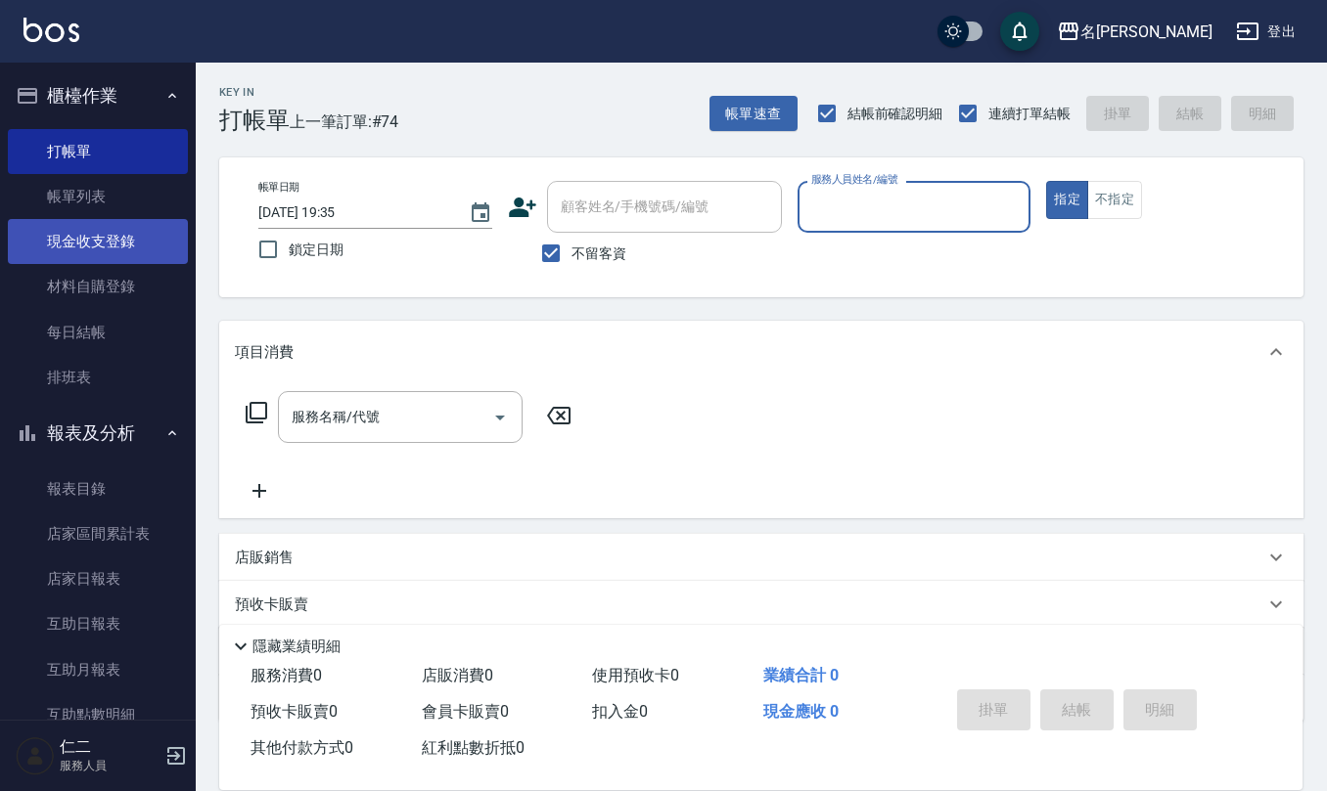
click at [1046, 181] on button "指定" at bounding box center [1067, 200] width 42 height 38
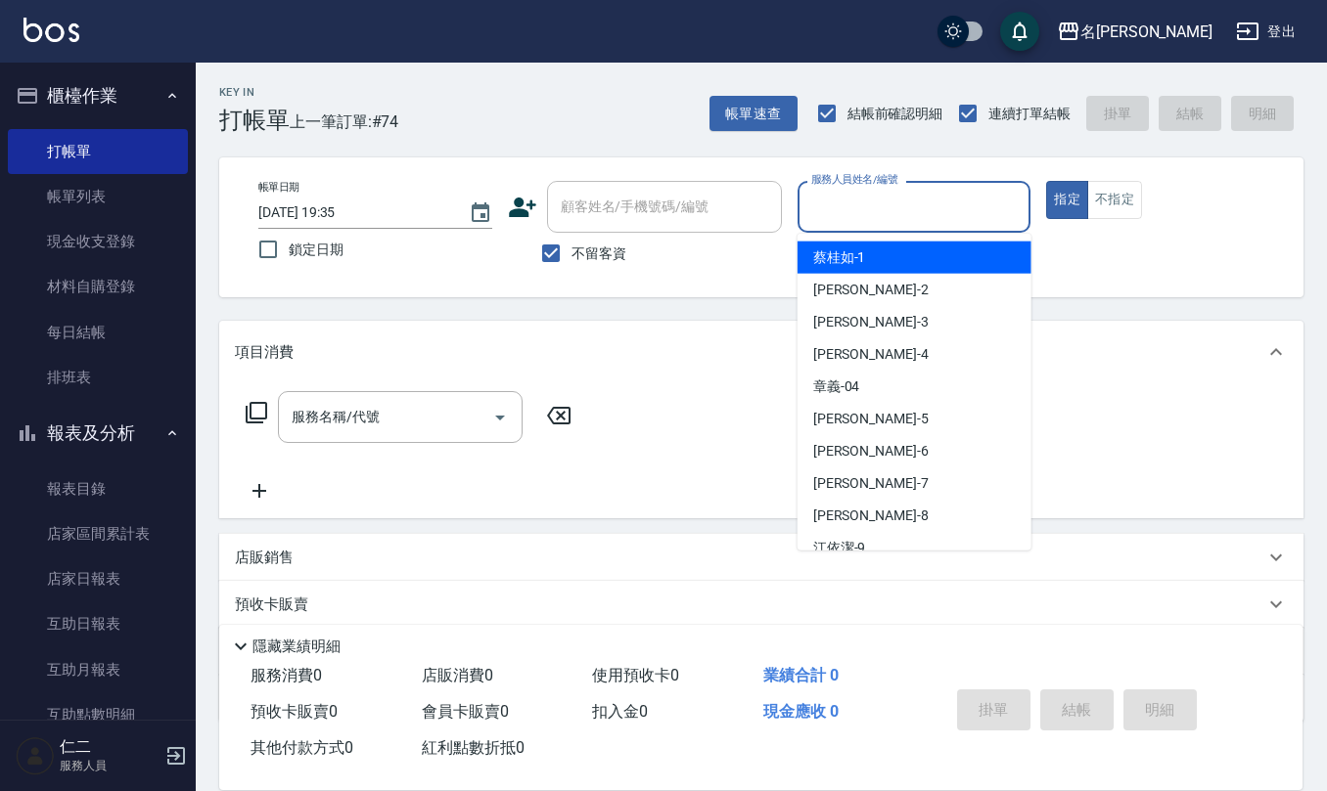
click at [846, 196] on input "服務人員姓名/編號" at bounding box center [914, 207] width 216 height 34
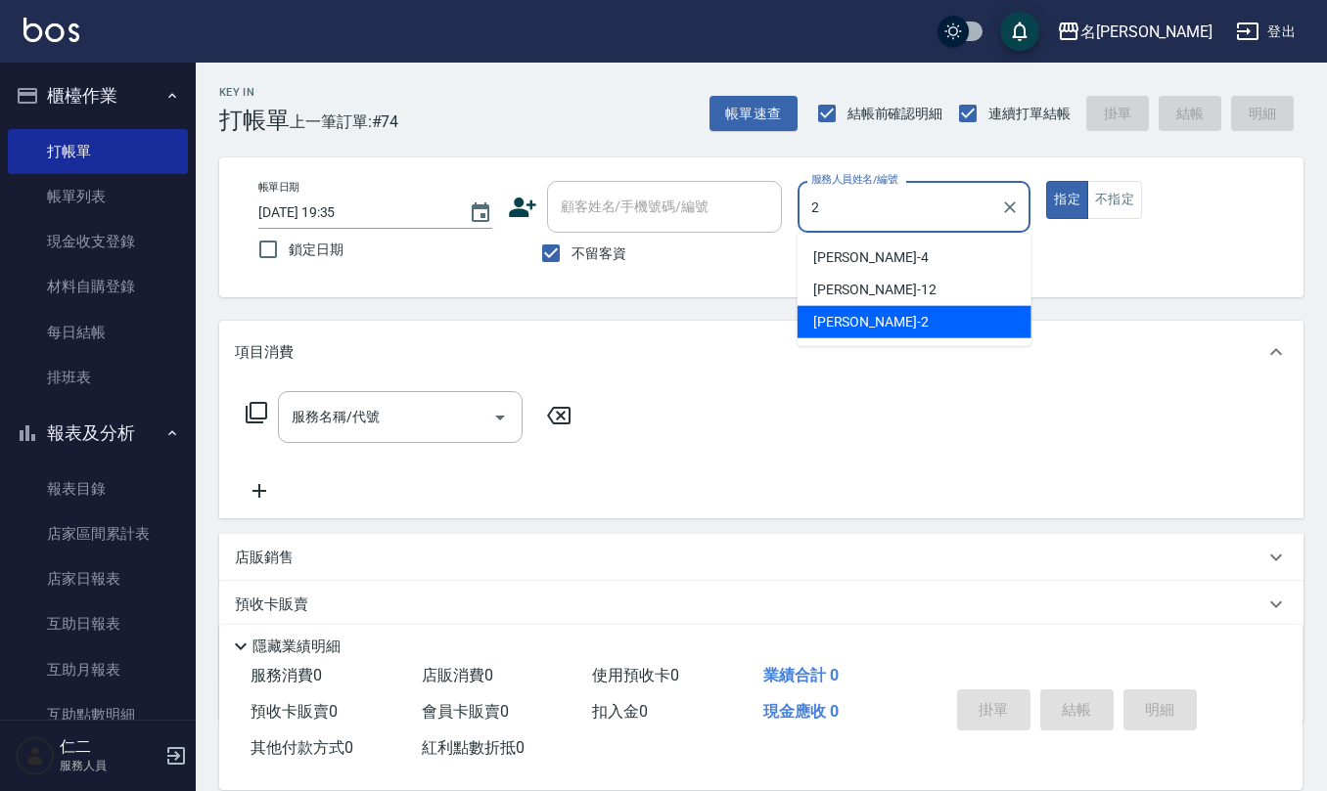
type input "黃慧敏-2"
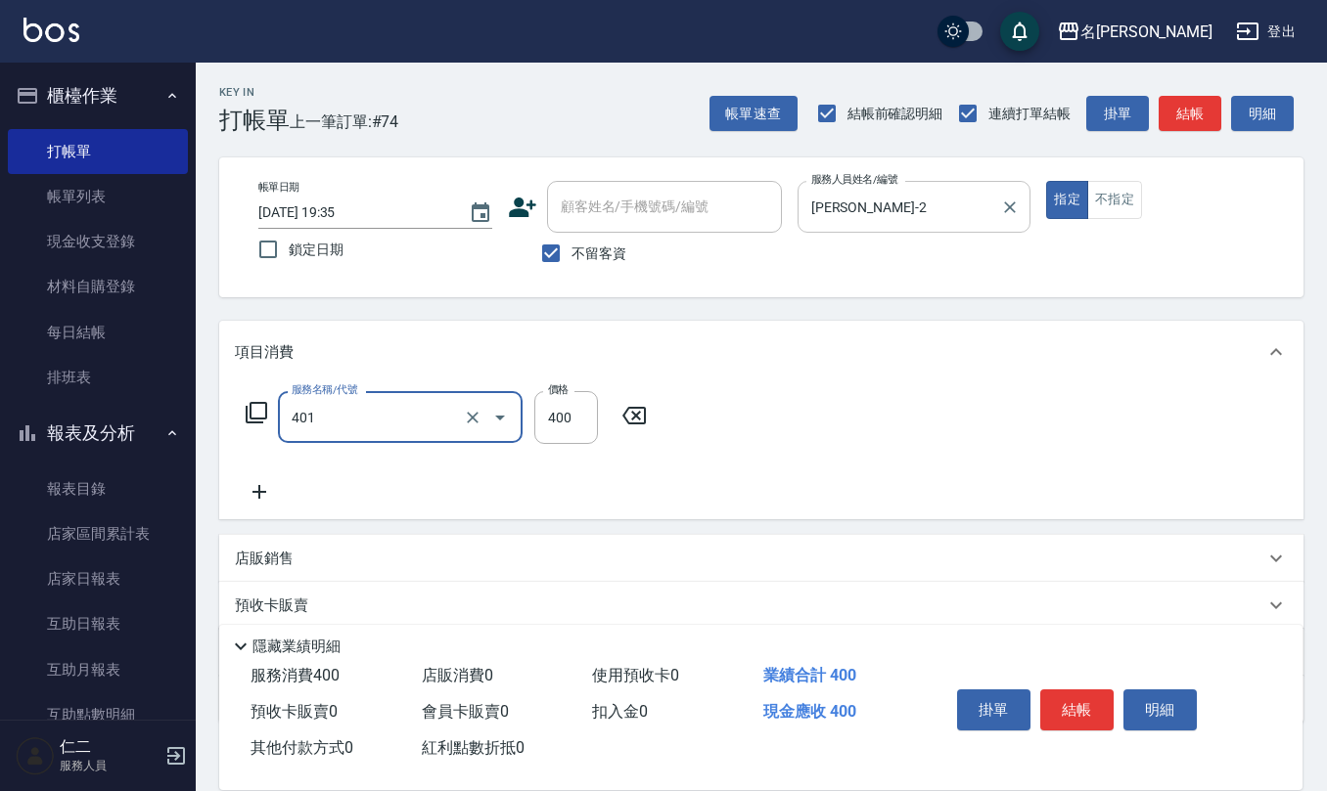
type input "剪髮(401)"
type input "400"
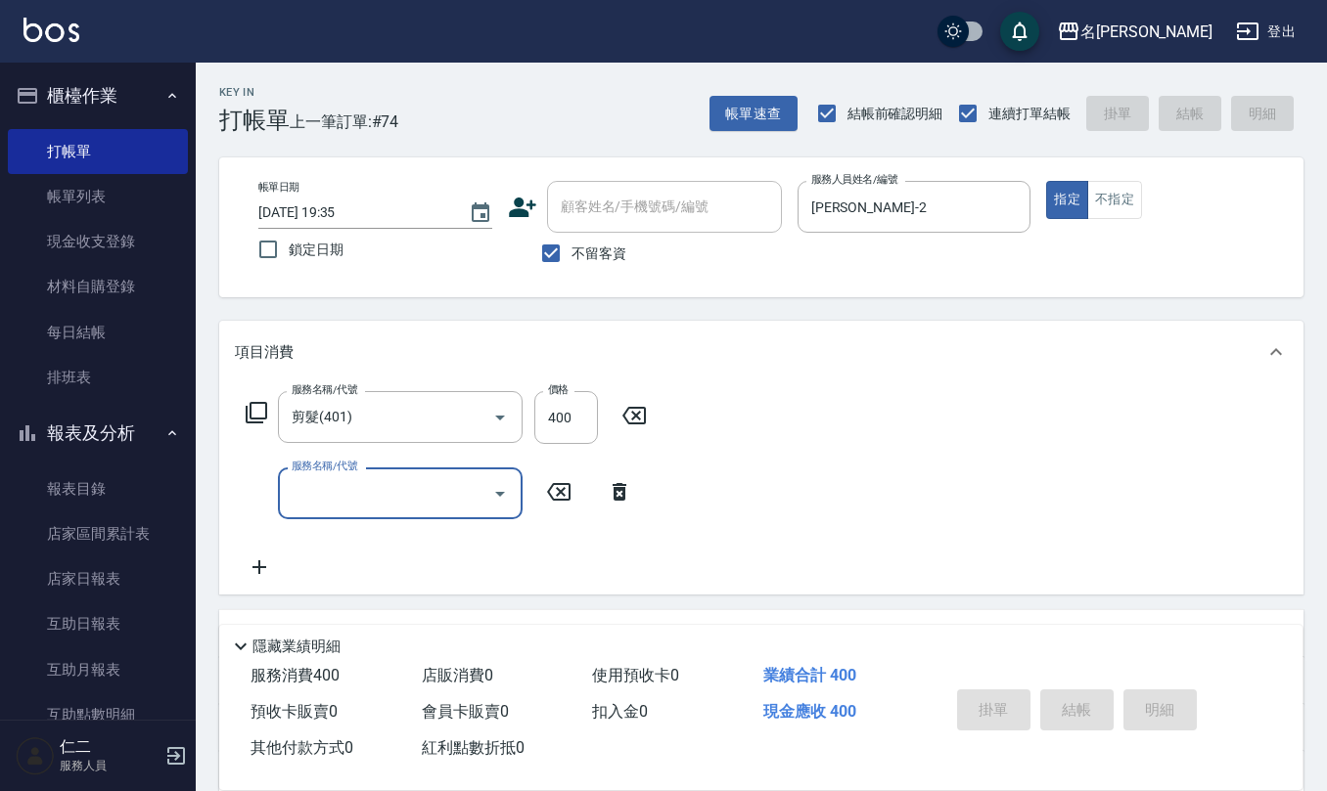
type input "2025/09/12 20:06"
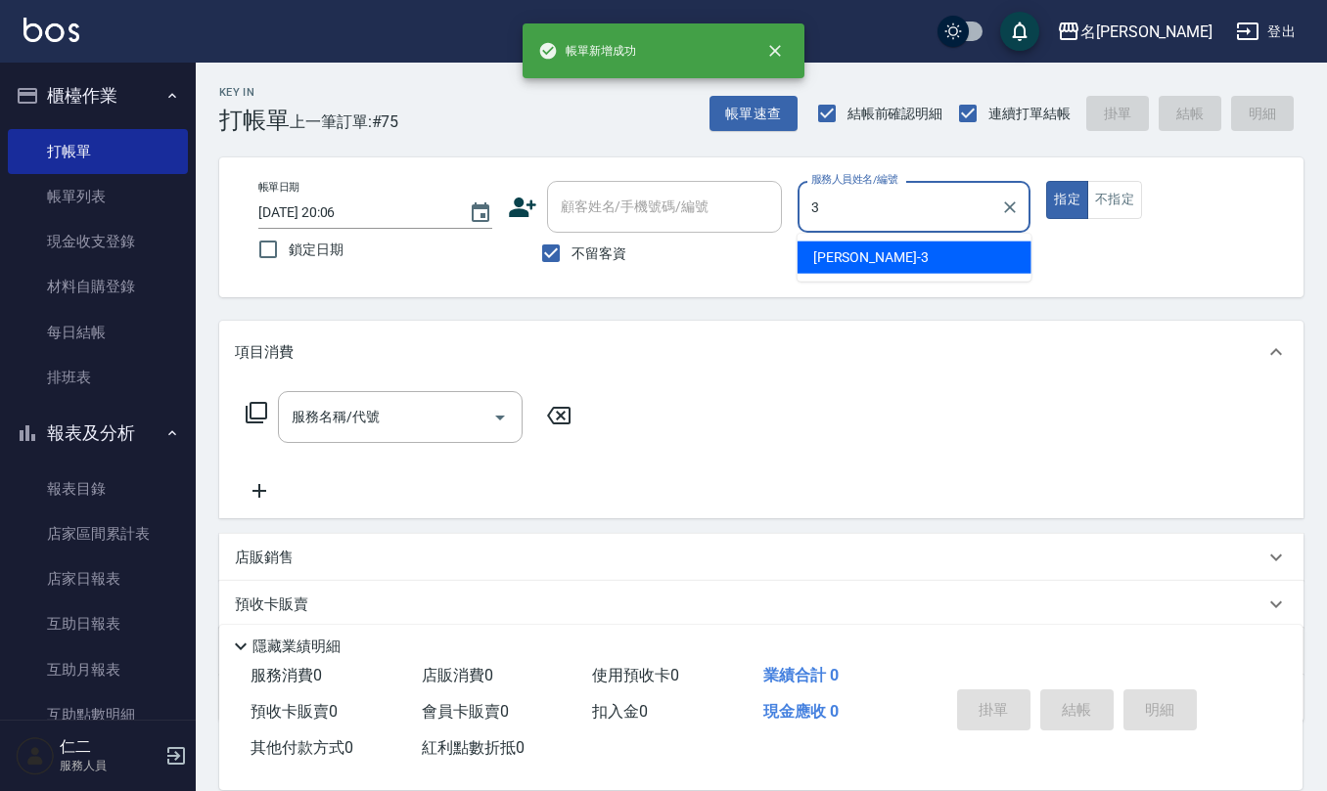
type input "陳旅玨-3"
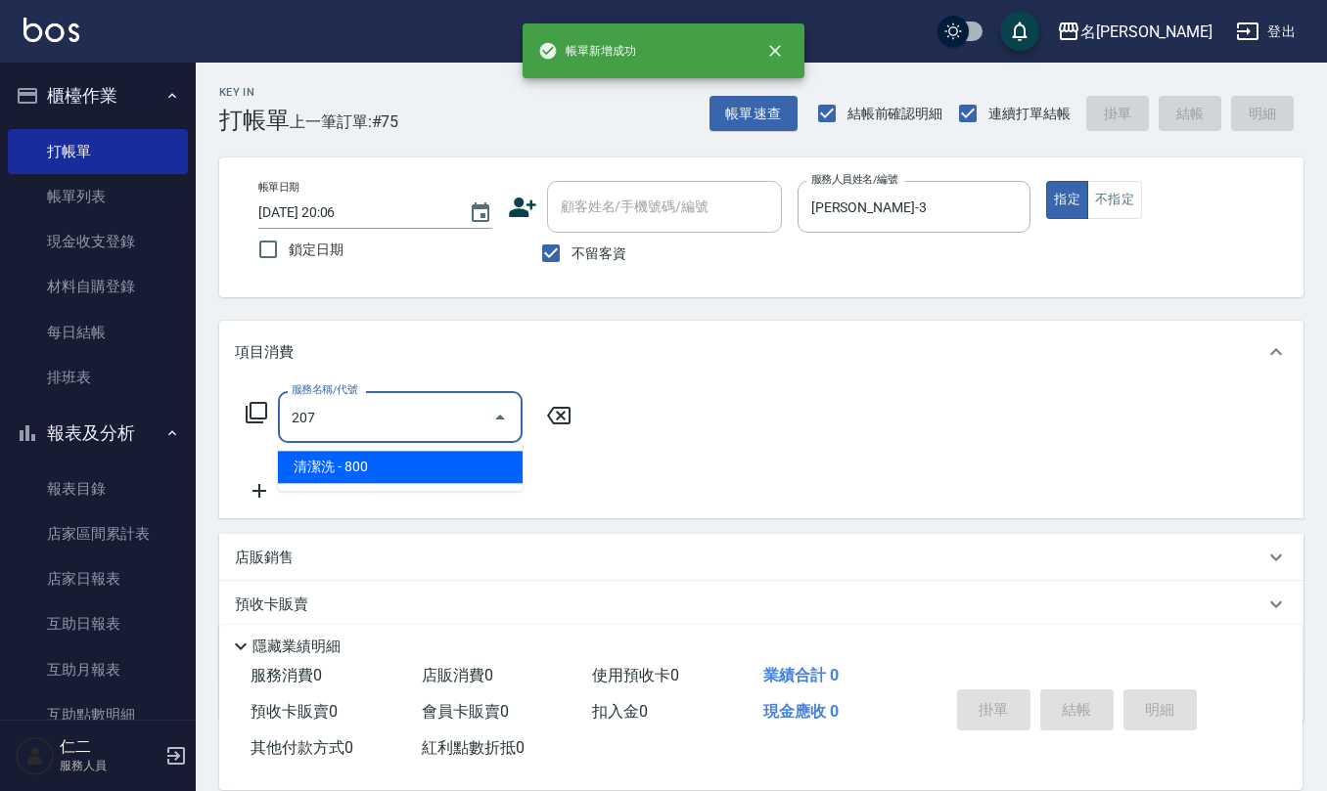
type input "清潔洗(207)"
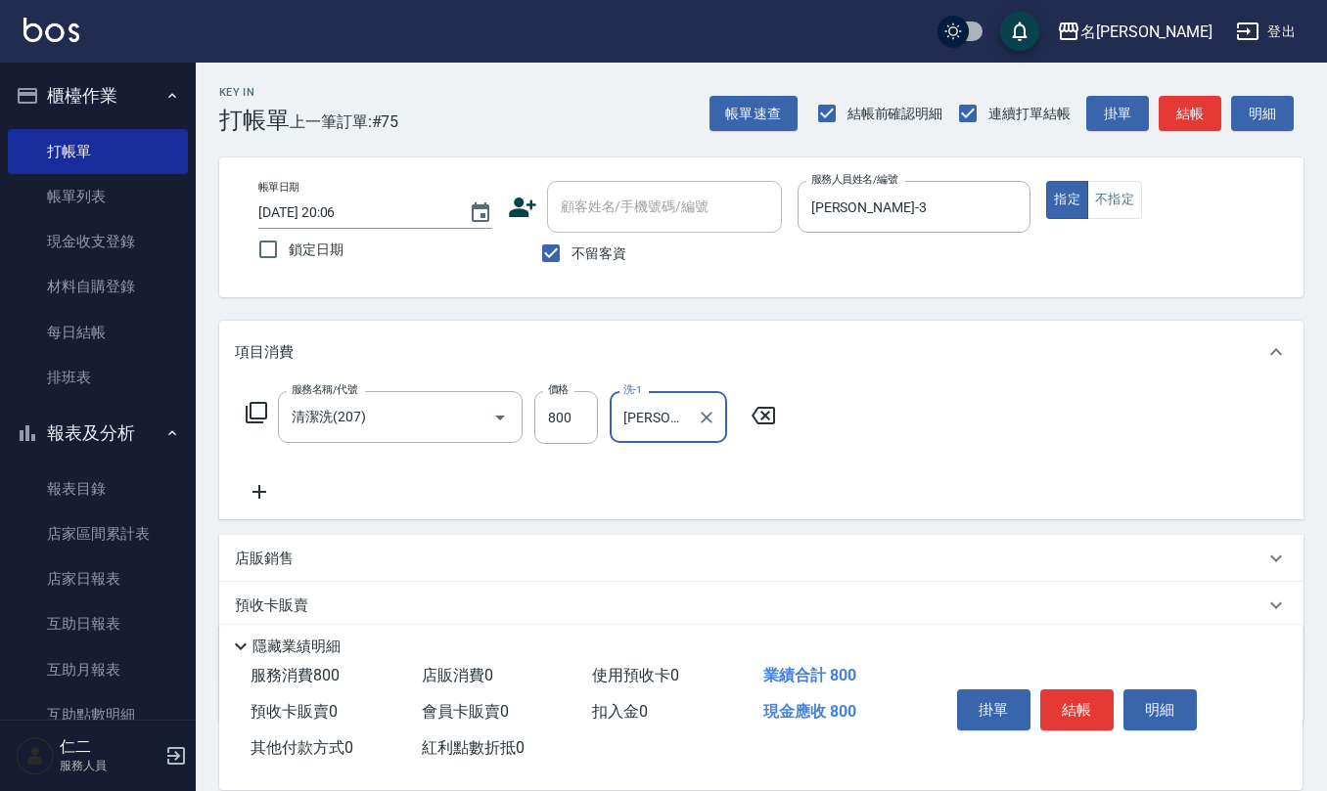
type input "陳欣妤-26"
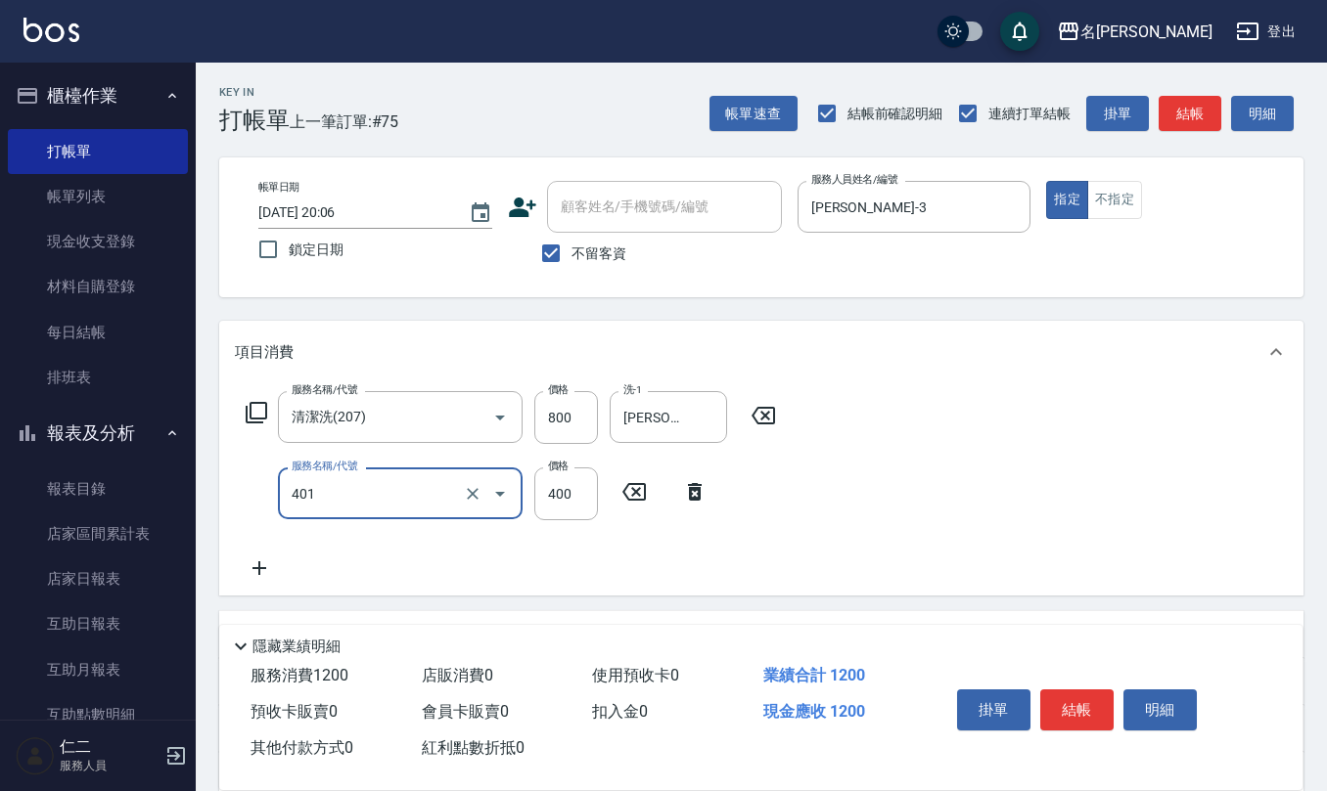
type input "剪髮(401)"
type input "400"
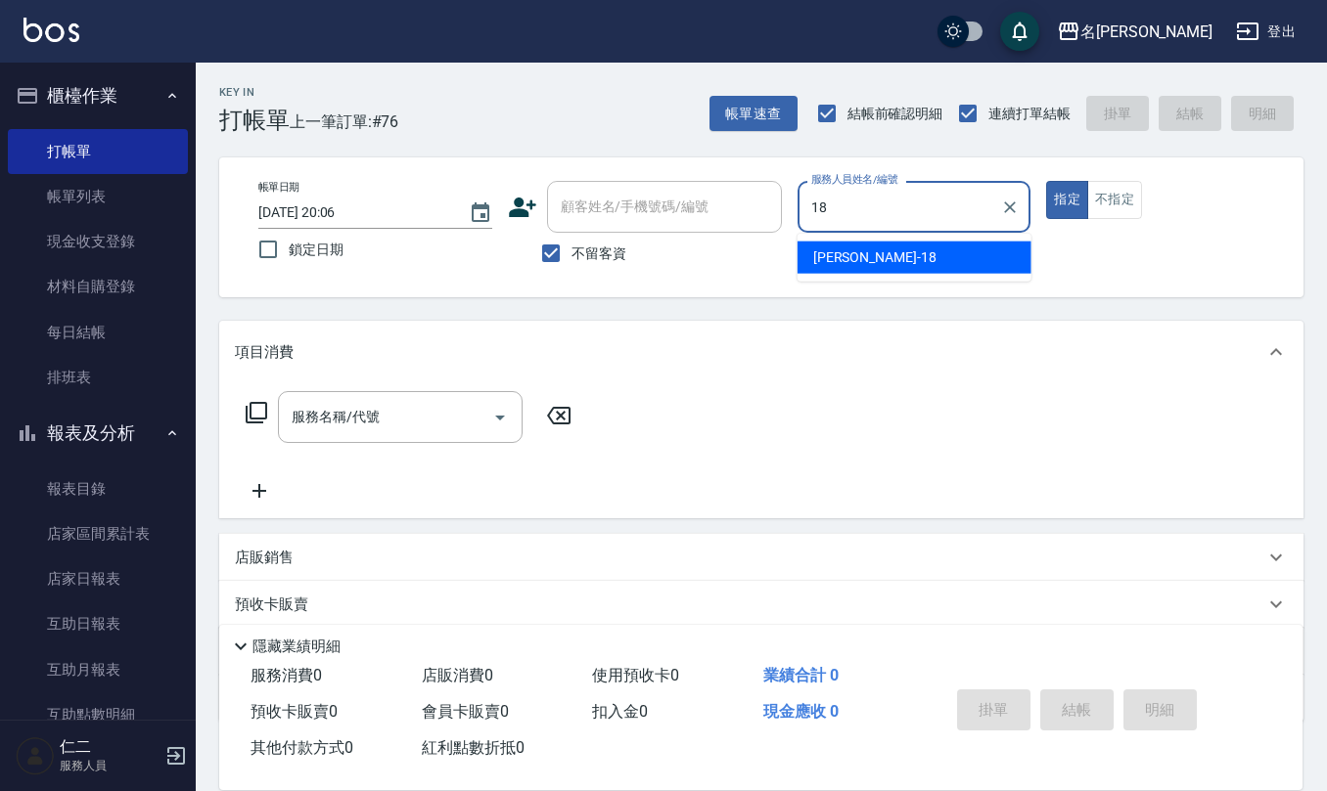
type input "吳婉如-18"
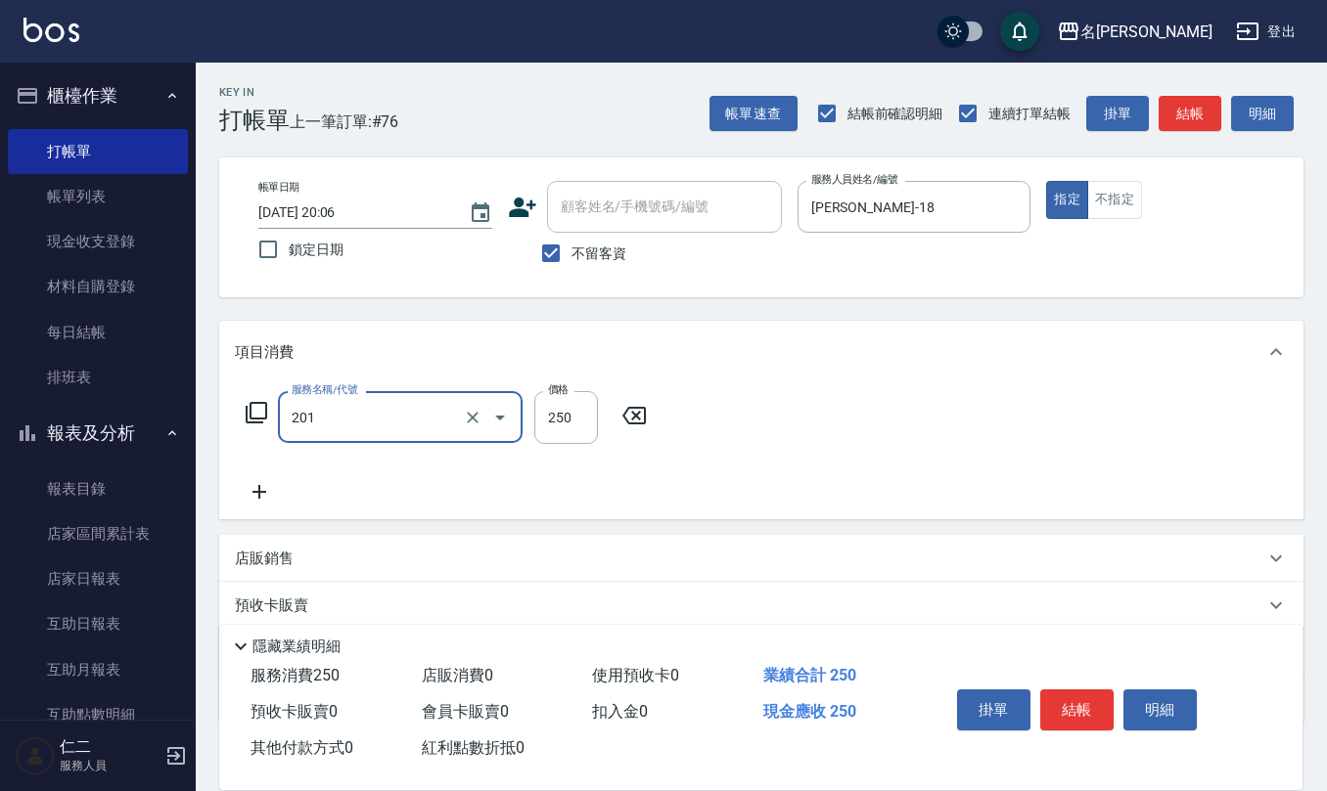
type input "洗髮(201)"
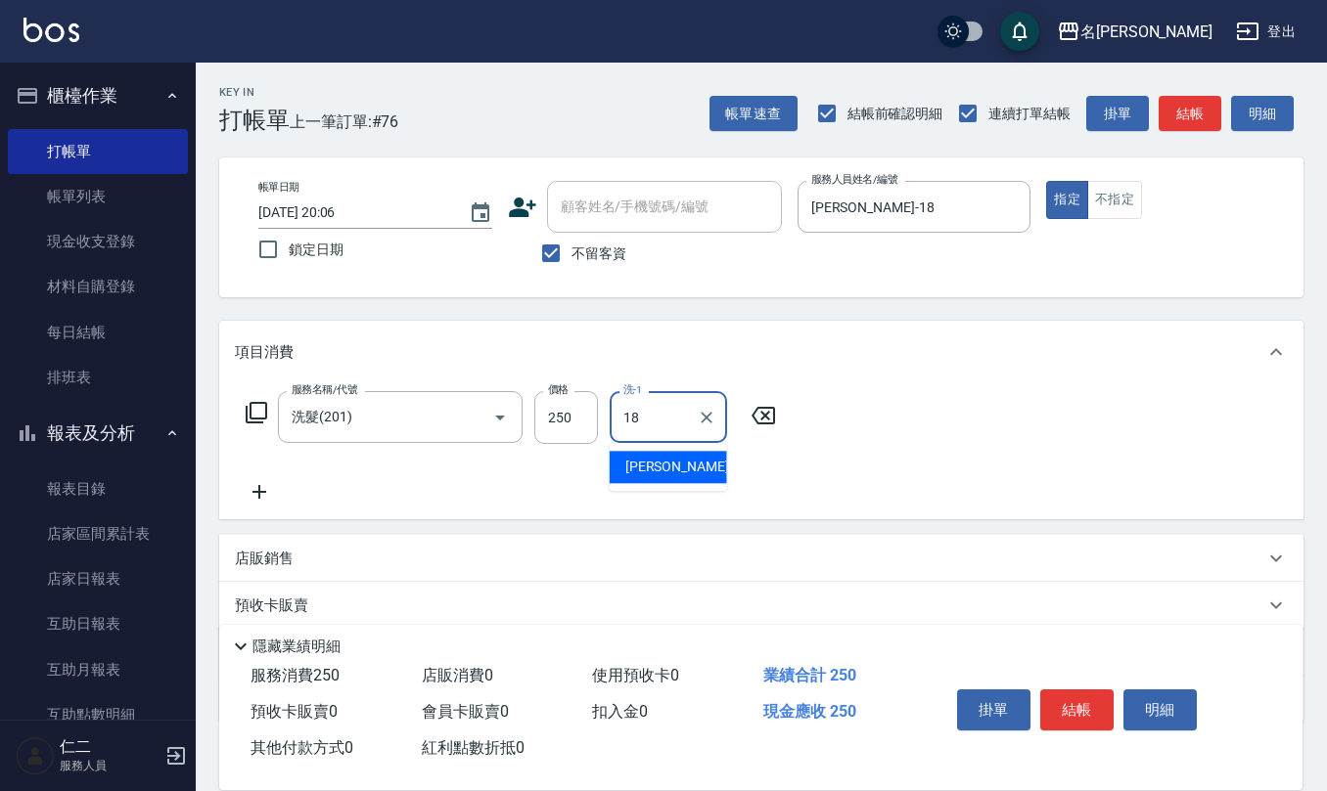
type input "吳婉如-18"
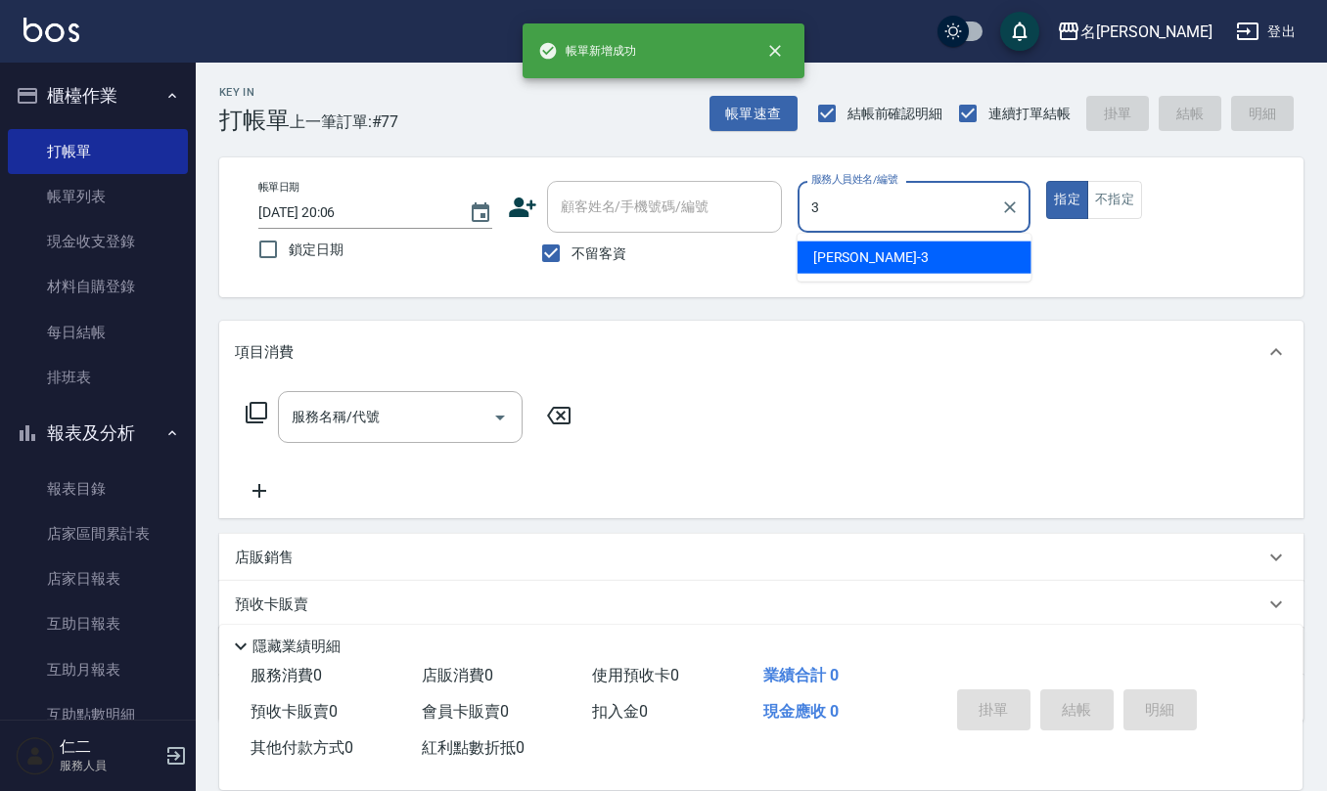
type input "陳旅玨-3"
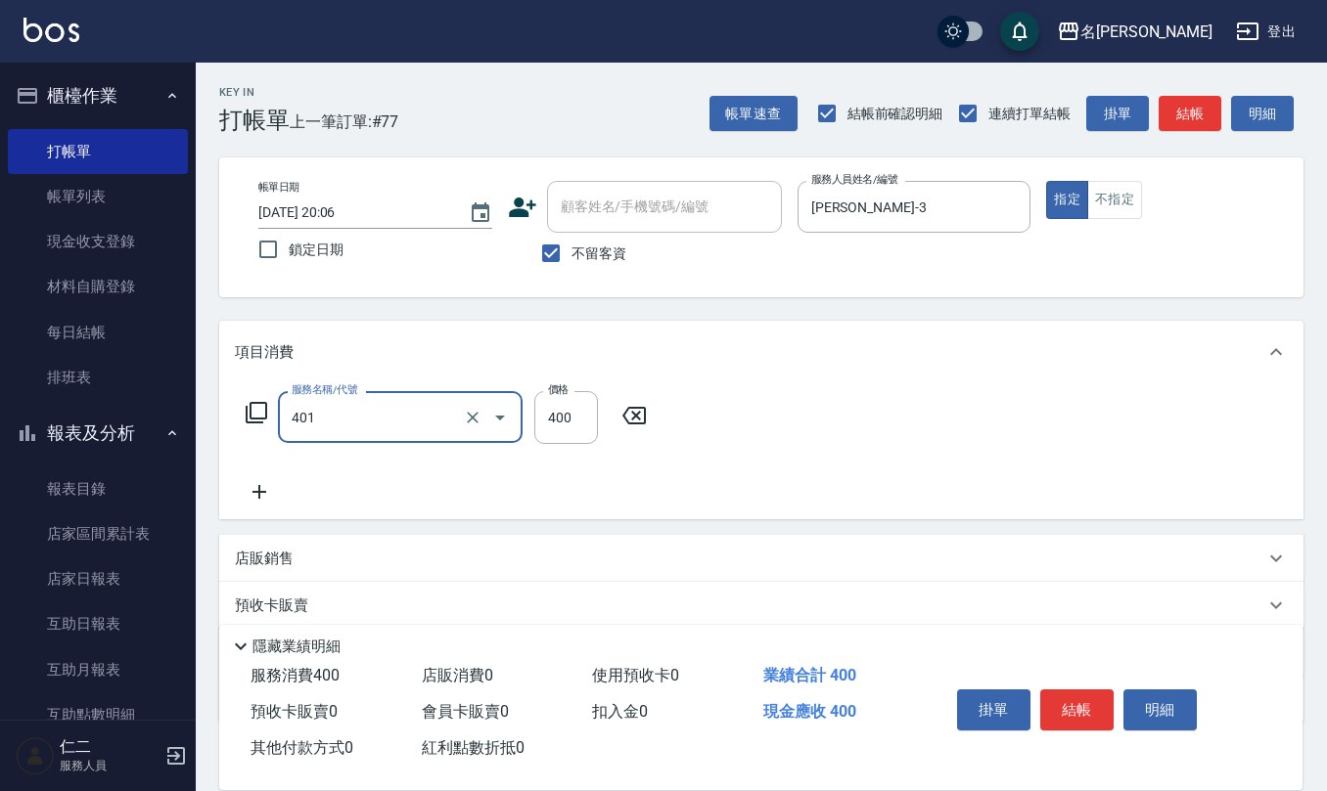
type input "剪髮(401)"
type input "400"
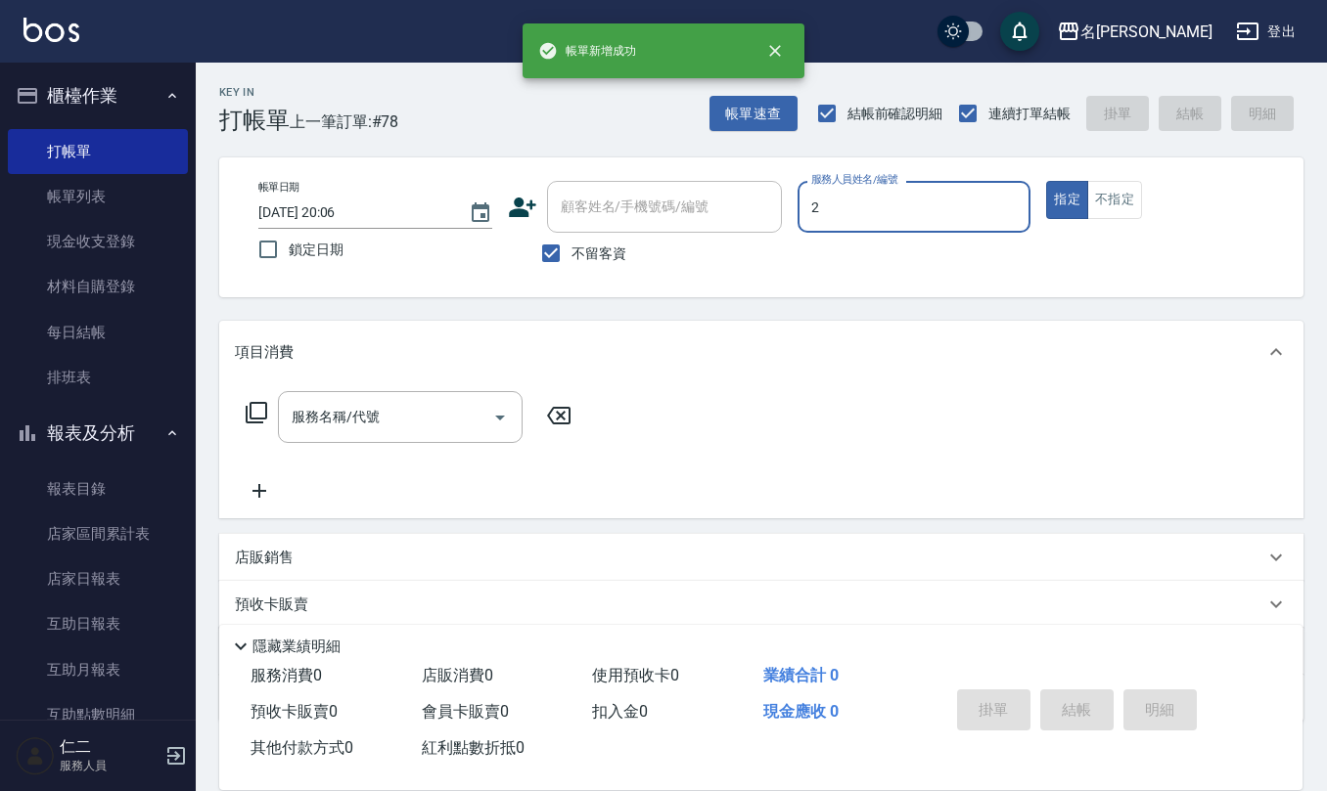
type input "黃慧敏-2"
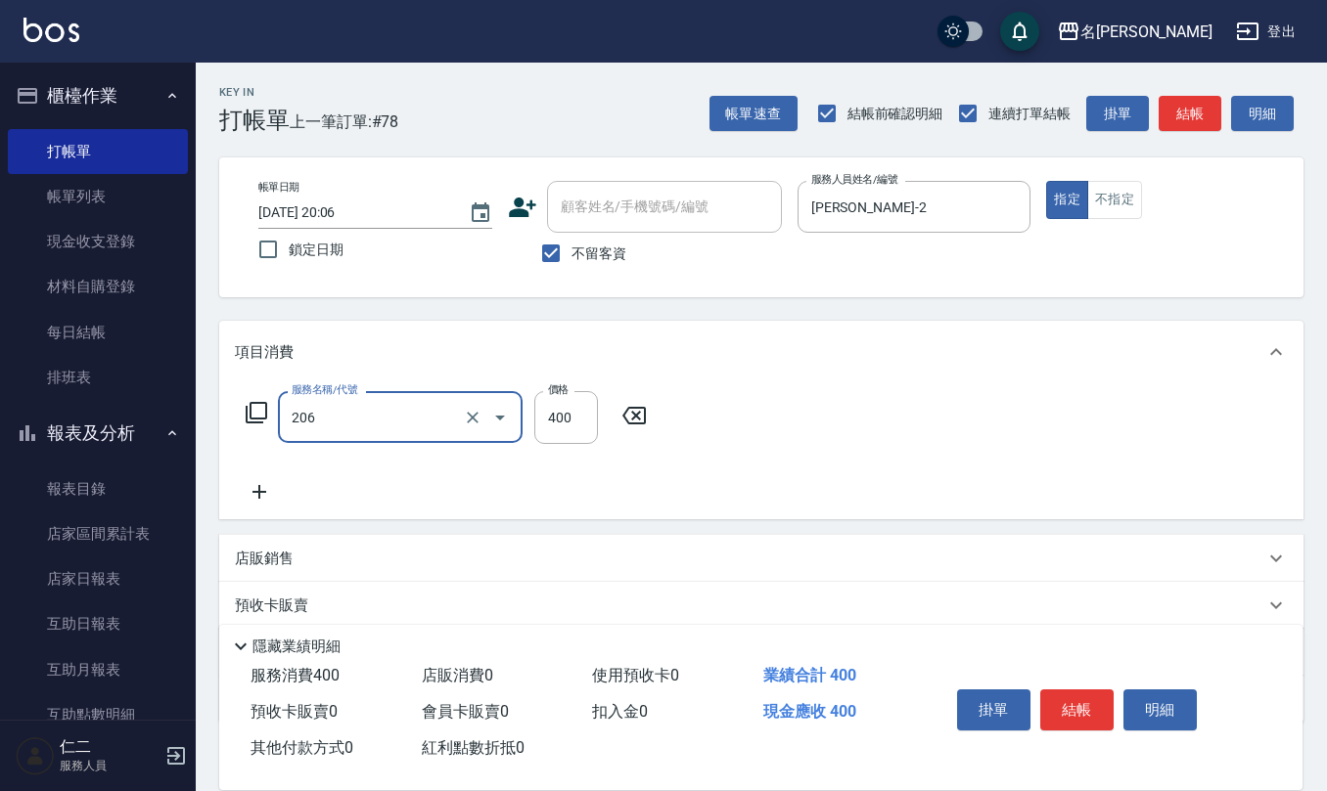
type input "健康洗(206)"
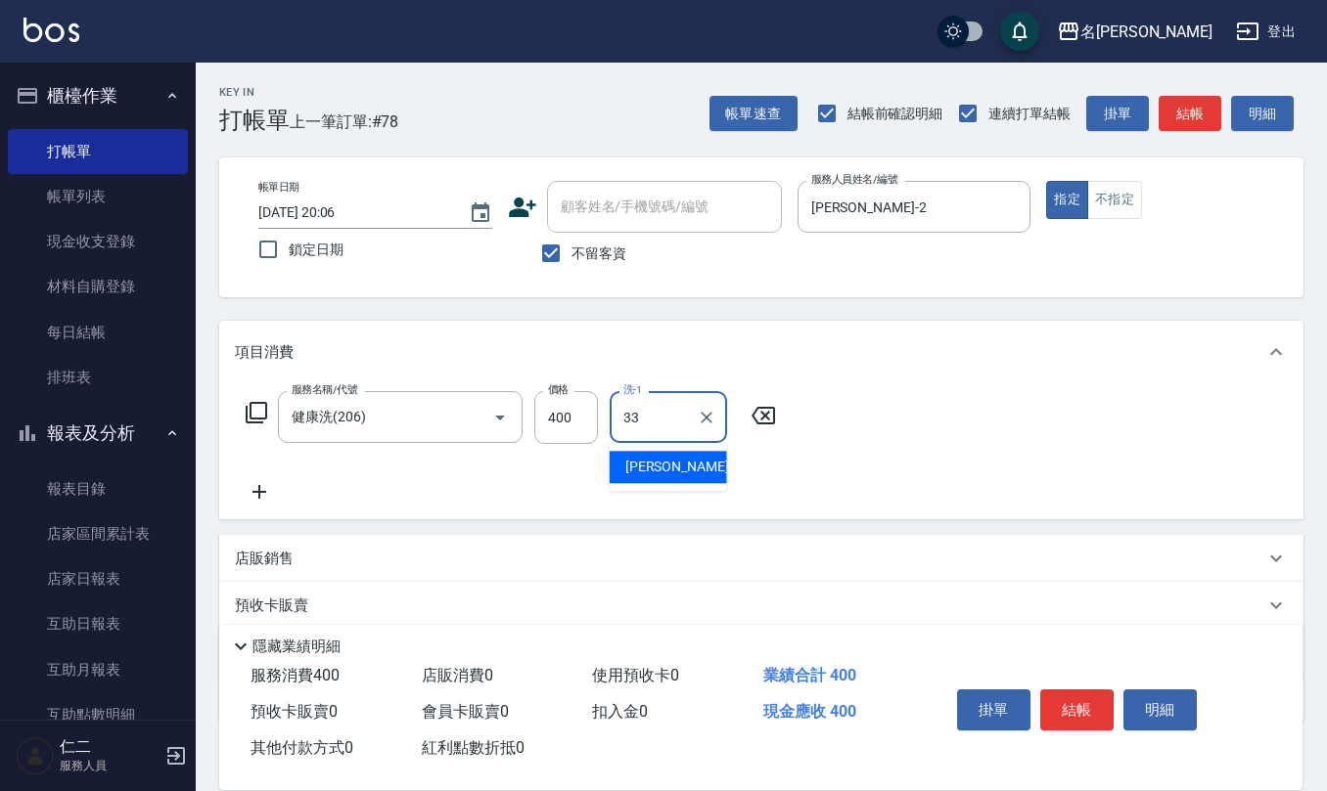
type input "竹儀-33"
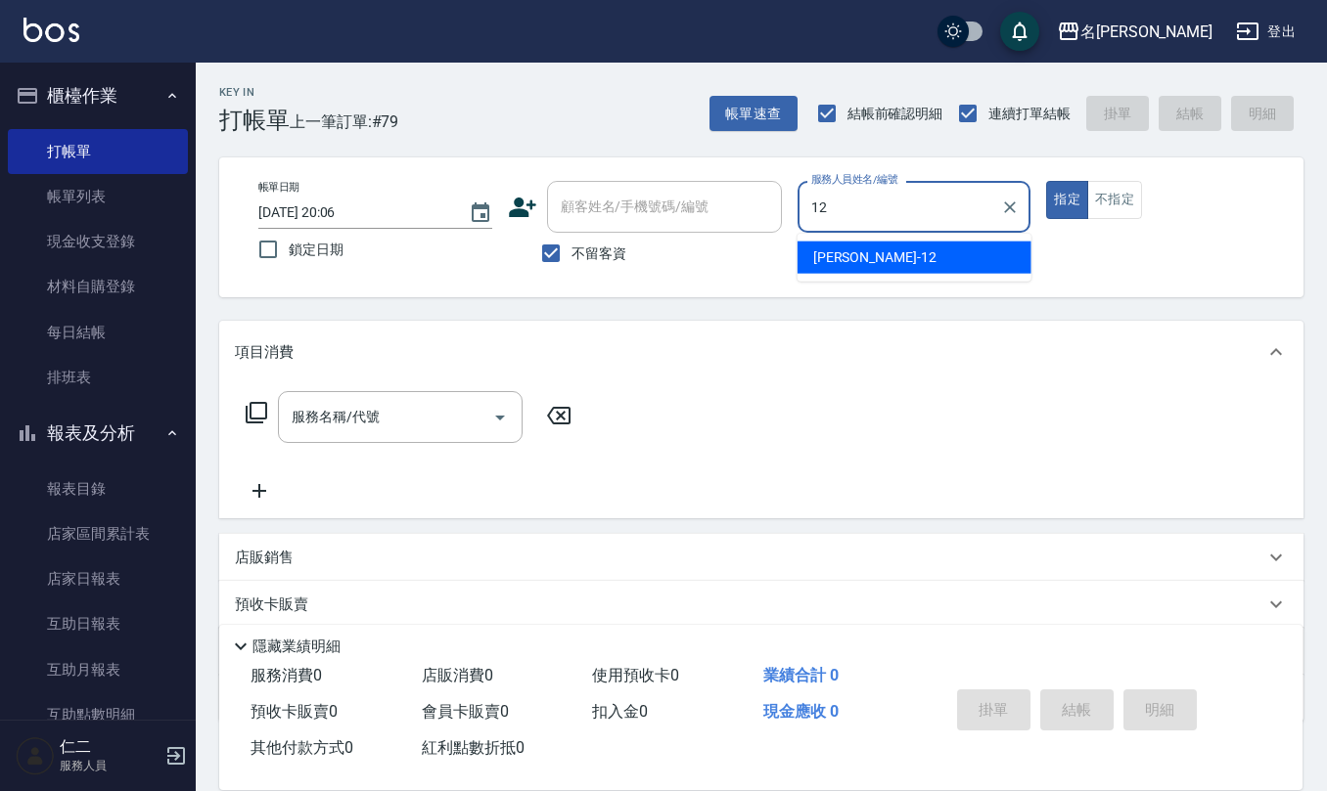
type input "陳珮君-12"
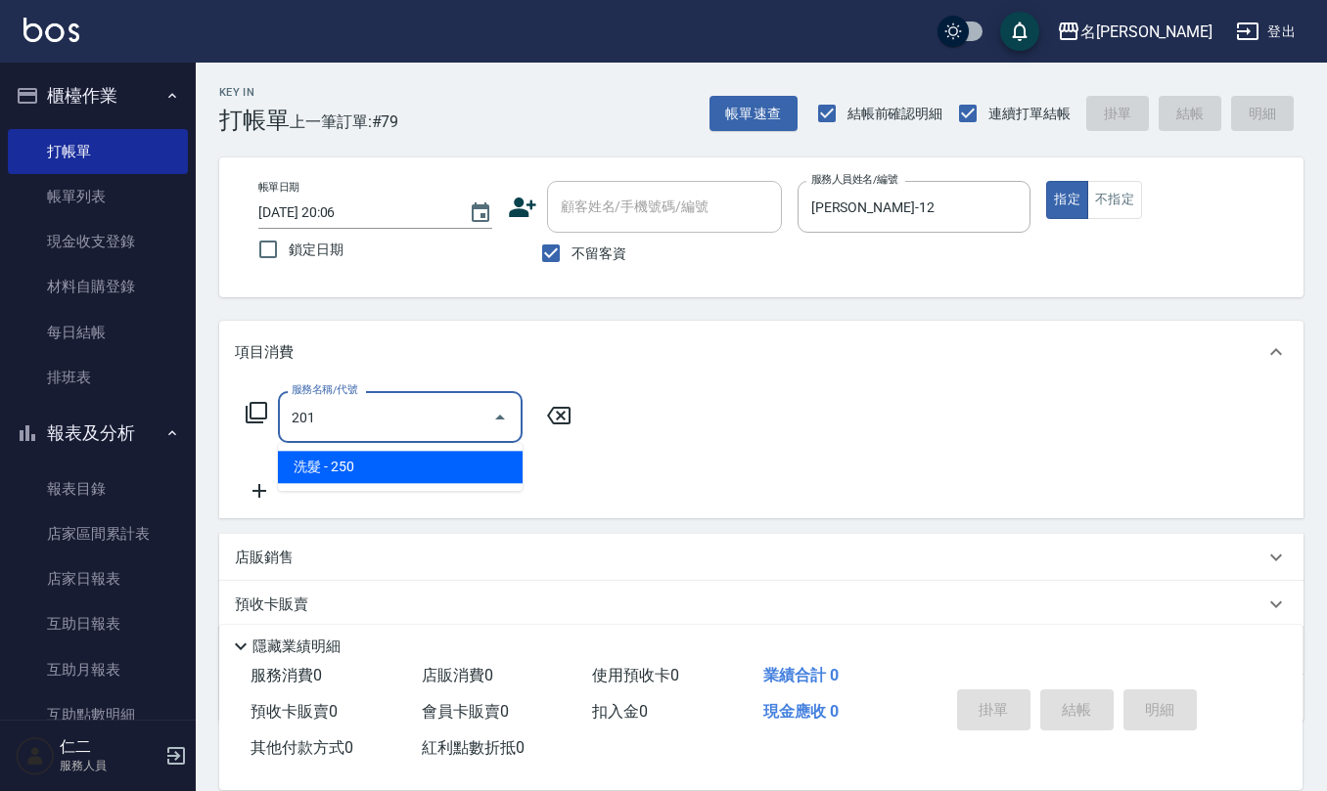
type input "洗髮(201)"
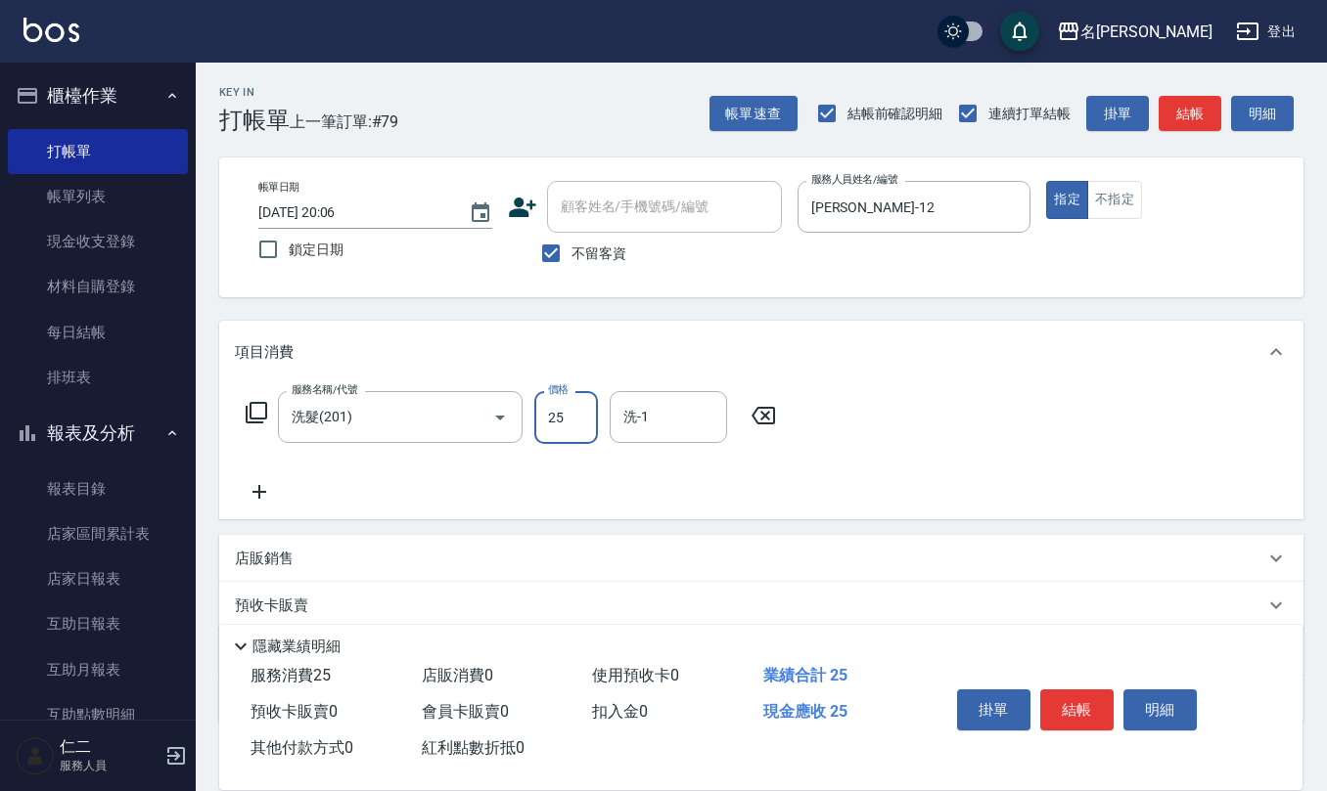
type input "250"
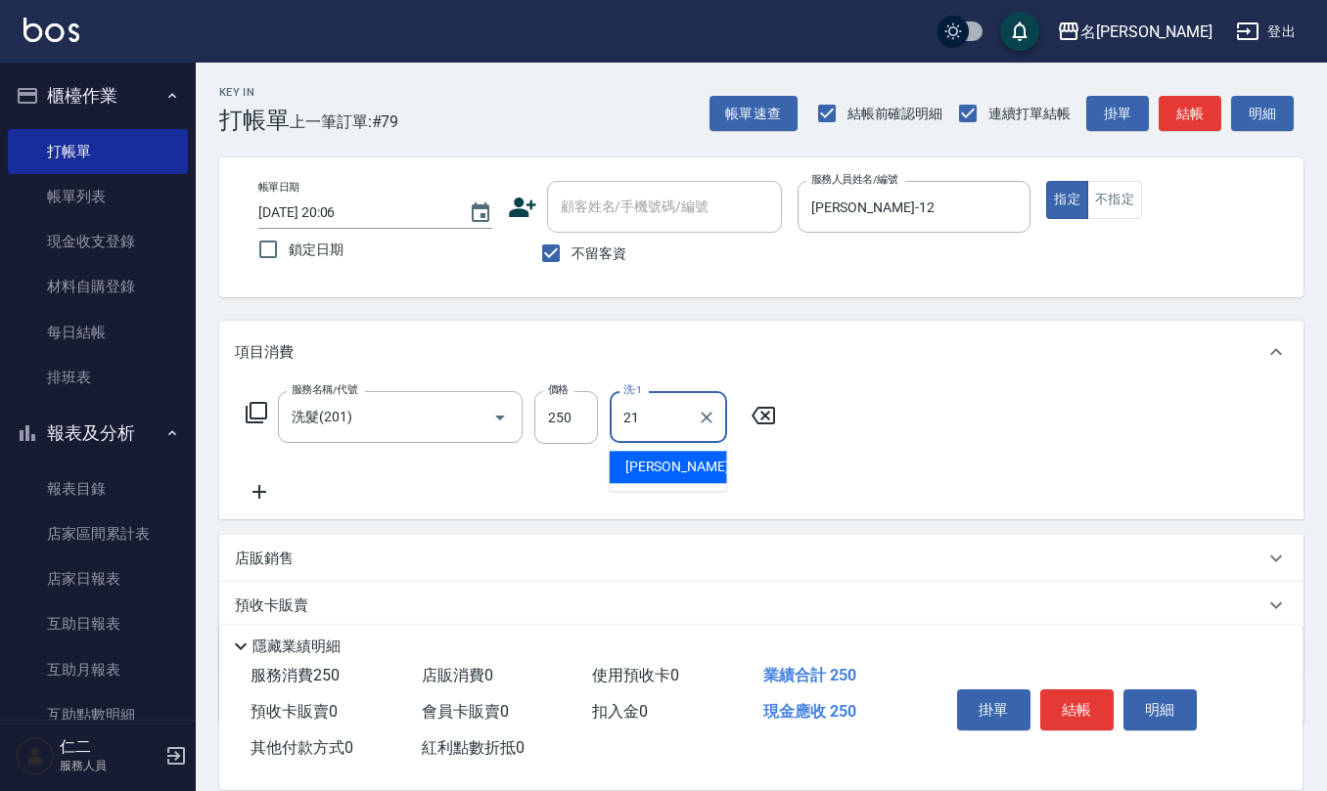
type input "陳珮君-21"
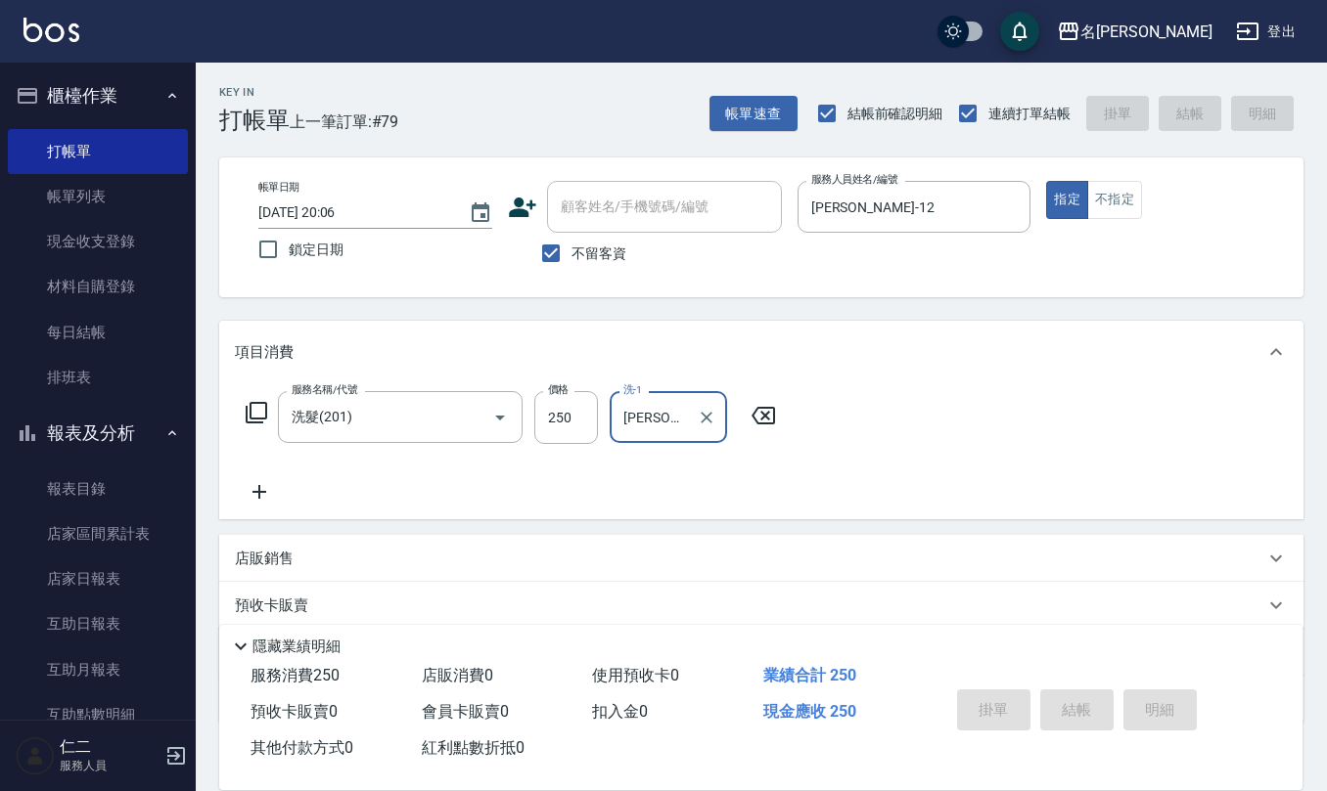
type input "2025/09/12 20:07"
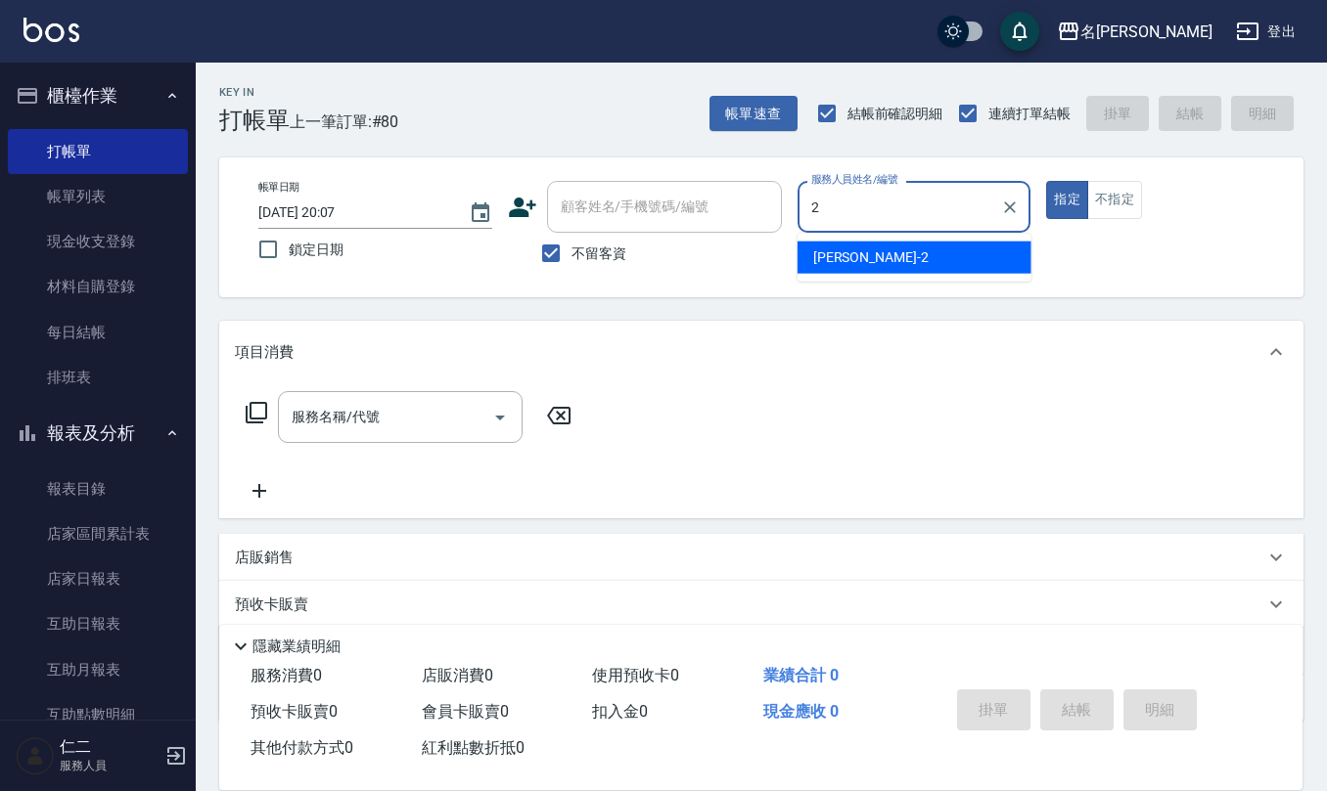
type input "黃慧敏-2"
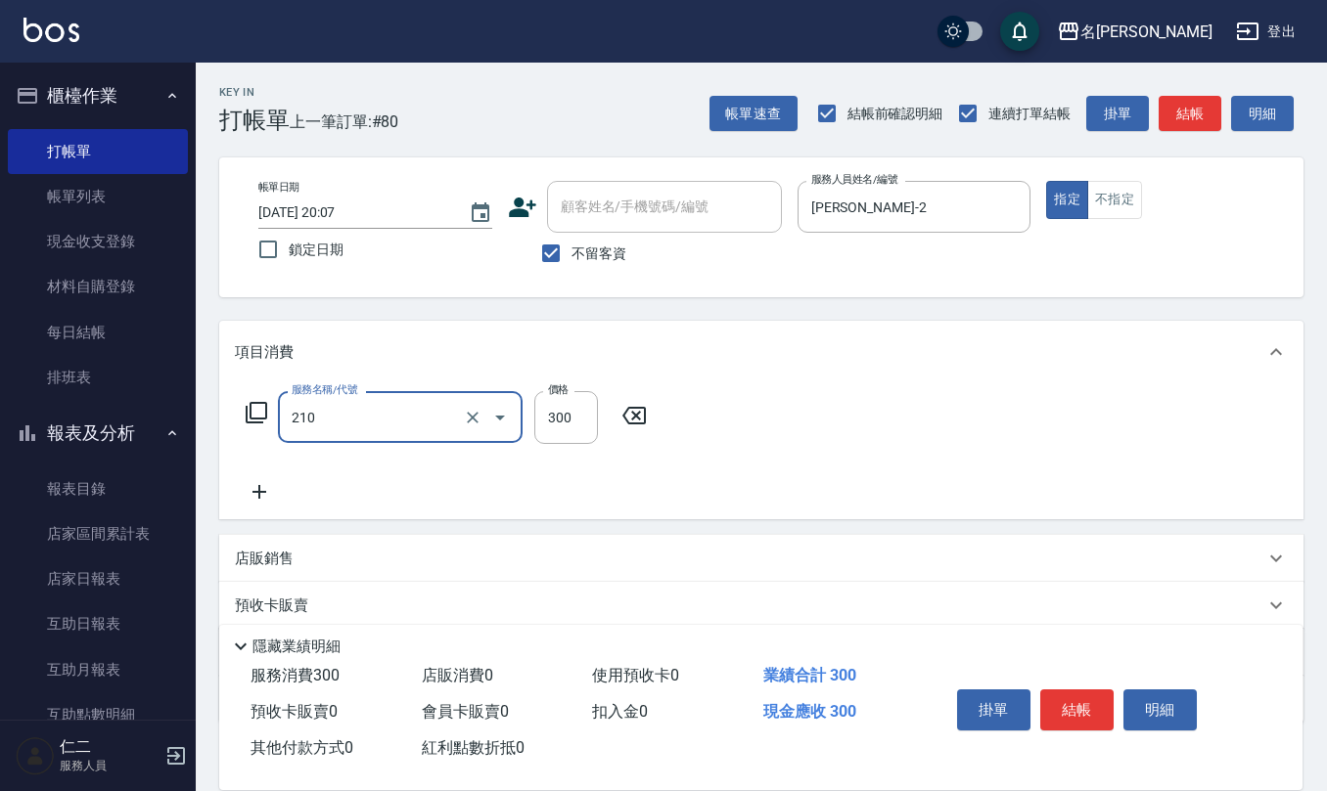
type input "歐娜洗髮精(210)"
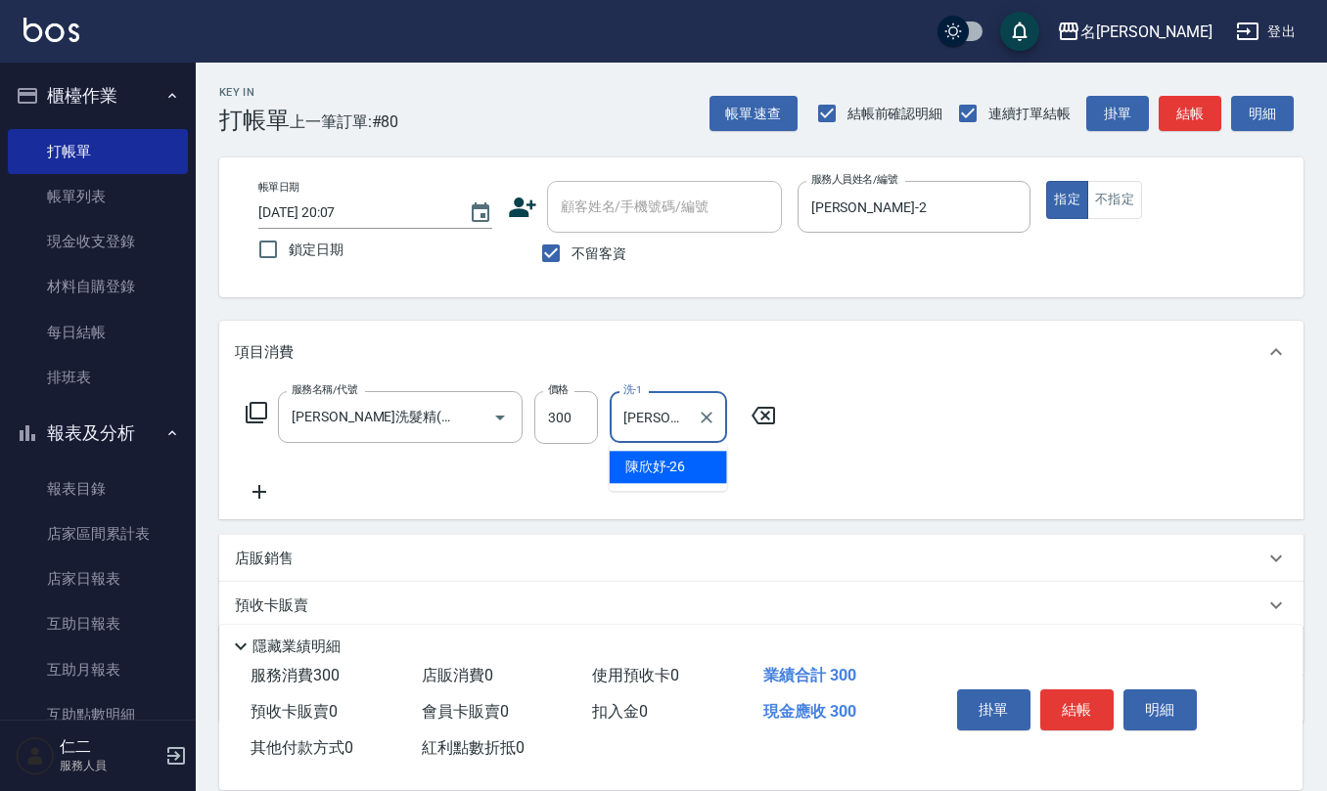
type input "陳欣妤-26"
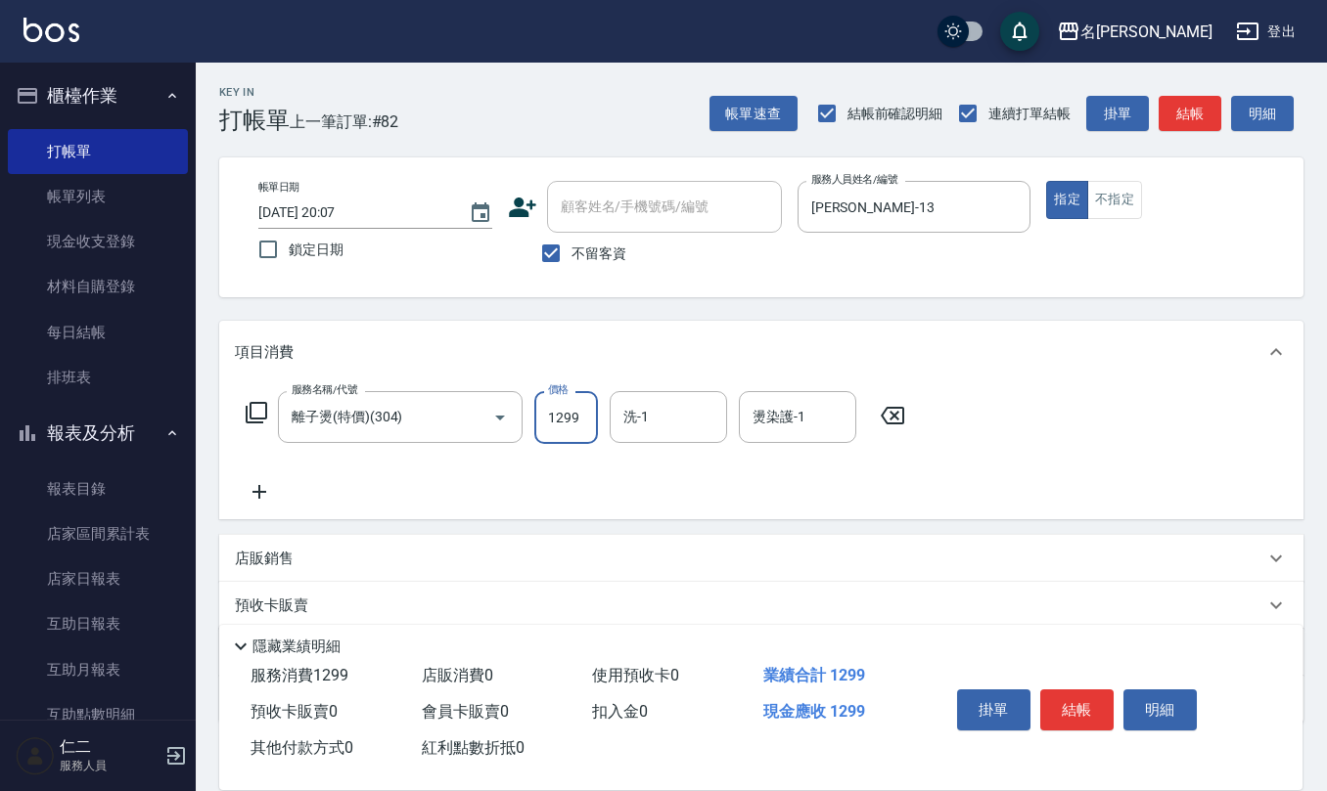
drag, startPoint x: 901, startPoint y: 423, endPoint x: 863, endPoint y: 409, distance: 40.5
click at [900, 417] on icon at bounding box center [892, 415] width 49 height 23
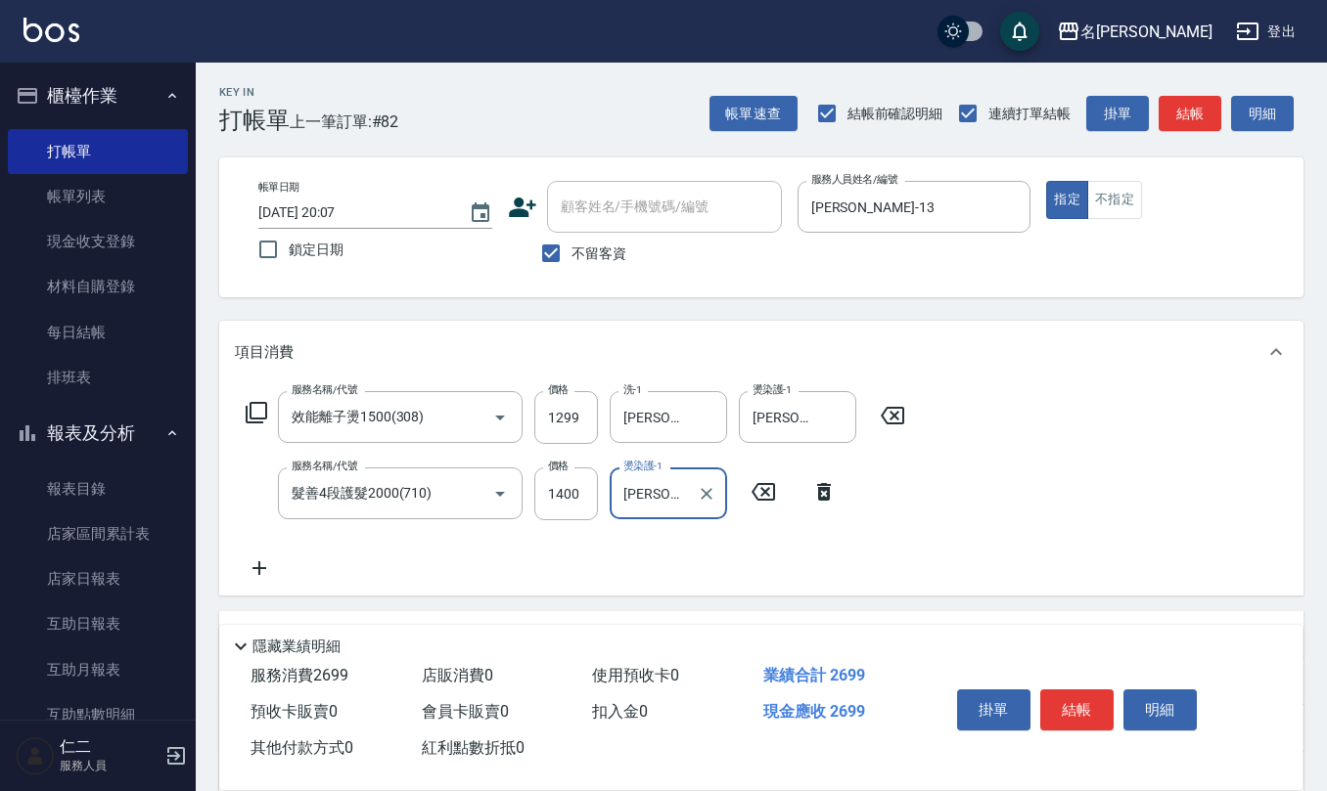
click at [533, 290] on div "帳單日期 2025/09/12 20:07 鎖定日期 顧客姓名/手機號碼/編號 顧客姓名/手機號碼/編號 不留客資 服務人員姓名/編號 蘇亭云-13 服務人員…" at bounding box center [761, 228] width 1084 height 140
click at [546, 266] on input "不留客資" at bounding box center [550, 253] width 41 height 41
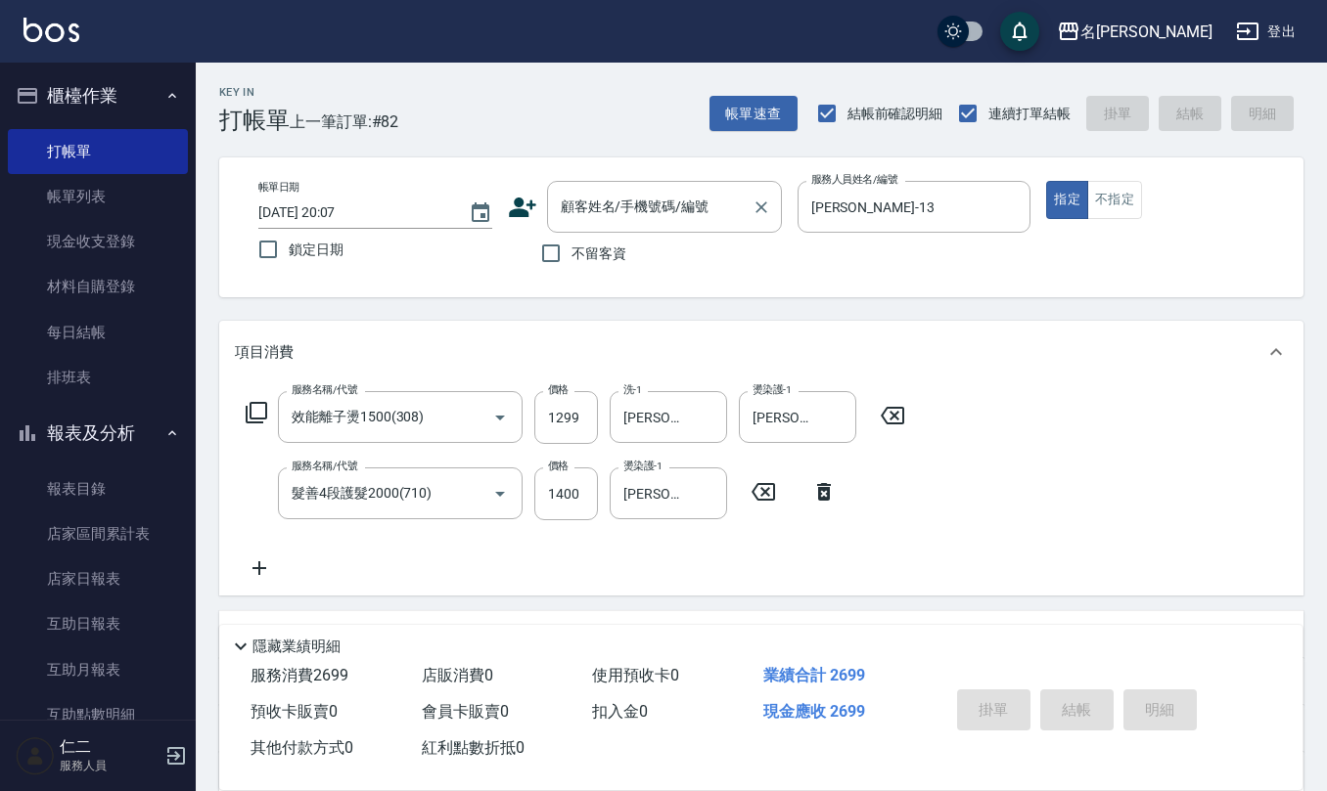
click at [655, 207] on input "顧客姓名/手機號碼/編號" at bounding box center [650, 207] width 188 height 34
click at [644, 264] on li "薛婷愷/0986883858/0986883858" at bounding box center [664, 258] width 235 height 32
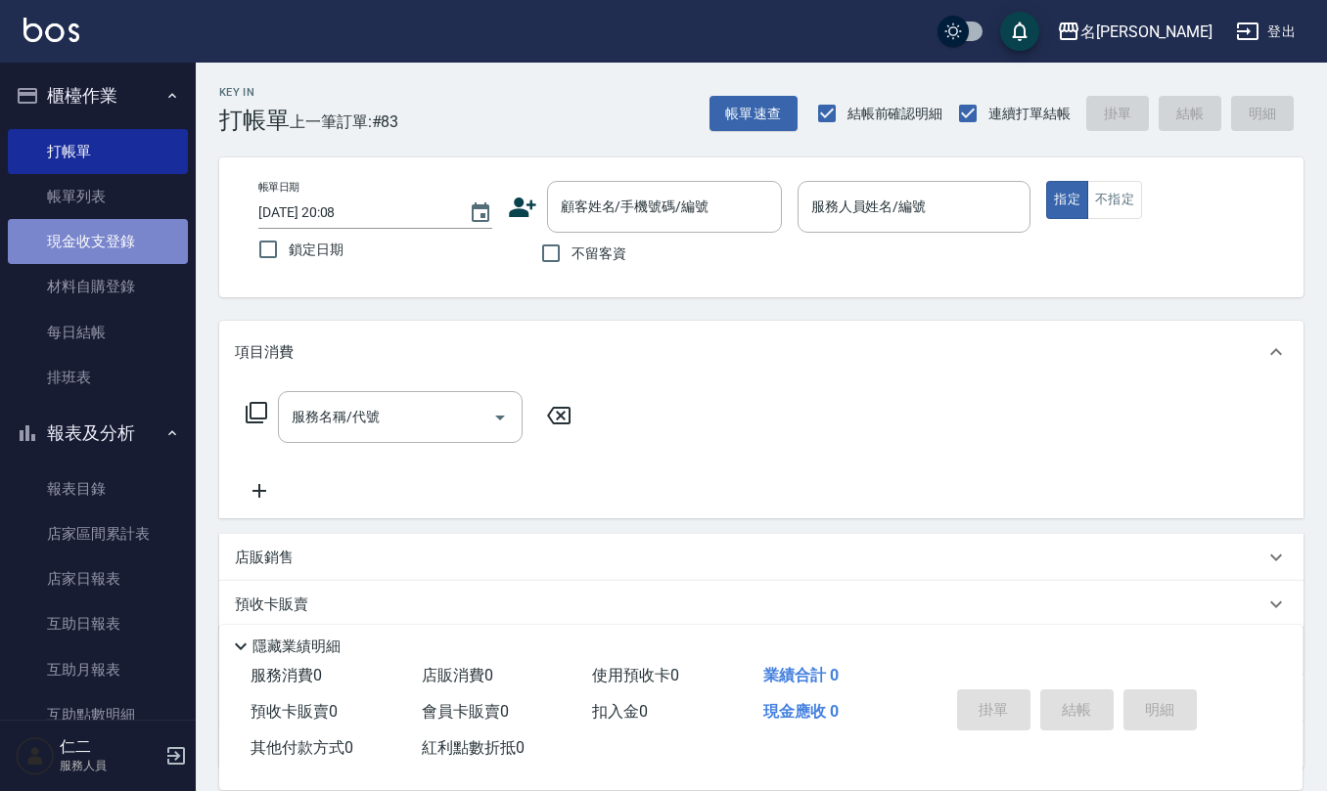
click at [108, 235] on link "現金收支登錄" at bounding box center [98, 241] width 180 height 45
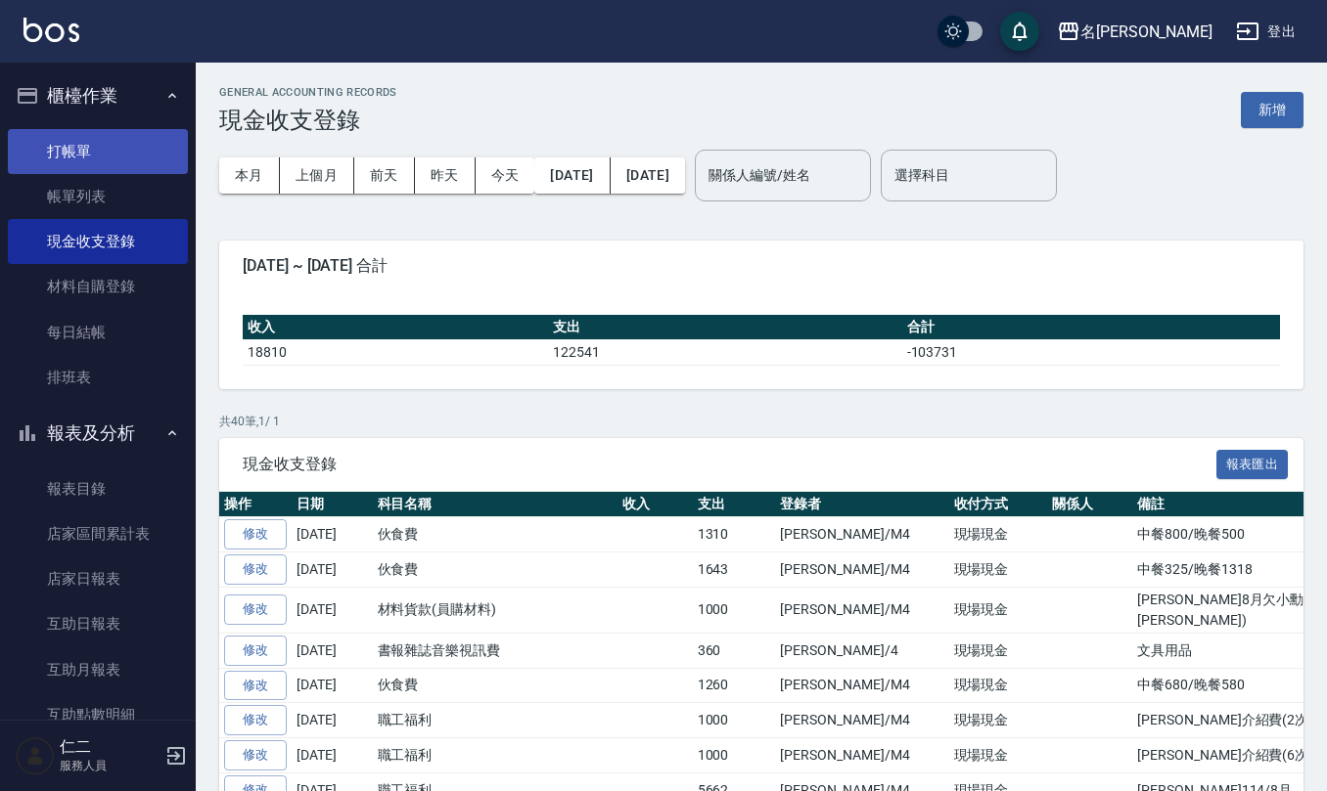
click at [76, 149] on link "打帳單" at bounding box center [98, 151] width 180 height 45
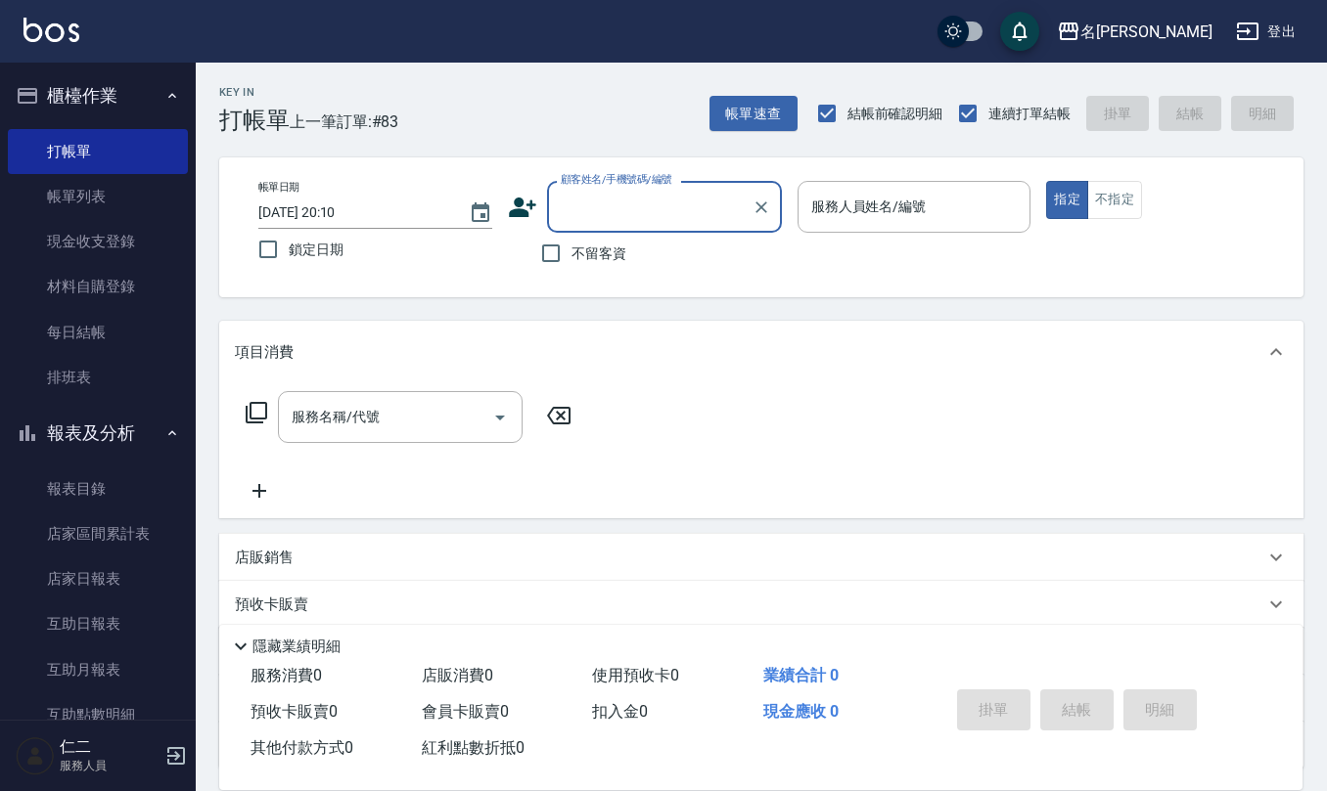
click at [581, 258] on span "不留客資" at bounding box center [598, 254] width 55 height 21
click at [571, 258] on input "不留客資" at bounding box center [550, 253] width 41 height 41
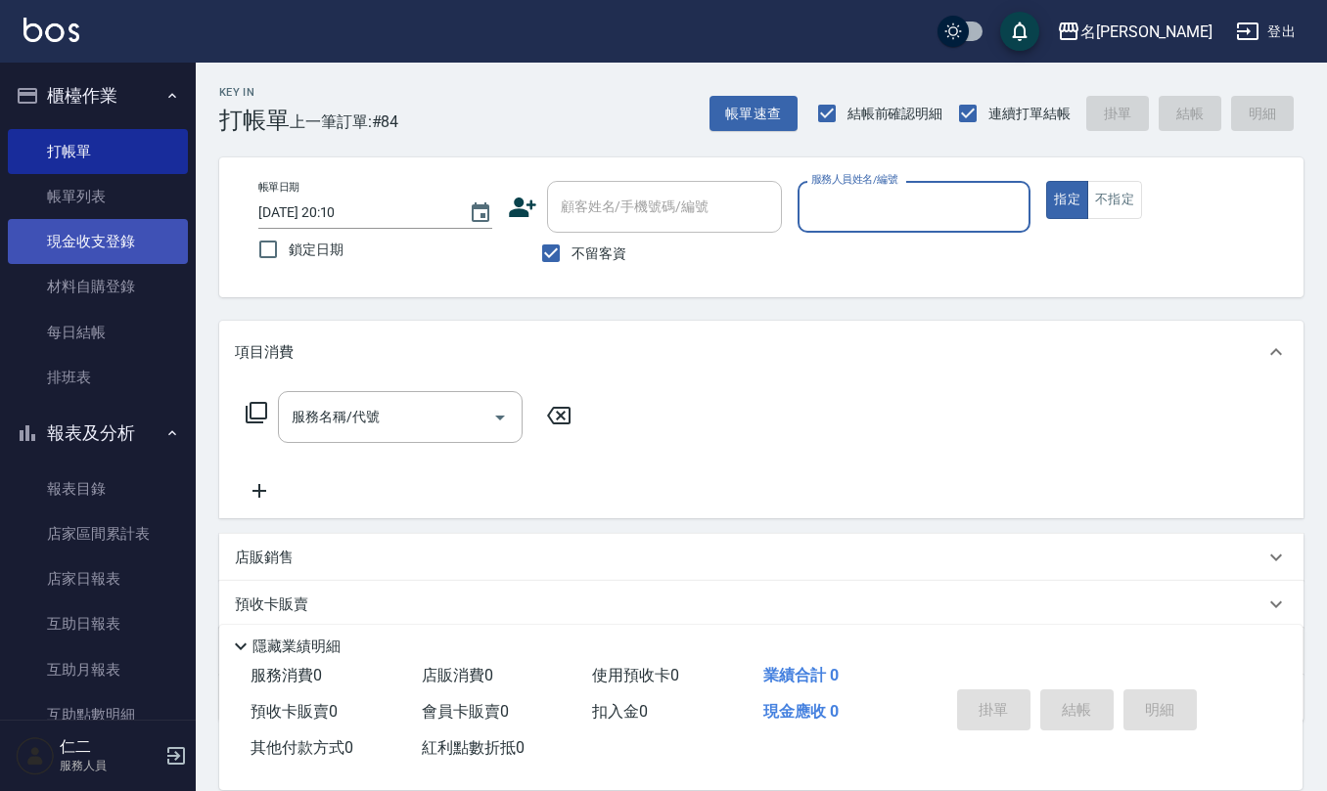
click at [102, 237] on link "現金收支登錄" at bounding box center [98, 241] width 180 height 45
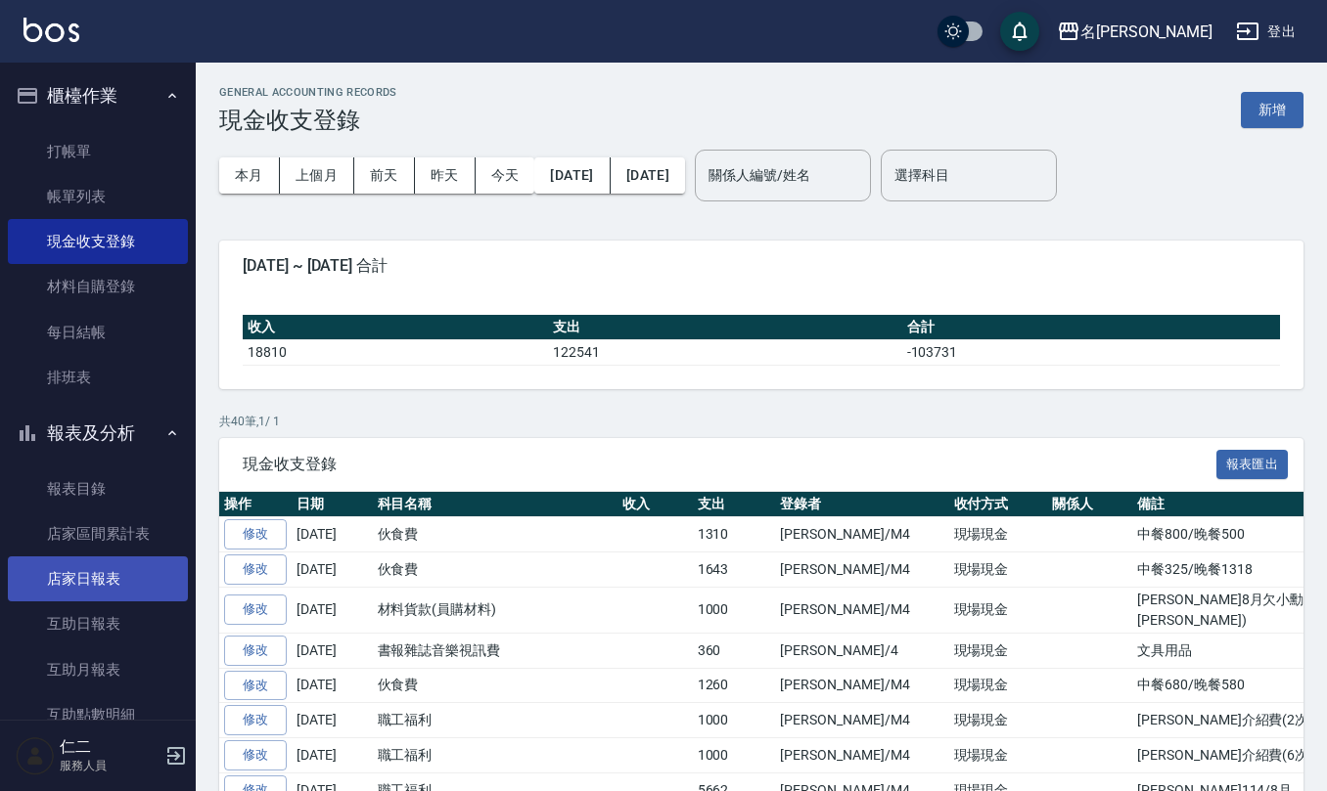
click at [111, 573] on link "店家日報表" at bounding box center [98, 579] width 180 height 45
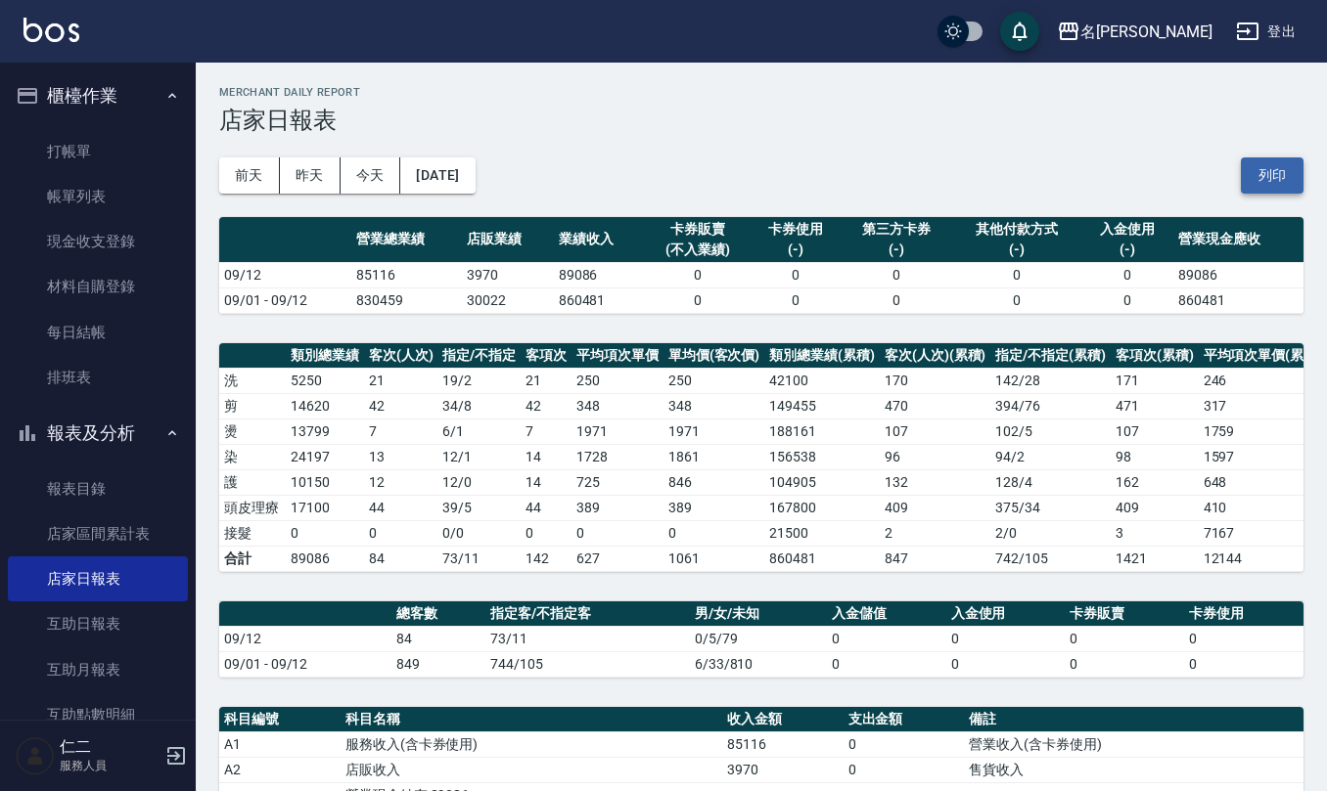
click at [1253, 161] on button "列印" at bounding box center [1271, 176] width 63 height 36
click at [111, 616] on link "互助日報表" at bounding box center [98, 624] width 180 height 45
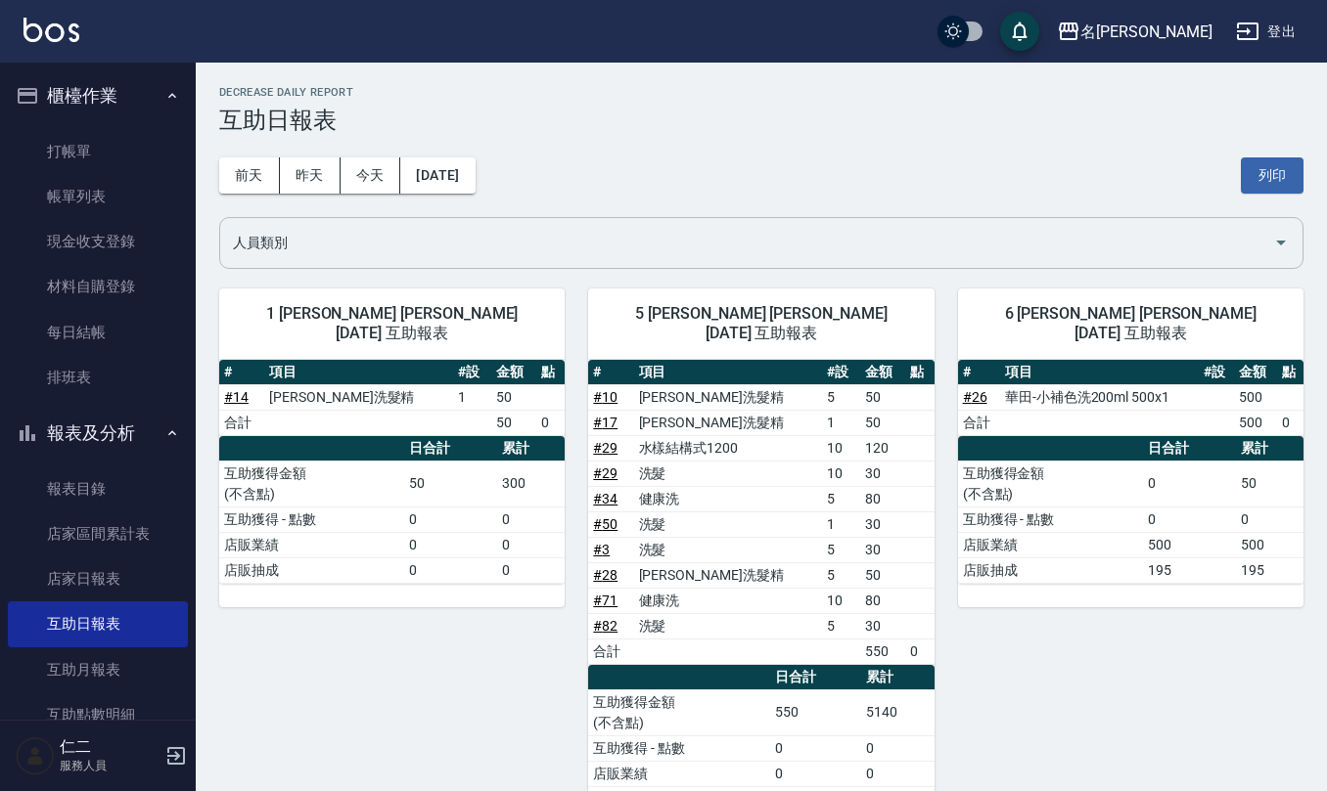
click at [462, 239] on input "人員類別" at bounding box center [746, 243] width 1037 height 34
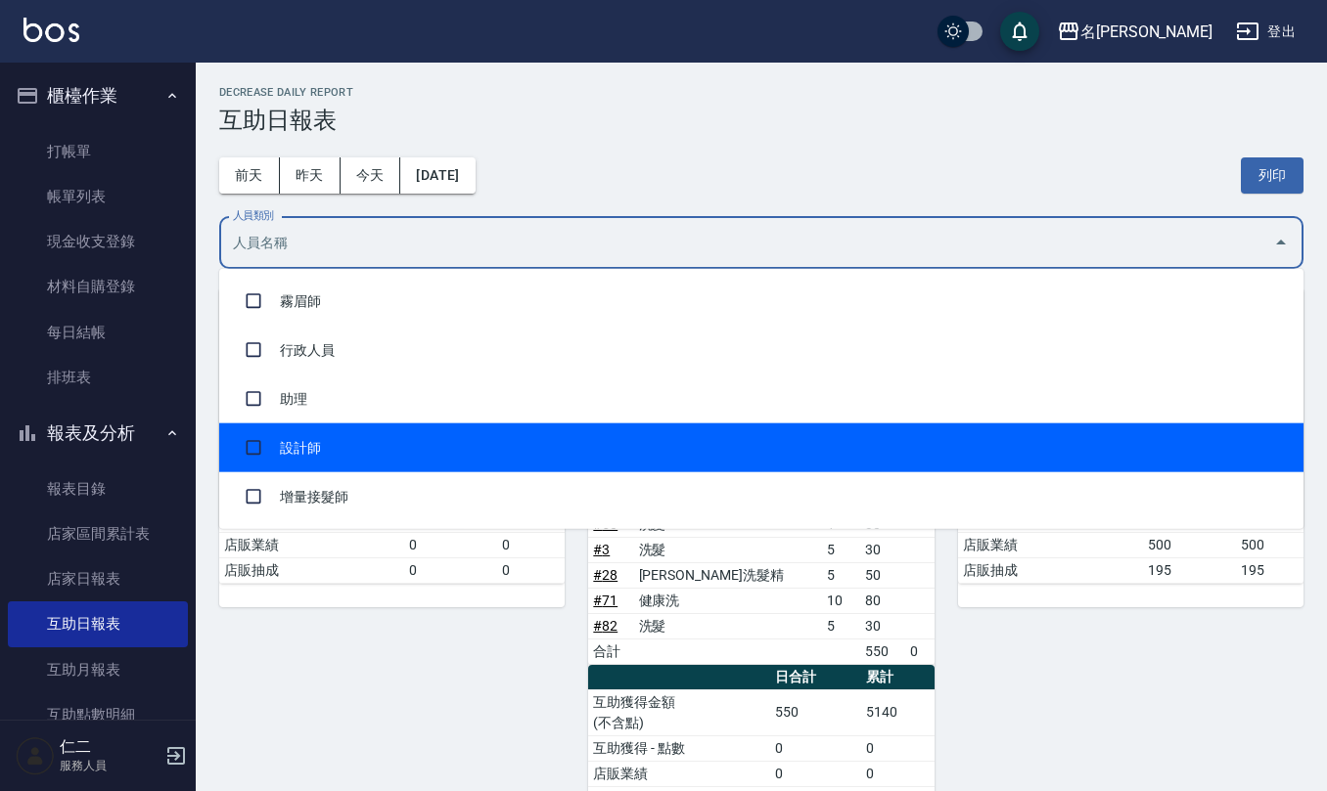
click at [420, 420] on li "助理" at bounding box center [761, 399] width 1084 height 49
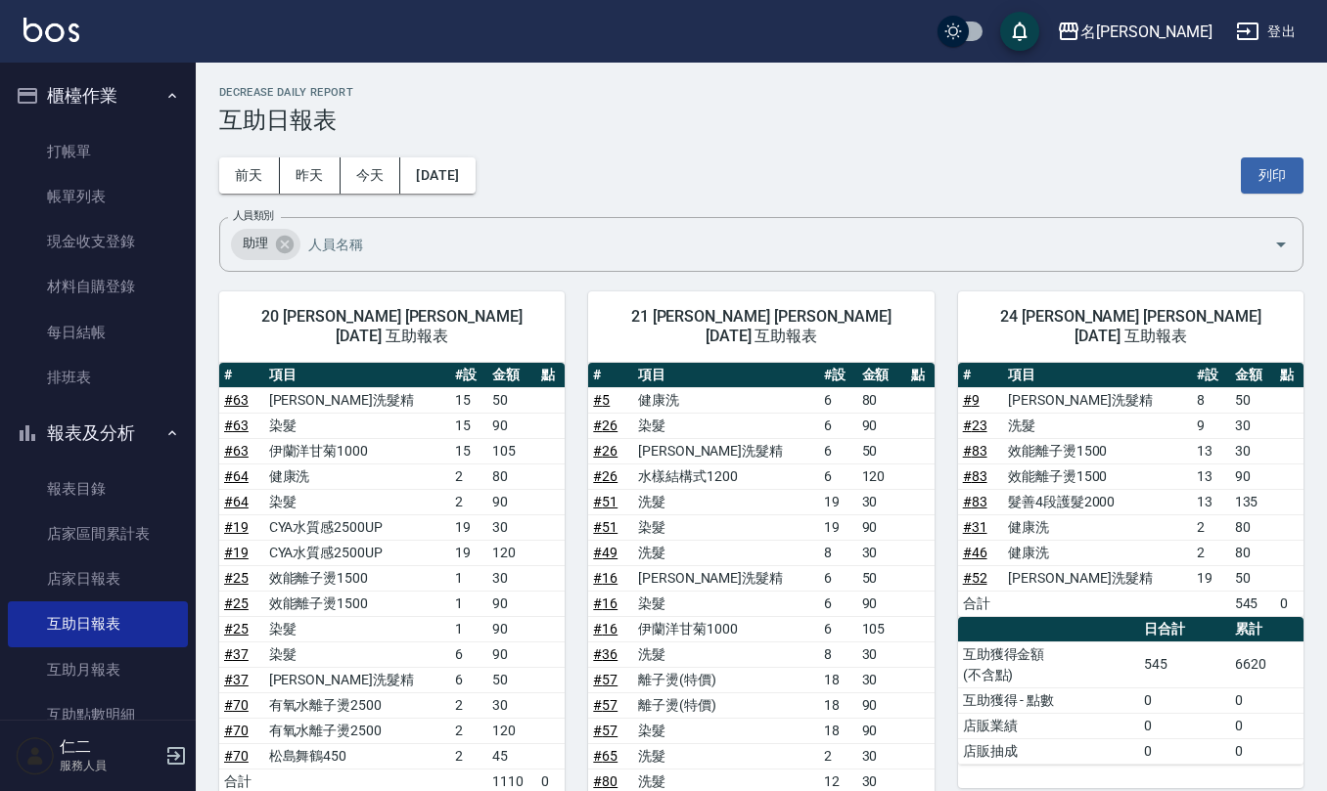
click at [671, 134] on div "前天 昨天 今天 2025/09/12 列印" at bounding box center [761, 175] width 1084 height 83
click at [1292, 177] on button "列印" at bounding box center [1271, 176] width 63 height 36
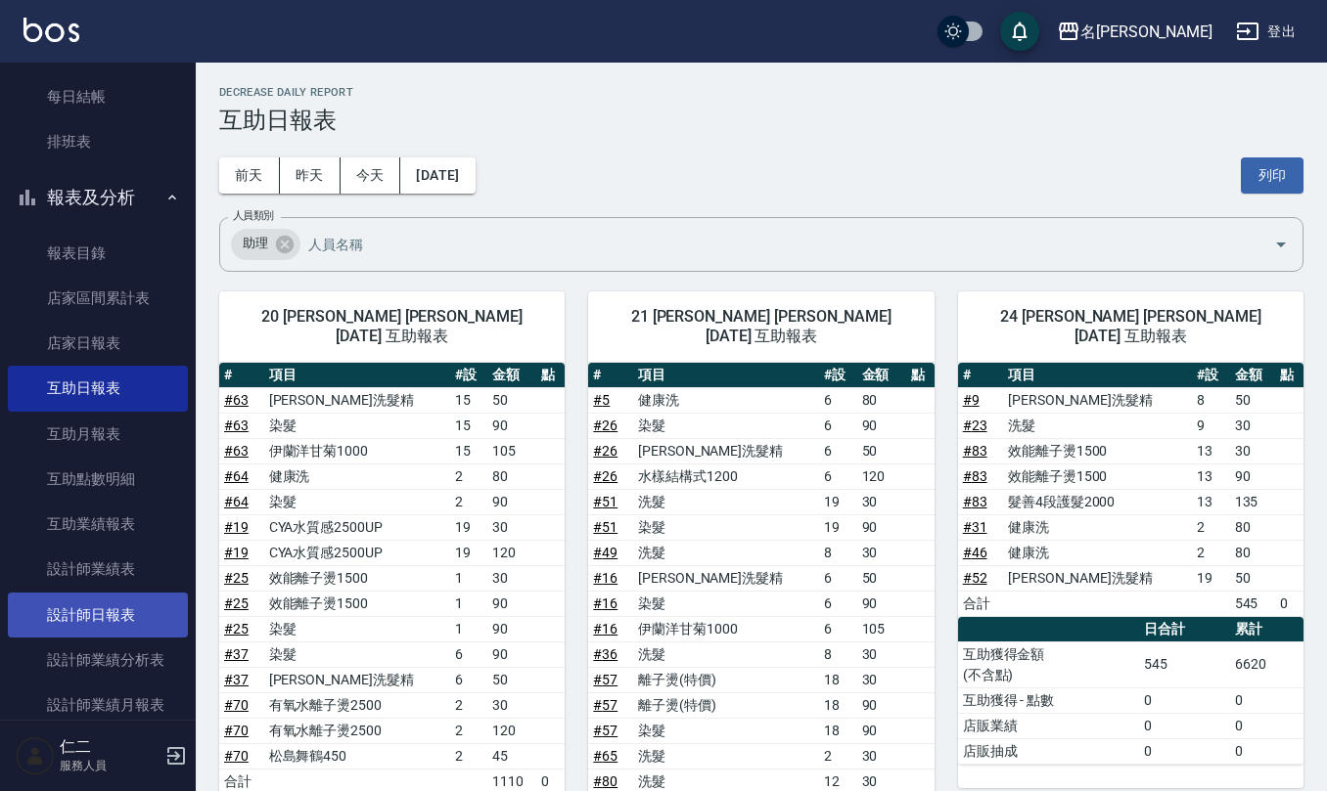
scroll to position [260, 0]
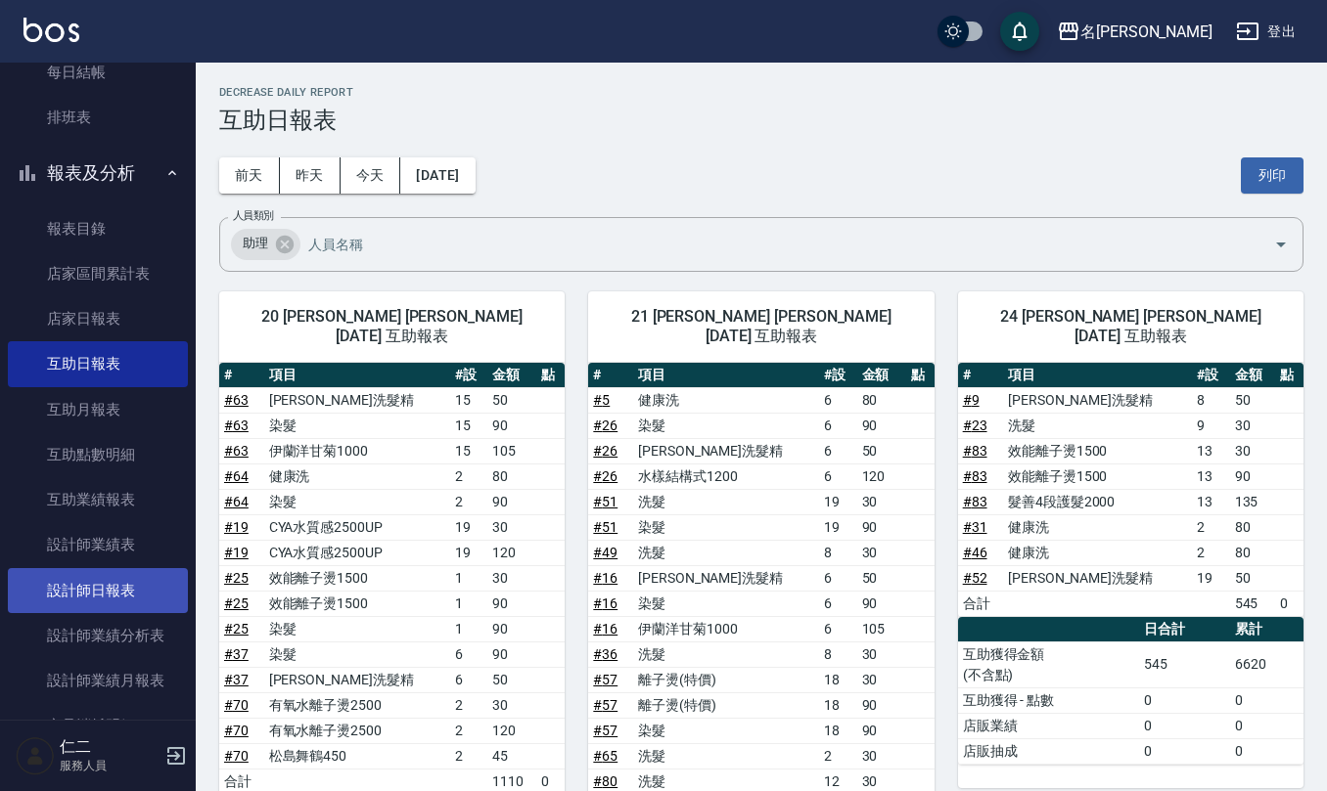
click at [87, 576] on link "設計師日報表" at bounding box center [98, 590] width 180 height 45
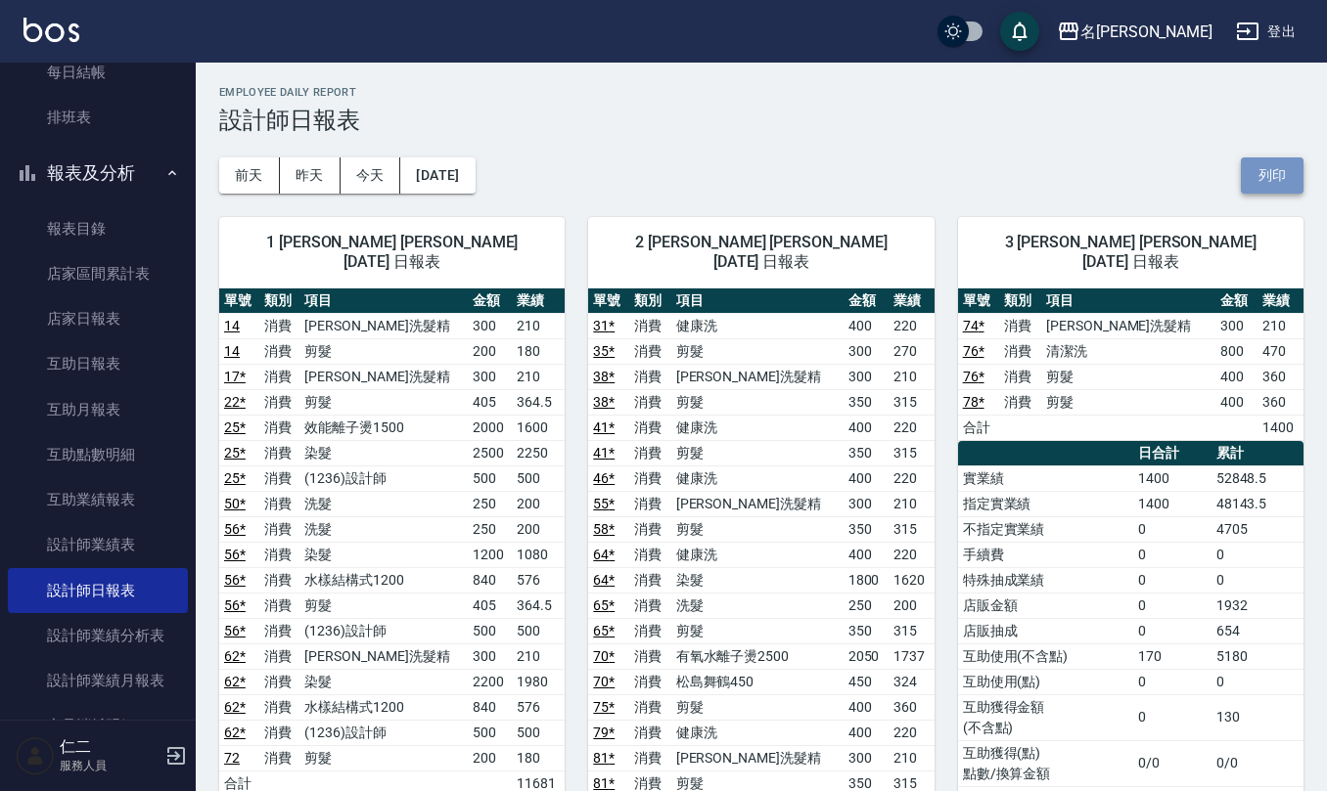
click at [1274, 182] on button "列印" at bounding box center [1271, 176] width 63 height 36
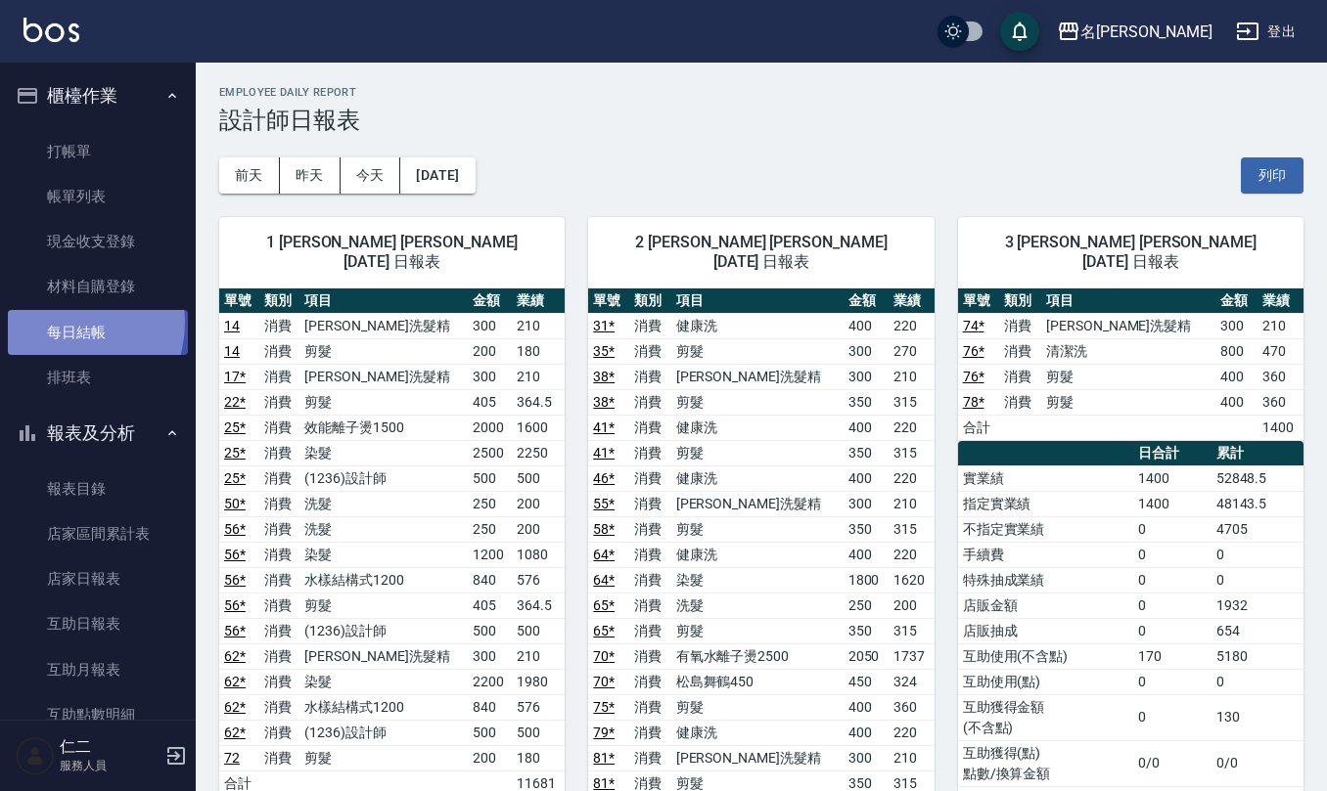
click at [59, 322] on link "每日結帳" at bounding box center [98, 332] width 180 height 45
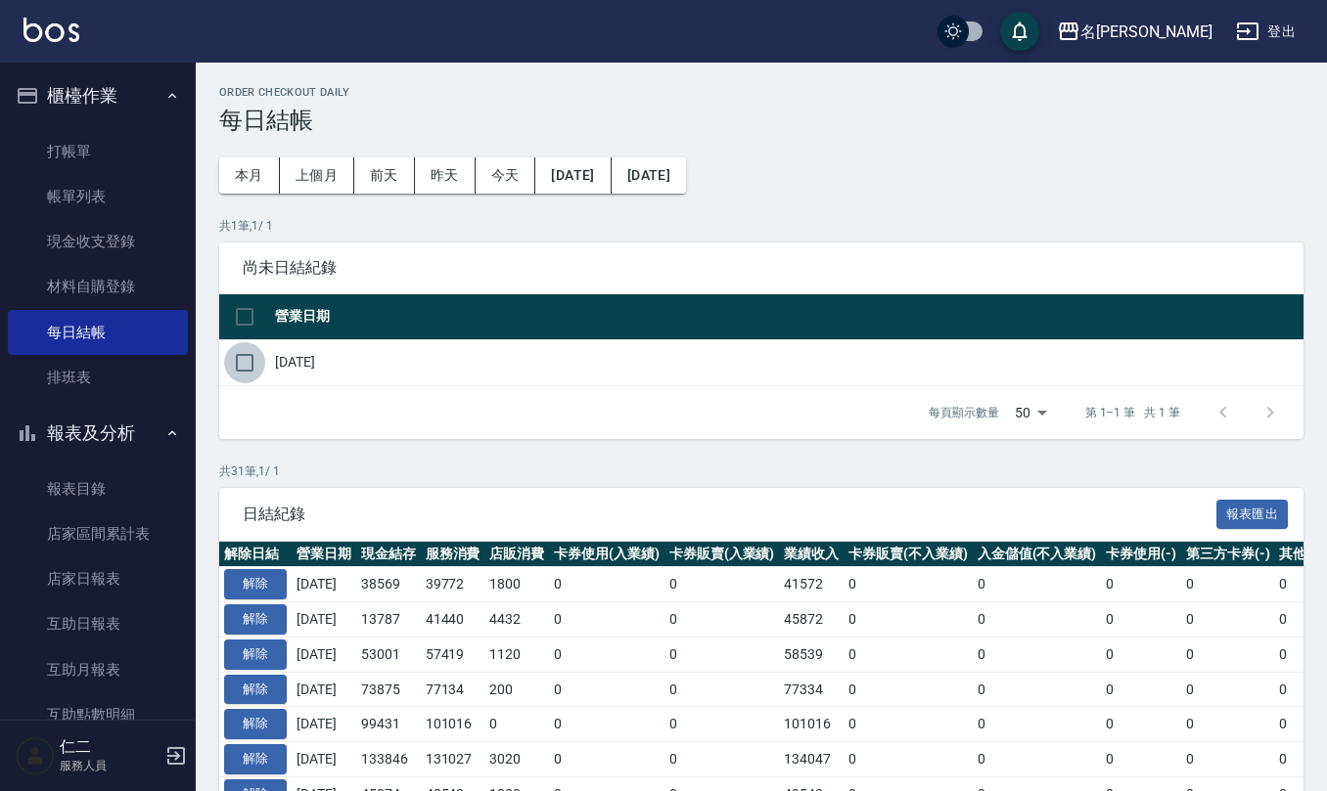
click at [245, 358] on input "checkbox" at bounding box center [244, 362] width 41 height 41
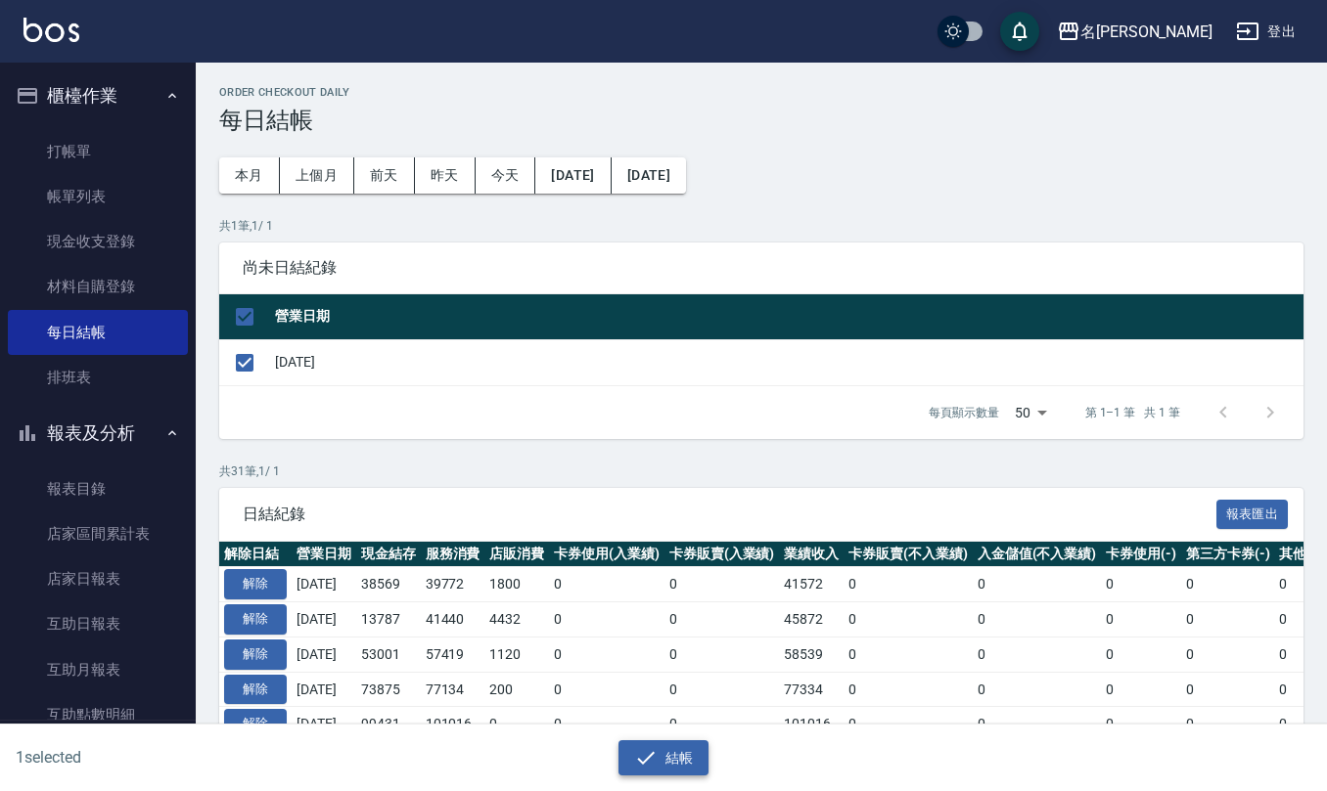
click at [689, 759] on button "結帳" at bounding box center [663, 759] width 91 height 36
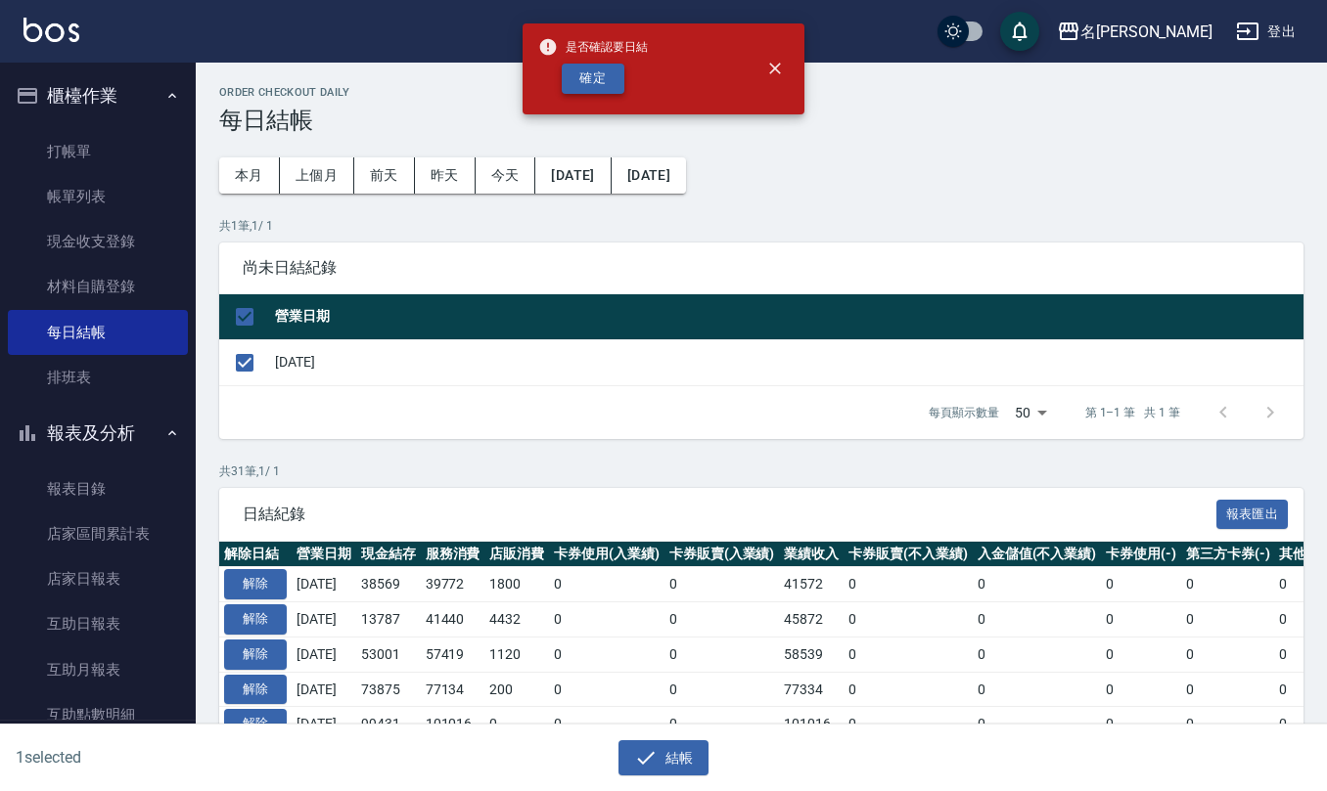
click at [573, 76] on button "確定" at bounding box center [593, 79] width 63 height 30
